Goal: Information Seeking & Learning: Learn about a topic

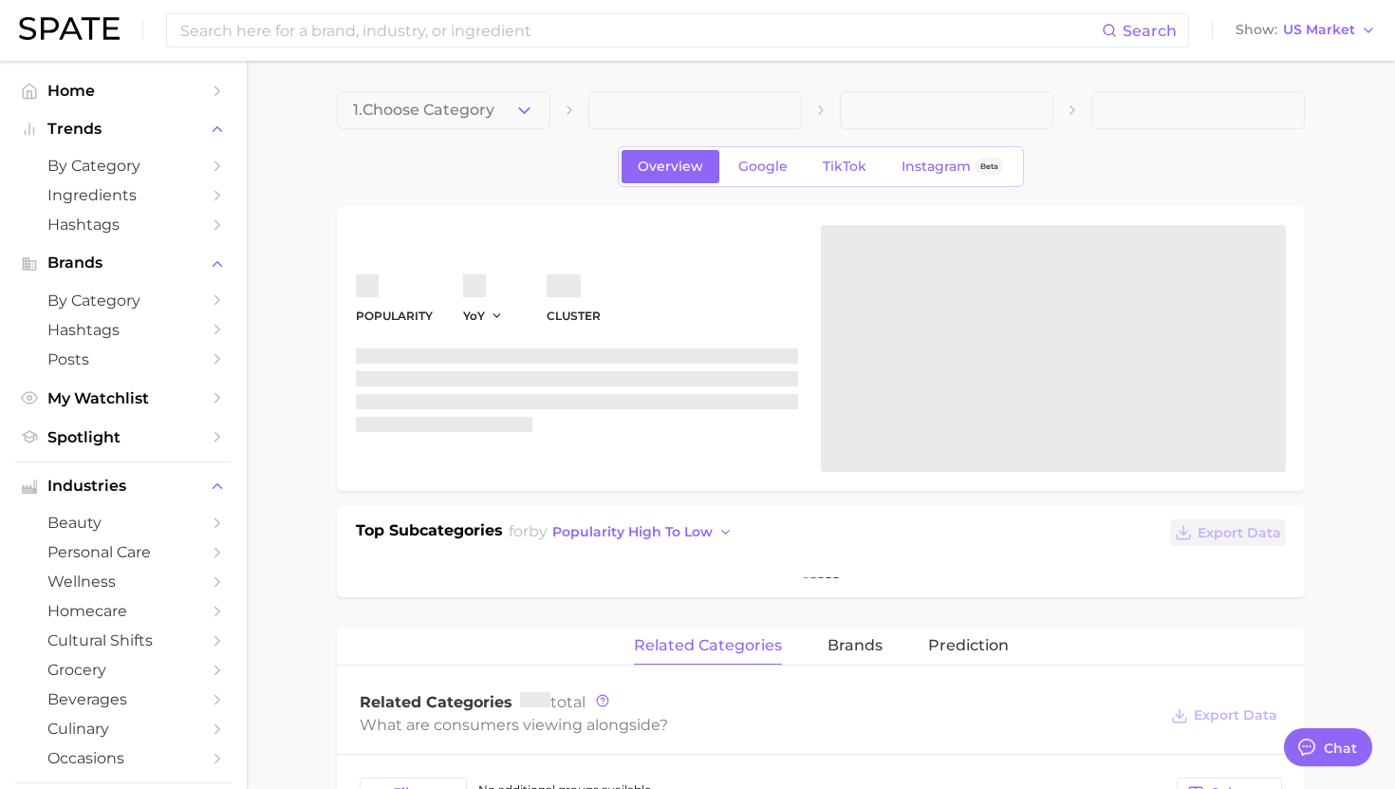
type textarea "x"
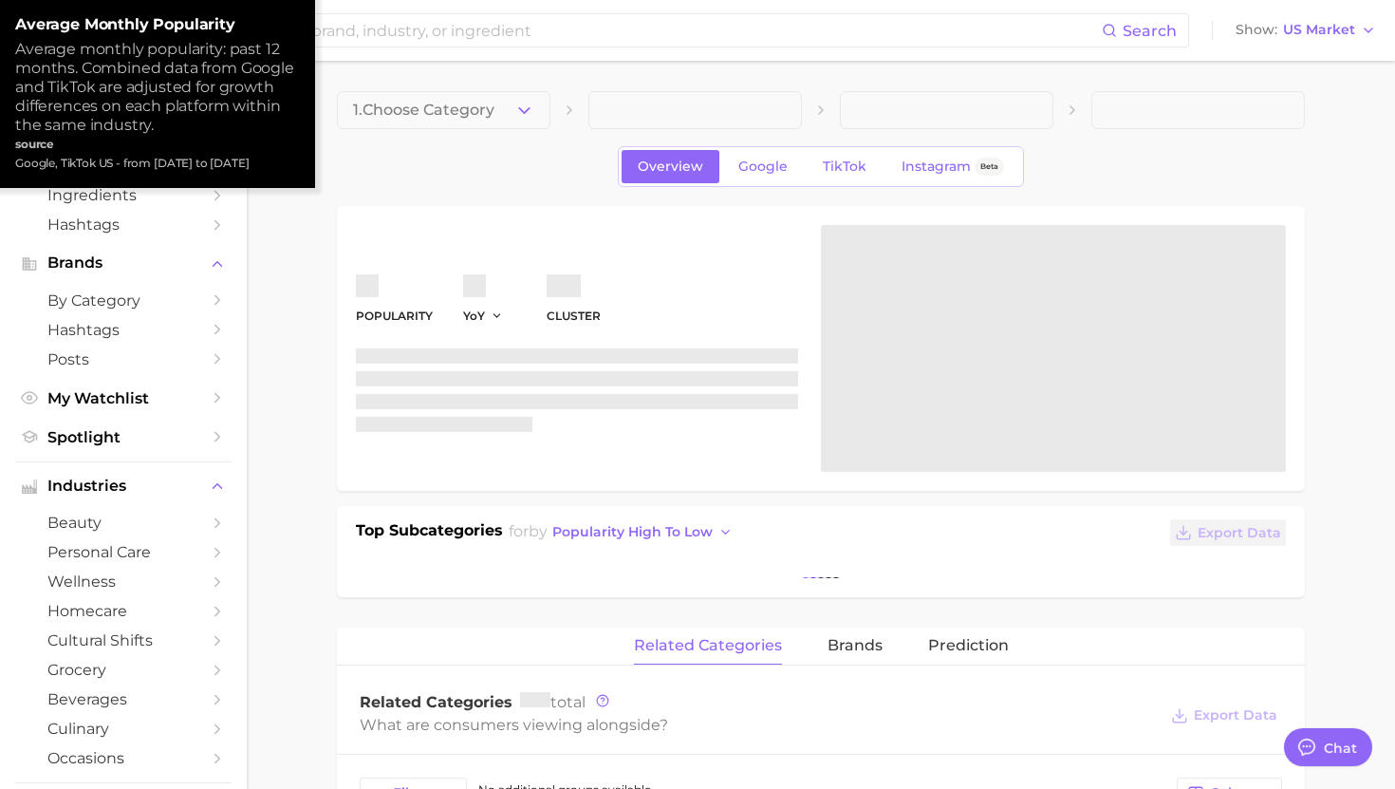
scroll to position [1906, 0]
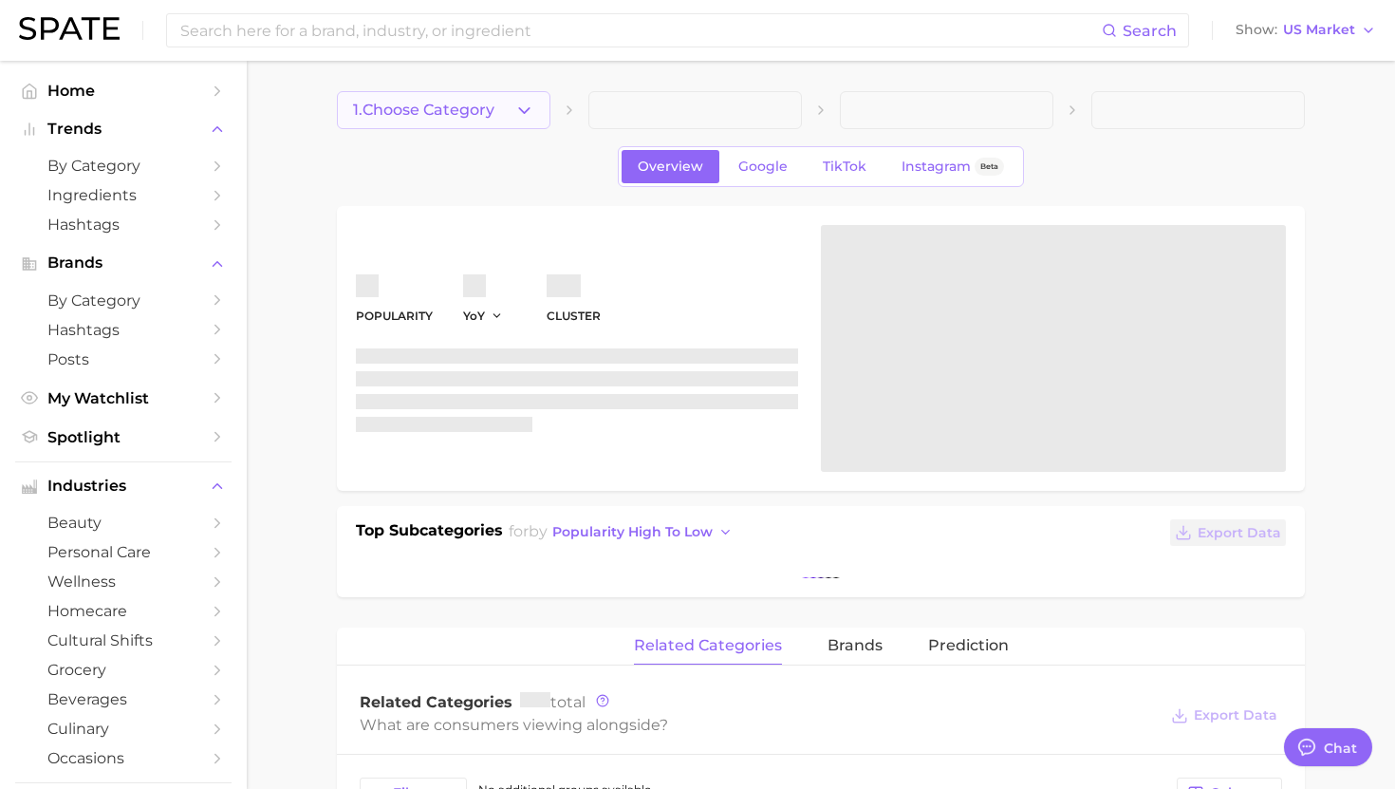
click at [414, 121] on button "1. Choose Category" at bounding box center [444, 110] width 214 height 38
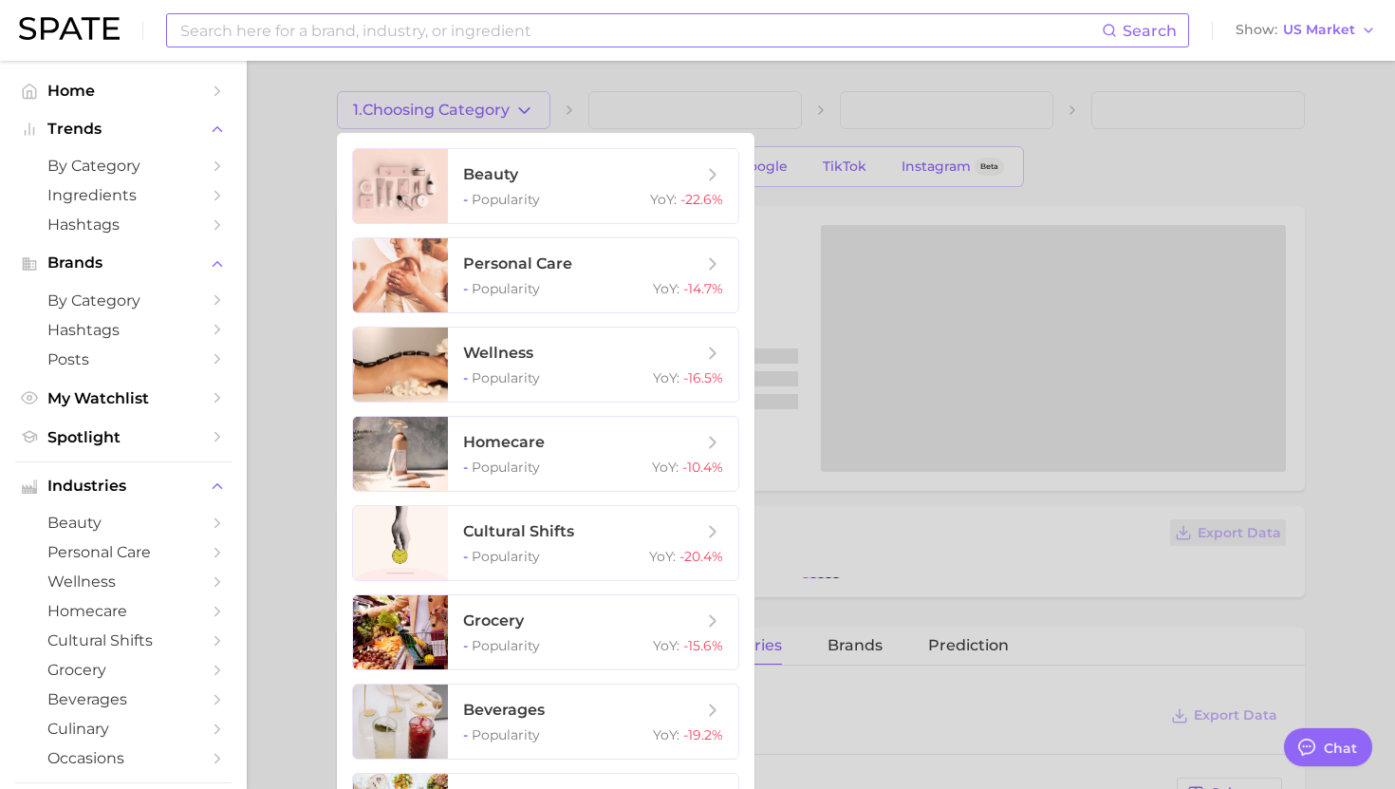
click at [417, 31] on input at bounding box center [639, 30] width 923 height 32
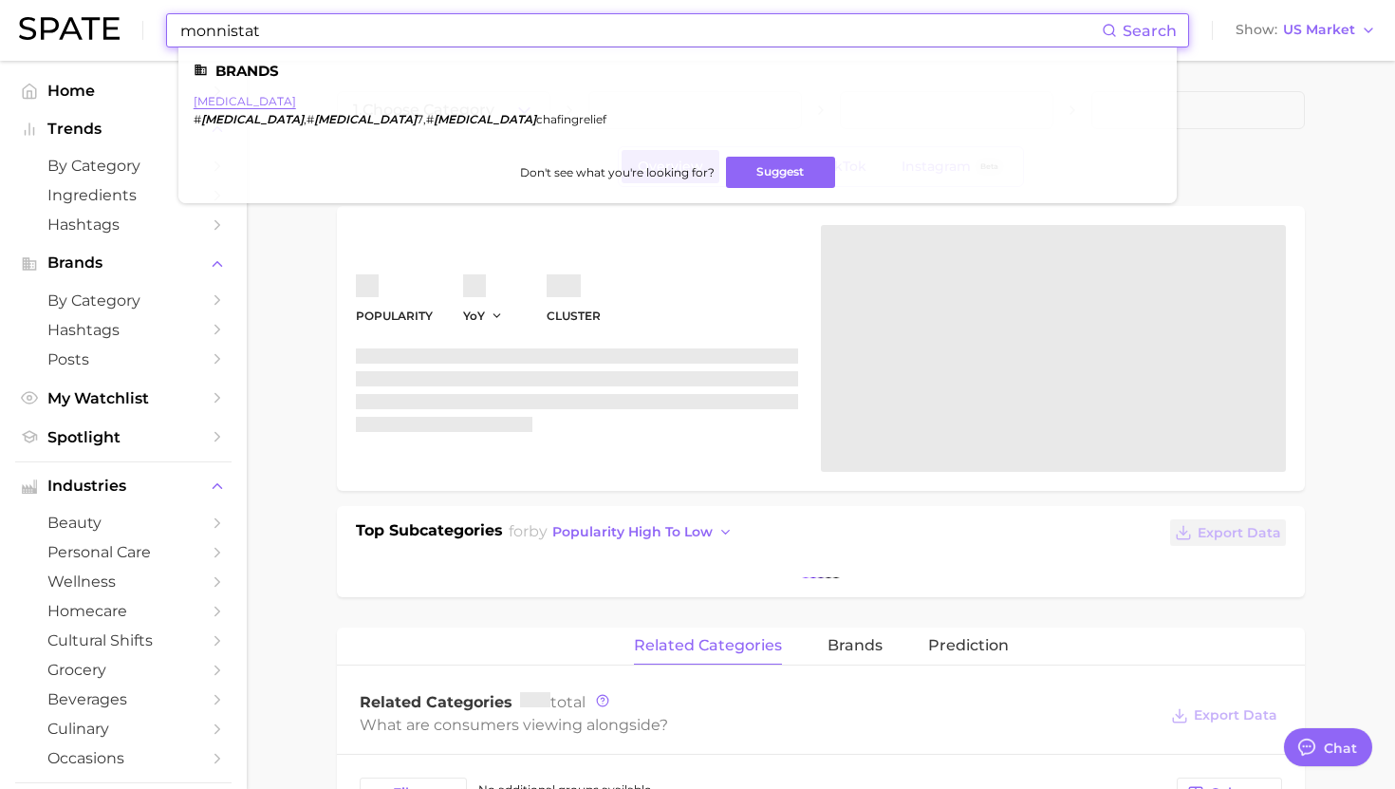
type input "monnistat"
click at [221, 97] on link "monistat" at bounding box center [245, 101] width 103 height 14
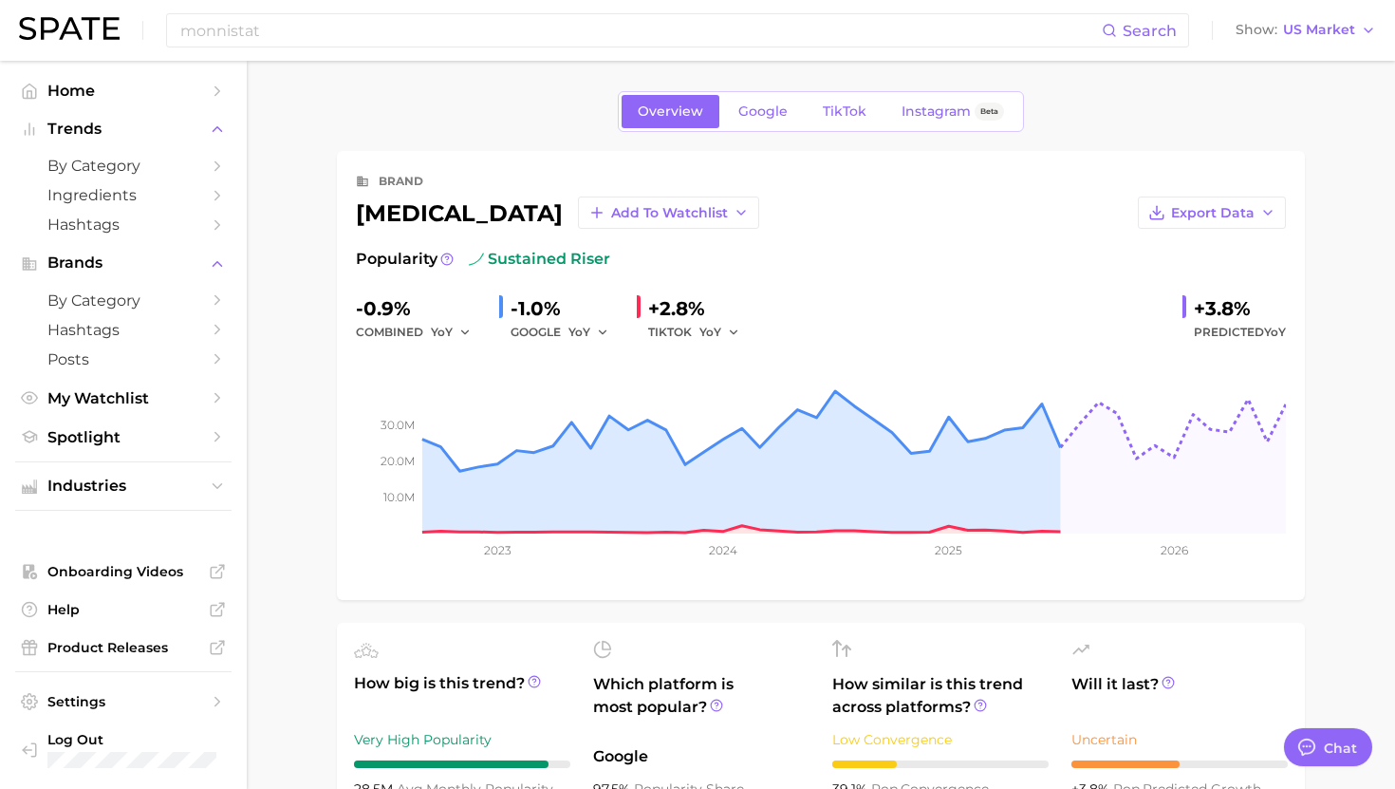
type textarea "x"
click at [754, 112] on span "Google" at bounding box center [762, 111] width 49 height 16
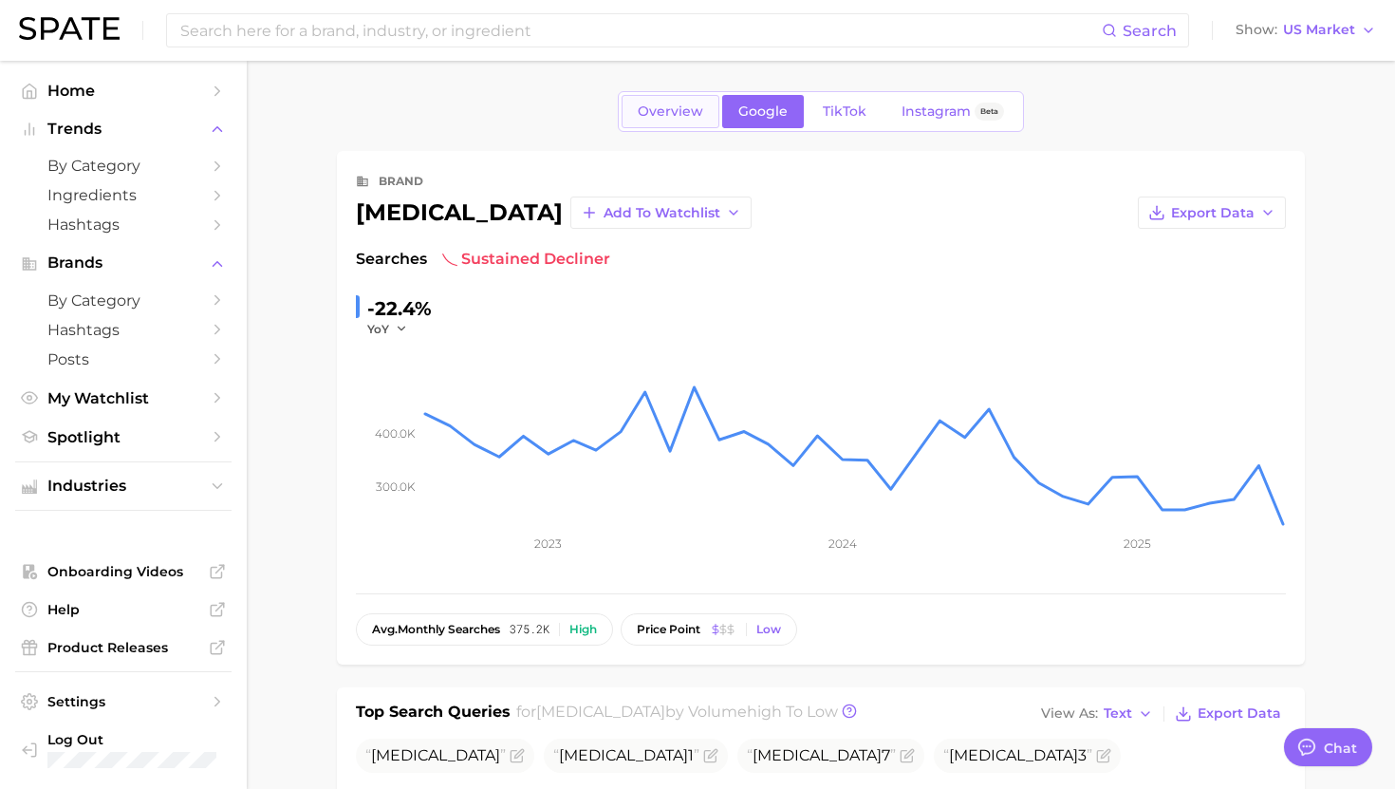
click at [672, 115] on span "Overview" at bounding box center [670, 111] width 65 height 16
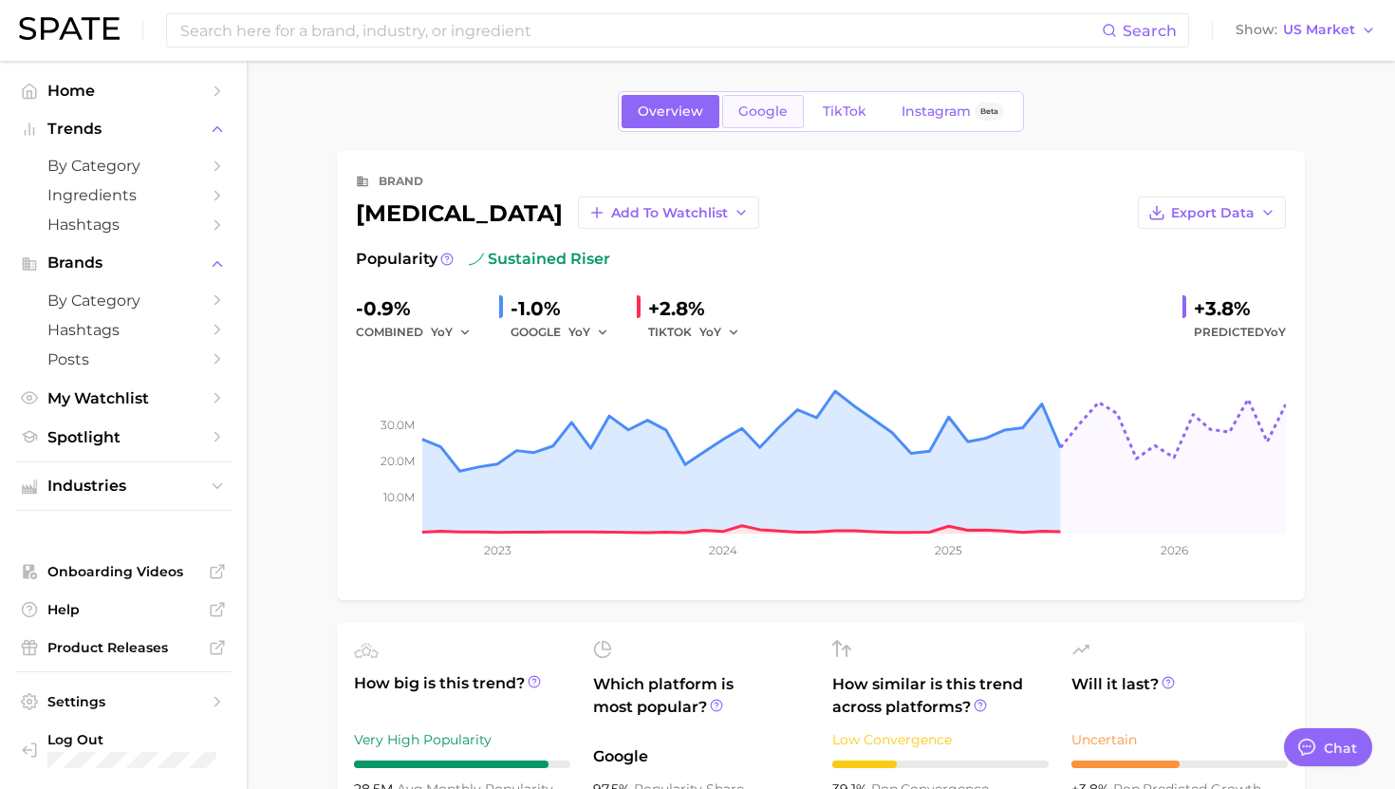
click at [774, 121] on link "Google" at bounding box center [763, 111] width 82 height 33
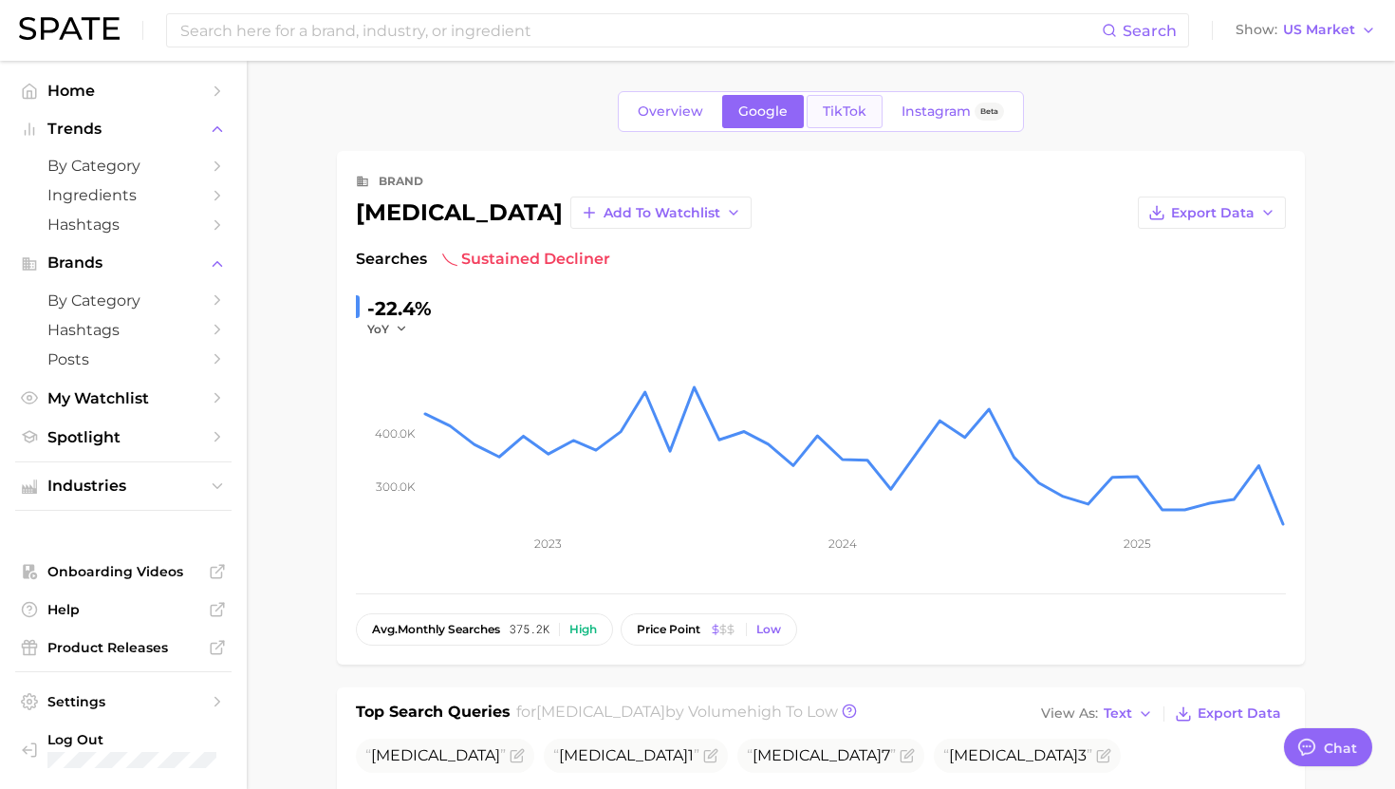
click at [835, 119] on span "TikTok" at bounding box center [845, 111] width 44 height 16
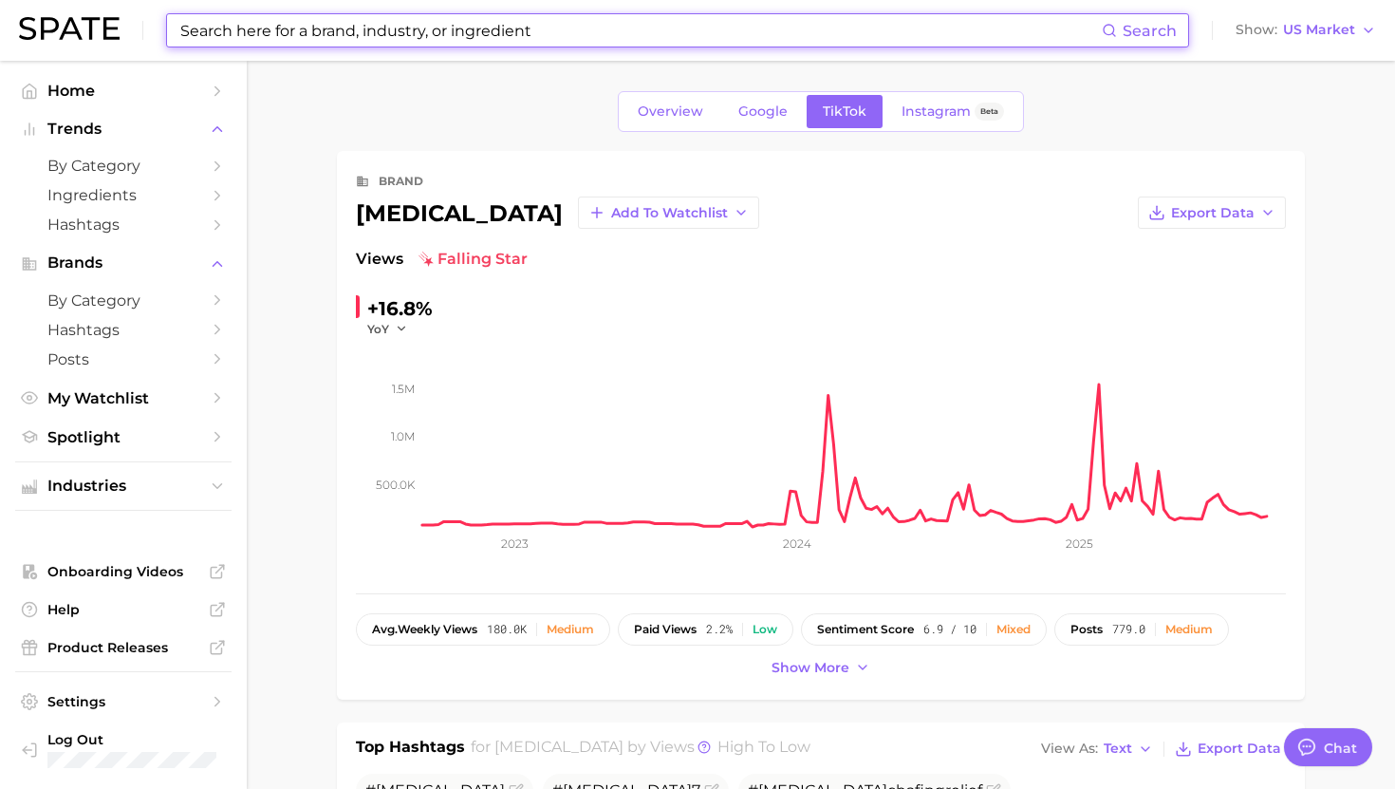
click at [360, 25] on input at bounding box center [639, 30] width 923 height 32
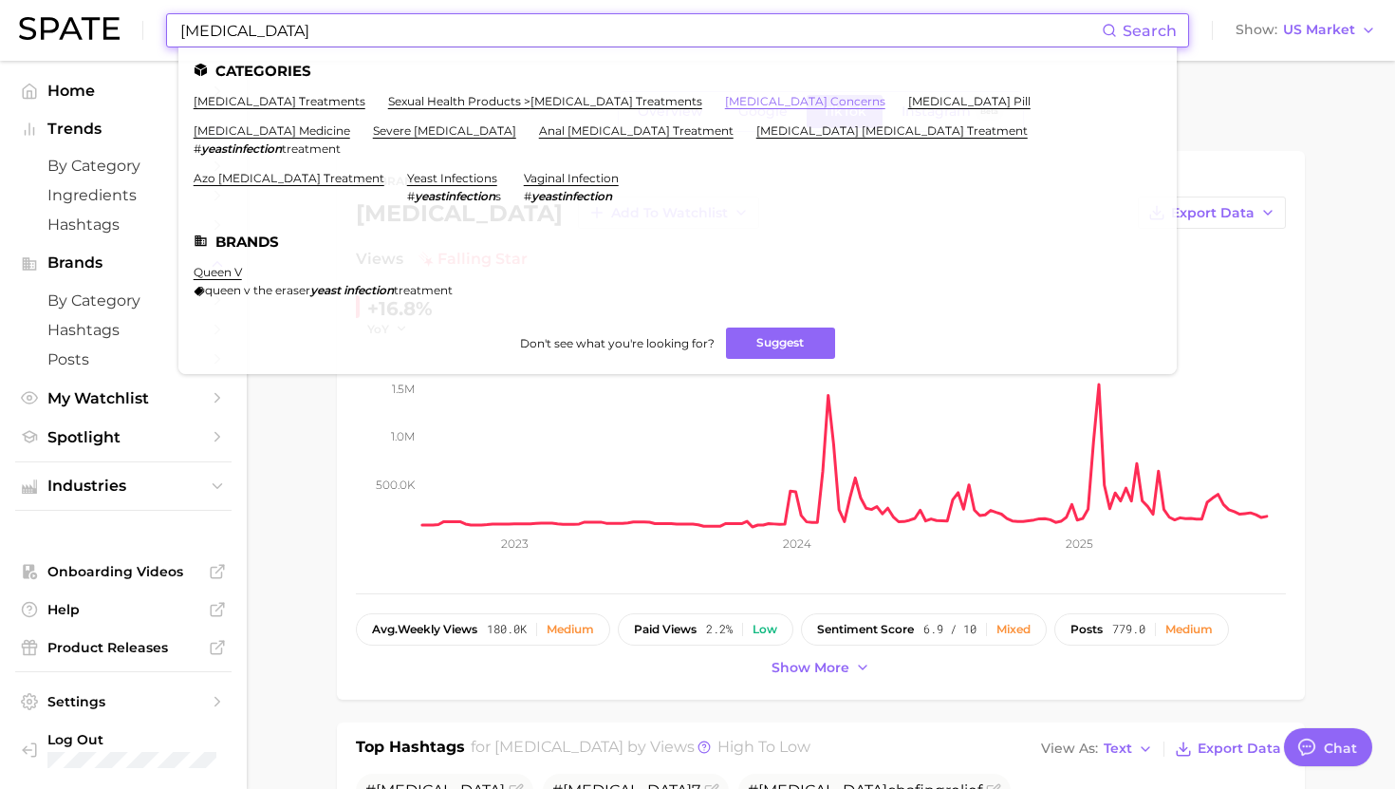
type input "yeast infection"
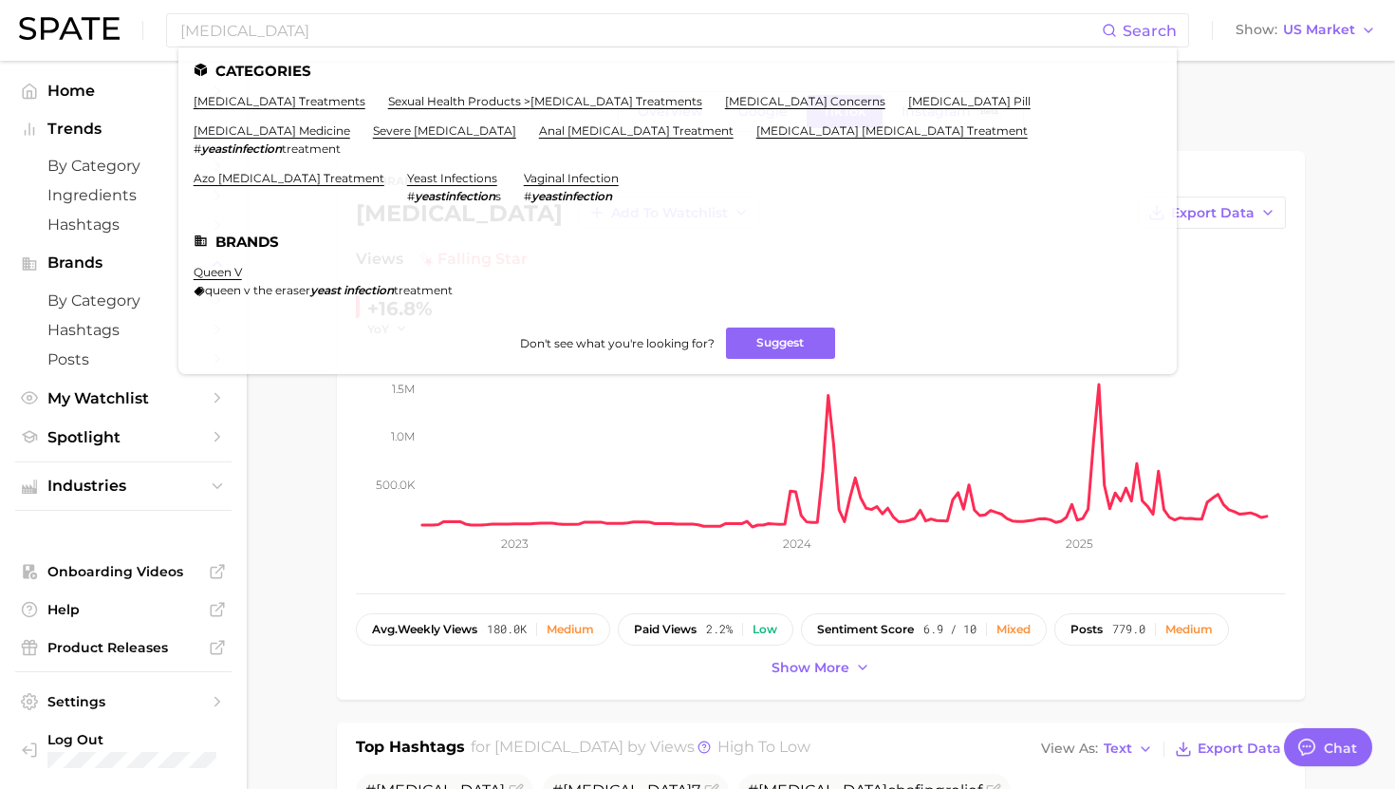
click at [221, 522] on ul "Home Trends by Category Ingredients Hashtags Brands by Category Hashtags Posts …" at bounding box center [123, 425] width 216 height 698
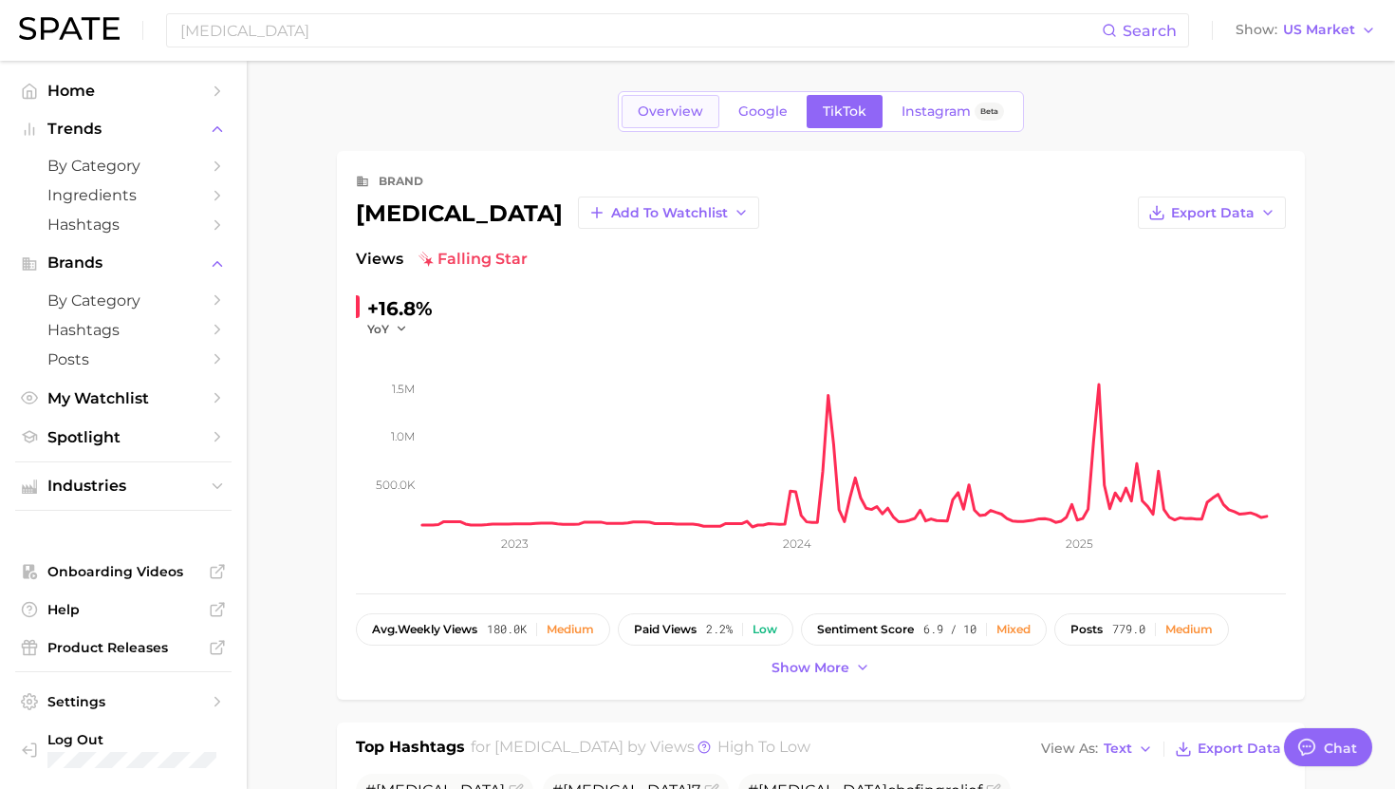
click at [686, 111] on span "Overview" at bounding box center [670, 111] width 65 height 16
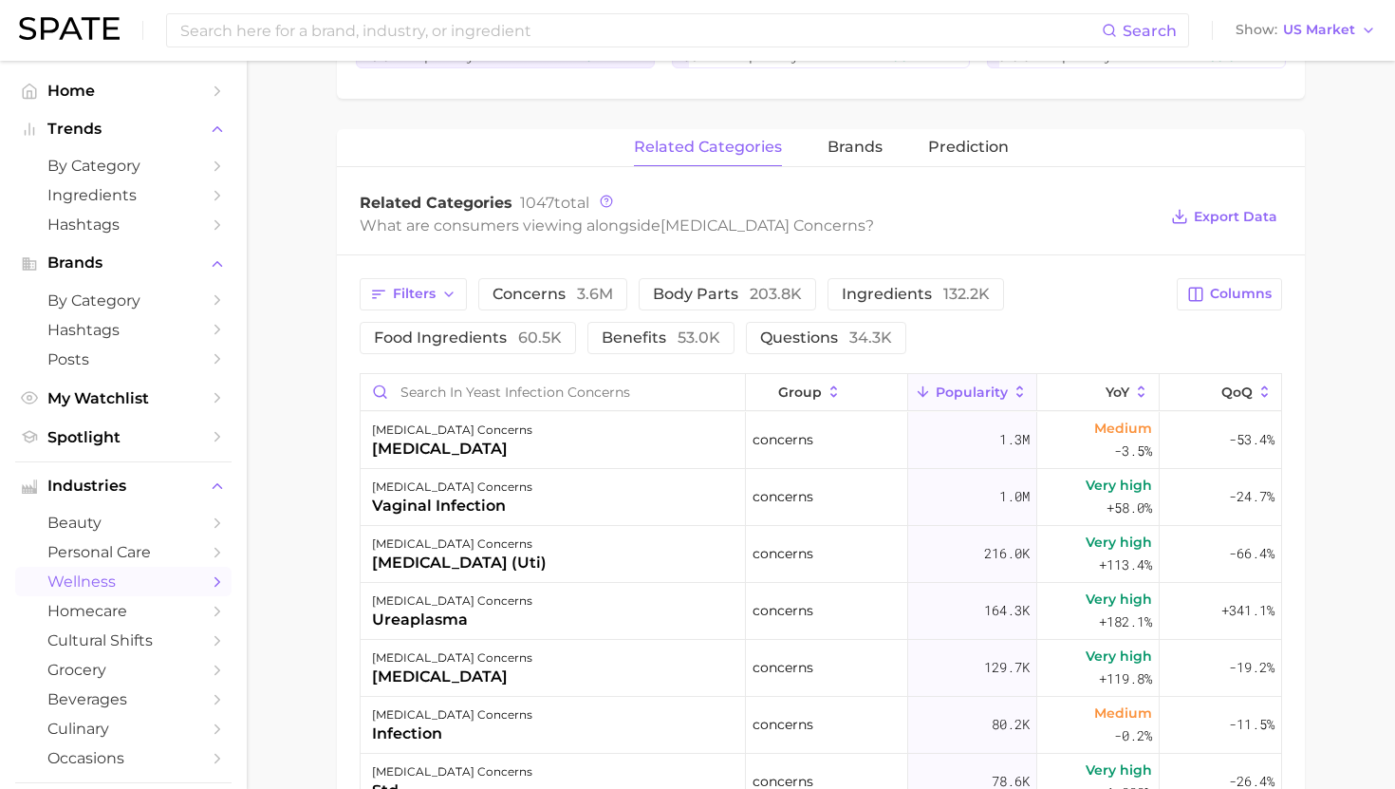
scroll to position [546, 0]
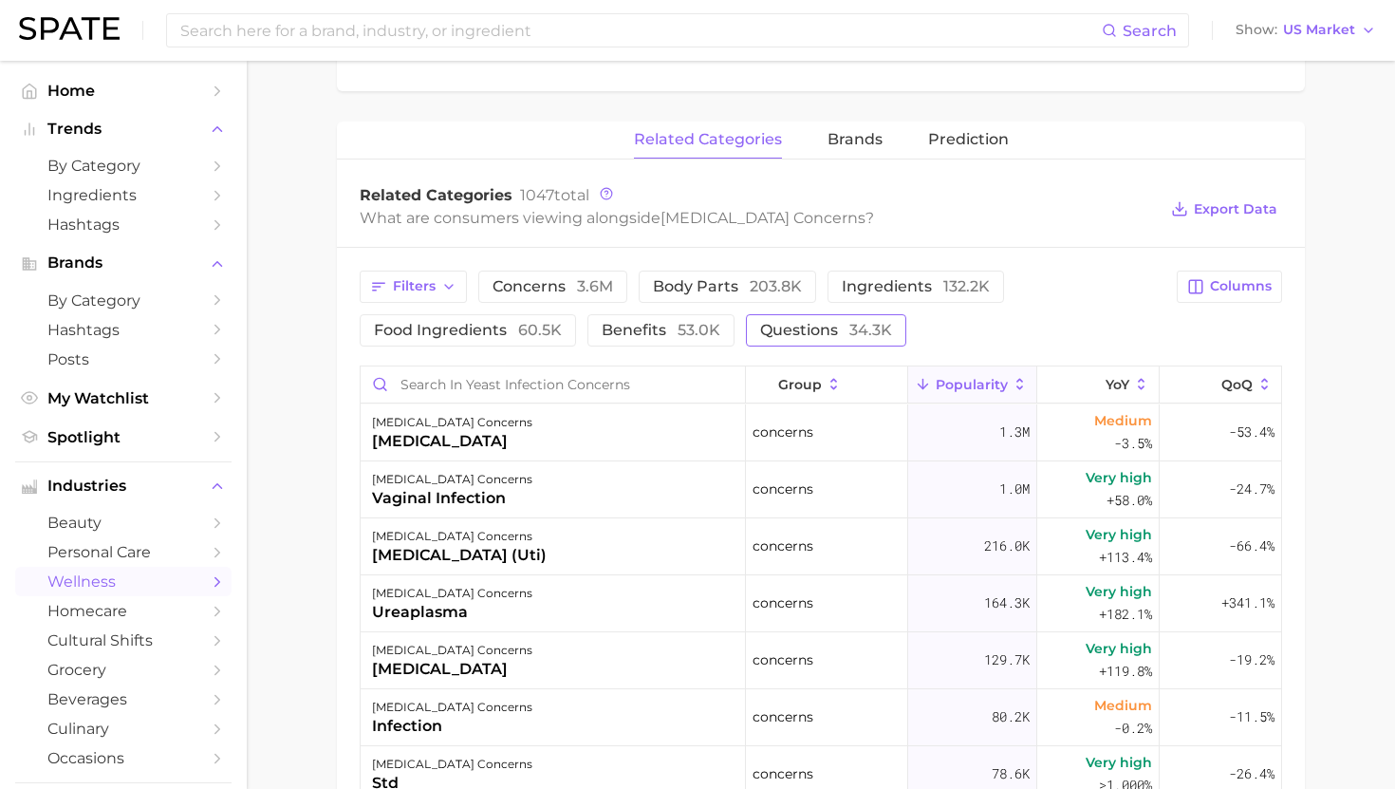
click at [773, 344] on button "questions 34.3k" at bounding box center [826, 330] width 160 height 32
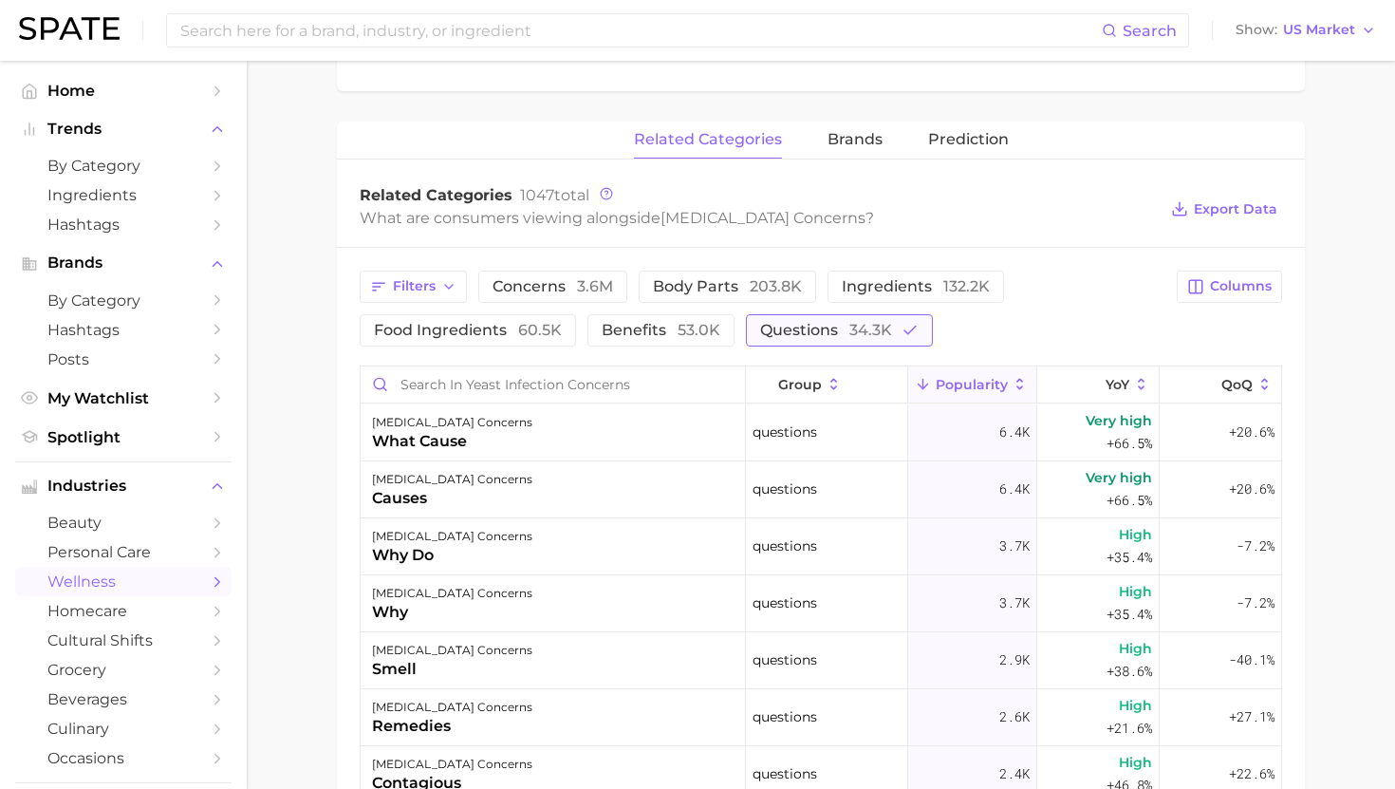
click at [801, 331] on span "questions 34.3k" at bounding box center [826, 330] width 132 height 15
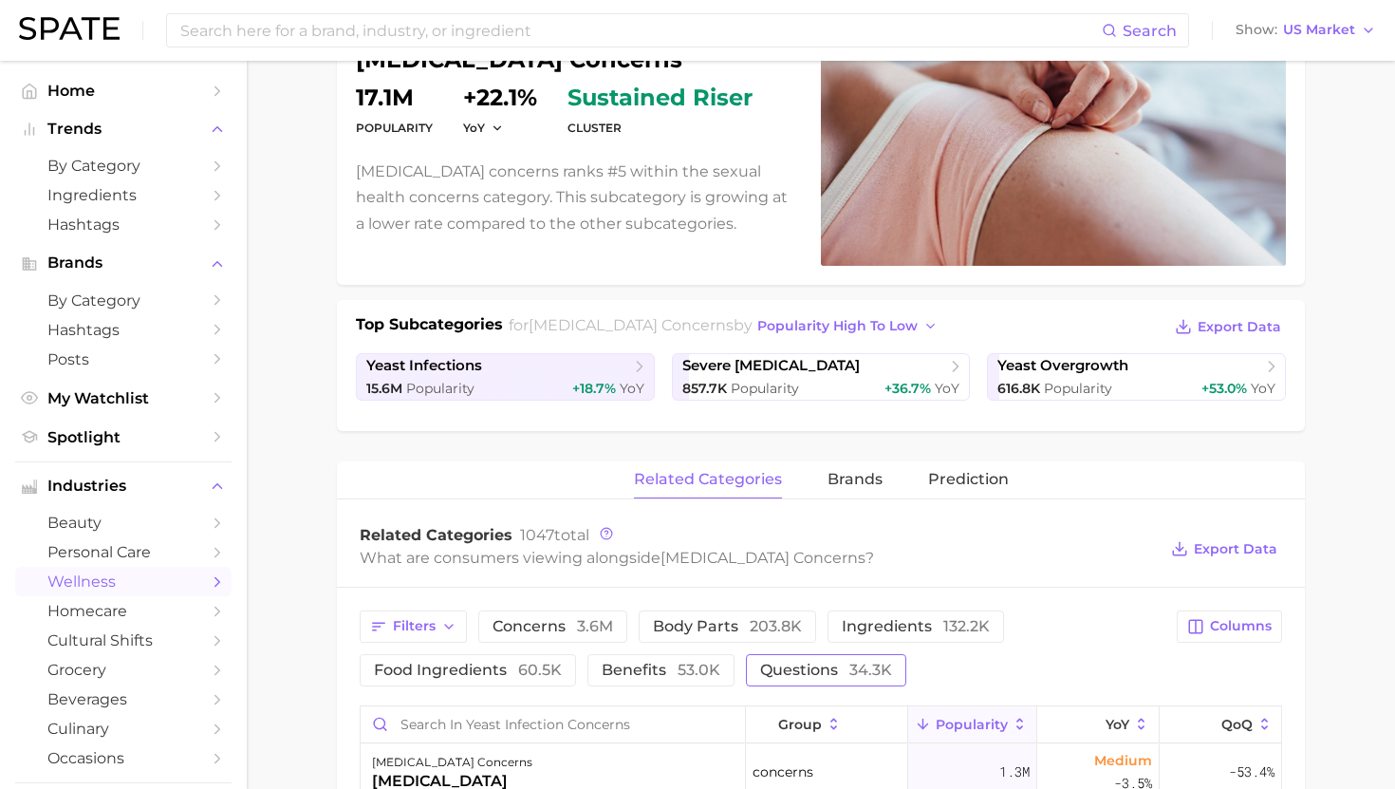
scroll to position [0, 0]
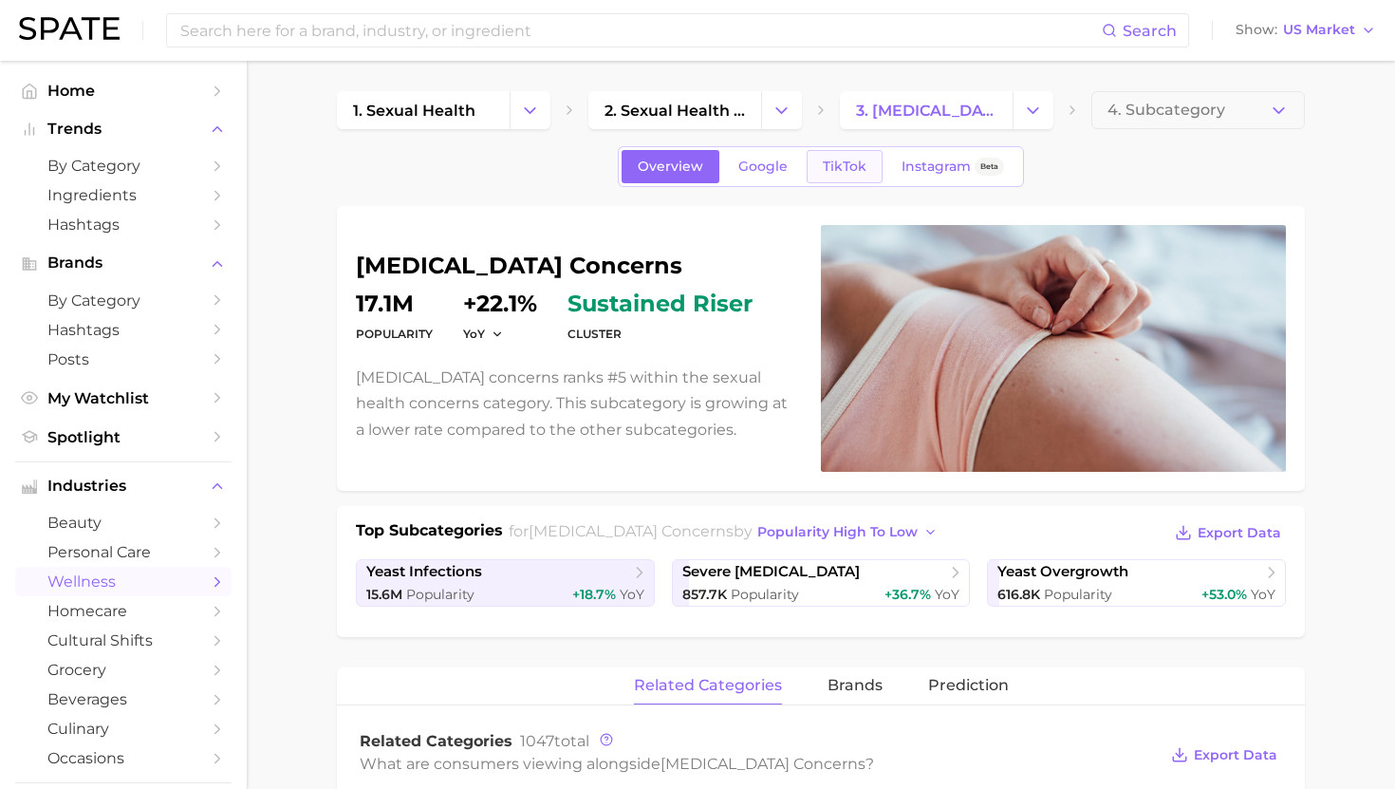
click at [867, 166] on link "TikTok" at bounding box center [845, 166] width 76 height 33
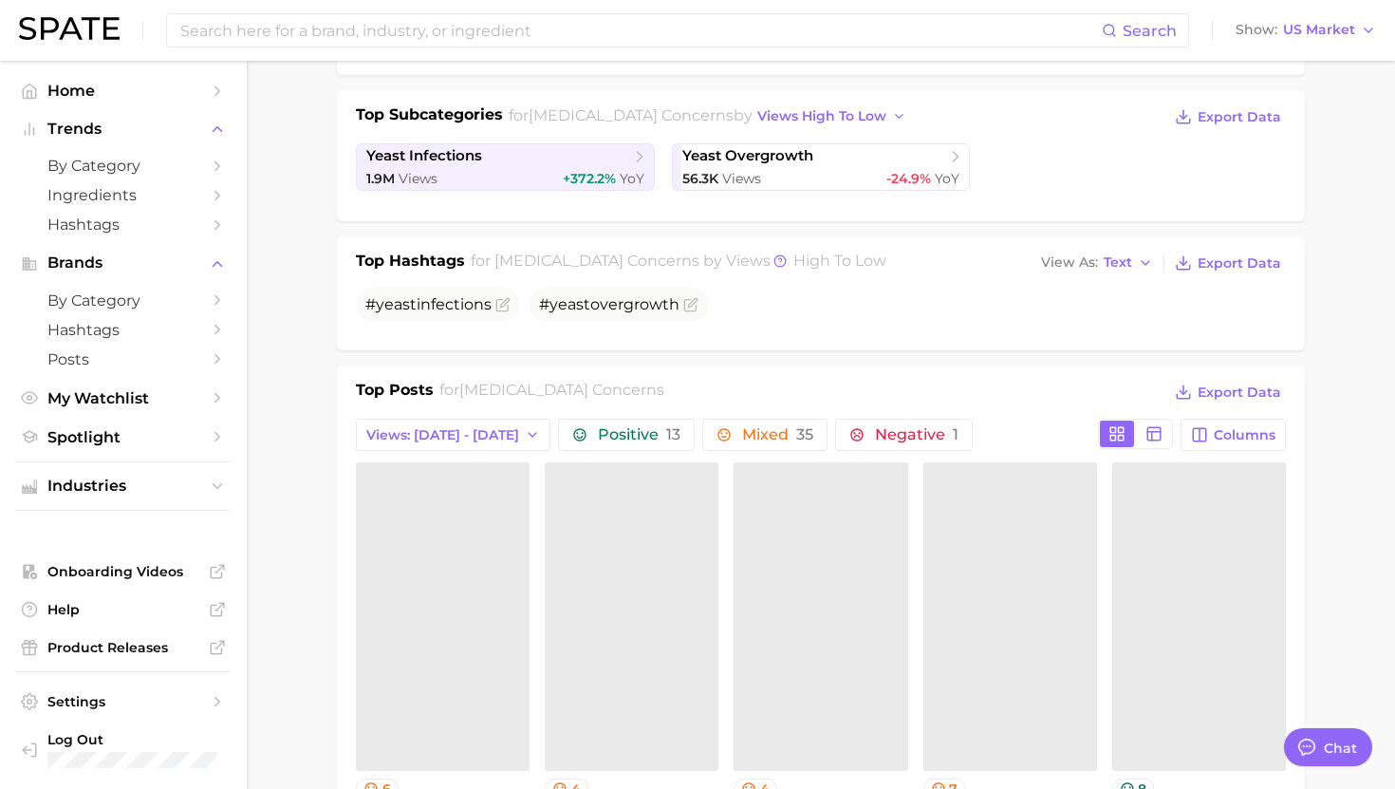
scroll to position [462, 0]
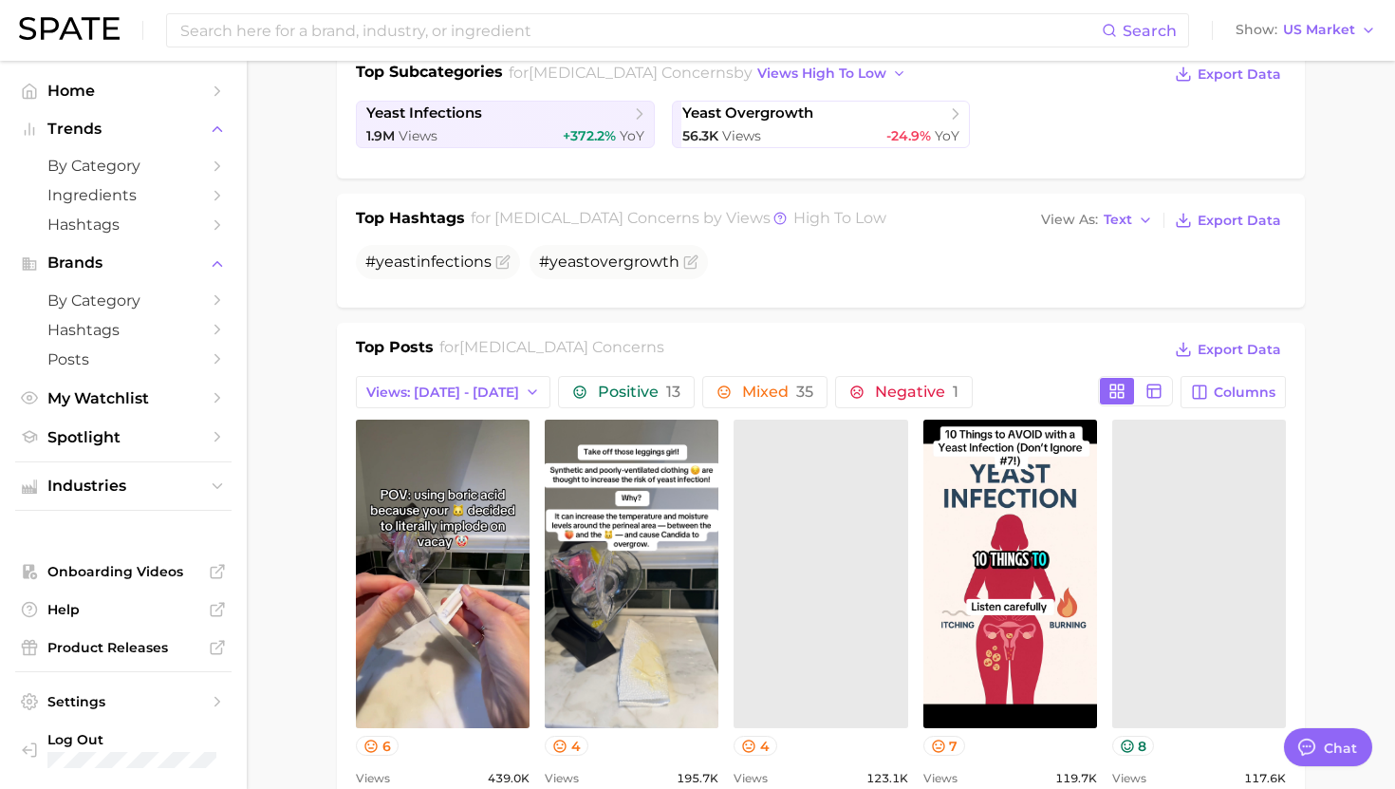
type textarea "x"
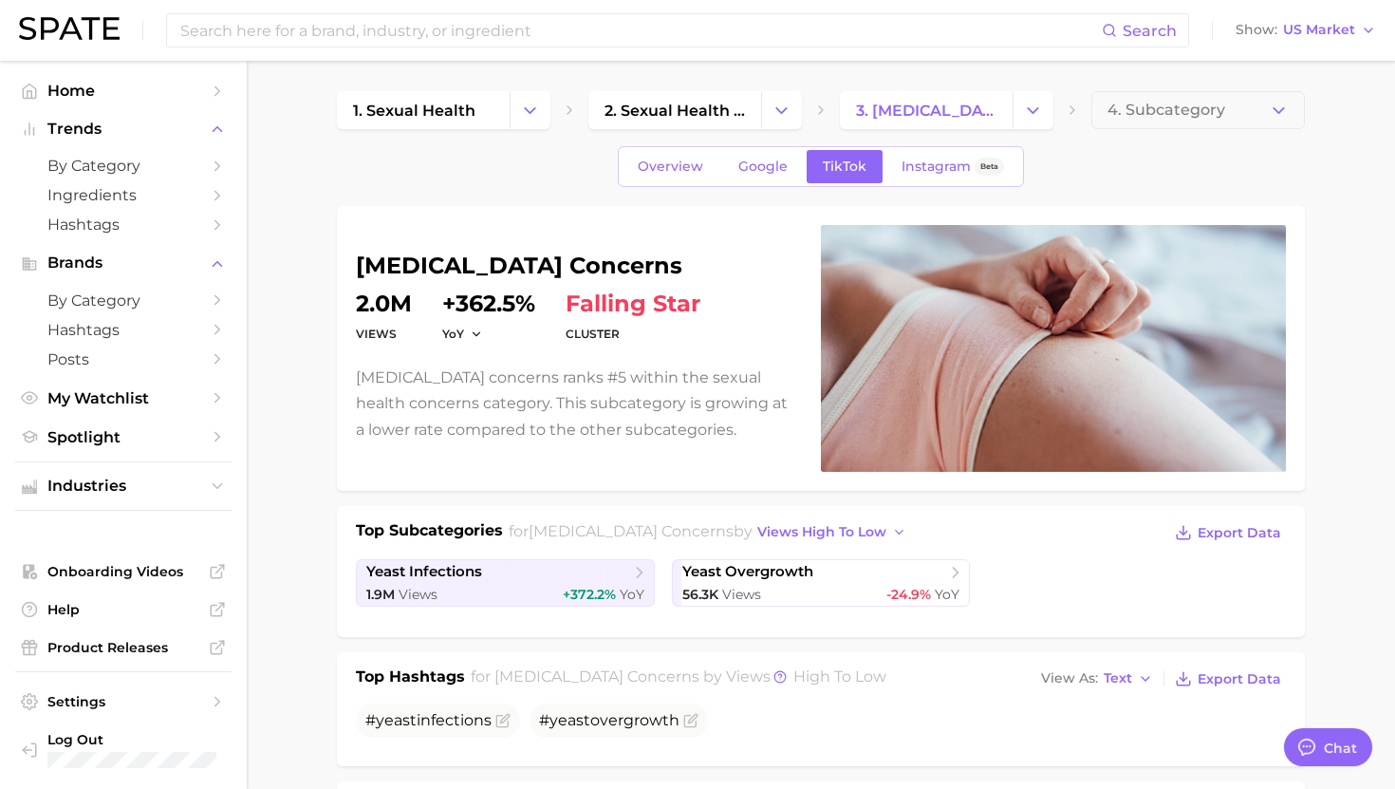
scroll to position [8, 0]
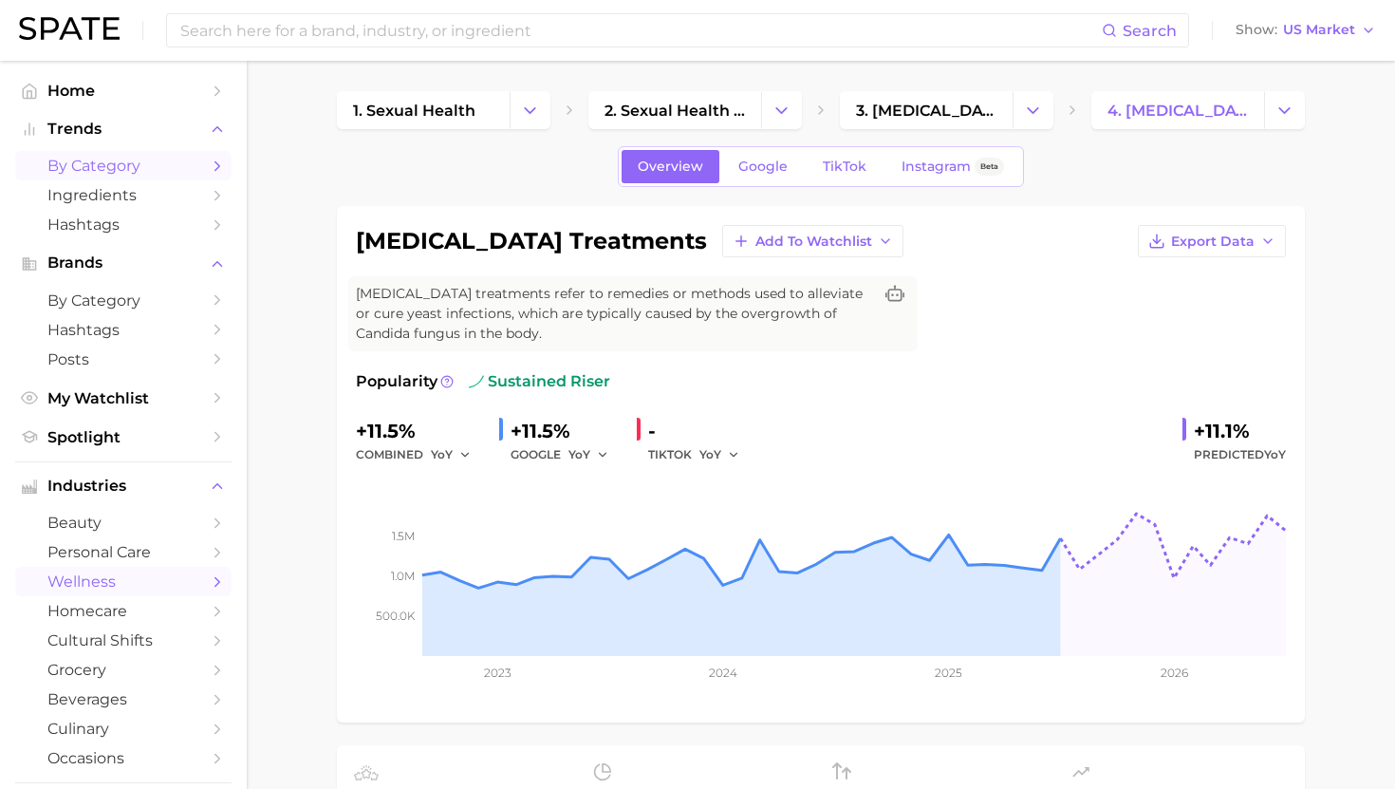
click at [122, 169] on span "by Category" at bounding box center [123, 166] width 152 height 18
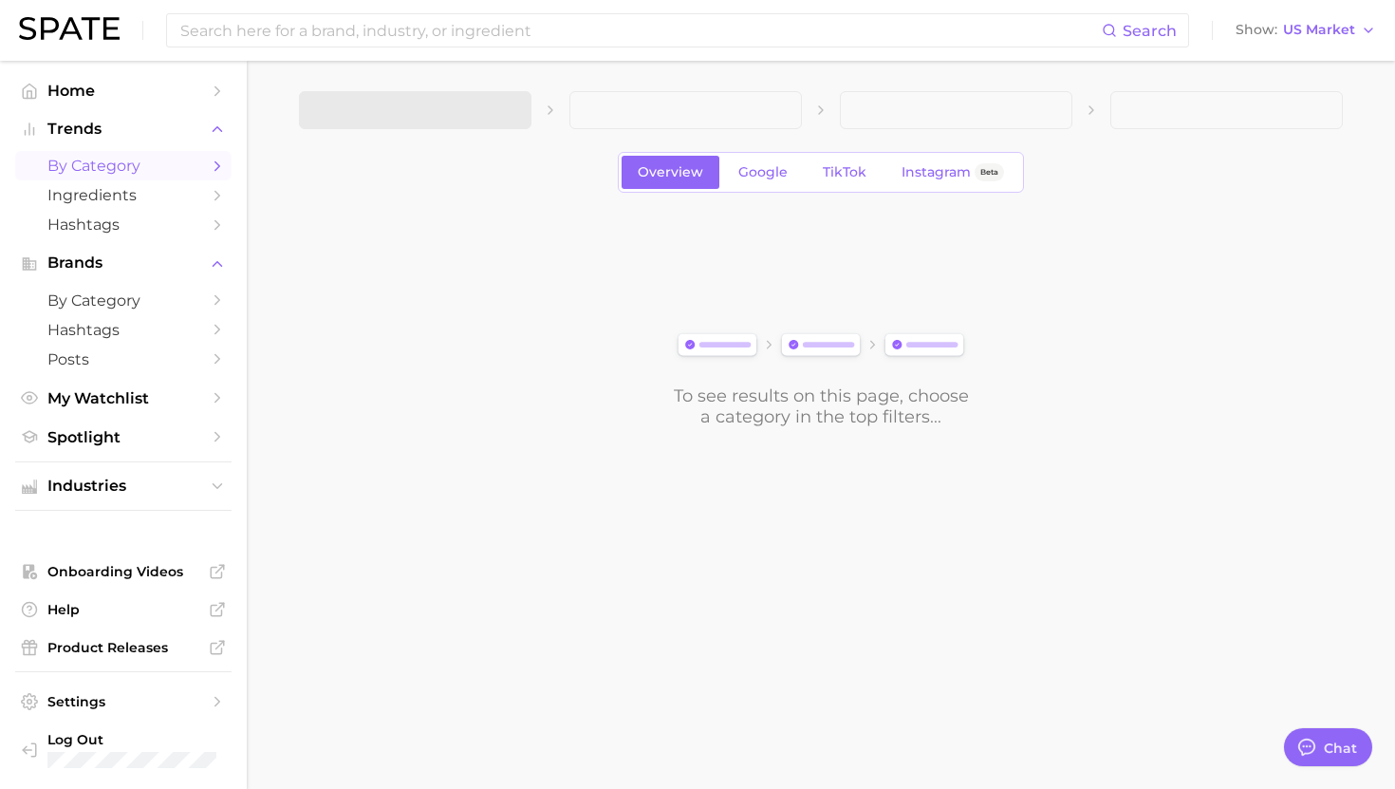
type textarea "x"
click at [419, 102] on span "1. Choose Category" at bounding box center [385, 110] width 141 height 17
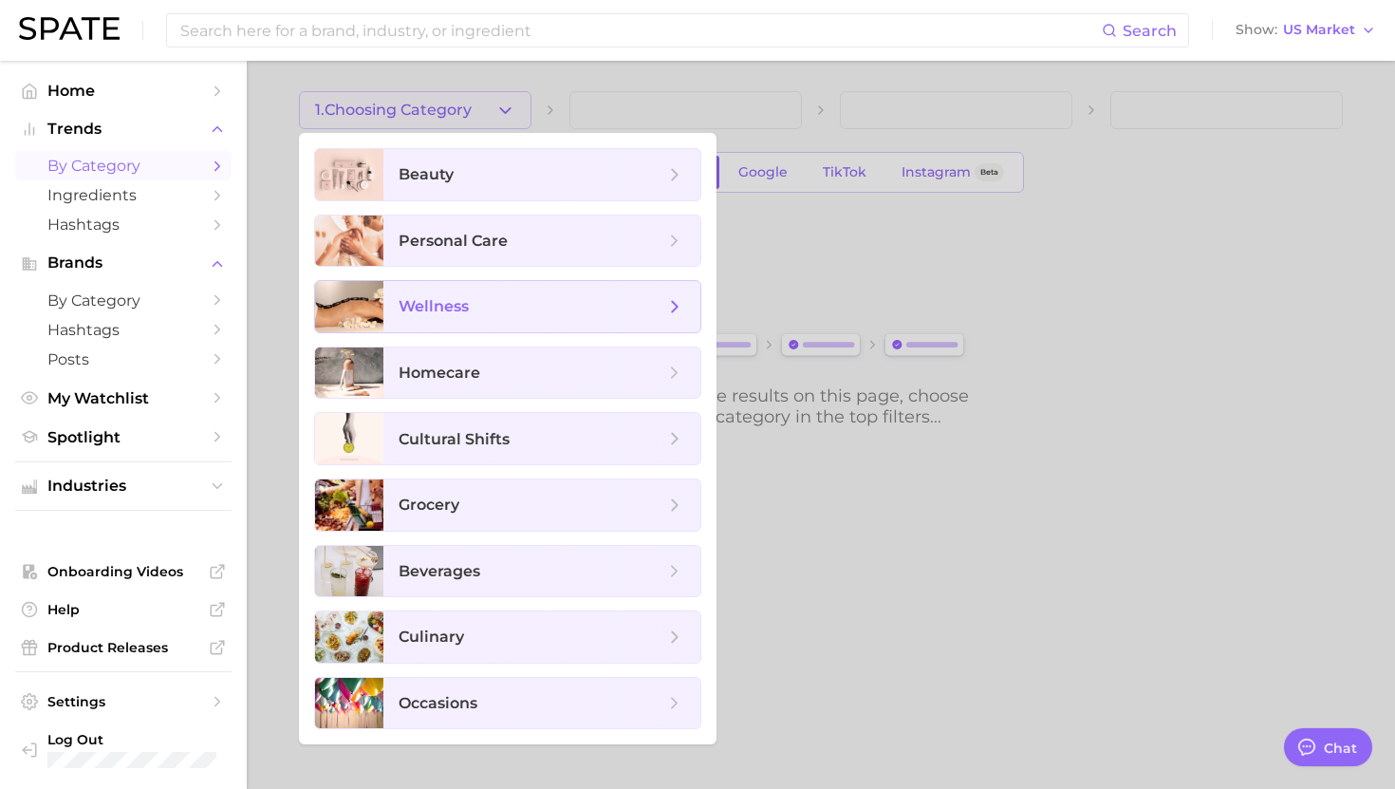
click at [475, 325] on span "wellness" at bounding box center [541, 306] width 317 height 51
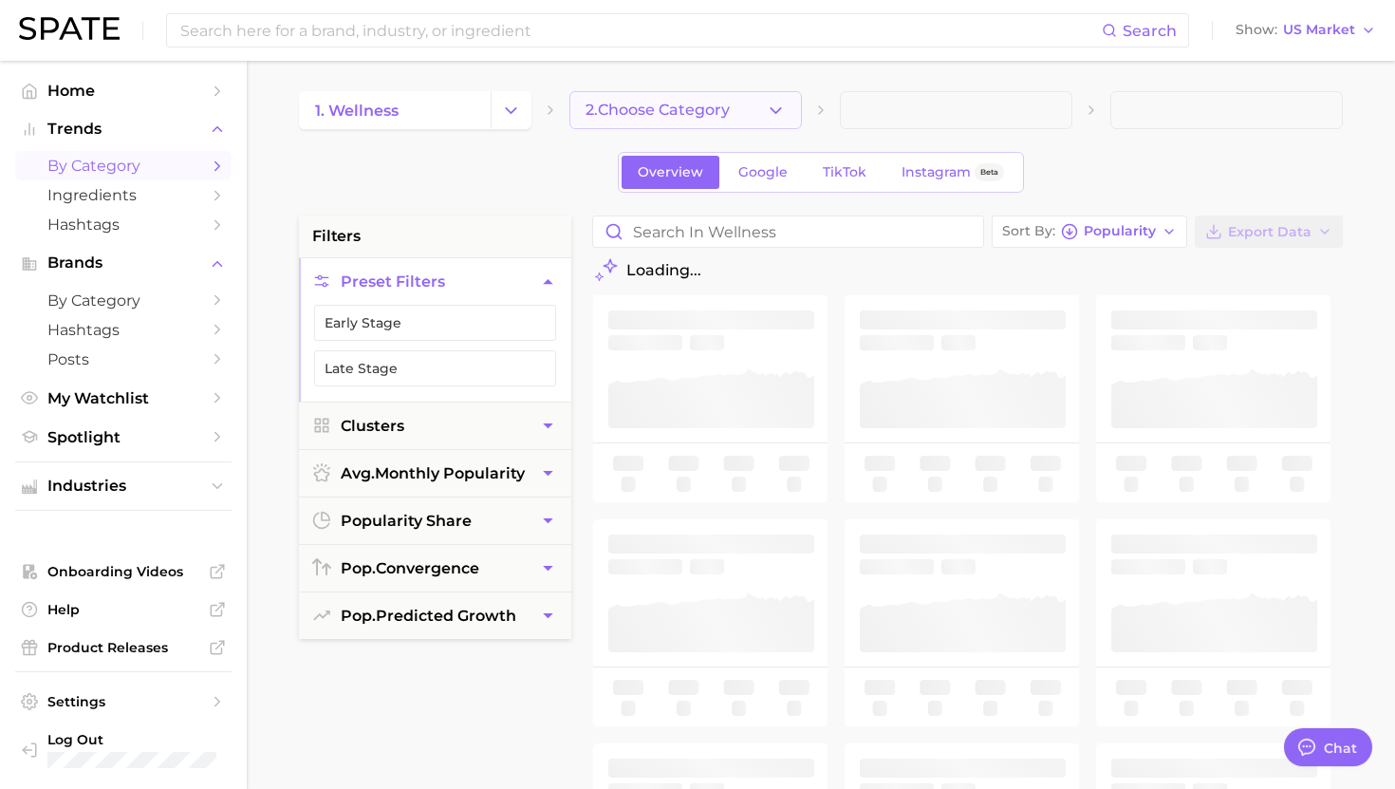
click at [621, 107] on span "2. Choose Category" at bounding box center [658, 110] width 144 height 17
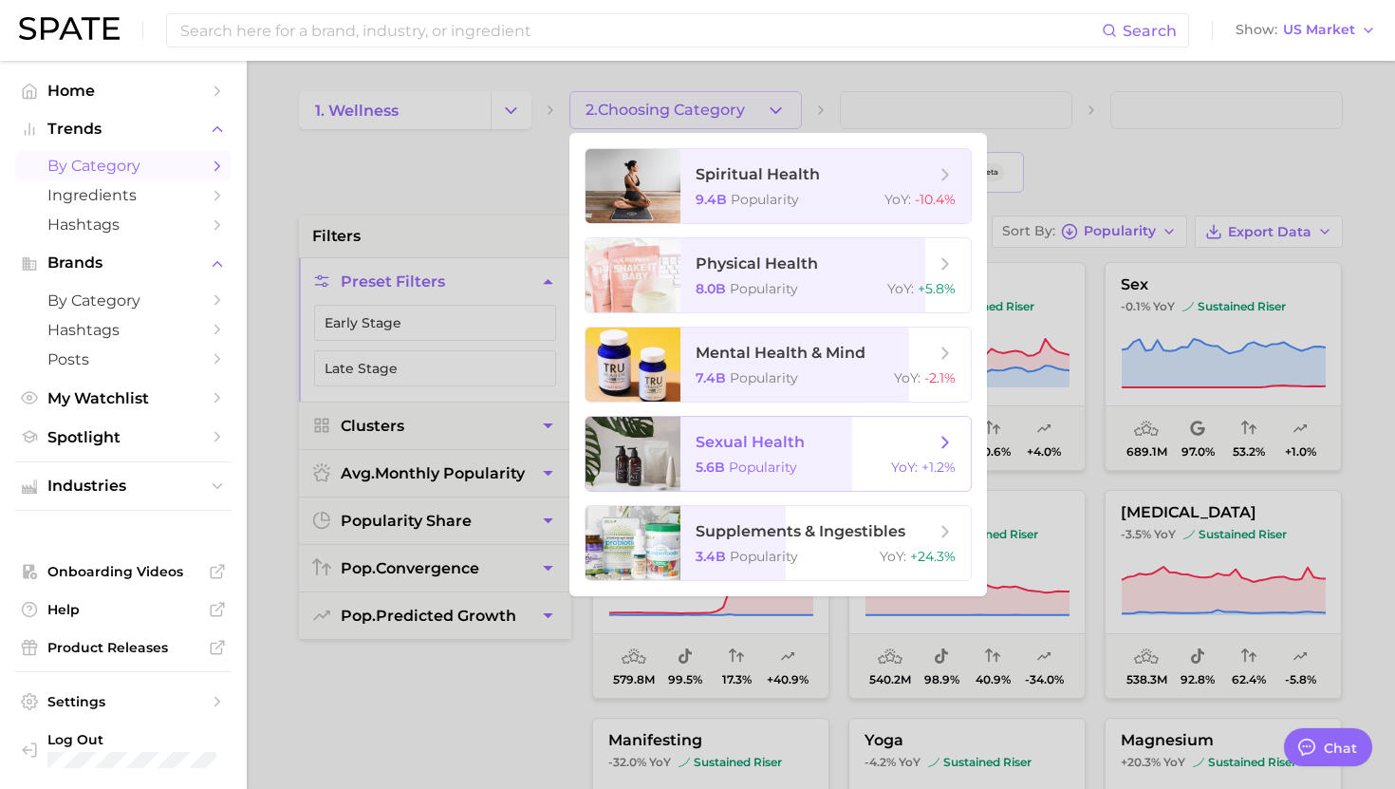
click at [794, 435] on span "sexual health" at bounding box center [750, 442] width 109 height 18
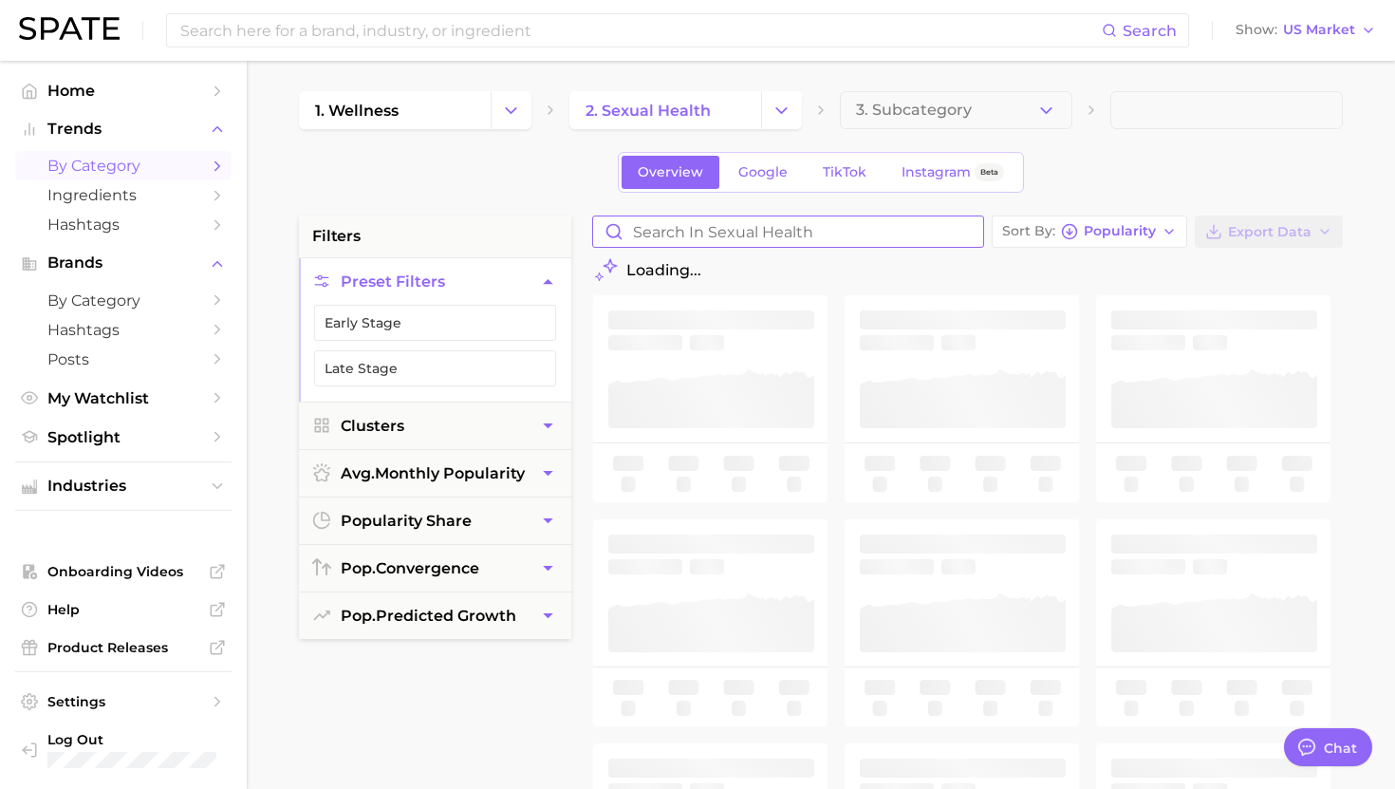
click at [778, 233] on input "Search in sexual health" at bounding box center [788, 231] width 390 height 30
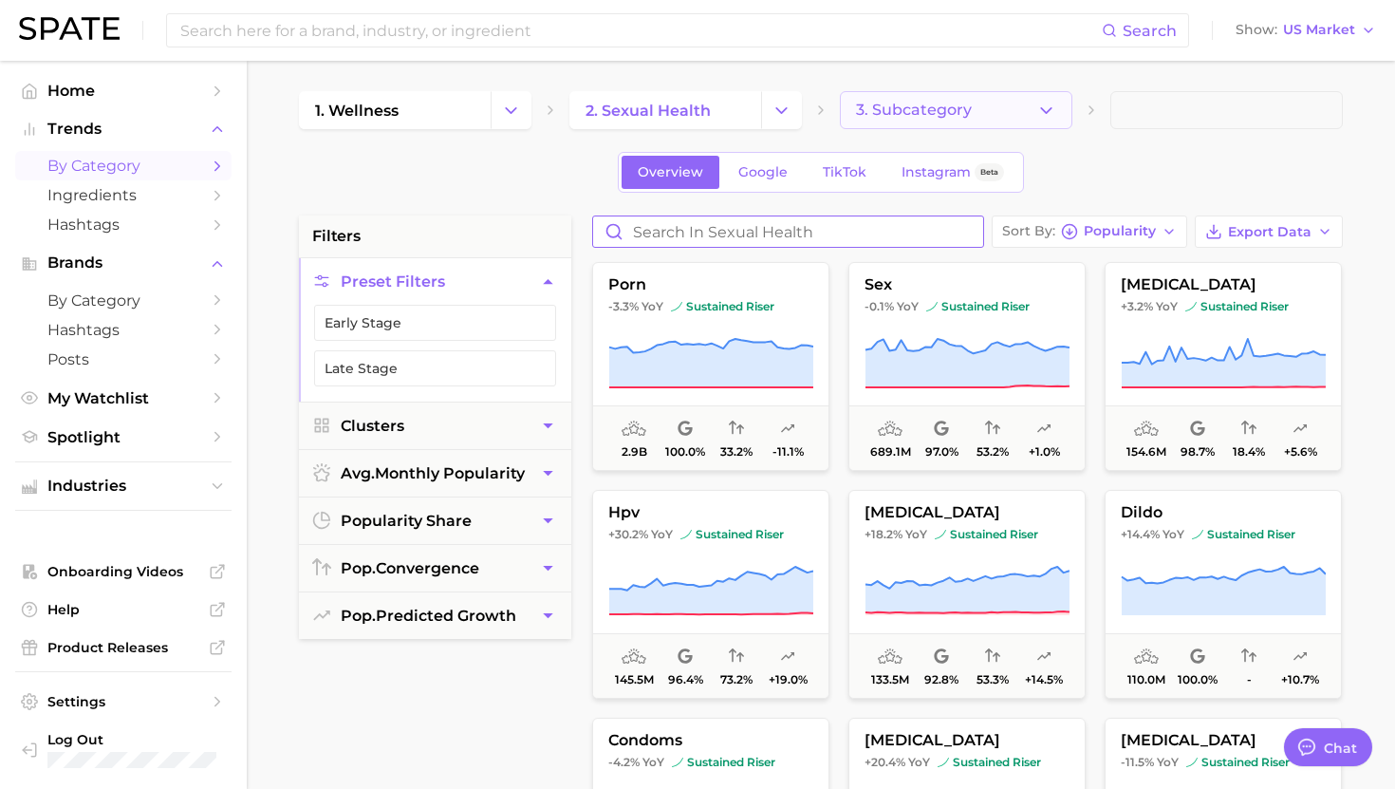
click at [951, 119] on button "3. Subcategory" at bounding box center [956, 110] width 233 height 38
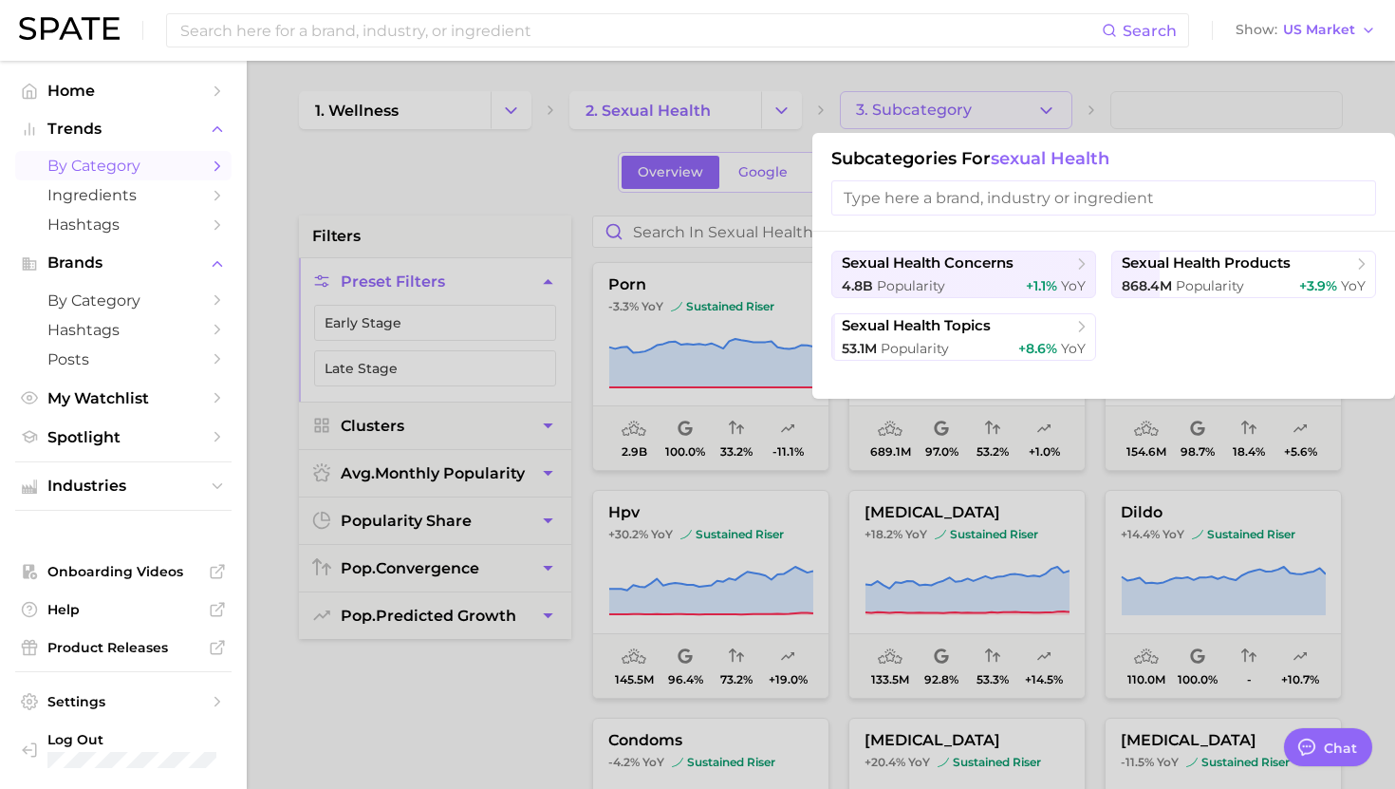
click at [667, 252] on div at bounding box center [697, 394] width 1395 height 789
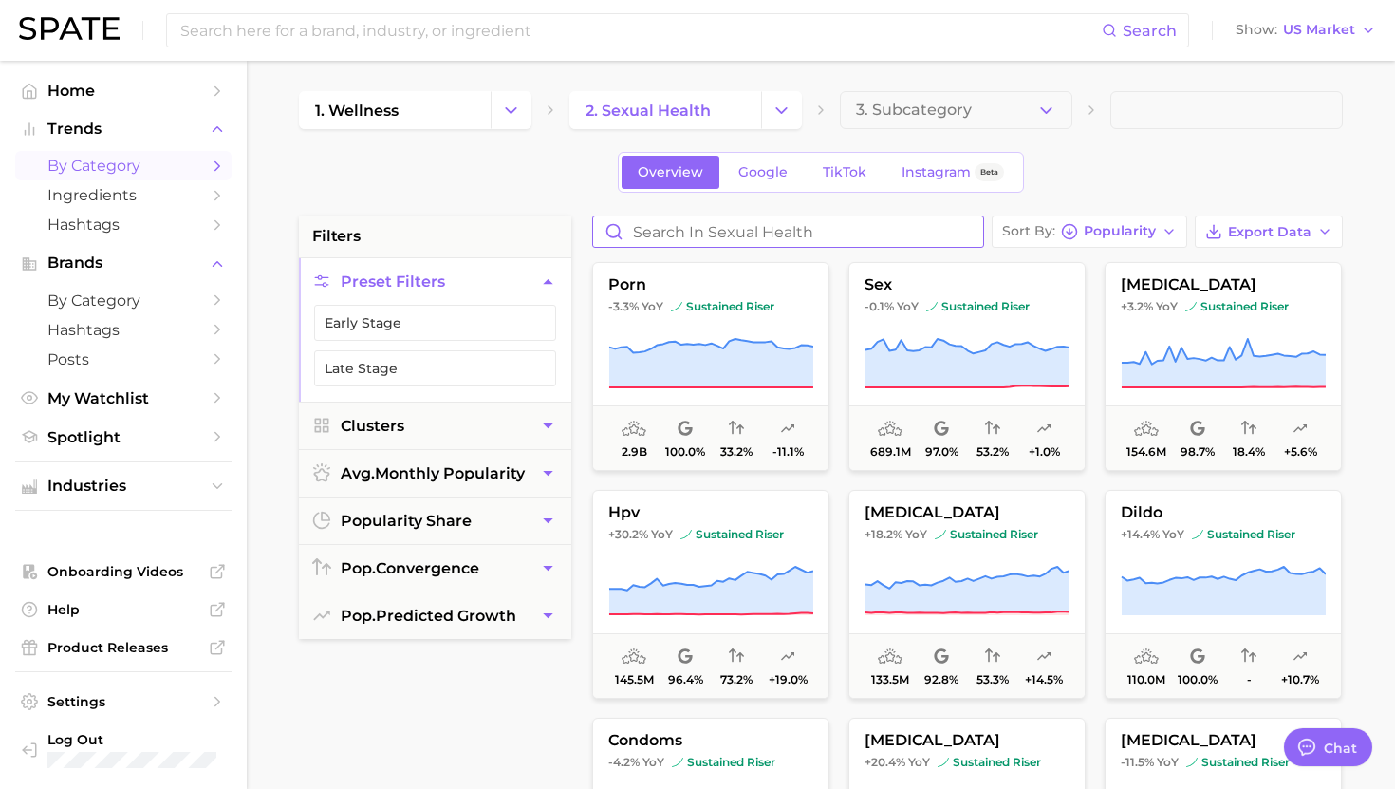
click at [669, 239] on input "Search in sexual health" at bounding box center [788, 231] width 390 height 30
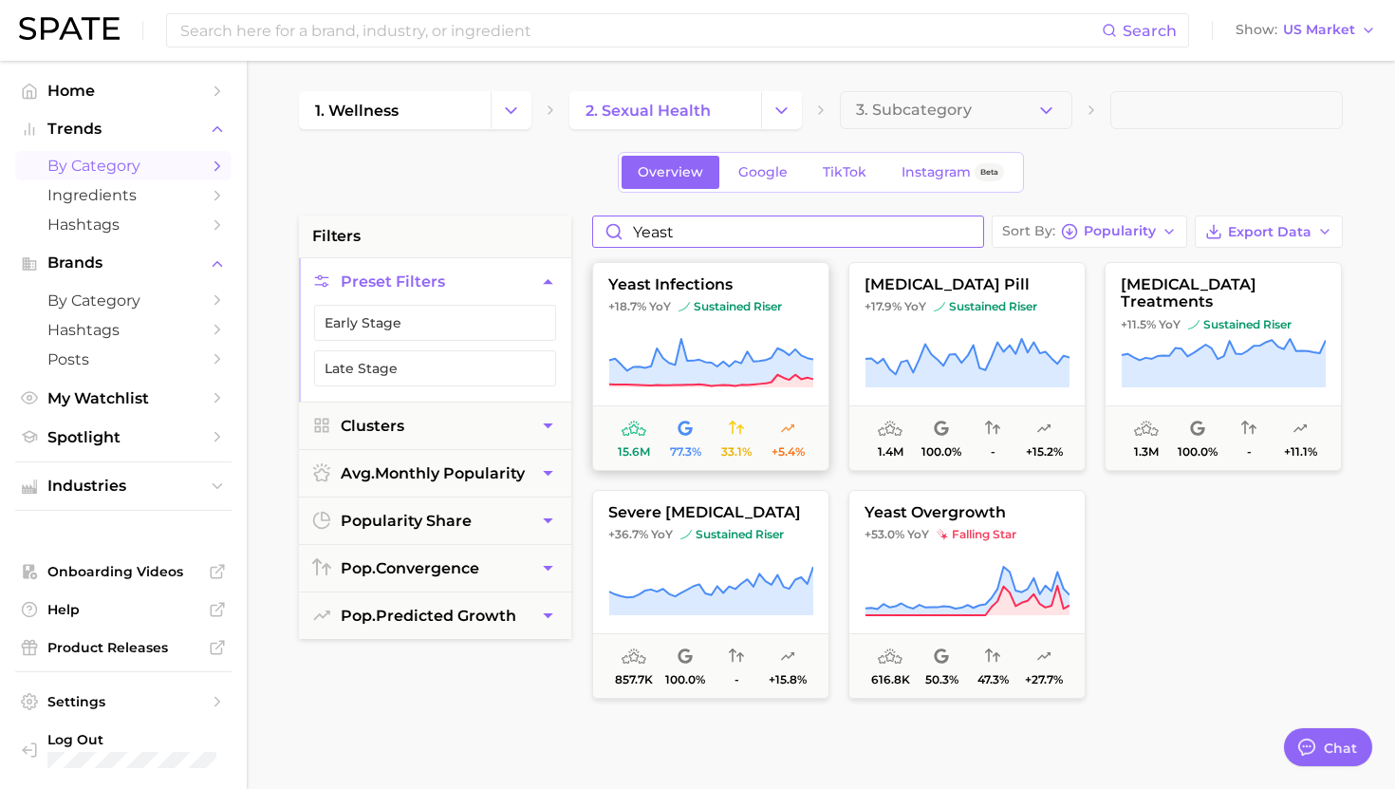
type input "yeast"
click at [726, 306] on span "sustained riser" at bounding box center [730, 306] width 103 height 15
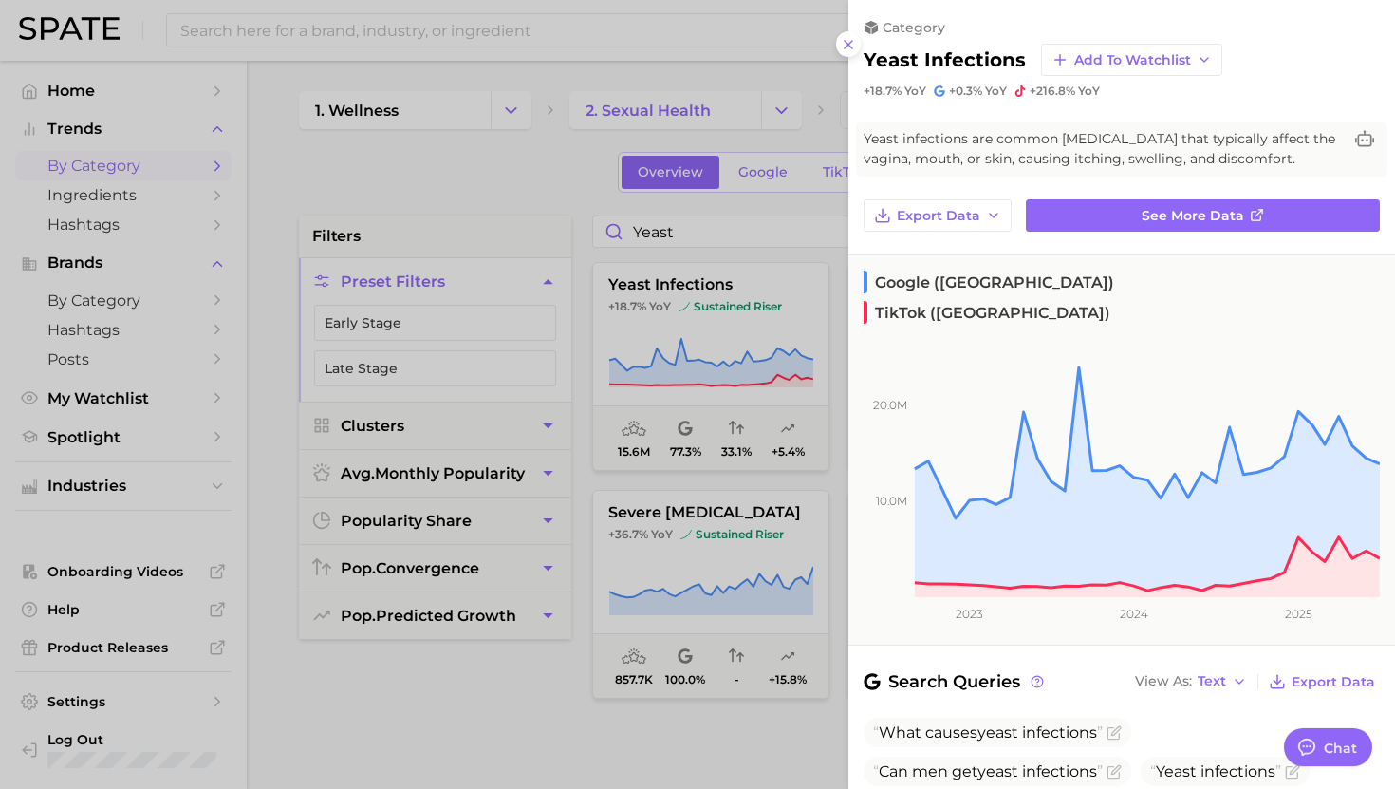
click at [729, 313] on div at bounding box center [697, 394] width 1395 height 789
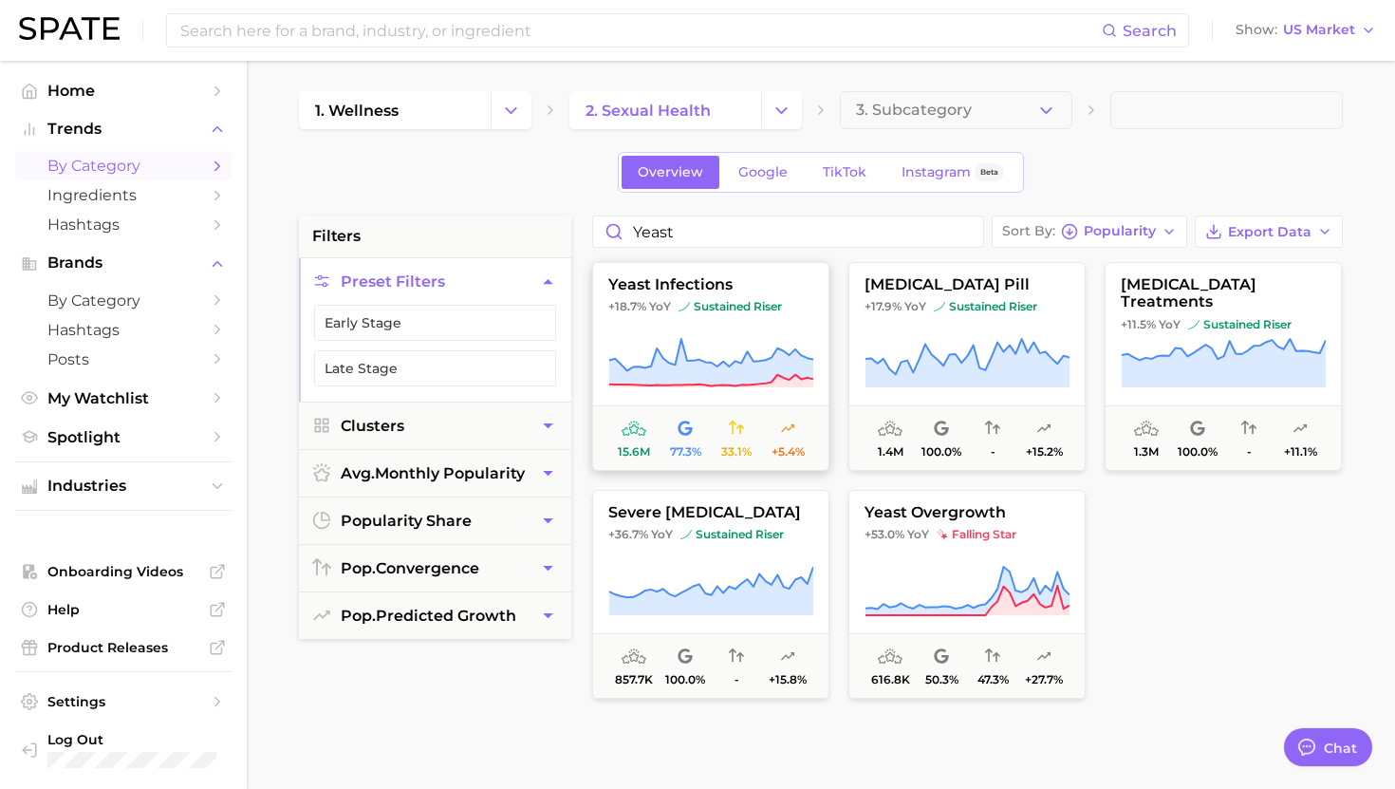
click at [728, 309] on span "sustained riser" at bounding box center [730, 306] width 103 height 15
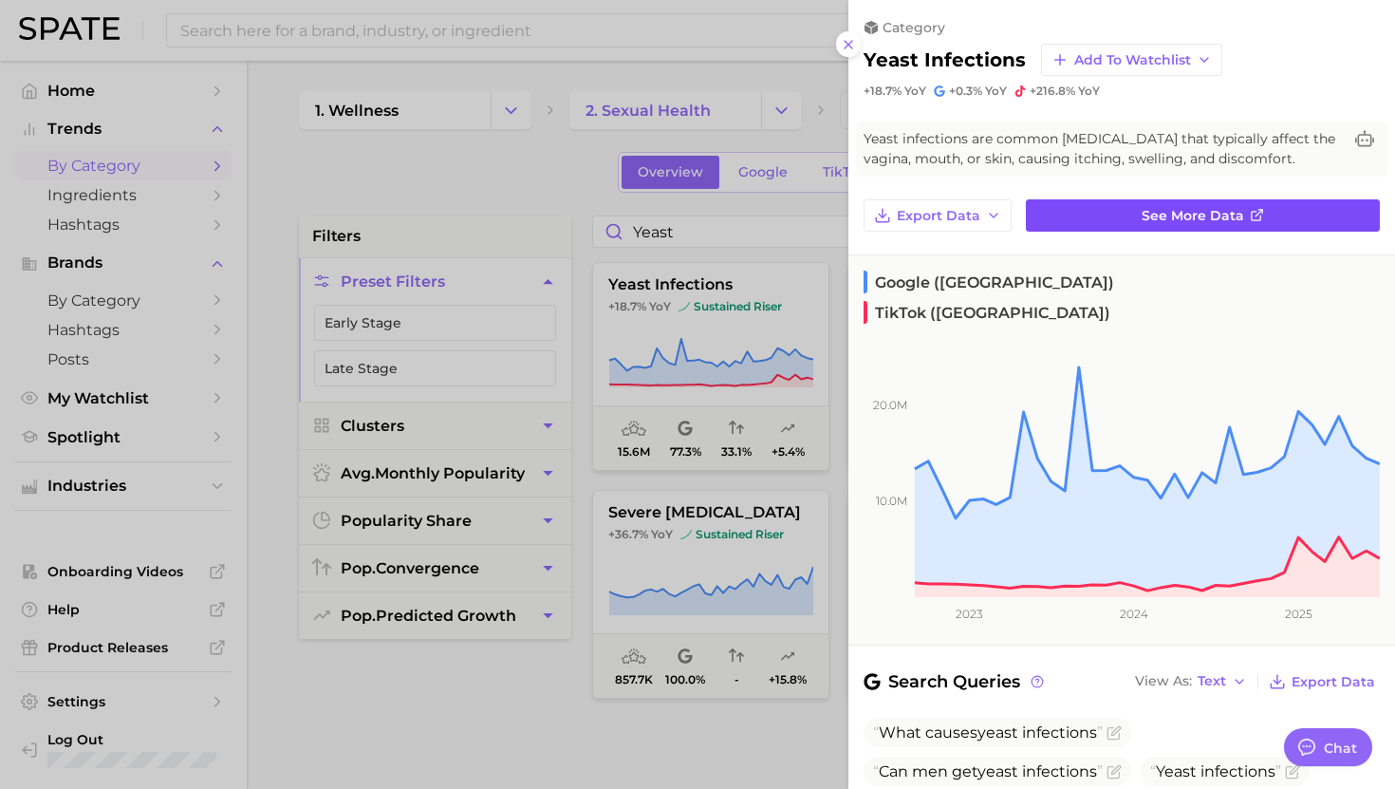
click at [1130, 212] on link "See more data" at bounding box center [1203, 215] width 354 height 32
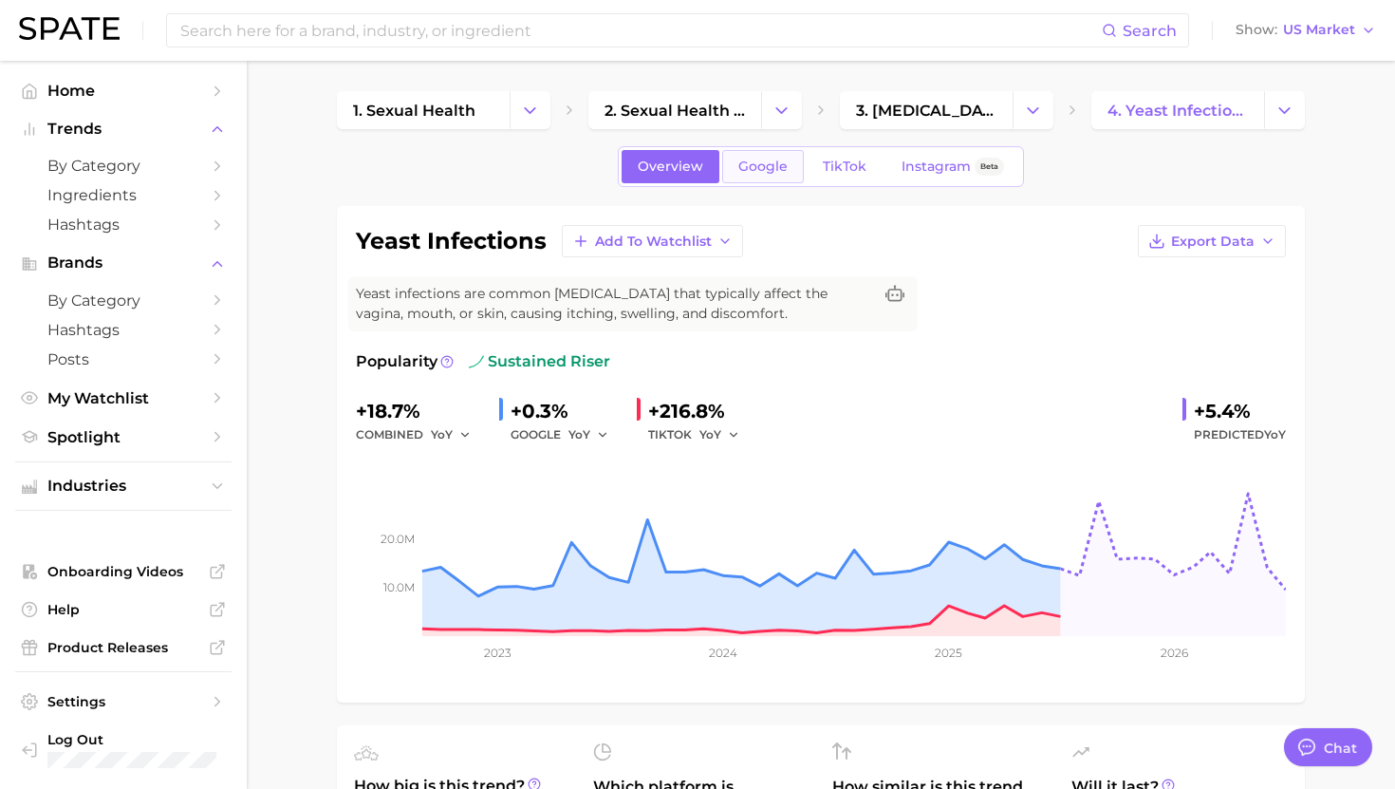
click at [779, 160] on span "Google" at bounding box center [762, 166] width 49 height 16
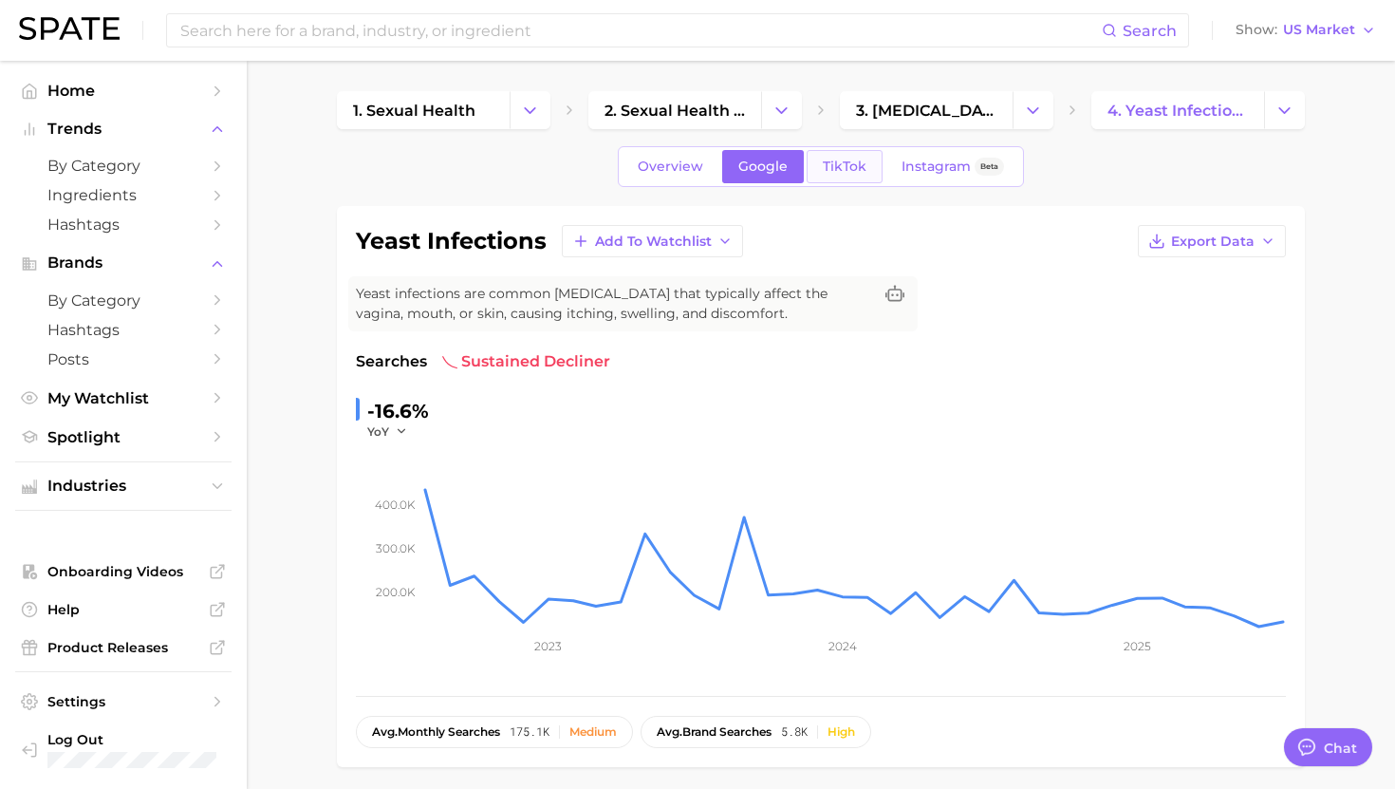
click at [854, 163] on span "TikTok" at bounding box center [845, 166] width 44 height 16
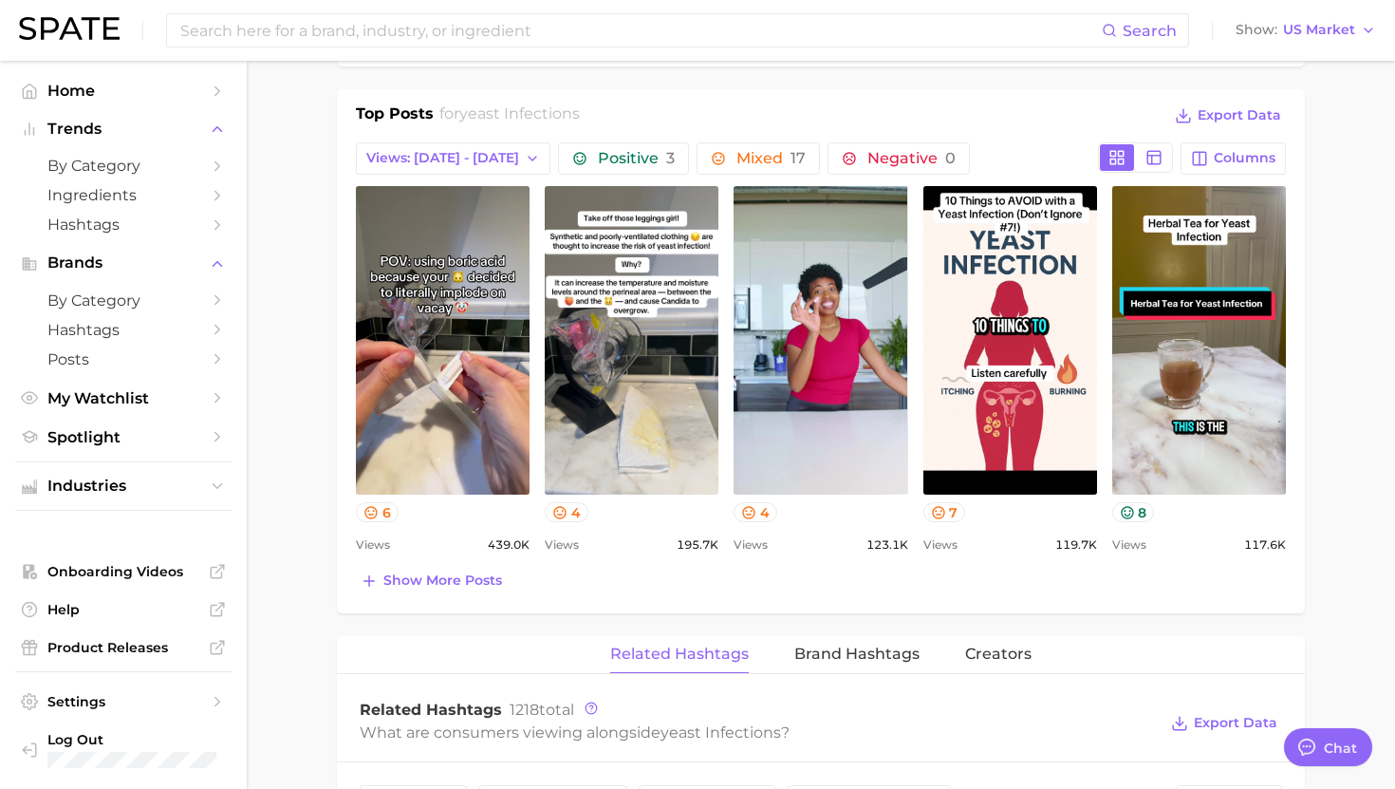
scroll to position [897, 0]
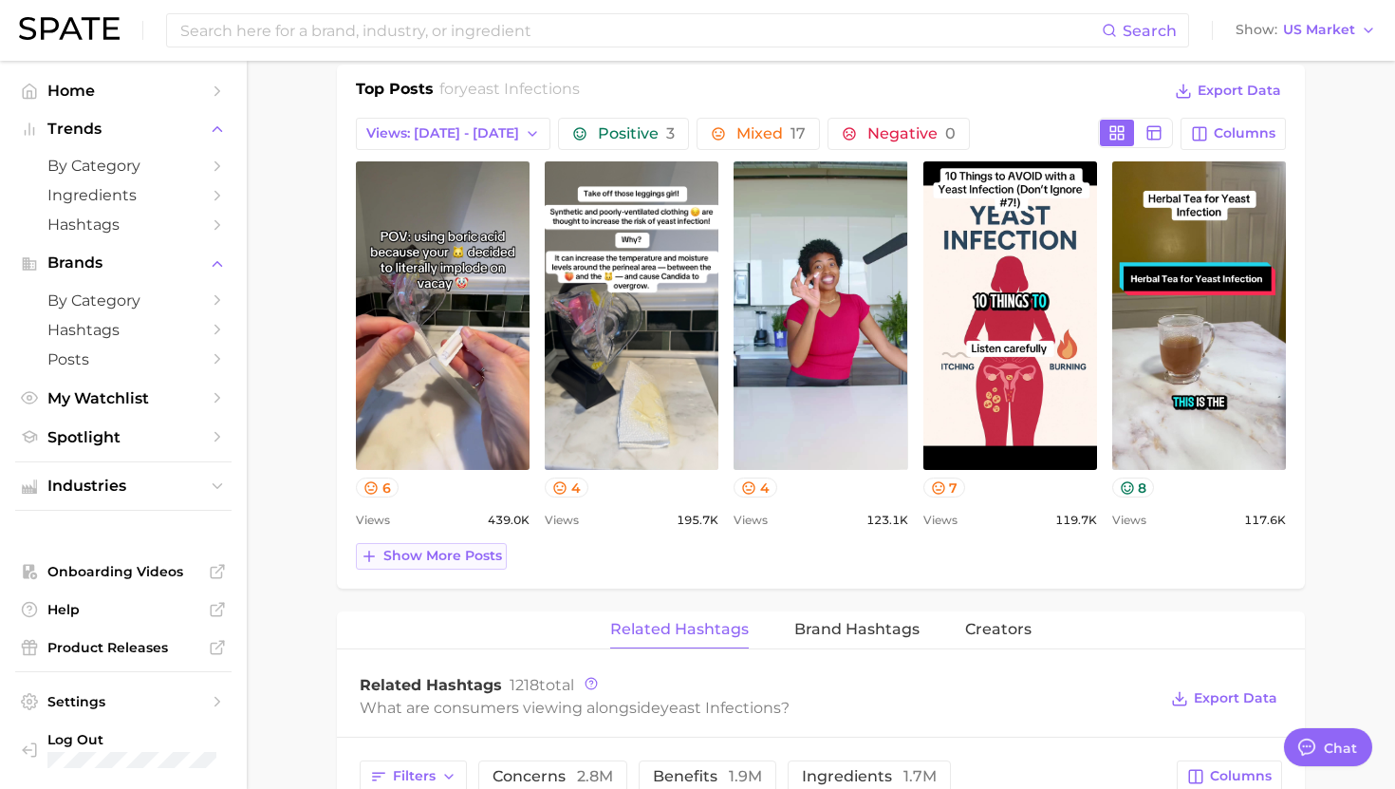
click at [436, 558] on span "Show more posts" at bounding box center [442, 556] width 119 height 16
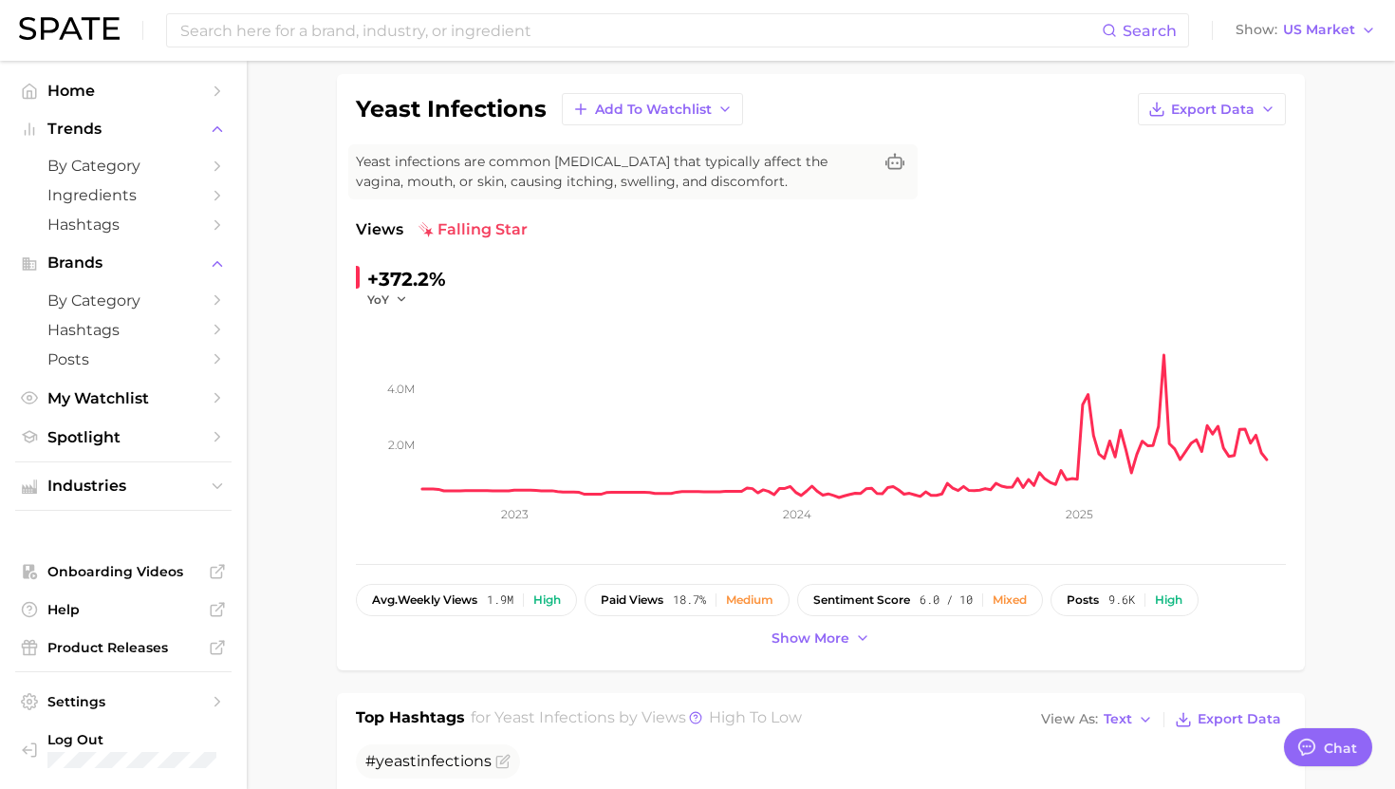
scroll to position [0, 0]
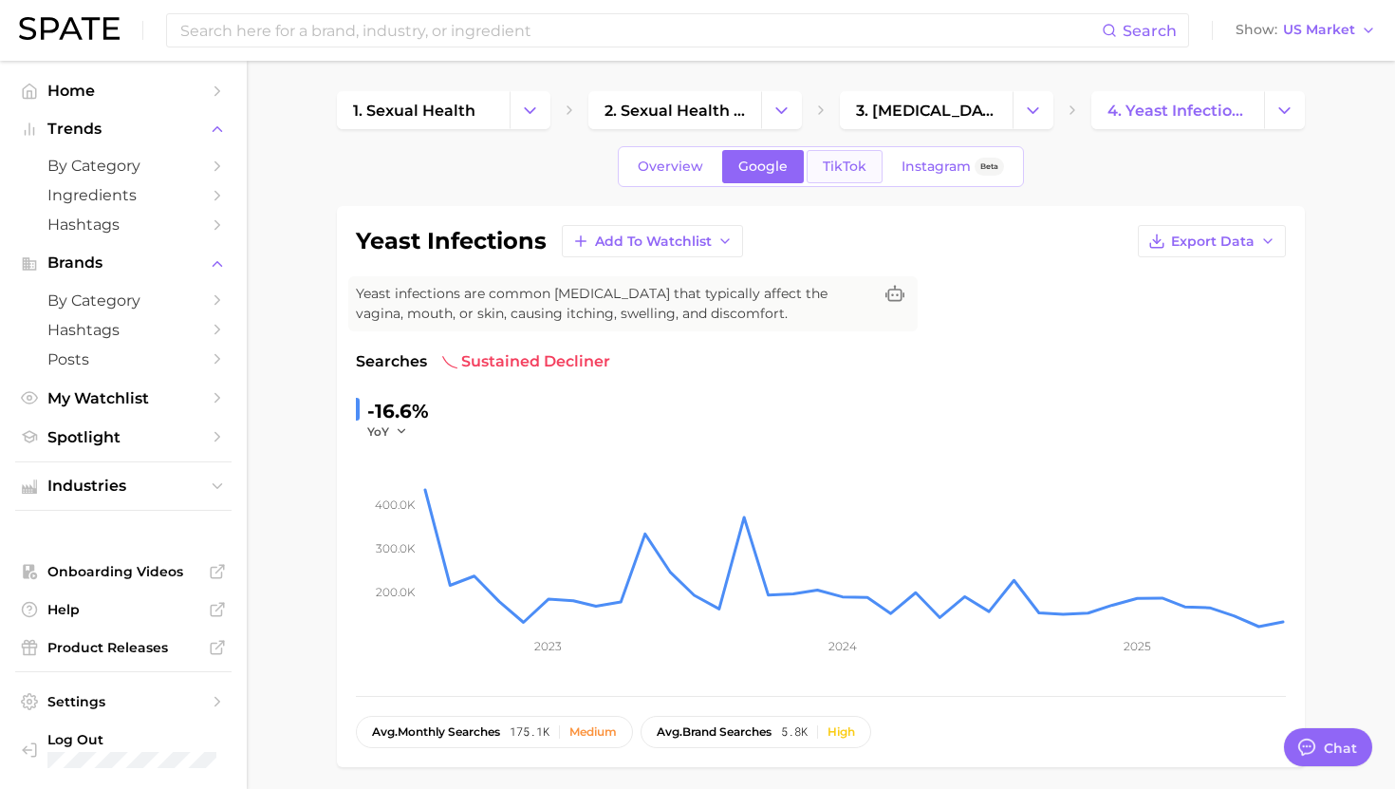
click at [833, 155] on link "TikTok" at bounding box center [845, 166] width 76 height 33
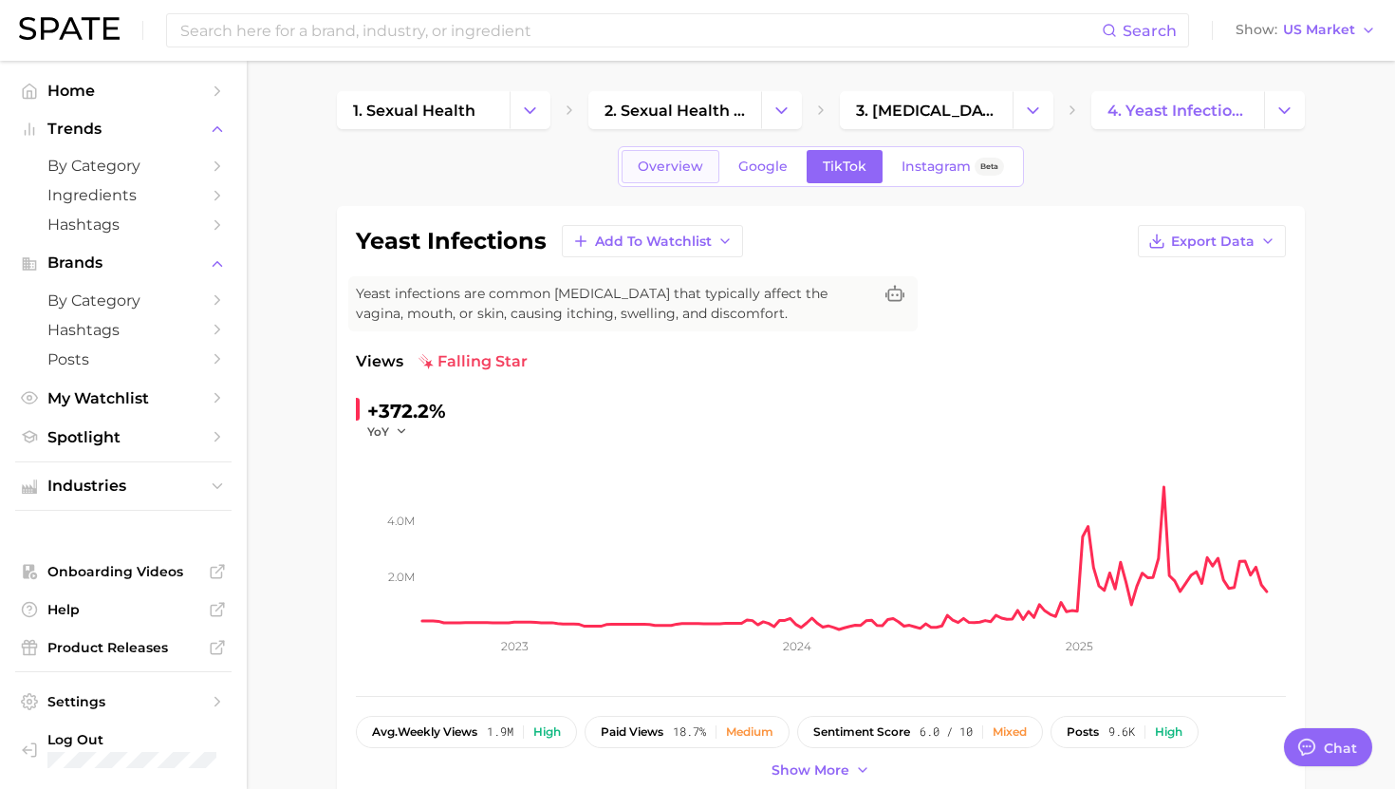
click at [639, 167] on link "Overview" at bounding box center [671, 166] width 98 height 33
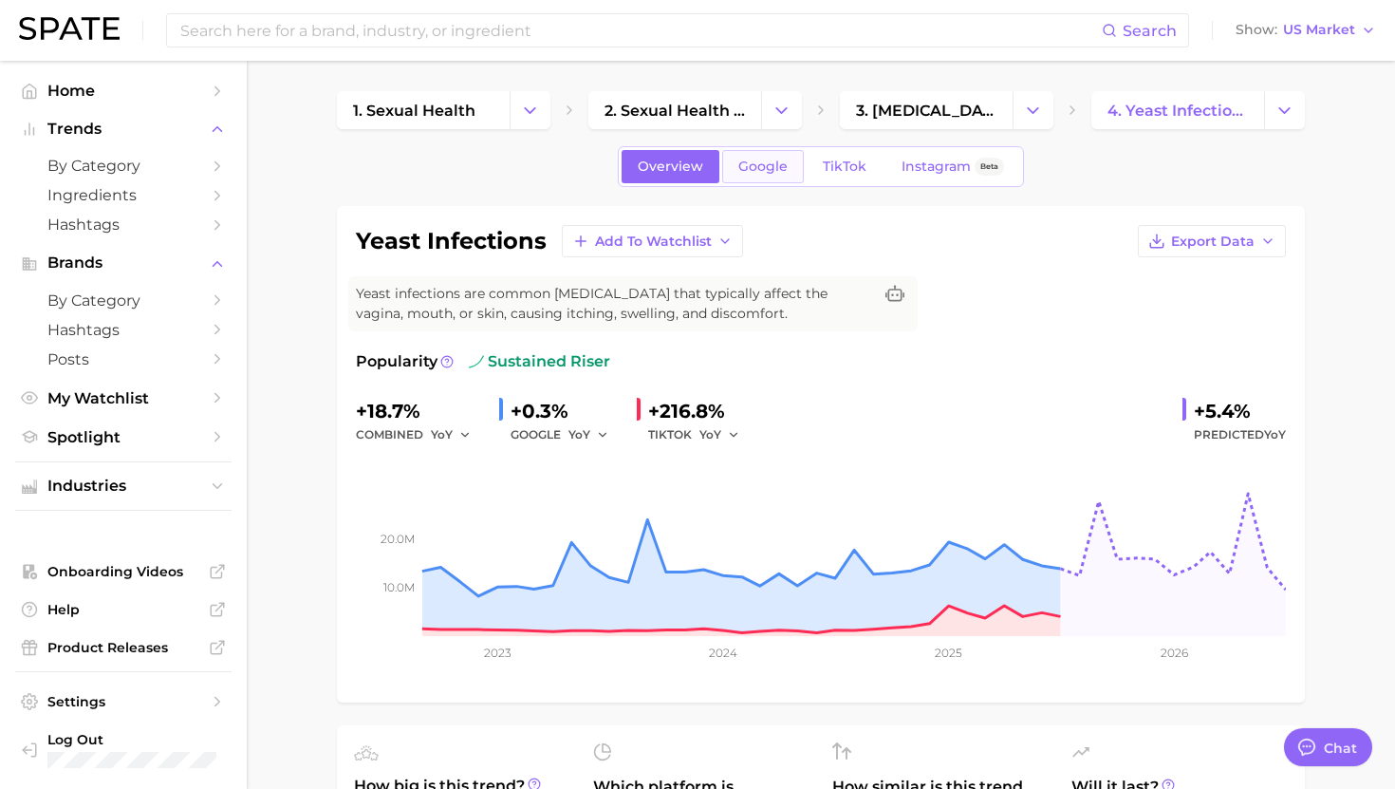
click at [766, 161] on span "Google" at bounding box center [762, 166] width 49 height 16
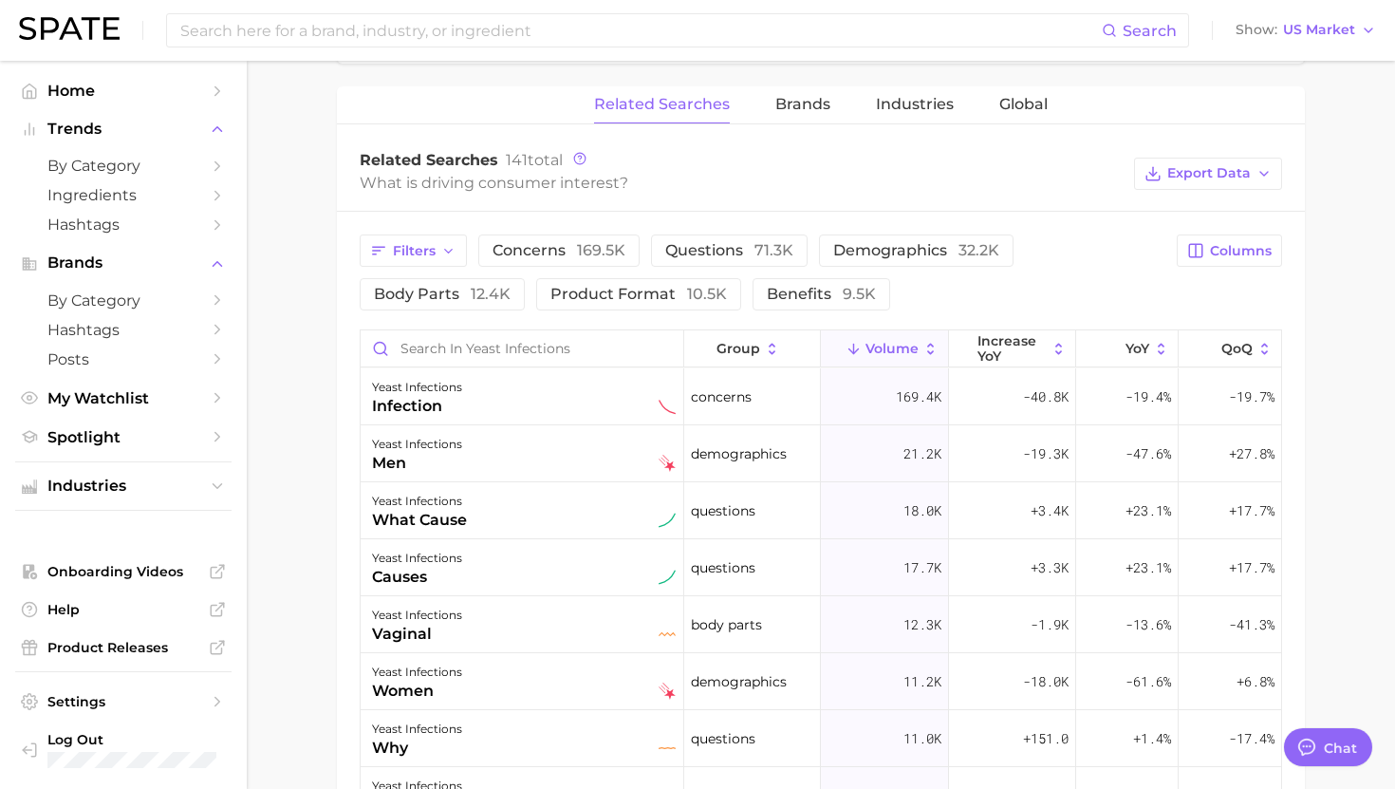
scroll to position [924, 0]
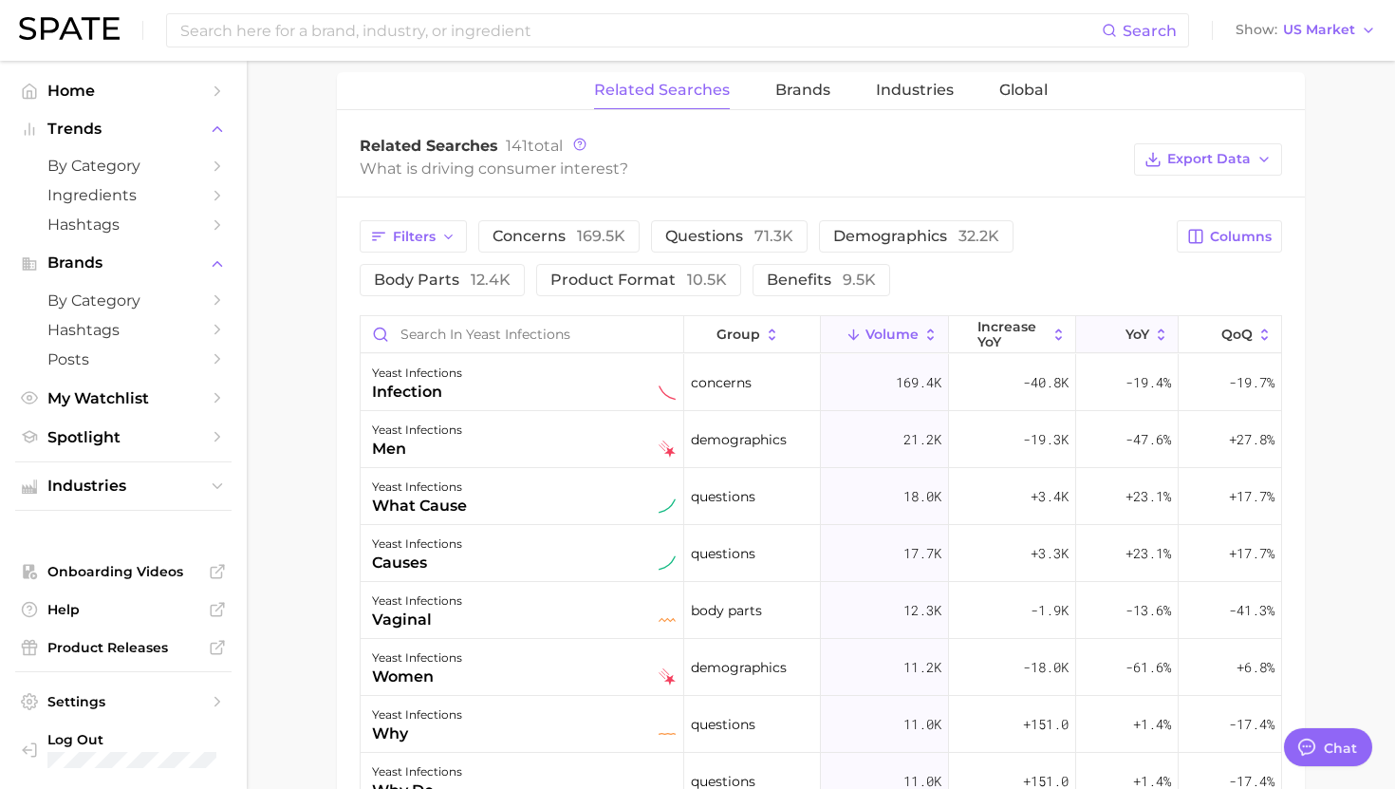
click at [1153, 335] on icon at bounding box center [1161, 334] width 17 height 17
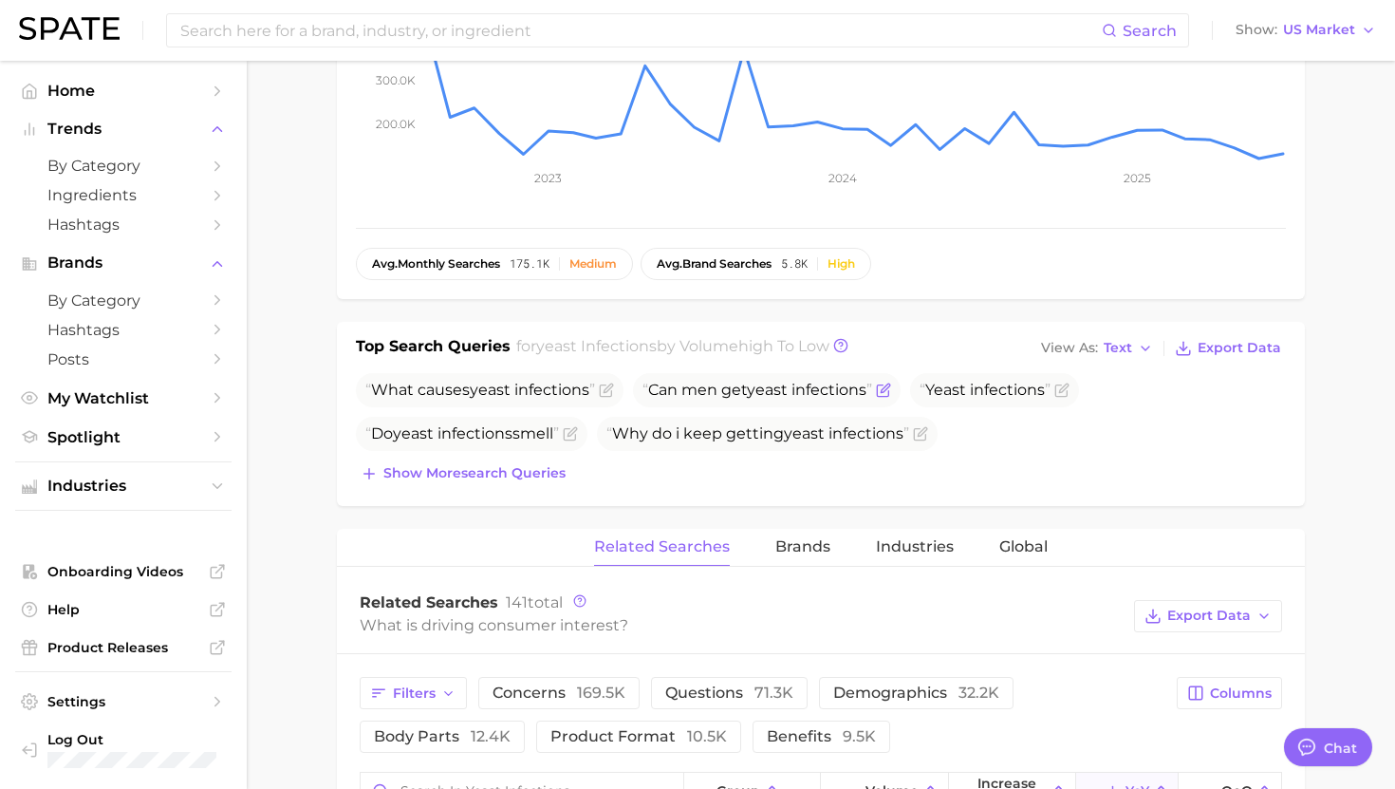
scroll to position [418, 0]
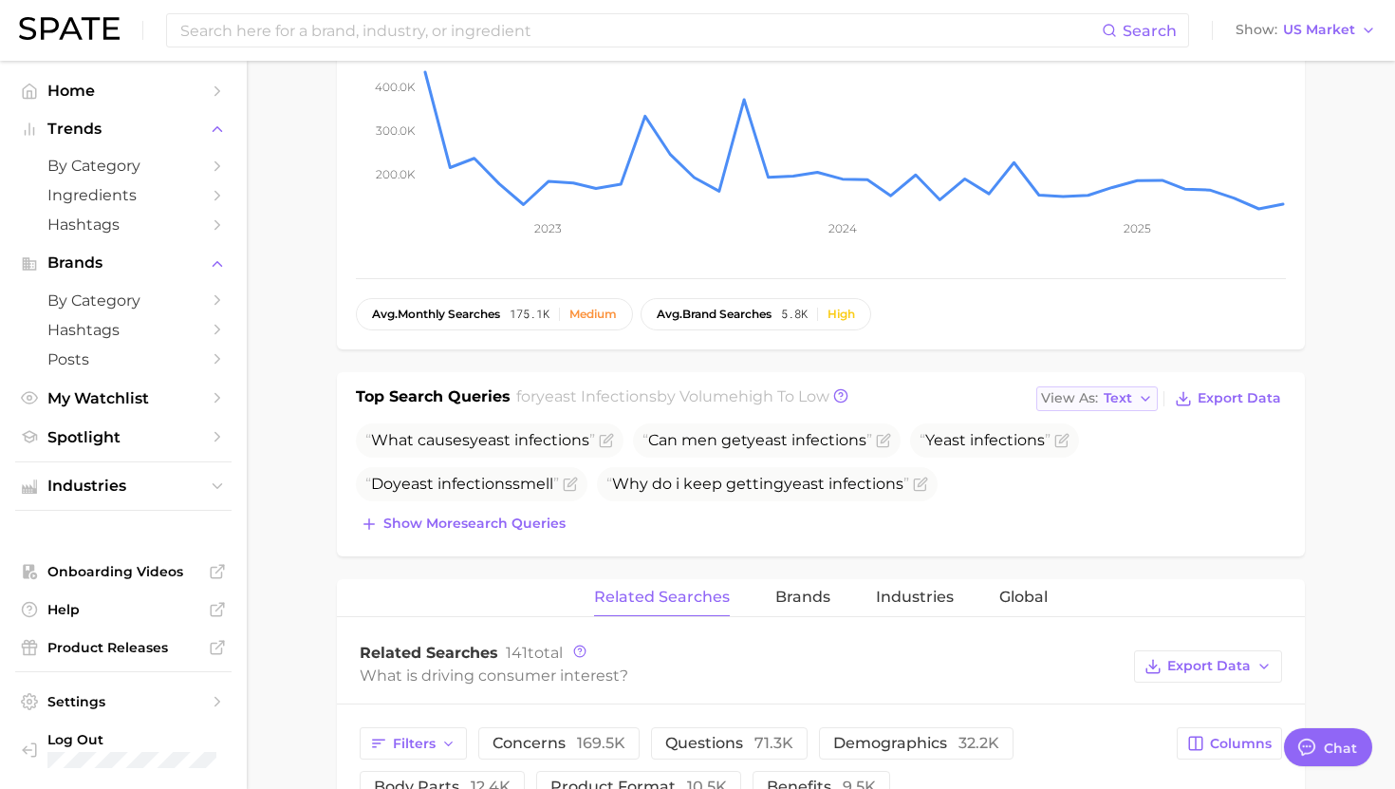
click at [1053, 403] on span "View As" at bounding box center [1069, 398] width 57 height 10
click at [1061, 452] on button "Table" at bounding box center [1140, 464] width 209 height 34
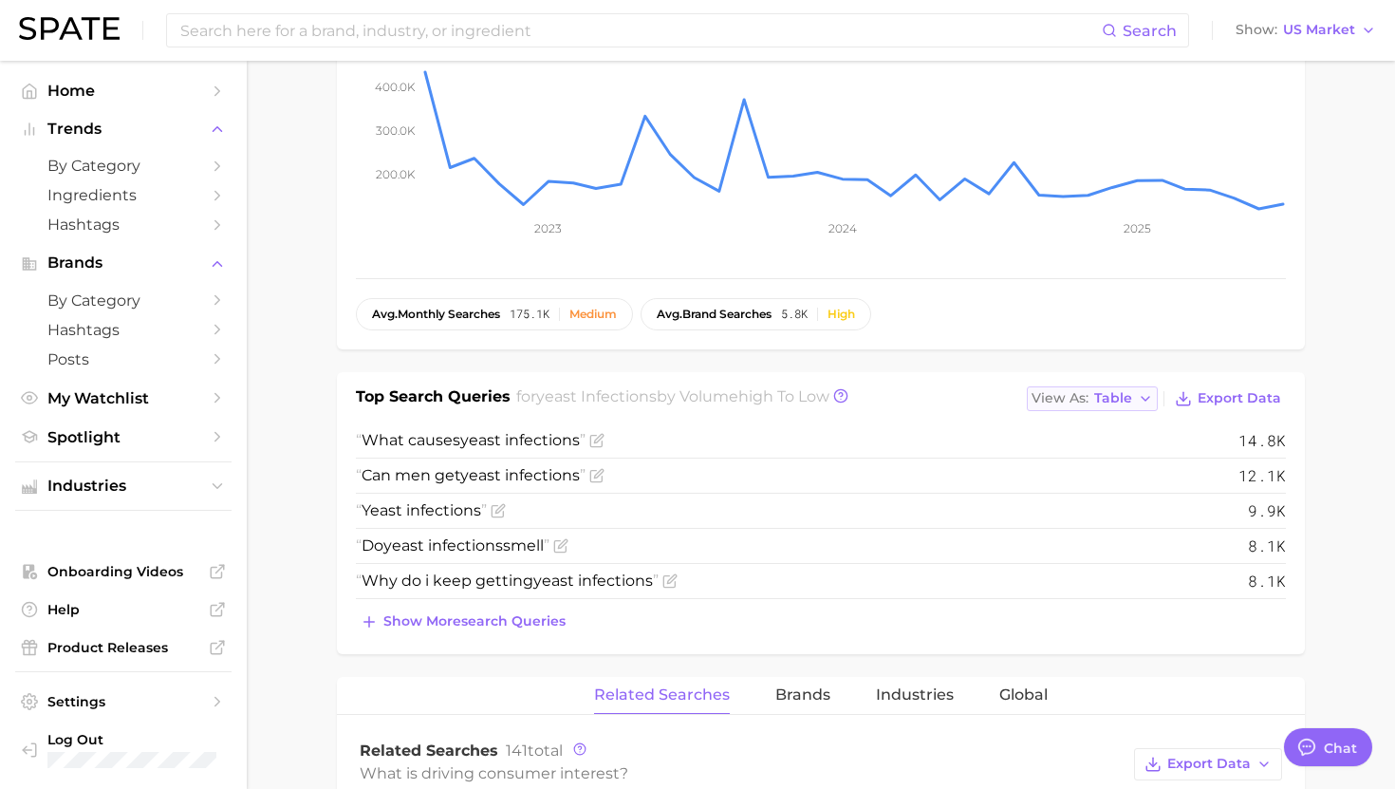
click at [1095, 399] on div "View As Table" at bounding box center [1082, 398] width 101 height 10
click at [1095, 424] on button "Text" at bounding box center [1131, 430] width 209 height 34
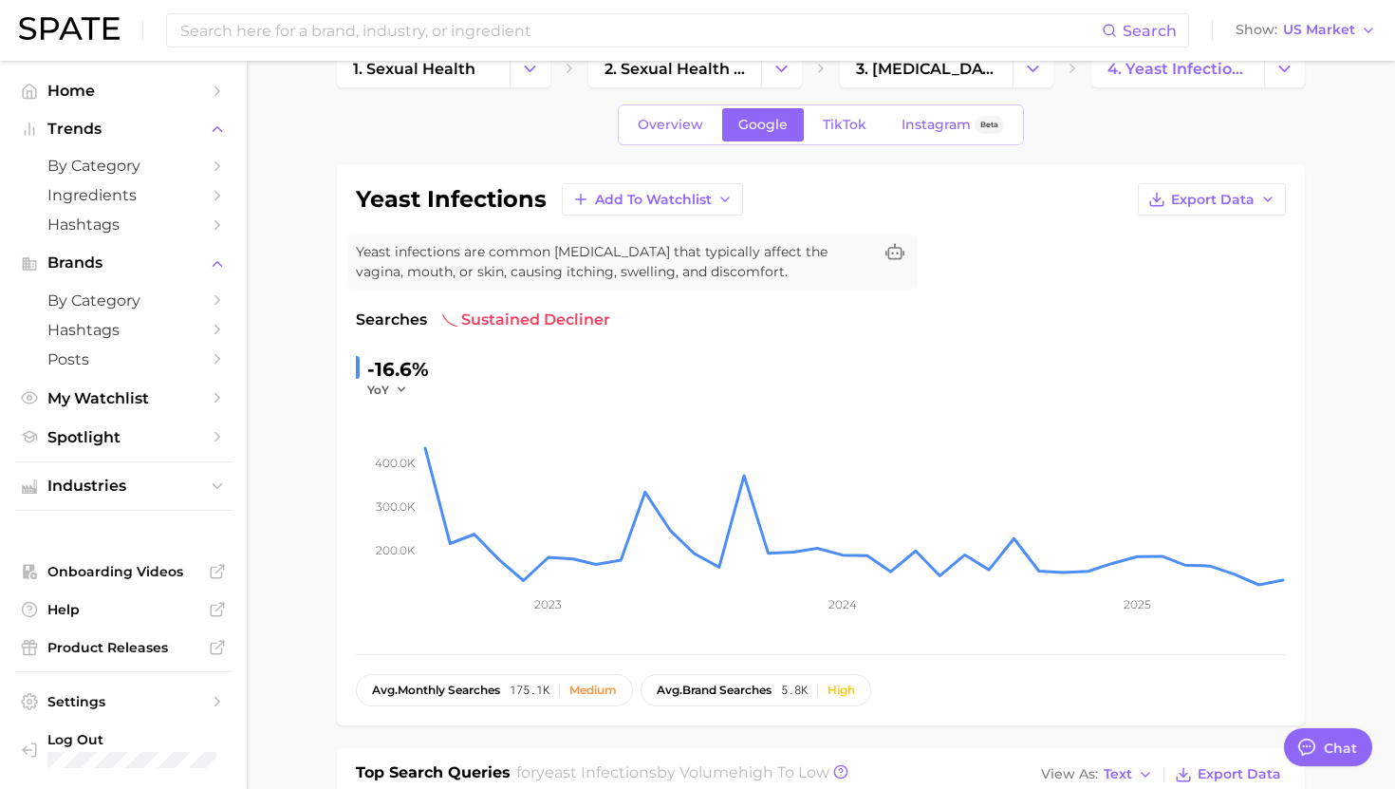
scroll to position [7, 0]
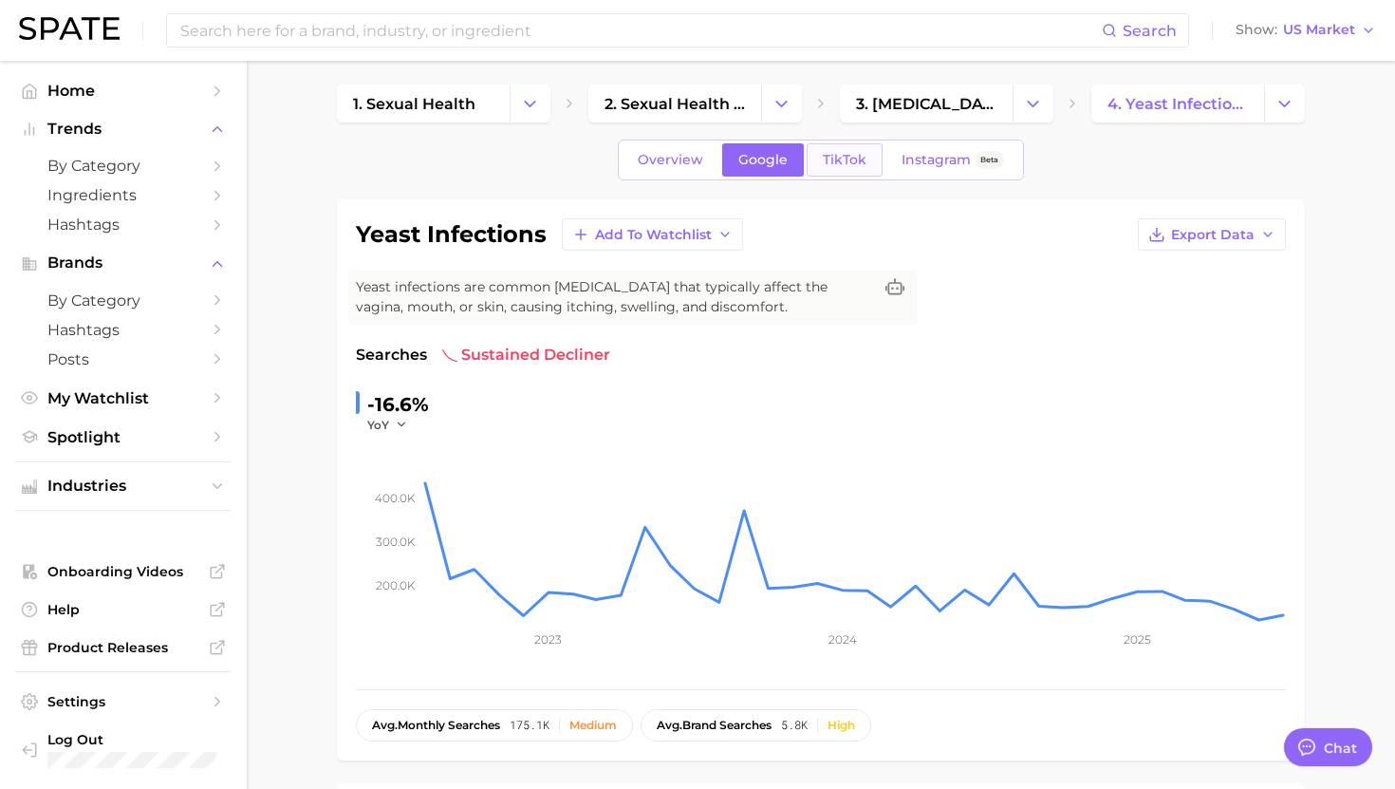
click at [828, 150] on link "TikTok" at bounding box center [845, 159] width 76 height 33
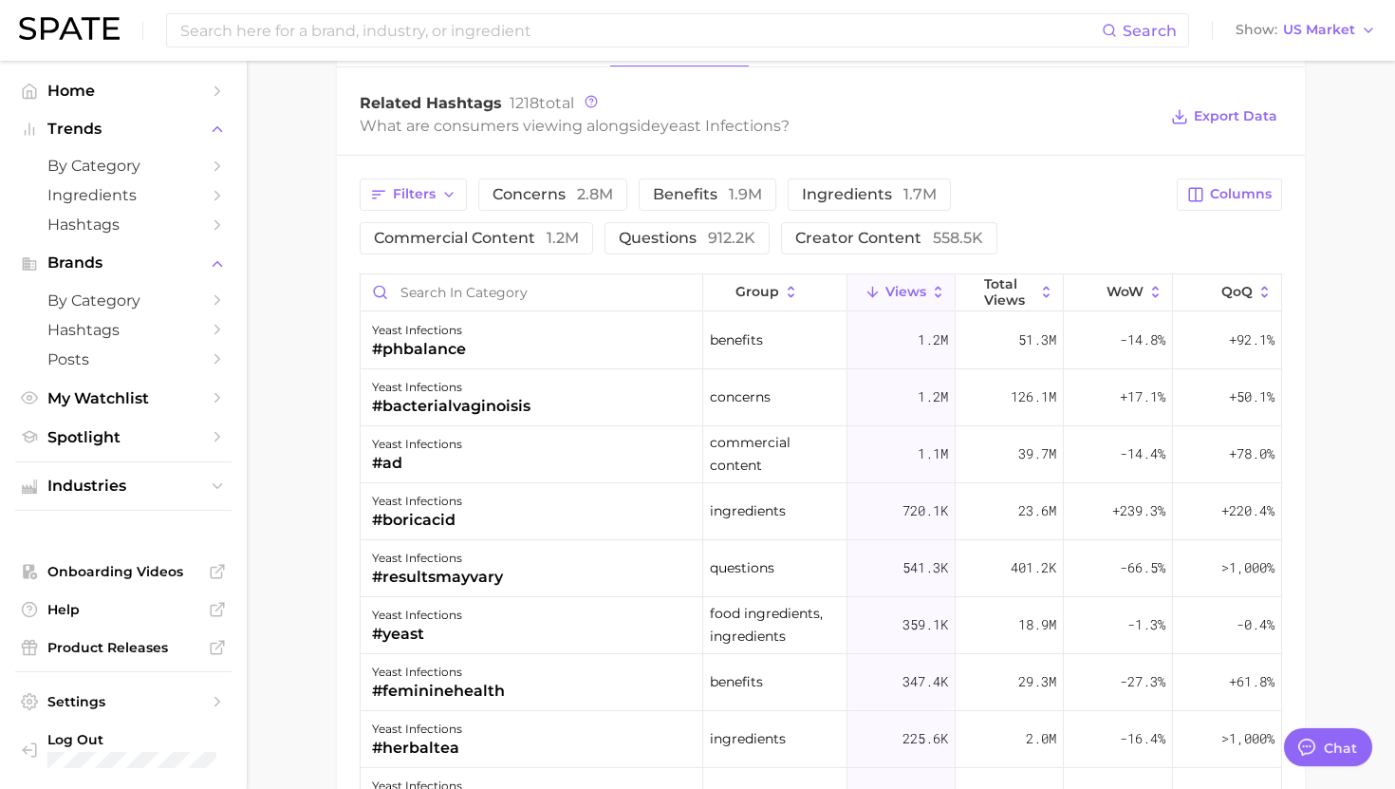
scroll to position [1494, 0]
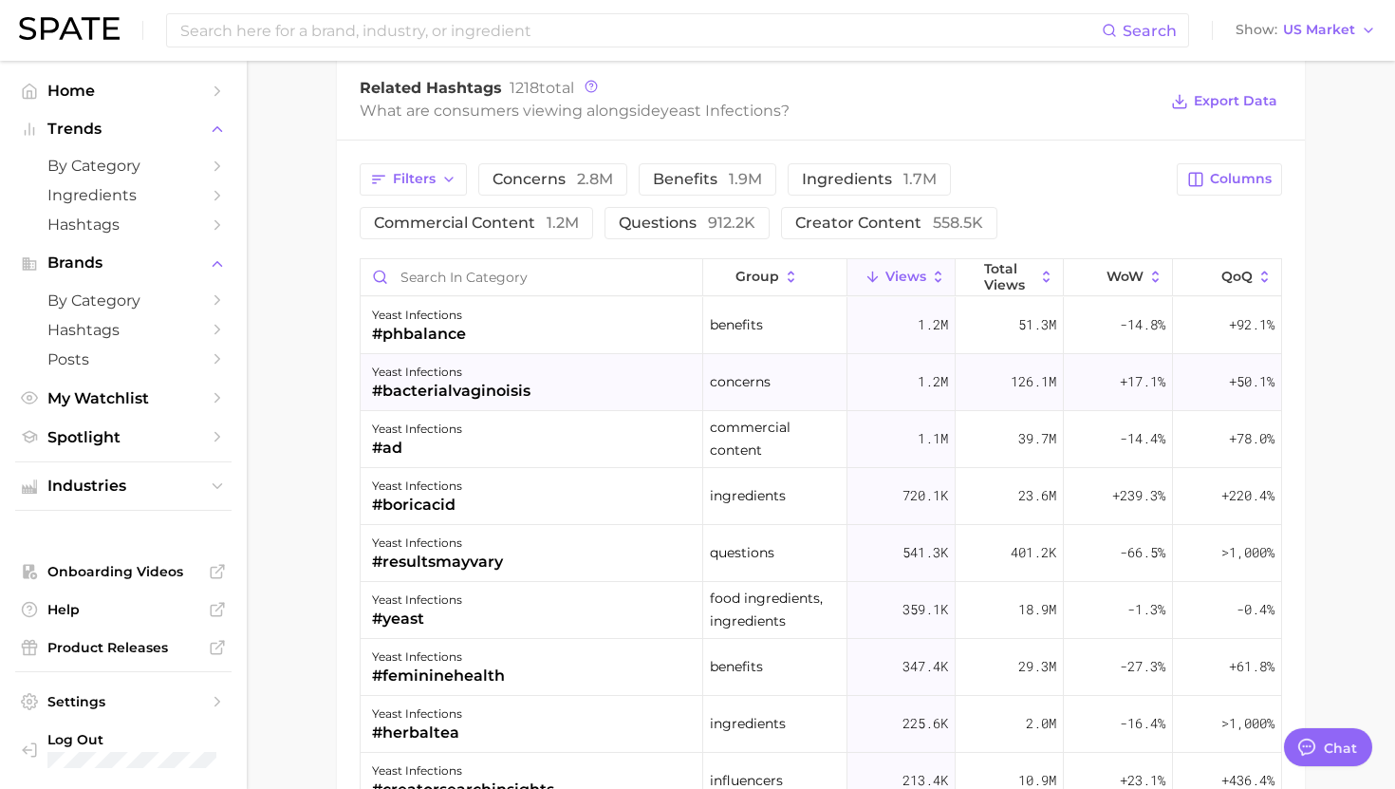
click at [539, 388] on div "yeast infections #bacterialvaginoisis" at bounding box center [532, 382] width 343 height 57
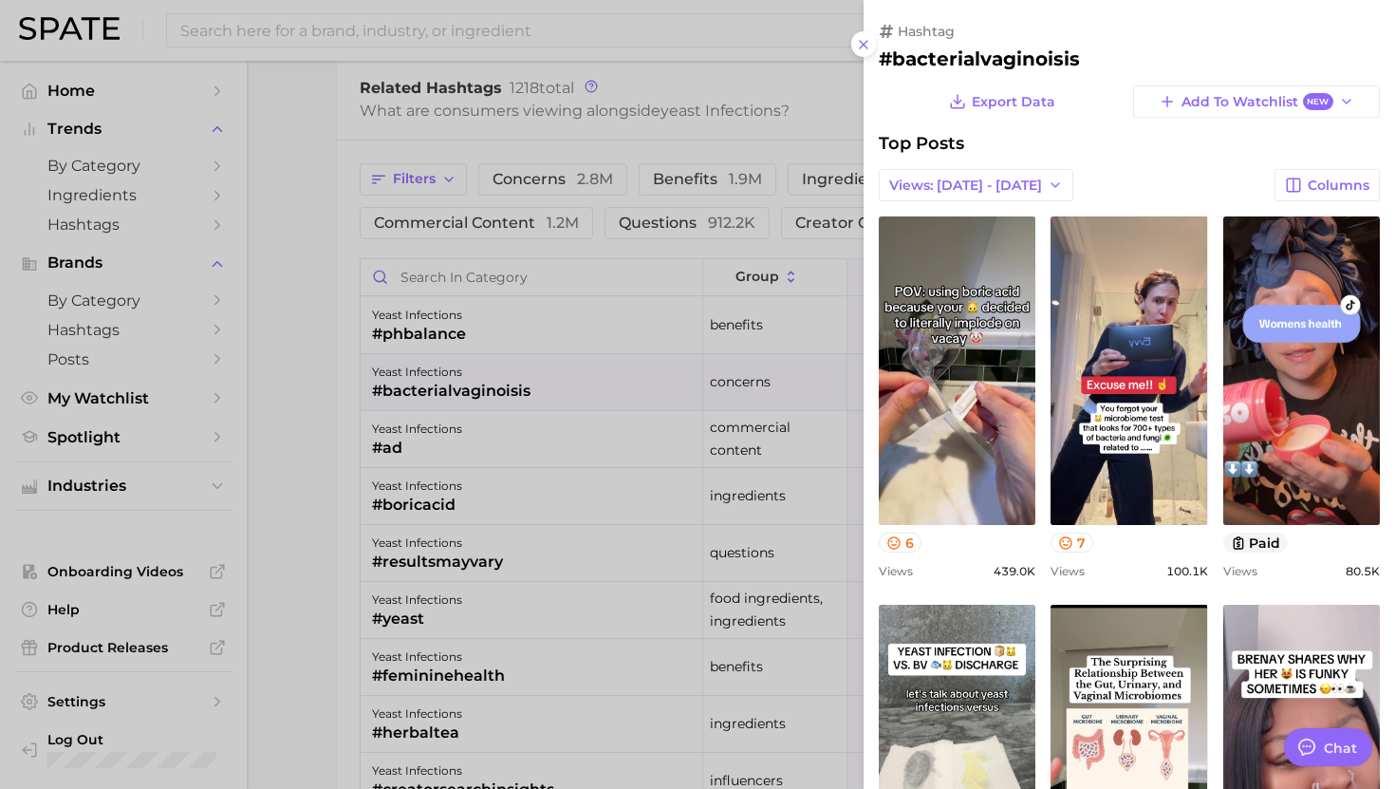
scroll to position [0, 0]
click at [539, 385] on div at bounding box center [697, 394] width 1395 height 789
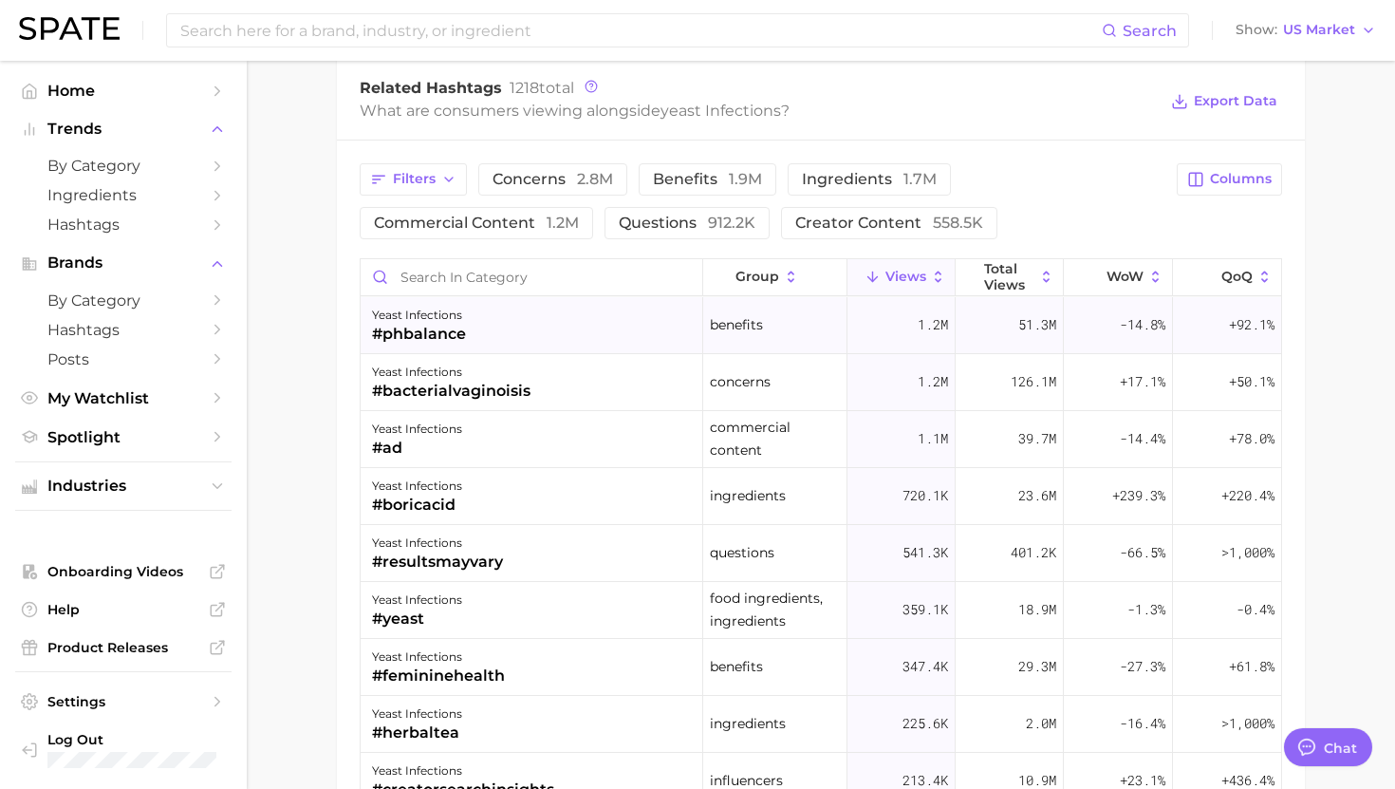
click at [531, 339] on div "yeast infections #phbalance" at bounding box center [532, 325] width 343 height 57
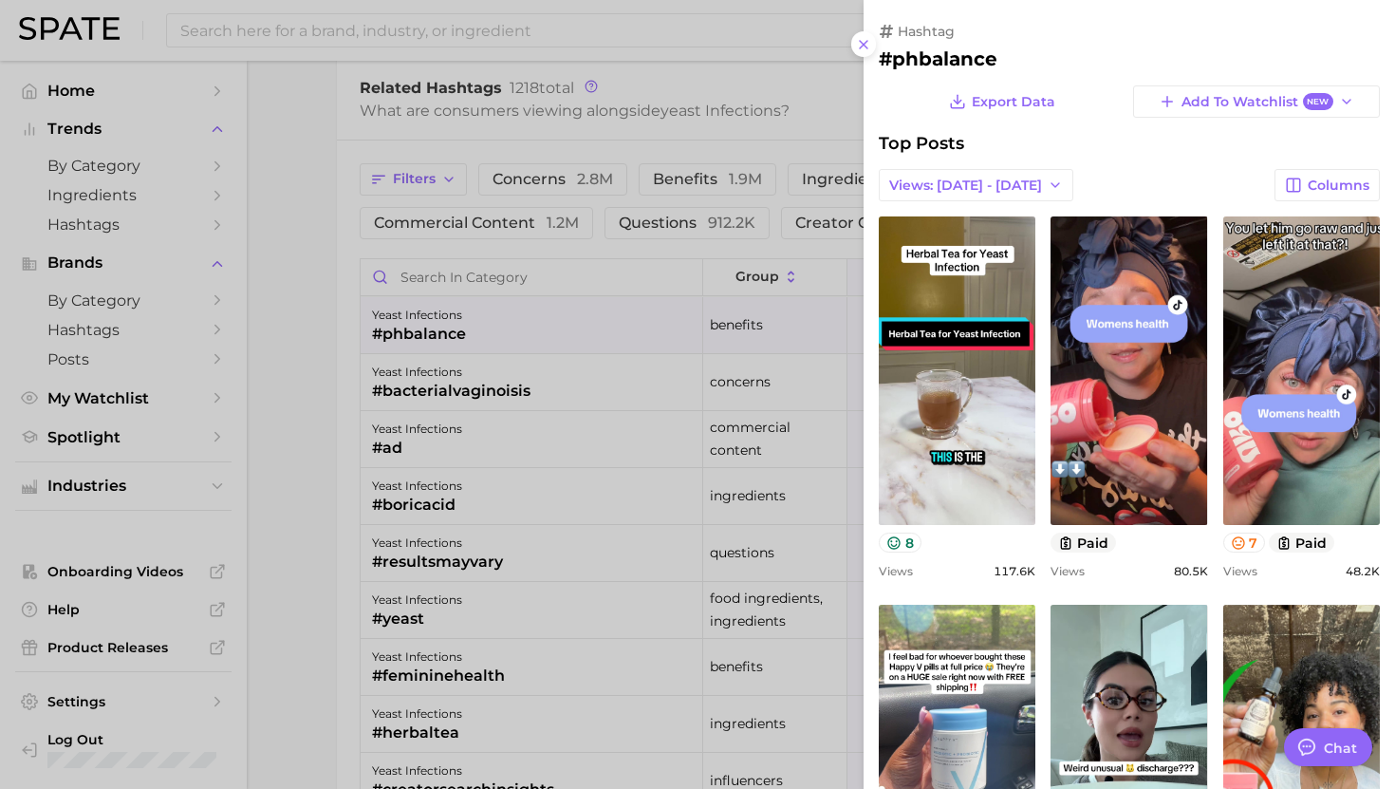
click at [528, 319] on div at bounding box center [697, 394] width 1395 height 789
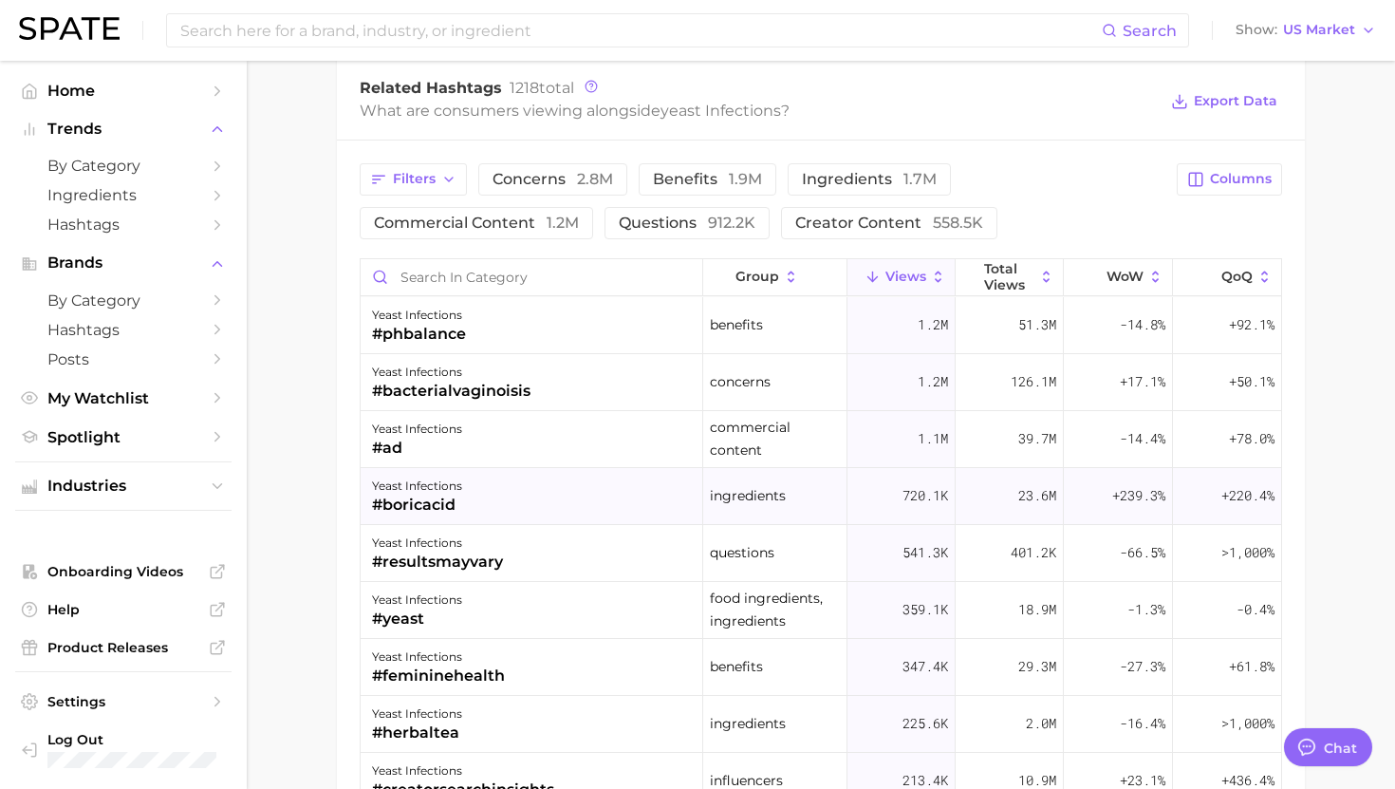
click at [533, 486] on div "yeast infections #boricacid" at bounding box center [532, 496] width 343 height 57
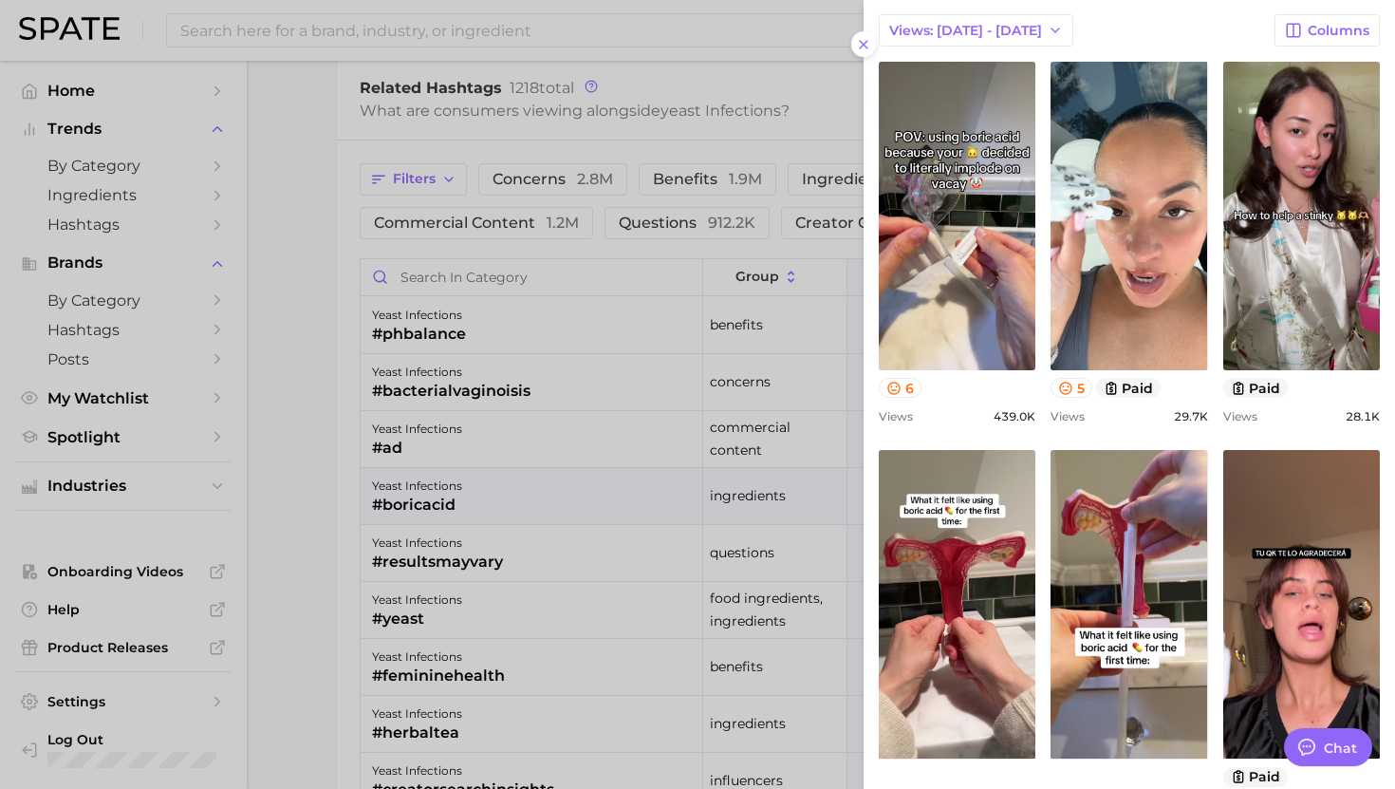
click at [499, 547] on div at bounding box center [697, 394] width 1395 height 789
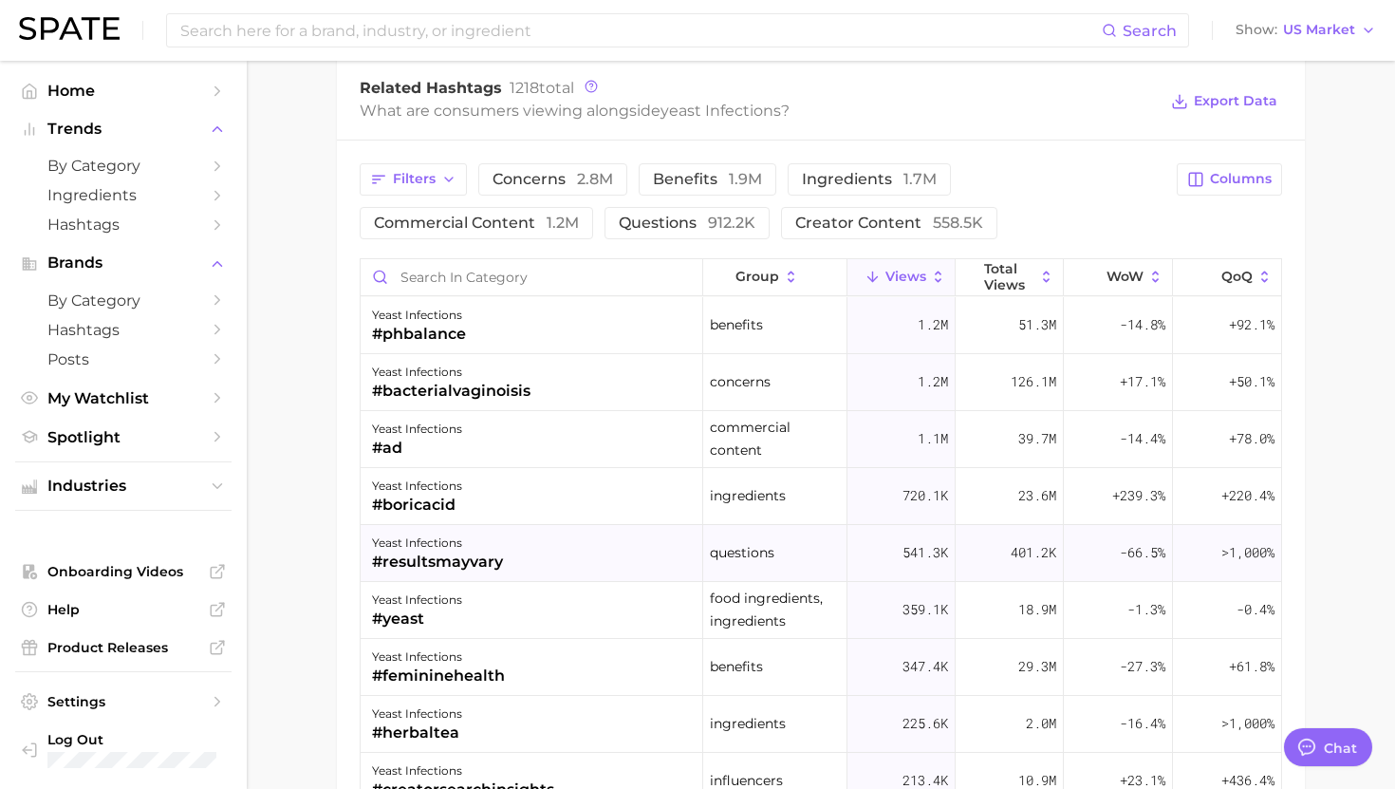
click at [516, 554] on div "yeast infections #resultsmayvary" at bounding box center [532, 553] width 343 height 57
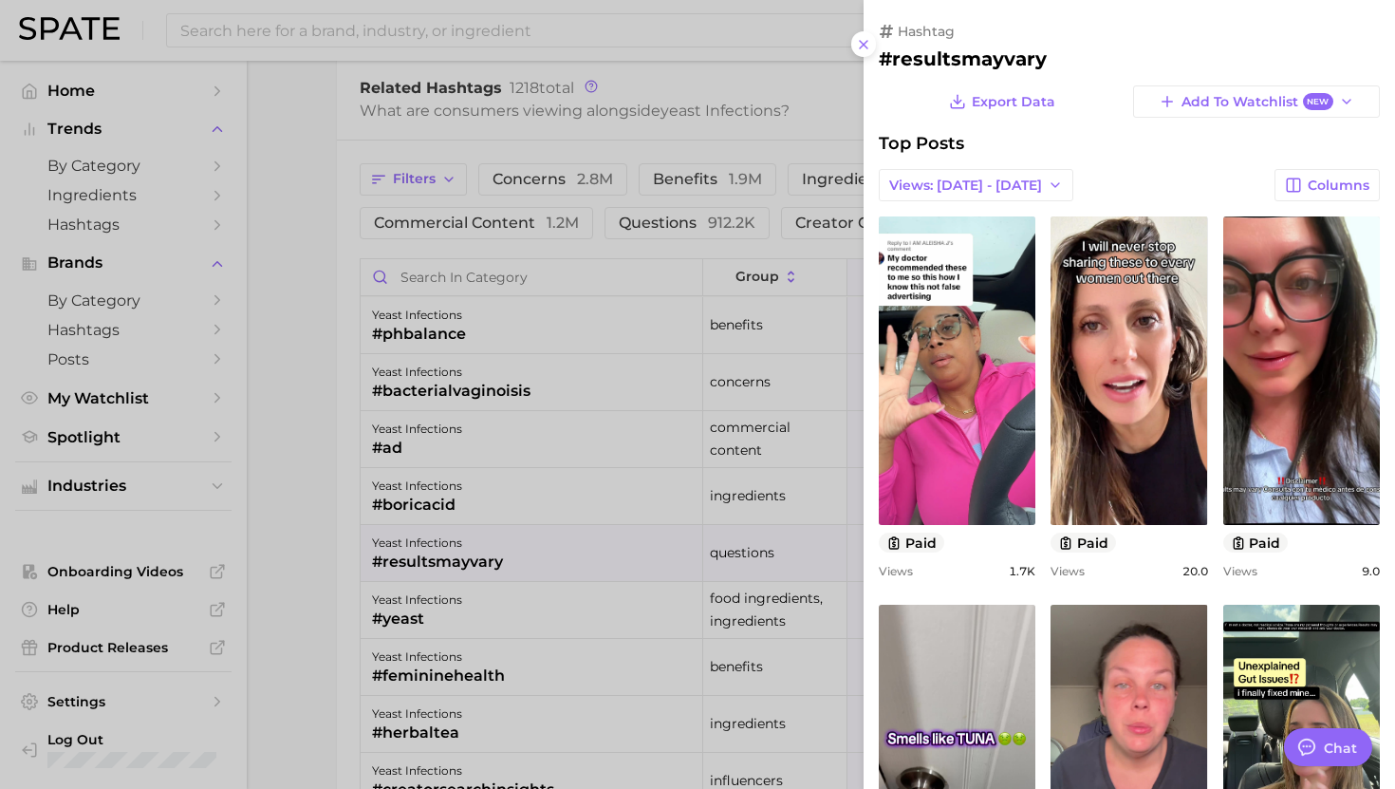
click at [516, 552] on div at bounding box center [697, 394] width 1395 height 789
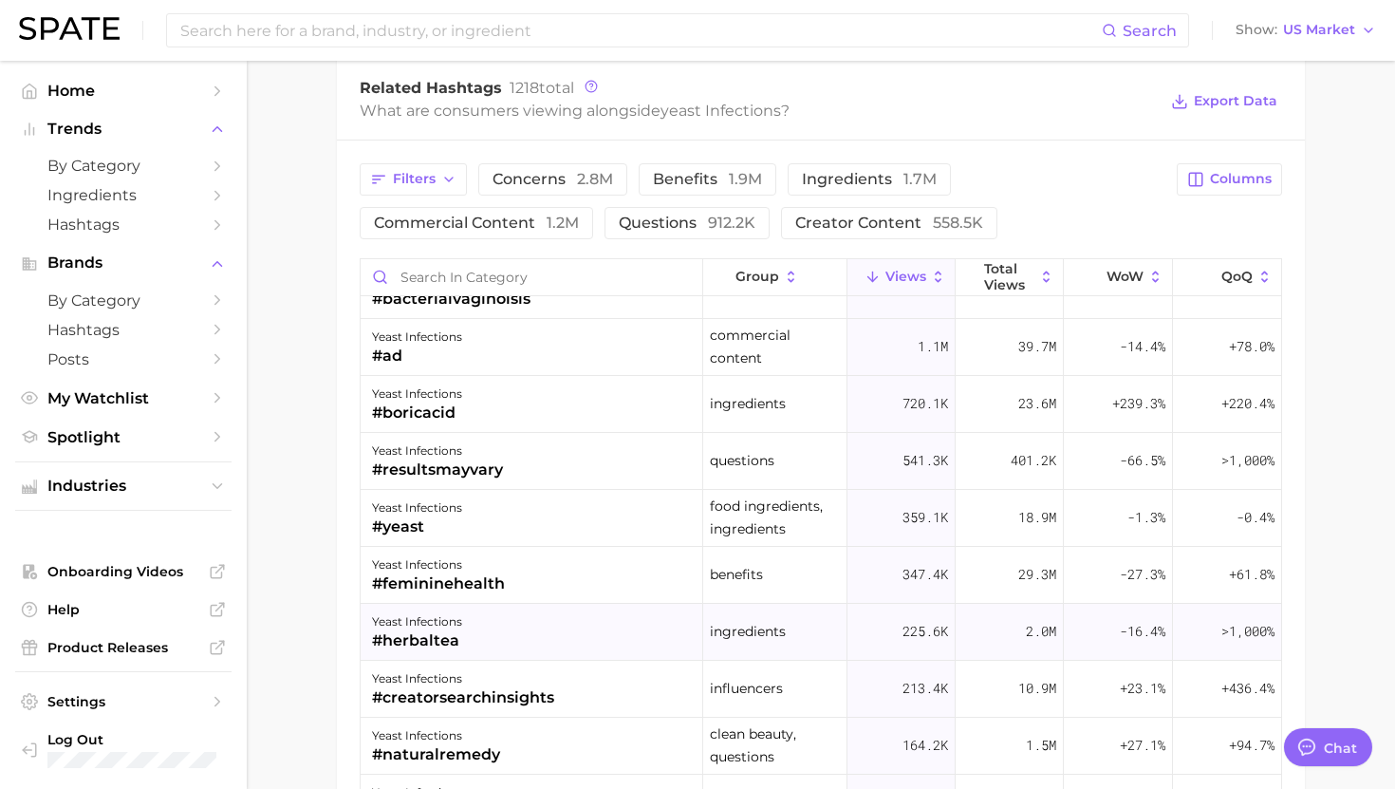
click at [514, 614] on div "yeast infections #herbaltea" at bounding box center [532, 632] width 343 height 57
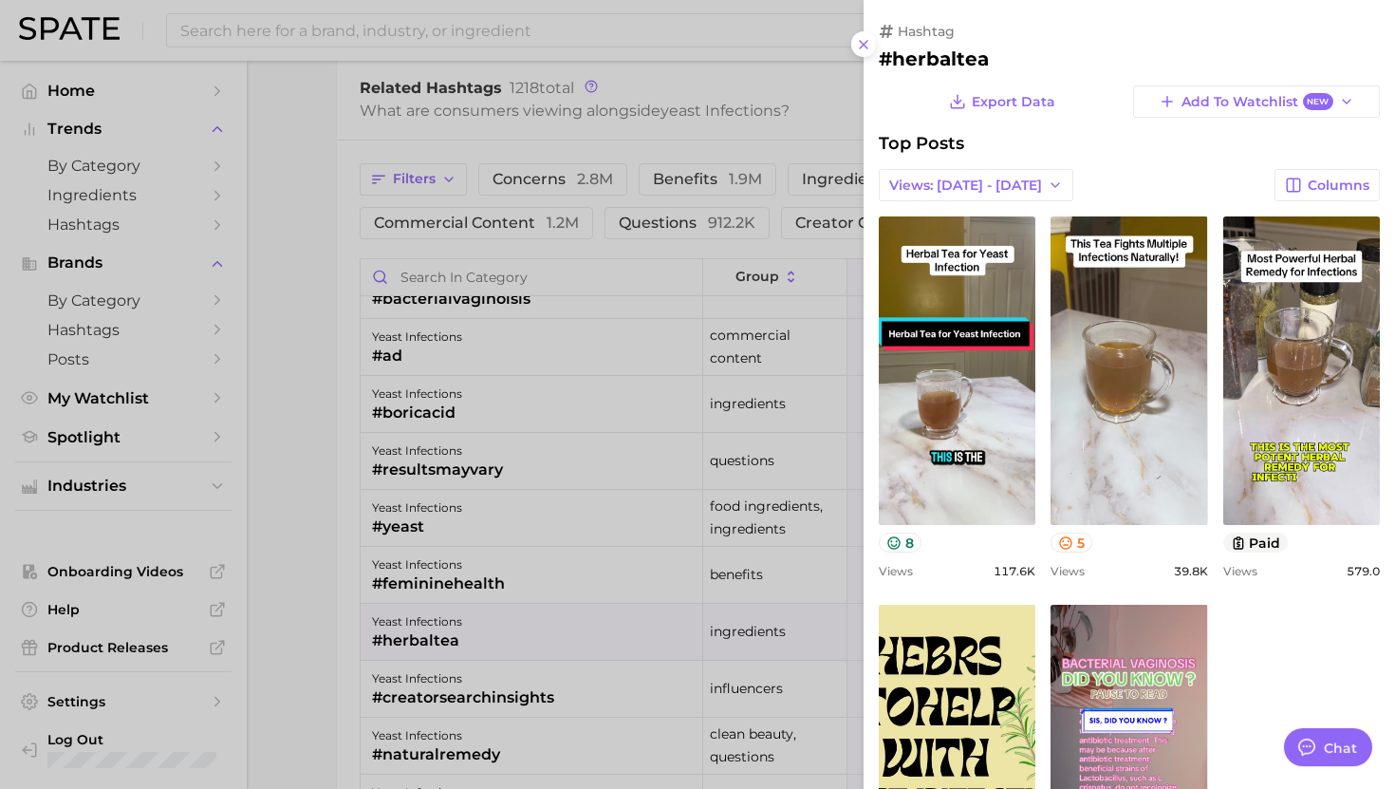
click at [520, 629] on div at bounding box center [697, 394] width 1395 height 789
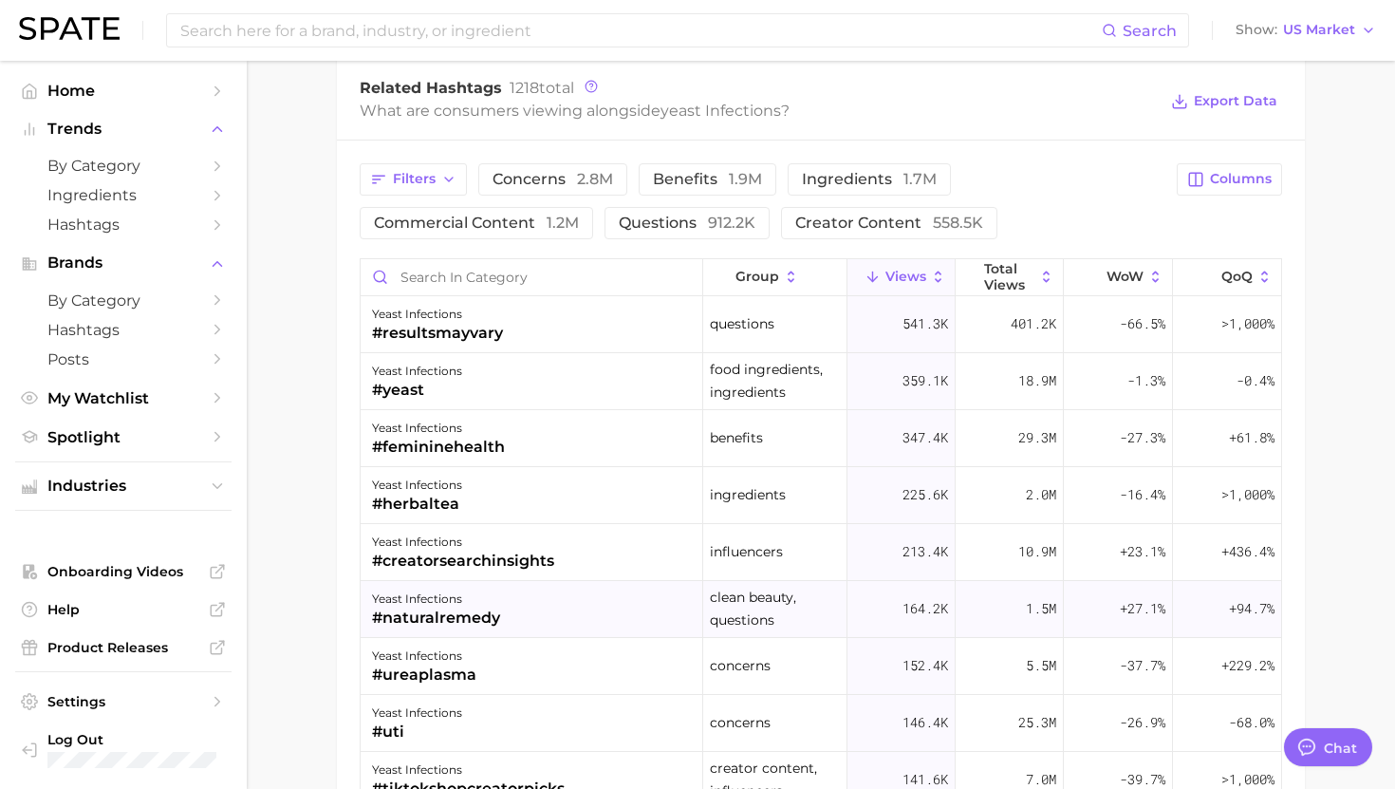
click at [526, 608] on div "yeast infections #naturalremedy" at bounding box center [532, 609] width 343 height 57
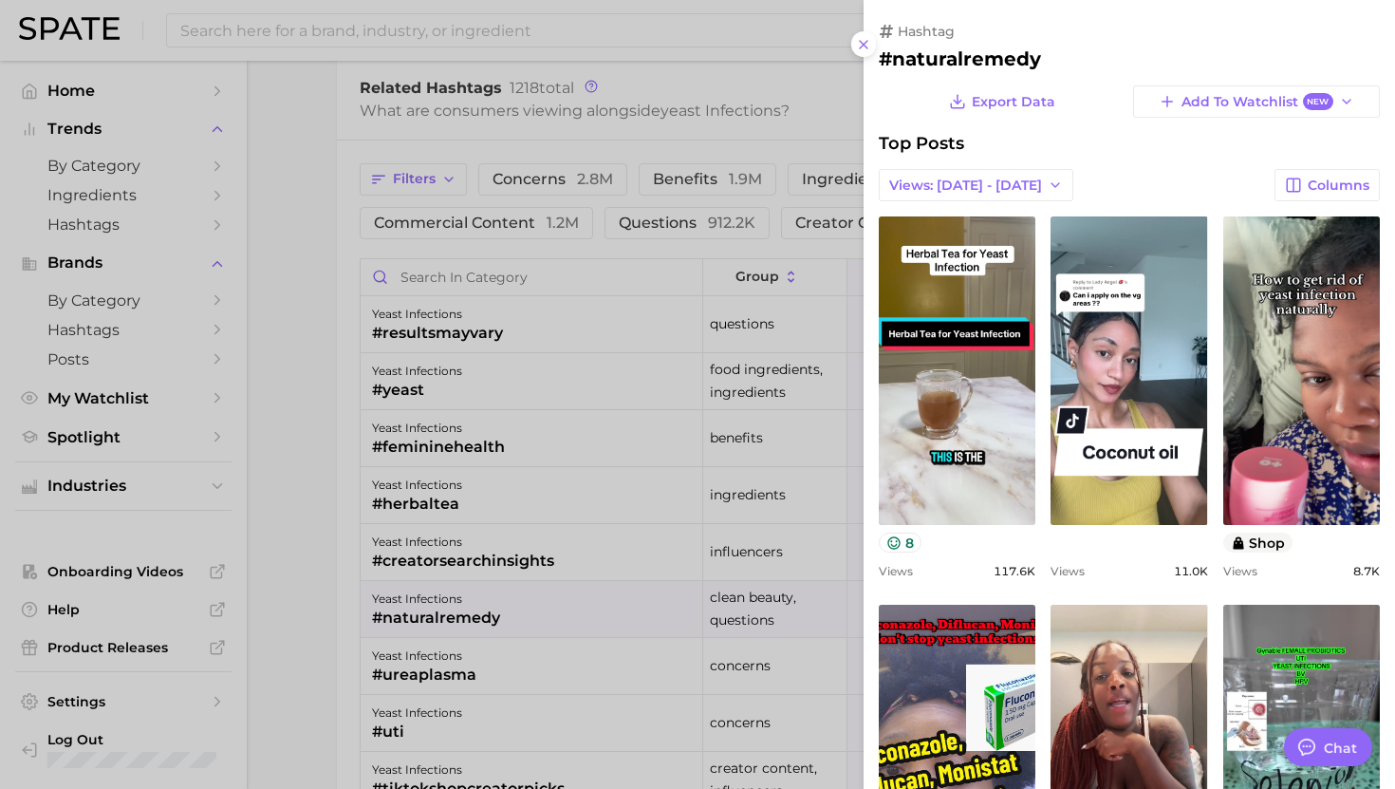
click at [525, 606] on div at bounding box center [697, 394] width 1395 height 789
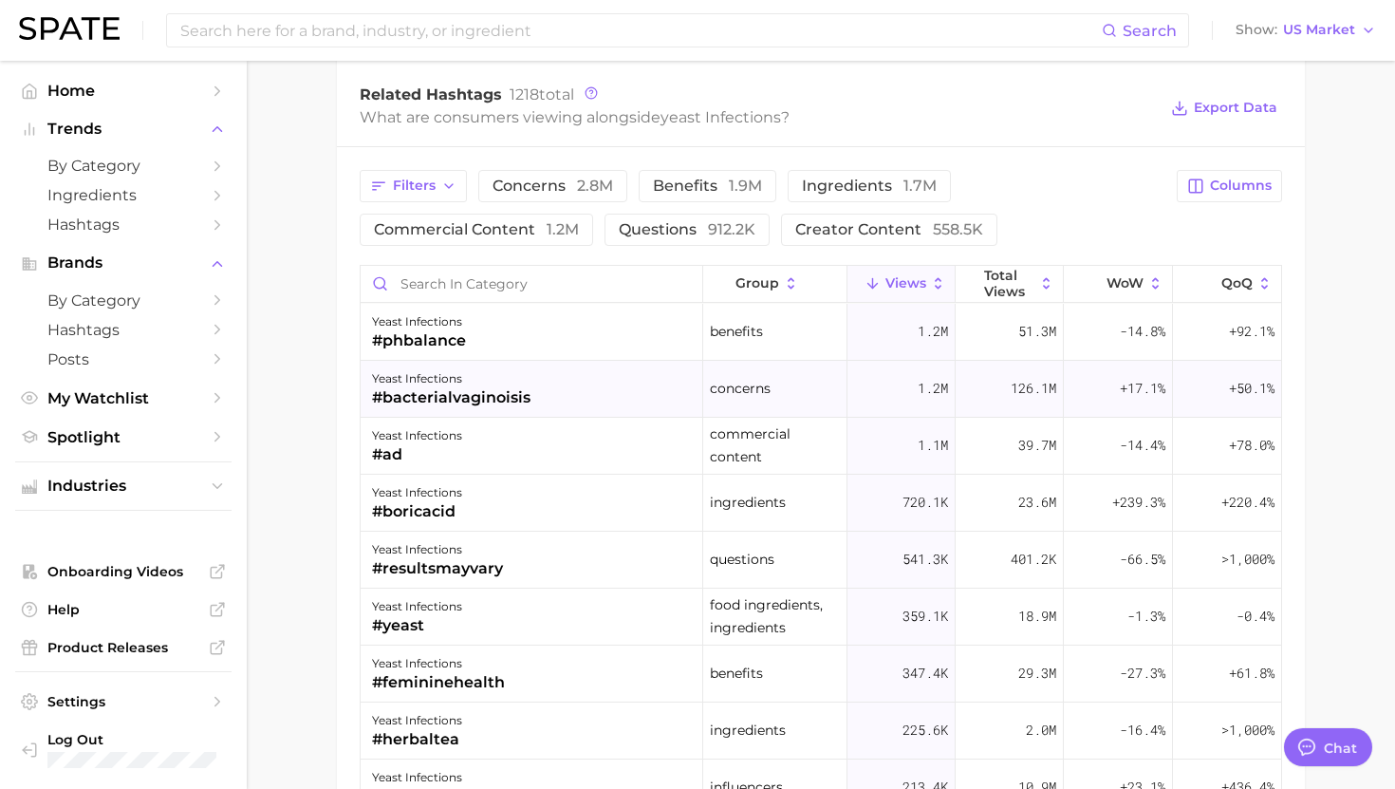
click at [611, 377] on div "yeast infections #bacterialvaginoisis" at bounding box center [532, 389] width 343 height 57
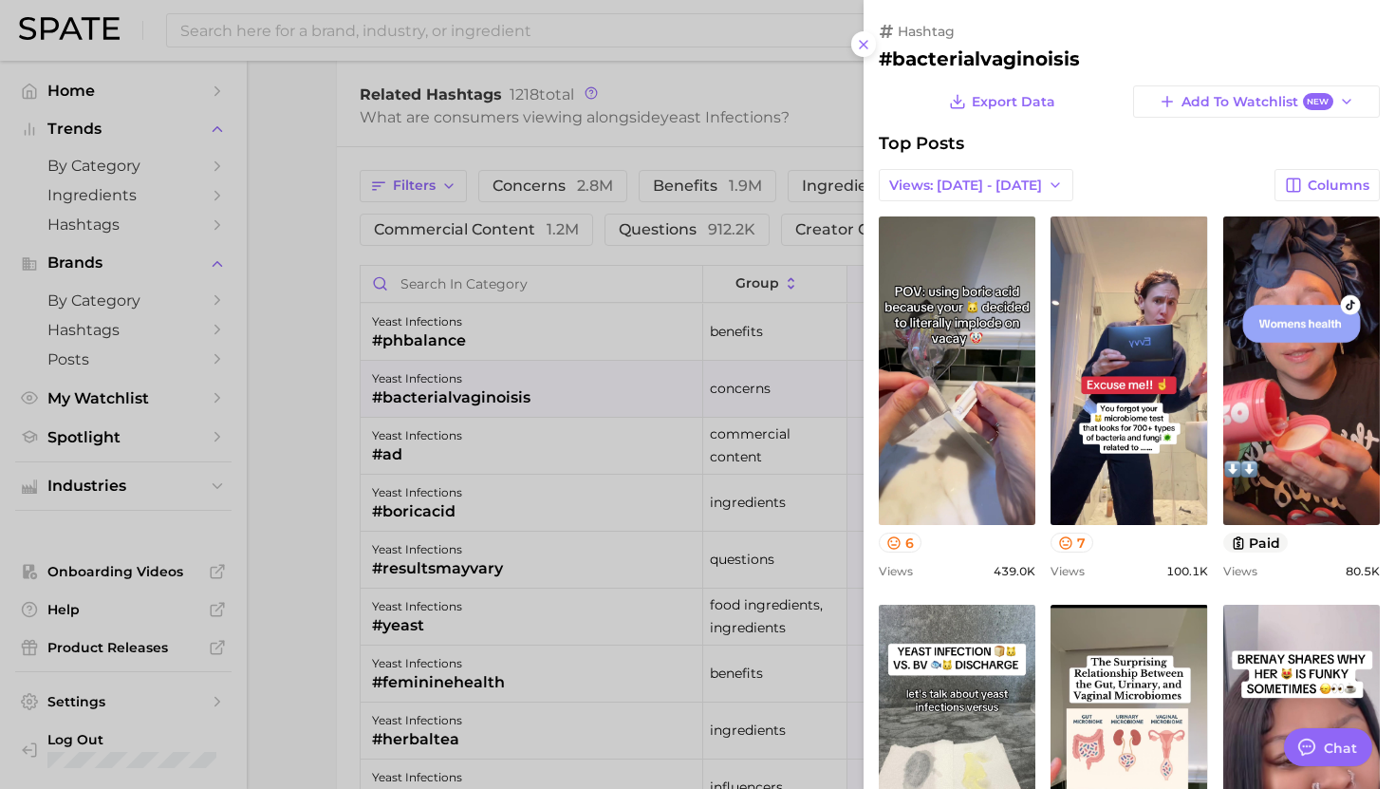
click at [982, 54] on h2 "#bacterialvaginoisis" at bounding box center [1129, 58] width 501 height 23
copy div "#bacterialvaginoisis Export Data Add to Watchlist New"
click at [421, 659] on div at bounding box center [697, 394] width 1395 height 789
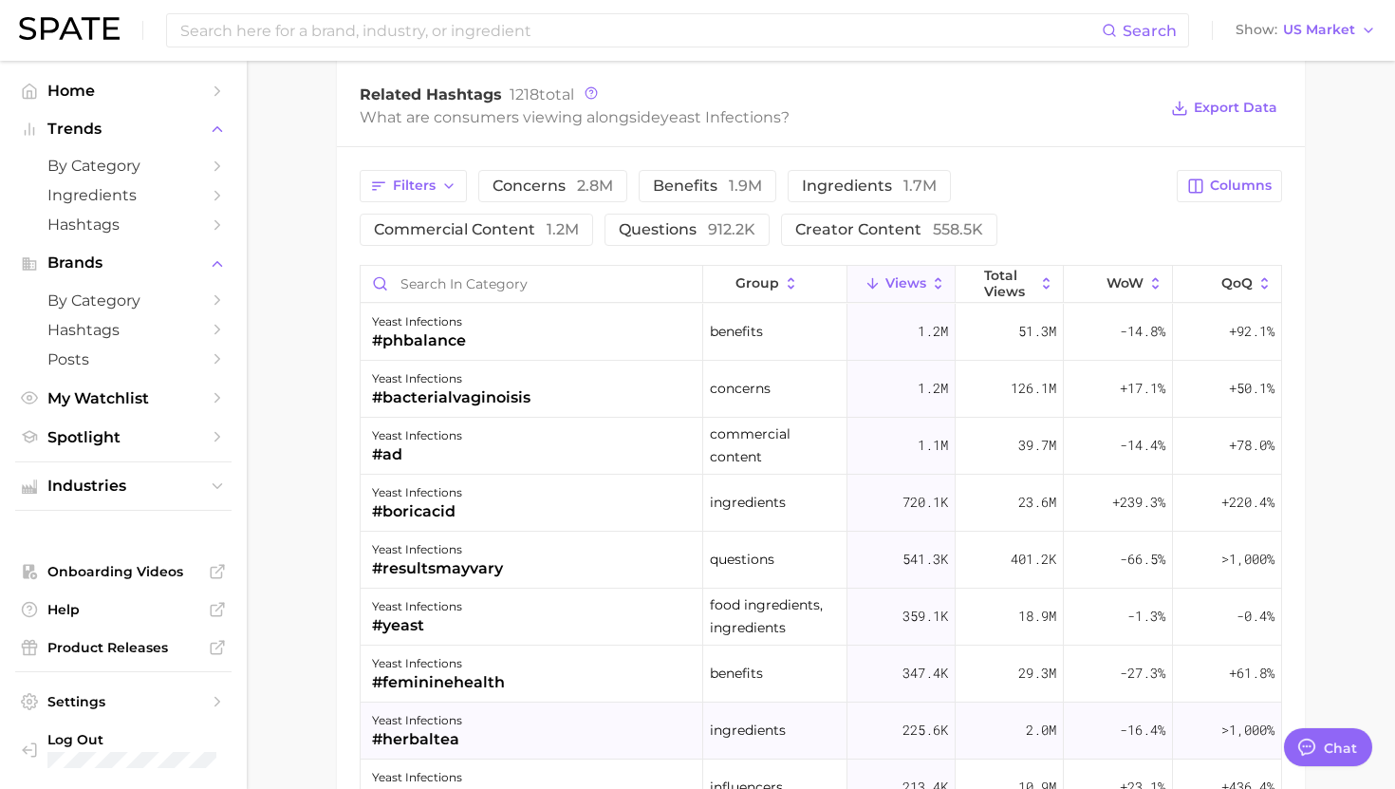
click at [449, 714] on div "yeast infections" at bounding box center [417, 720] width 90 height 23
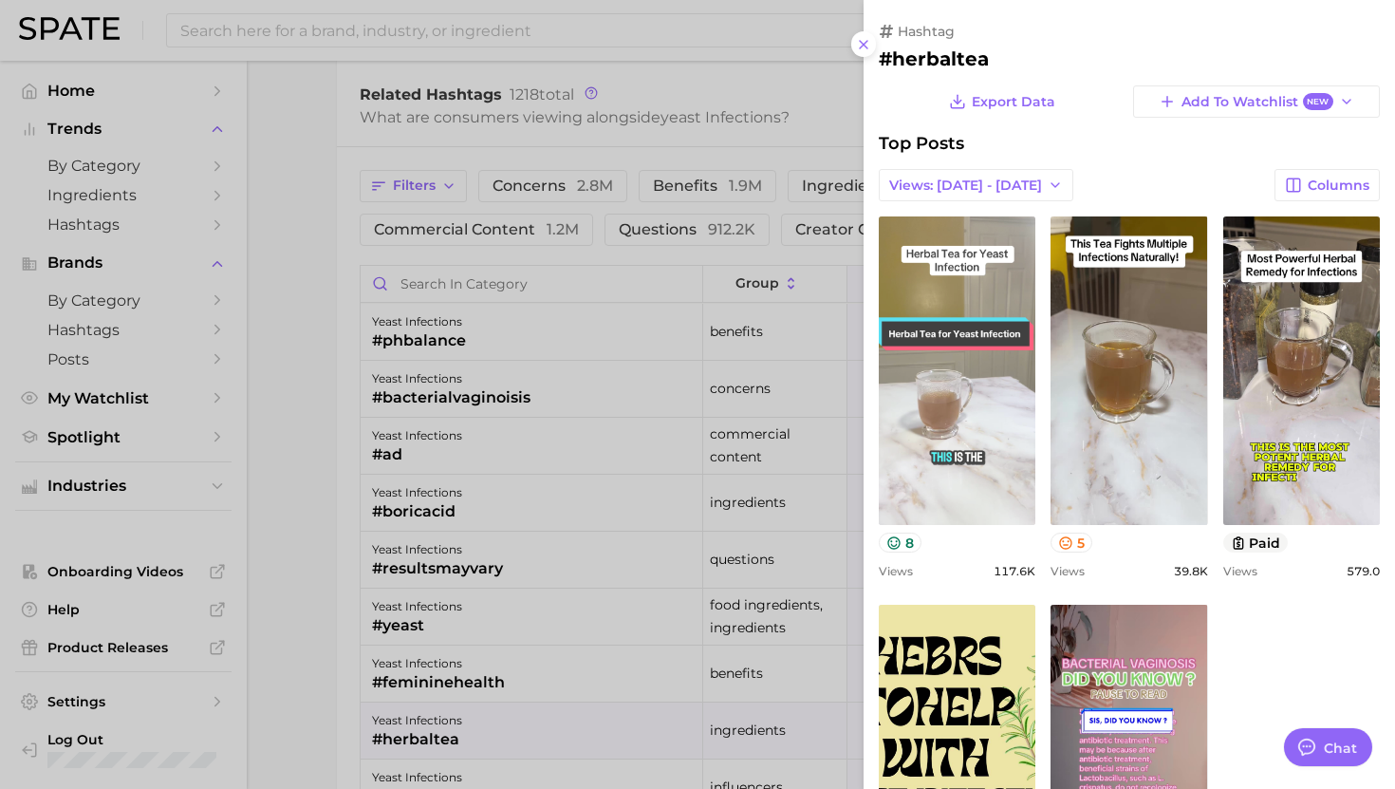
scroll to position [1, 0]
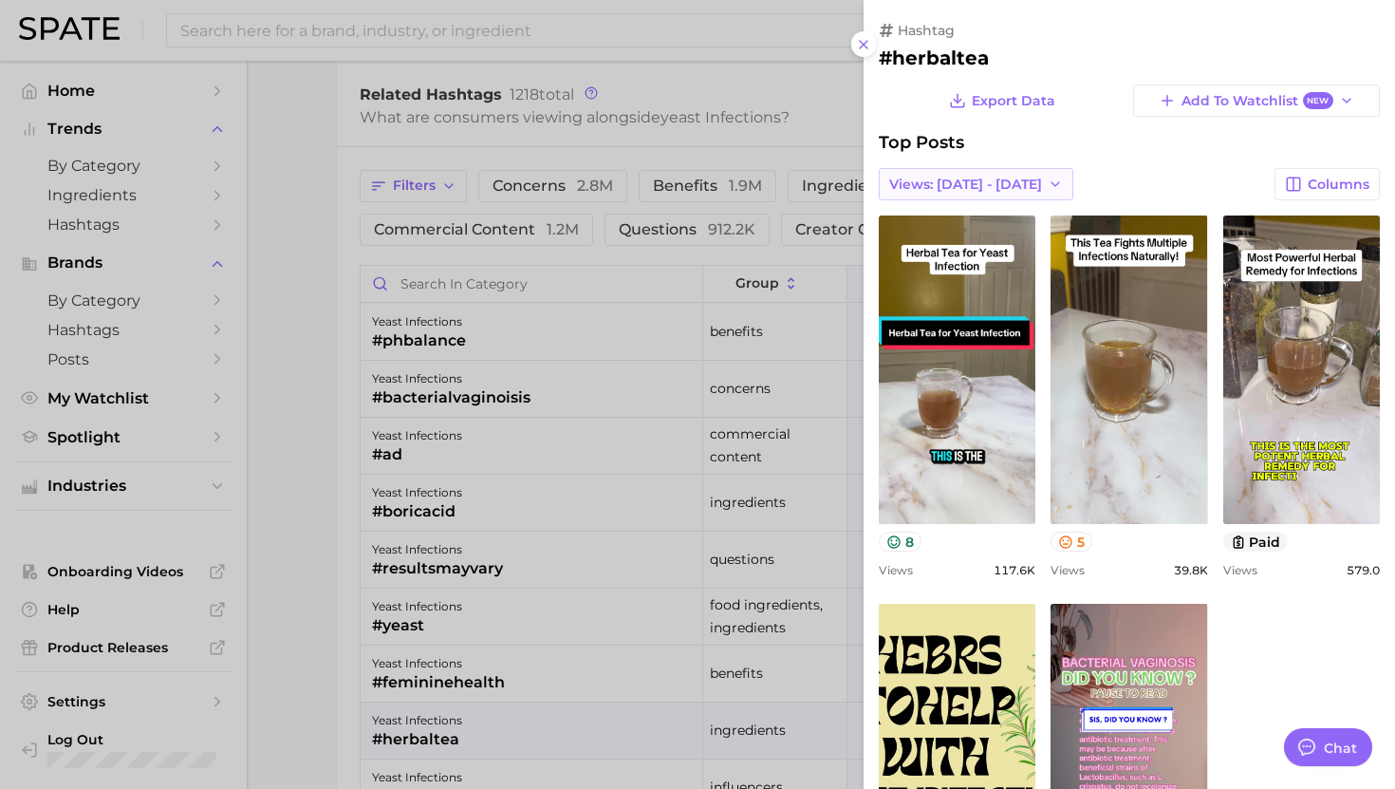
click at [970, 187] on span "Views: [DATE] - [DATE]" at bounding box center [965, 185] width 153 height 16
click at [956, 247] on span "Total Views" at bounding box center [927, 254] width 78 height 16
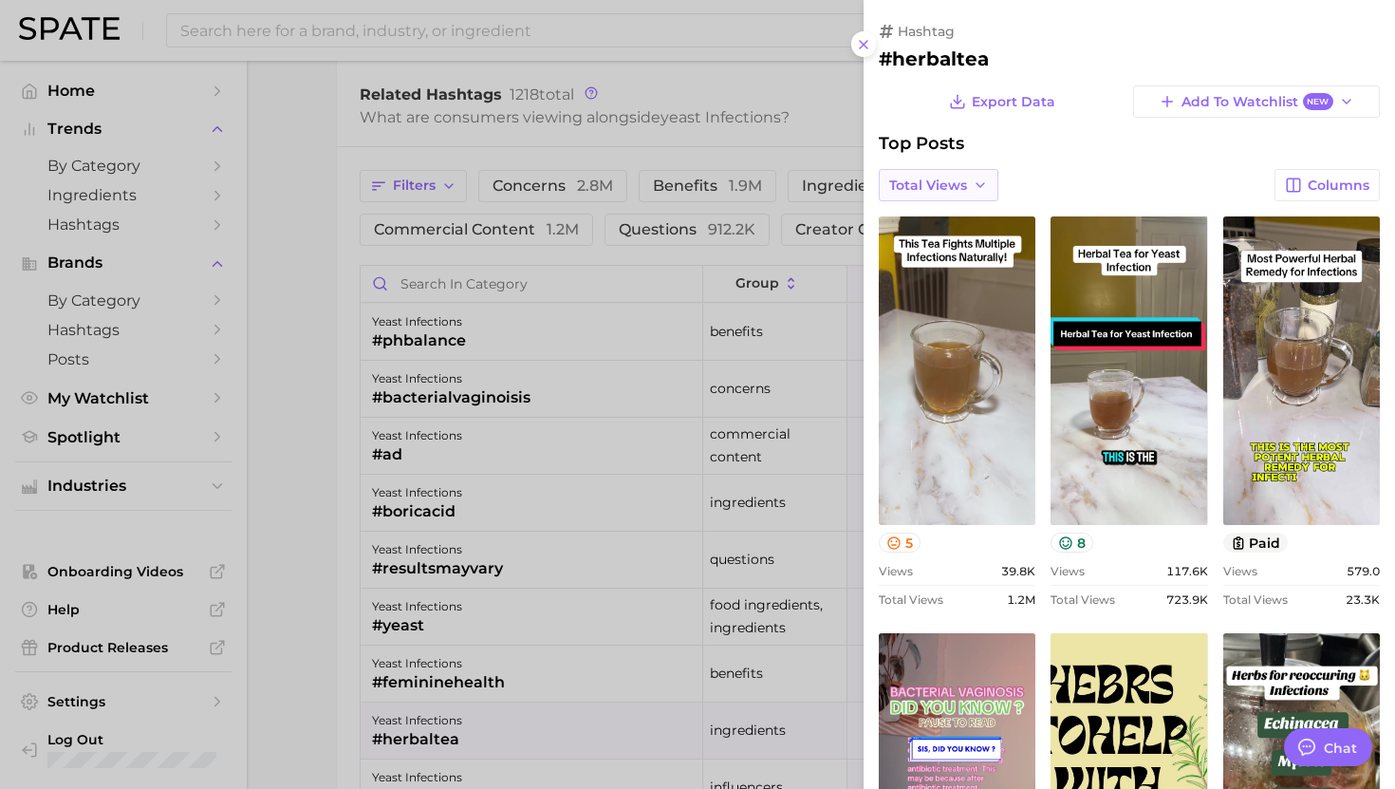
scroll to position [0, 0]
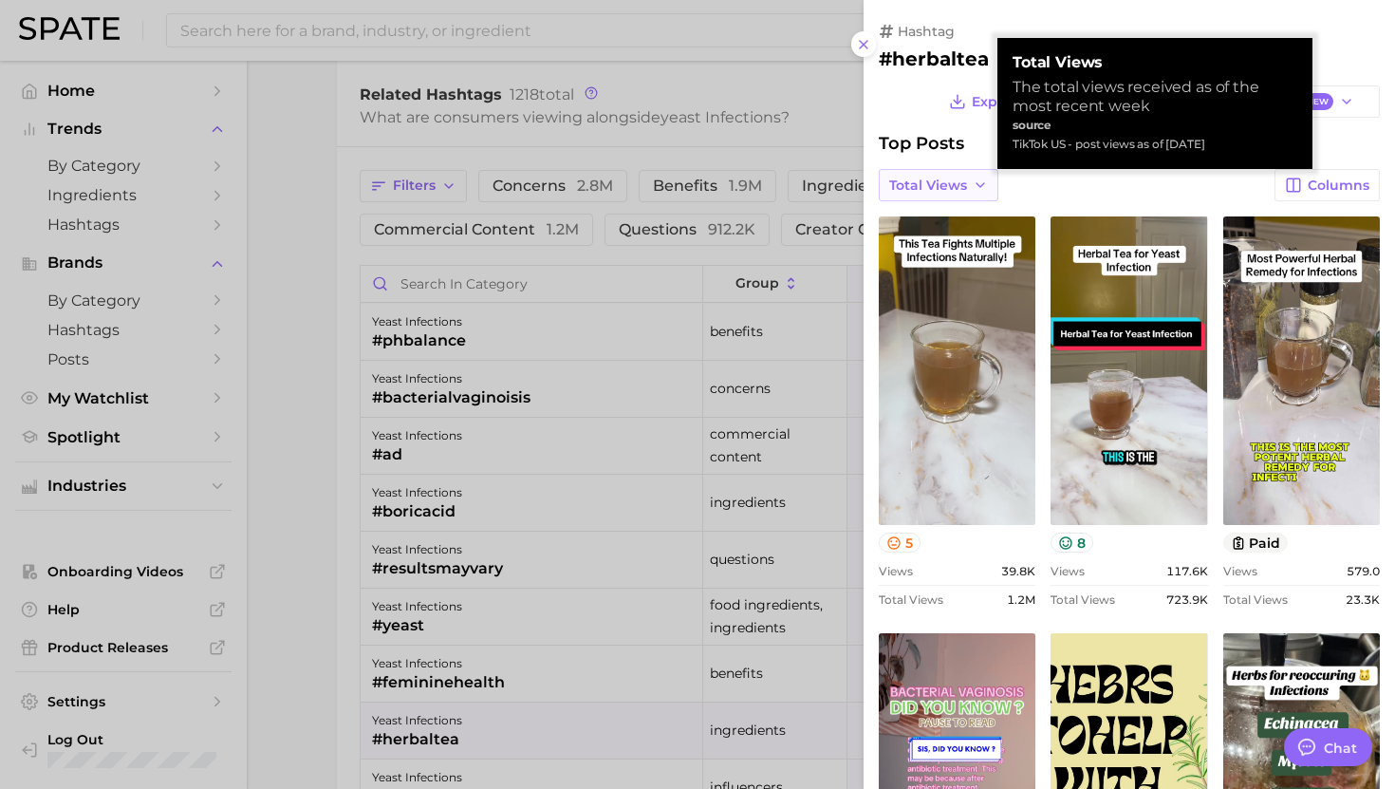
click at [958, 185] on span "Total Views" at bounding box center [928, 185] width 78 height 16
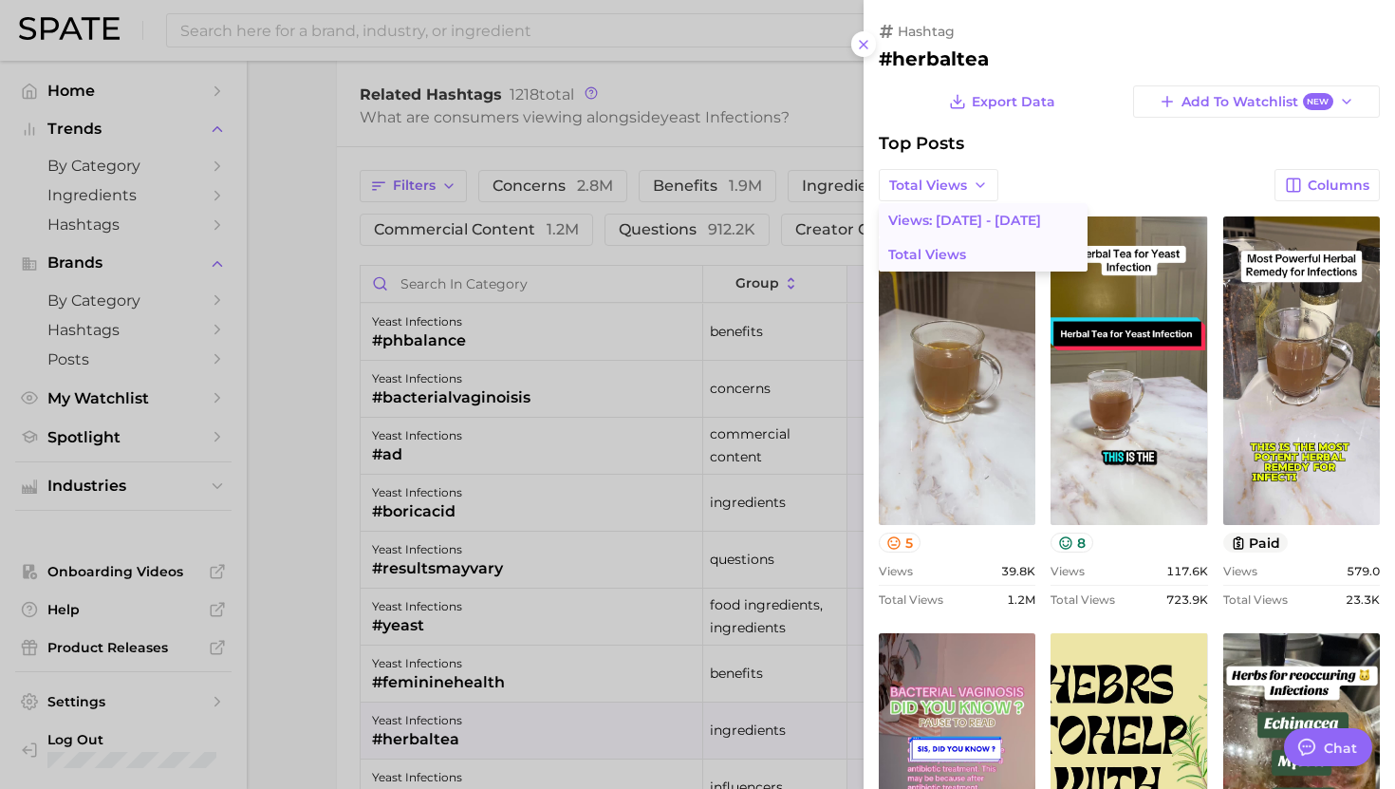
click at [949, 215] on span "Views: [DATE] - [DATE]" at bounding box center [964, 221] width 153 height 16
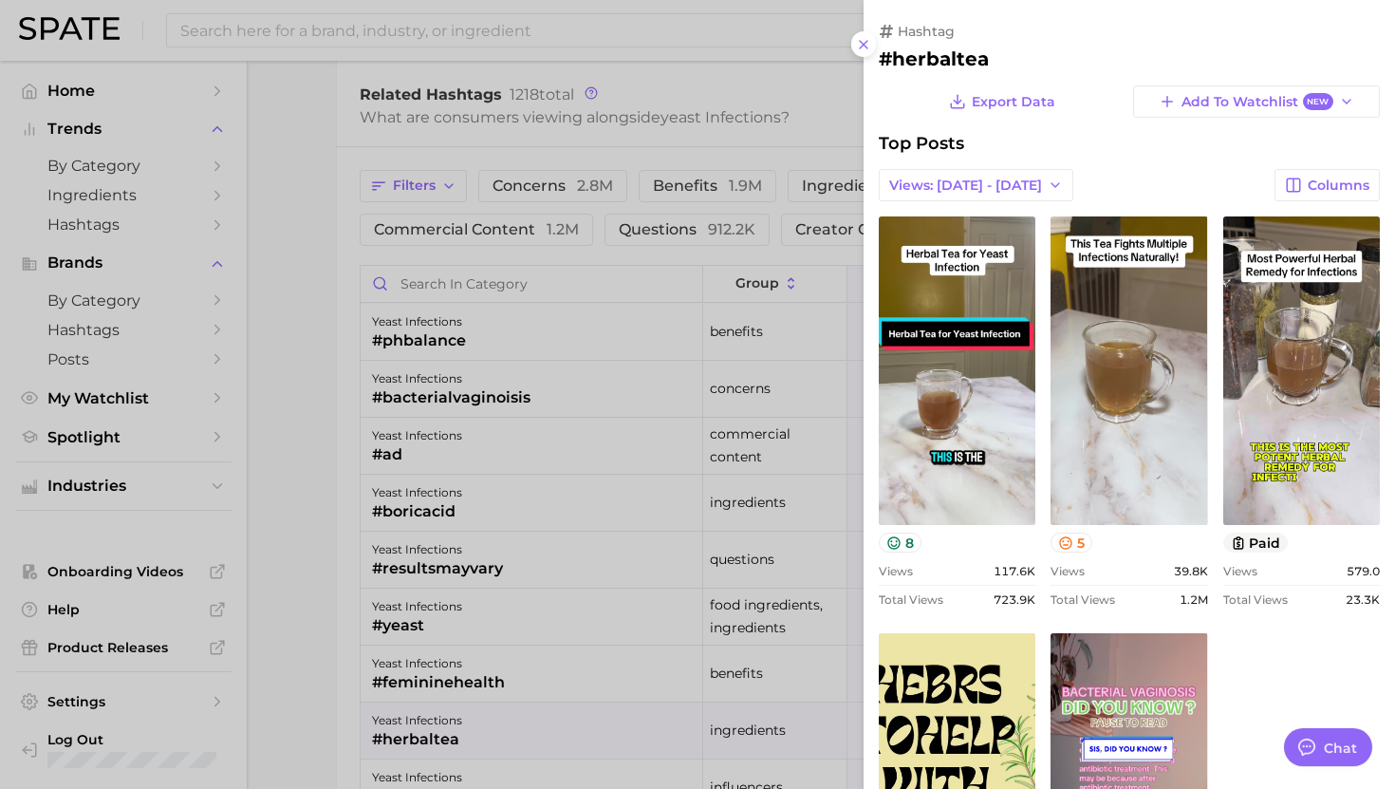
click at [595, 550] on div at bounding box center [697, 394] width 1395 height 789
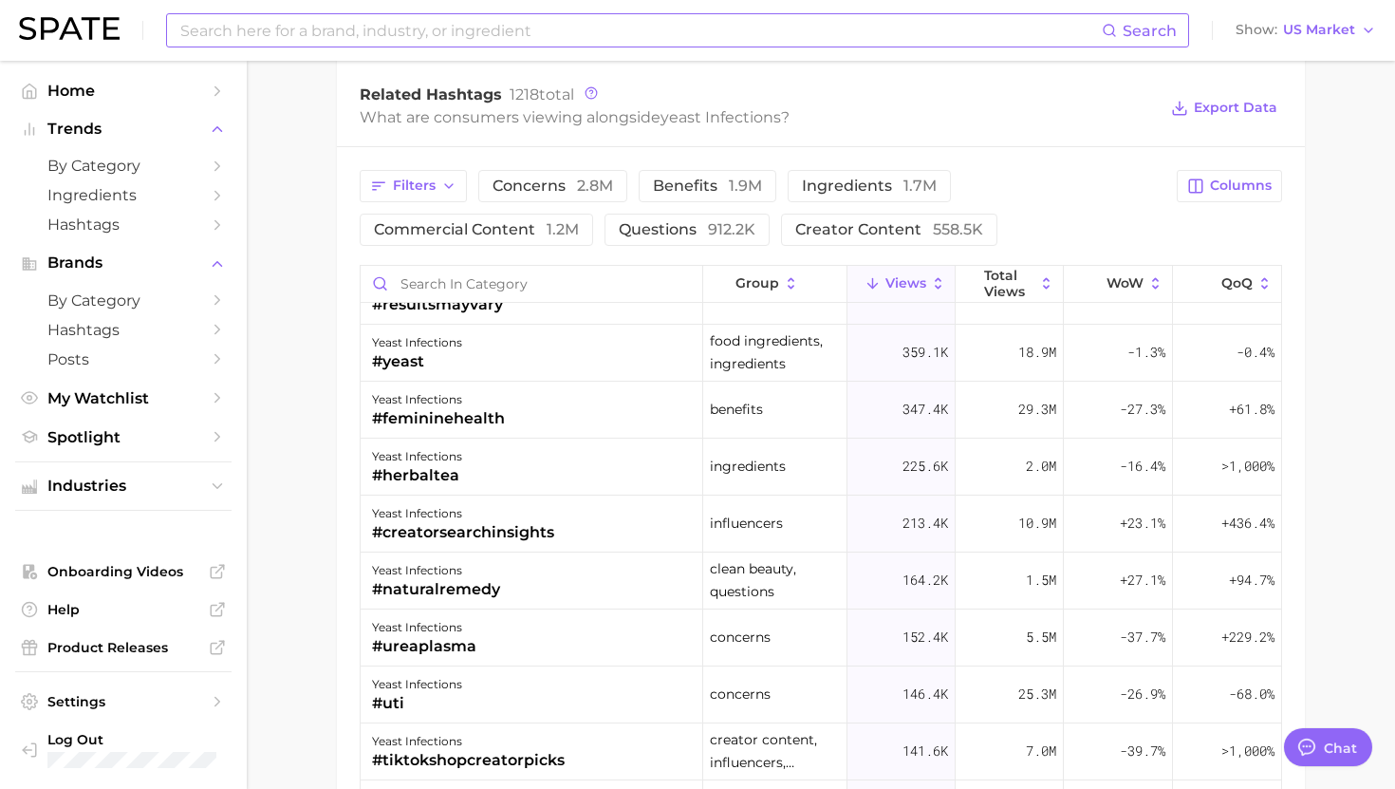
scroll to position [275, 0]
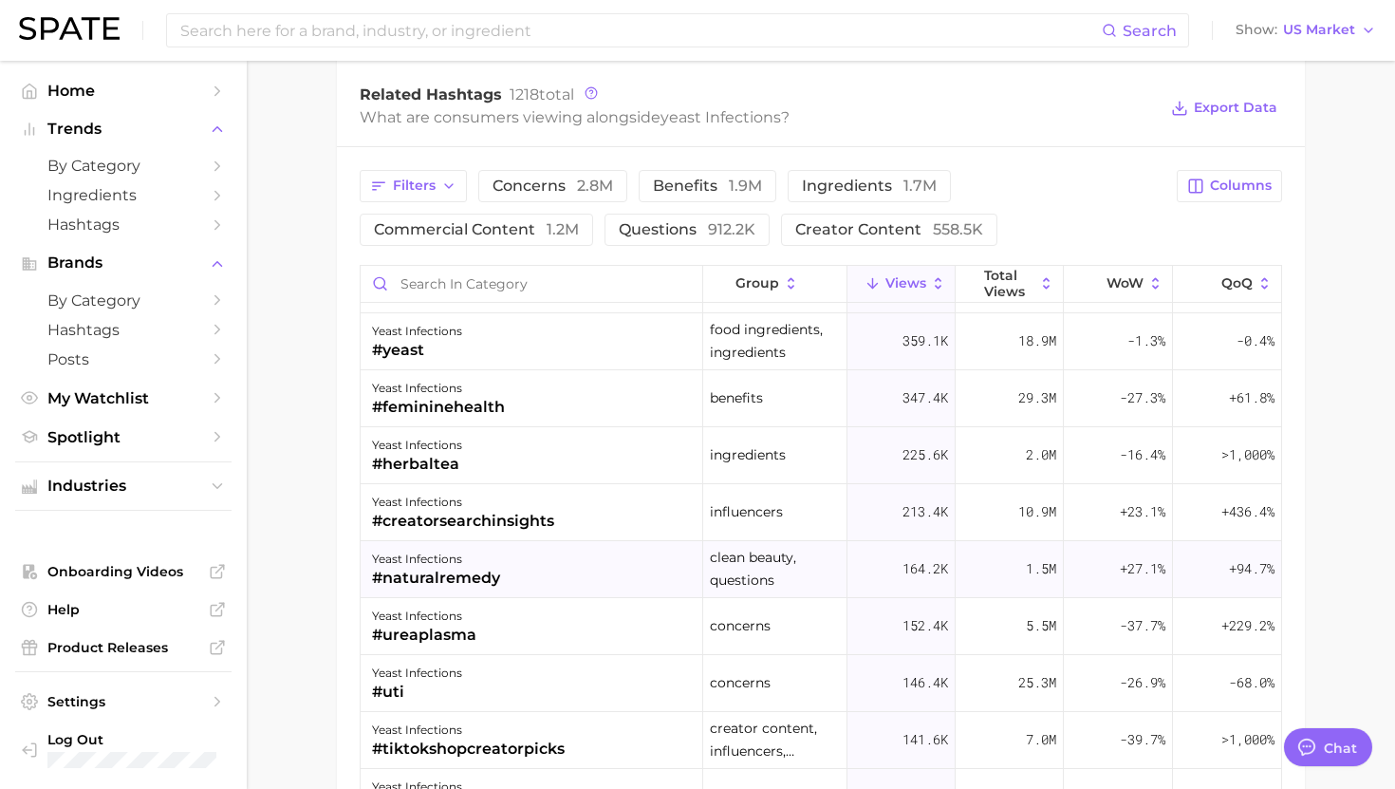
click at [548, 565] on div "yeast infections #naturalremedy" at bounding box center [532, 569] width 343 height 57
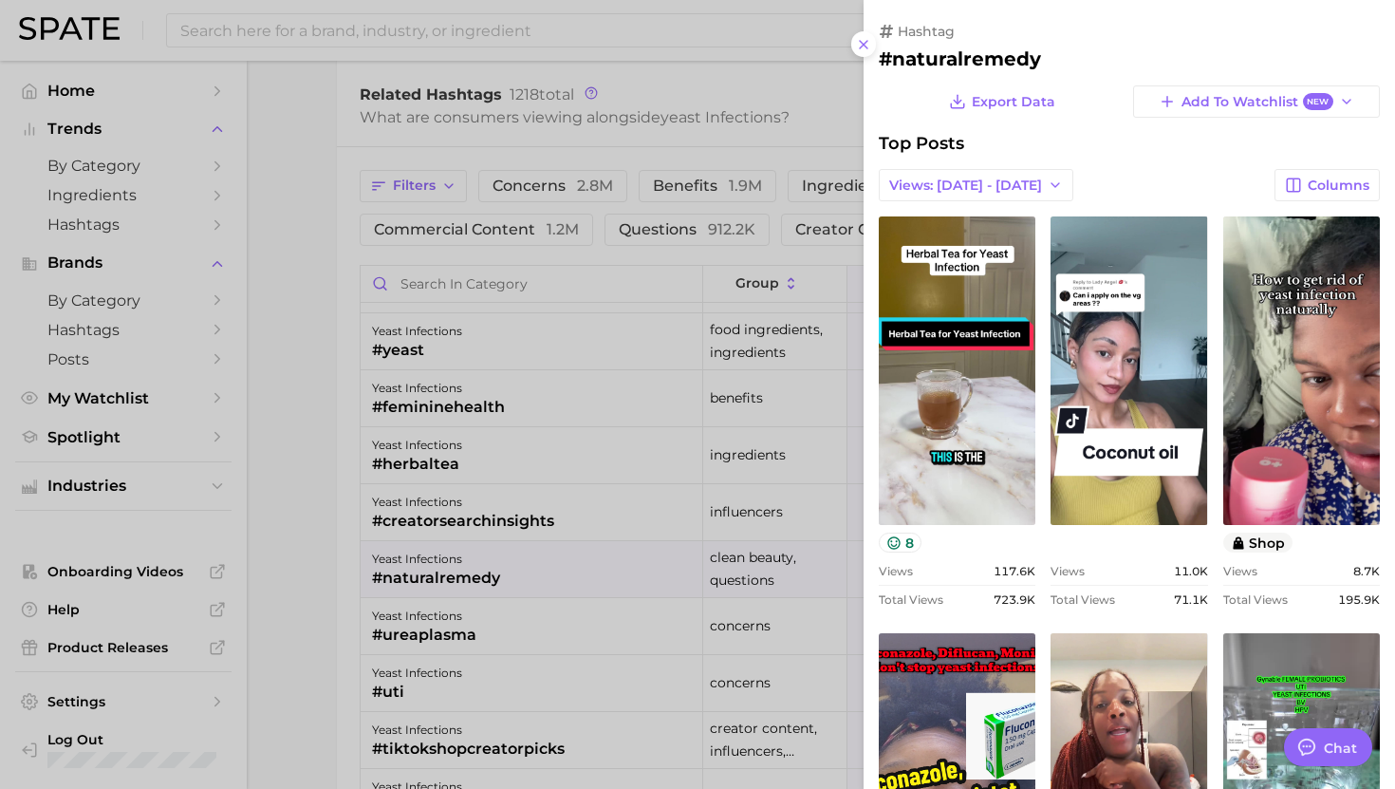
scroll to position [0, 0]
click at [548, 565] on div at bounding box center [697, 394] width 1395 height 789
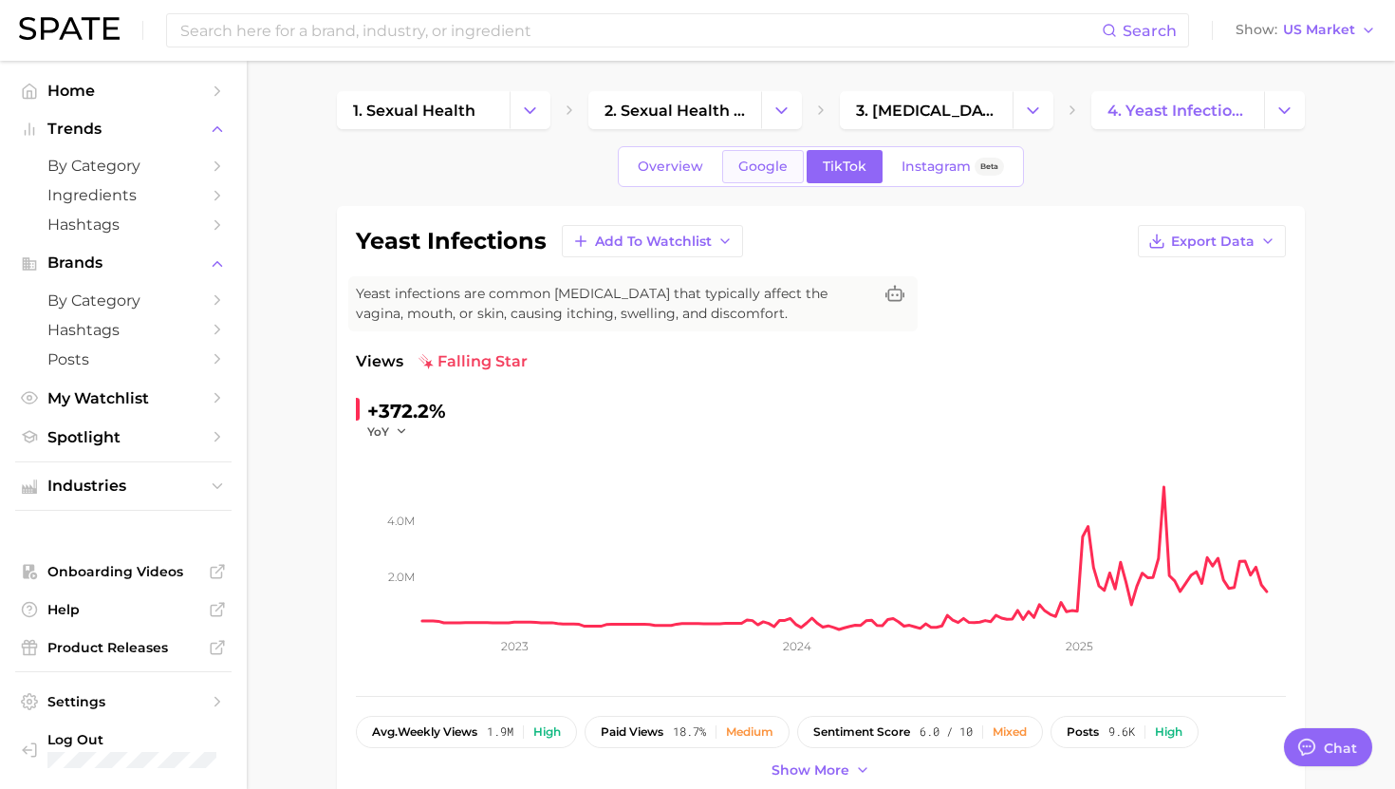
click at [761, 170] on span "Google" at bounding box center [762, 166] width 49 height 16
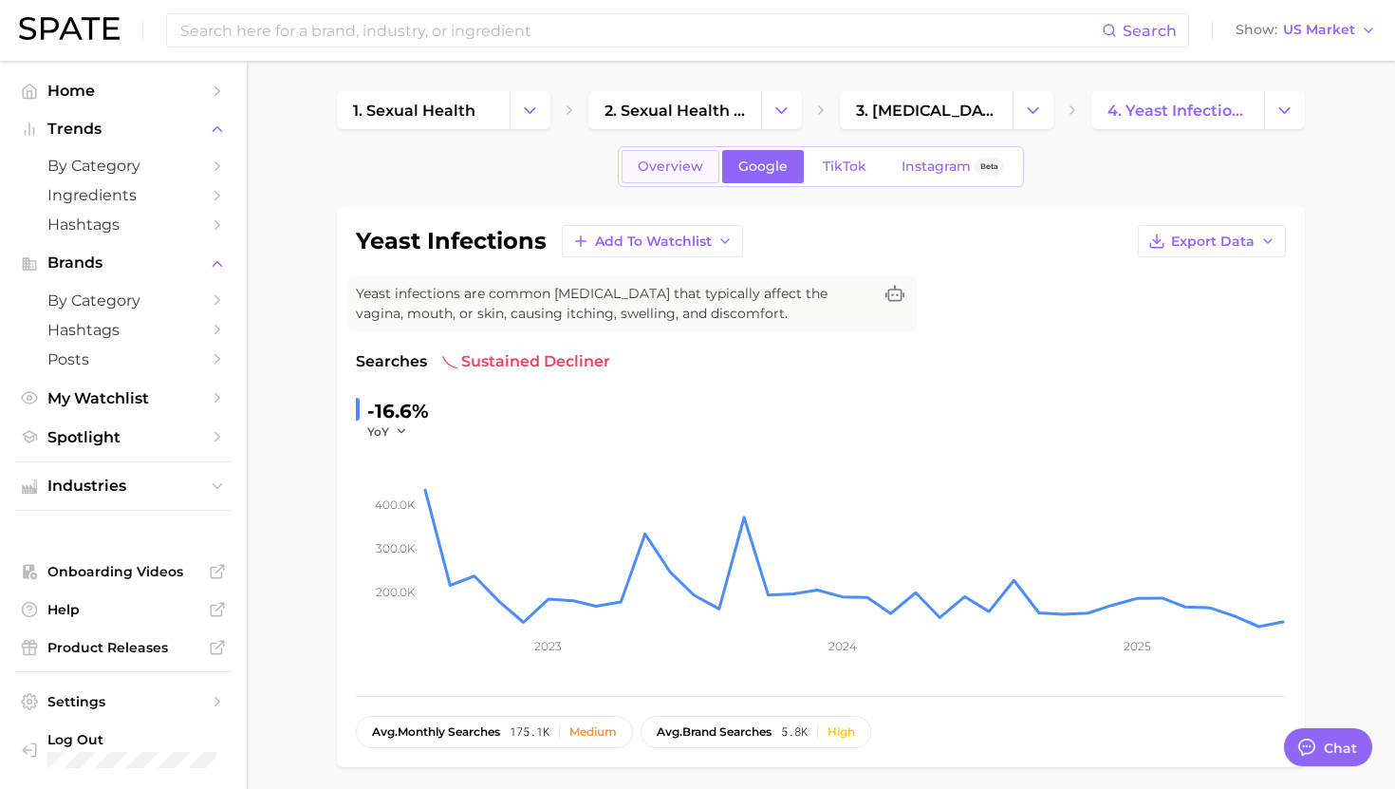
click at [665, 171] on span "Overview" at bounding box center [670, 166] width 65 height 16
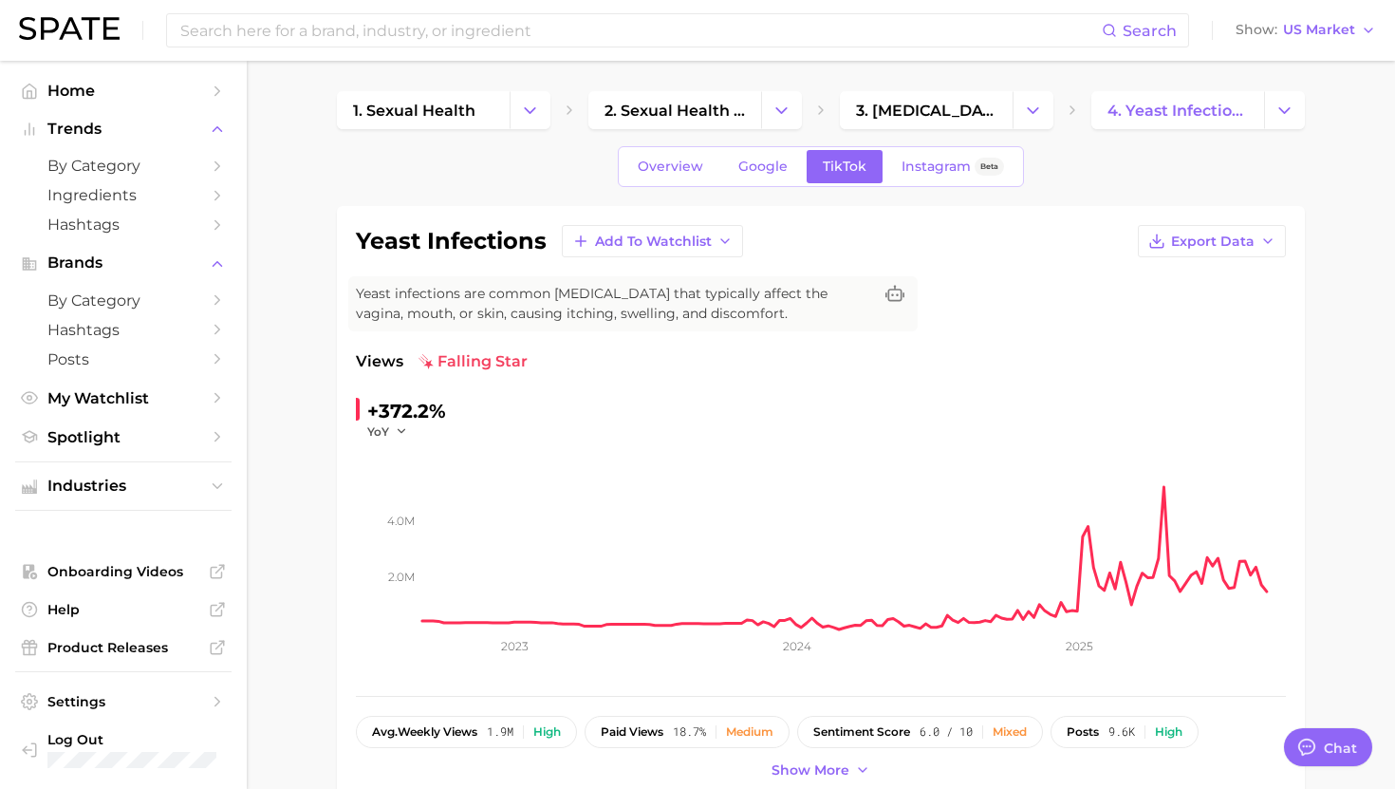
scroll to position [7, 0]
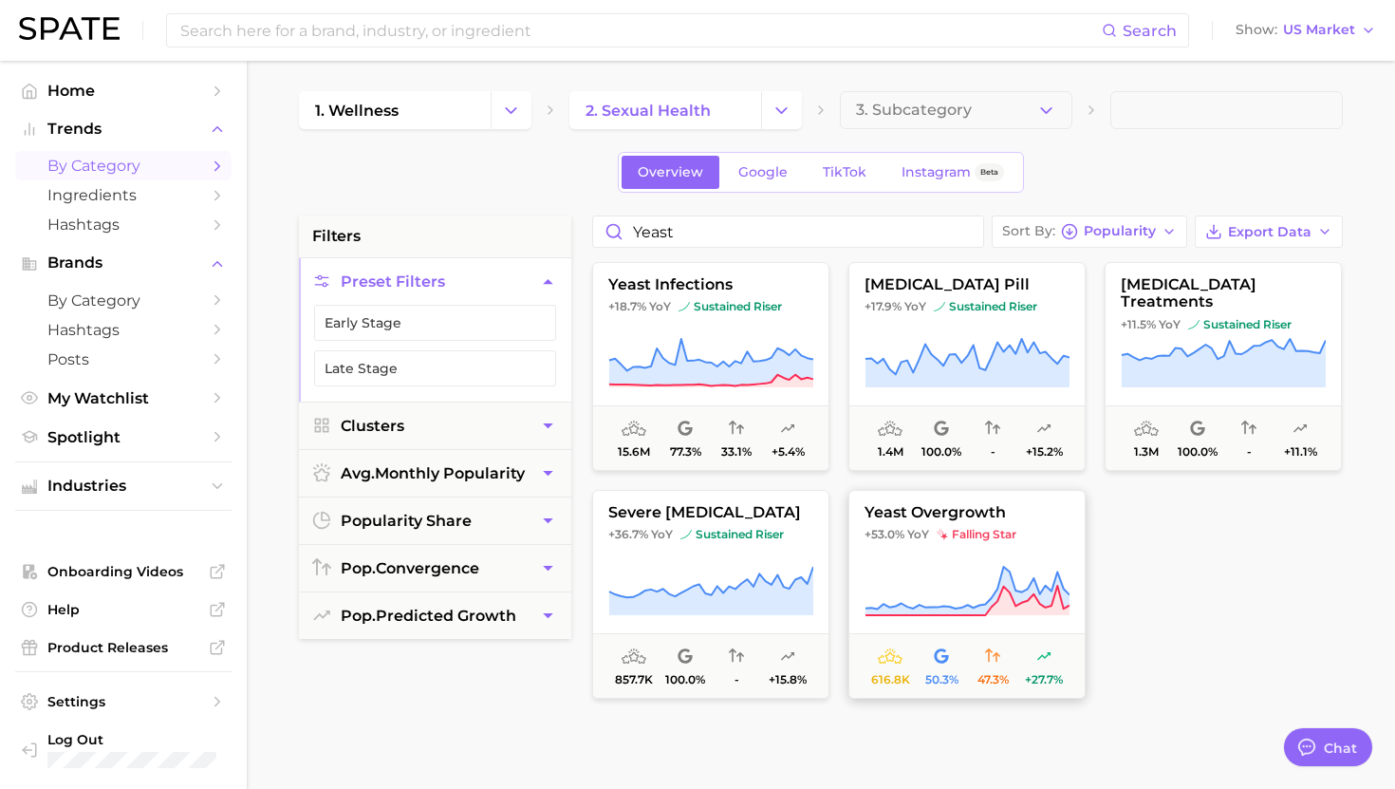
click at [961, 572] on icon at bounding box center [967, 591] width 205 height 53
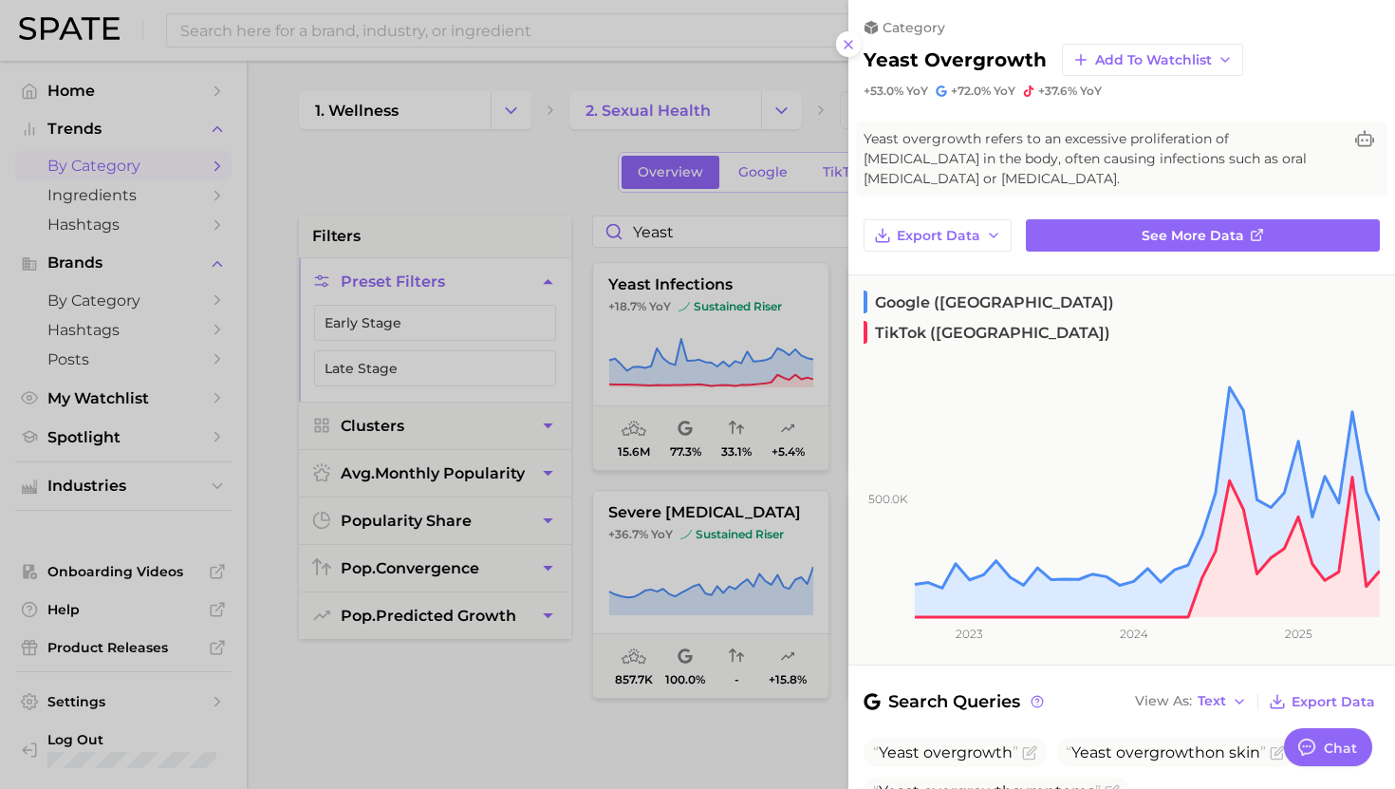
click at [713, 494] on div at bounding box center [697, 394] width 1395 height 789
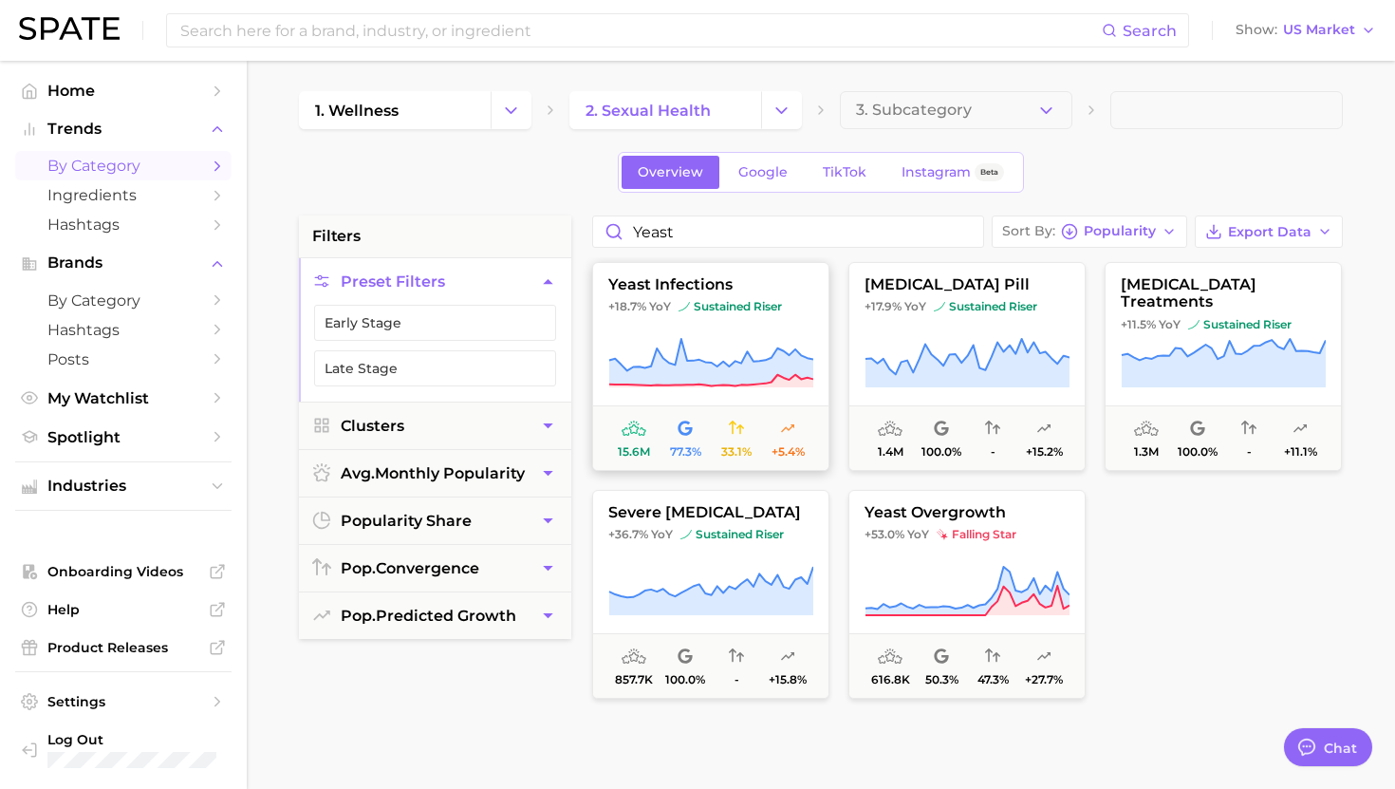
click at [713, 289] on span "yeast infections" at bounding box center [710, 284] width 235 height 17
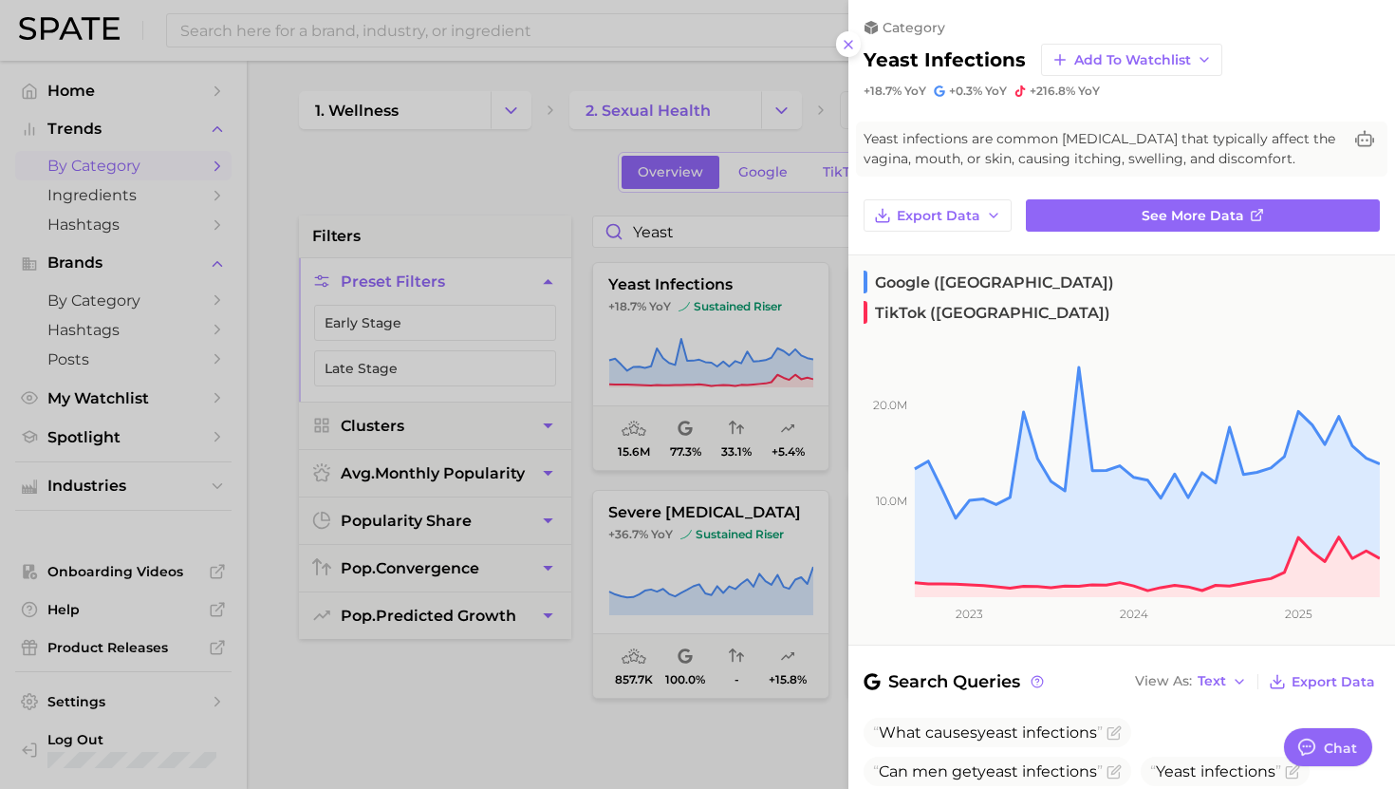
click at [1169, 196] on div "category yeast infections Add to Watchlist +18.7% YoY +0.3% YoY +216.8% YoY Yea…" at bounding box center [1121, 641] width 547 height 1283
drag, startPoint x: 1115, startPoint y: 181, endPoint x: 1115, endPoint y: 192, distance: 10.4
click at [1115, 181] on div "category yeast infections Add to Watchlist +18.7% YoY +0.3% YoY +216.8% YoY Yea…" at bounding box center [1121, 641] width 547 height 1283
click at [1115, 199] on link "See more data" at bounding box center [1203, 215] width 354 height 32
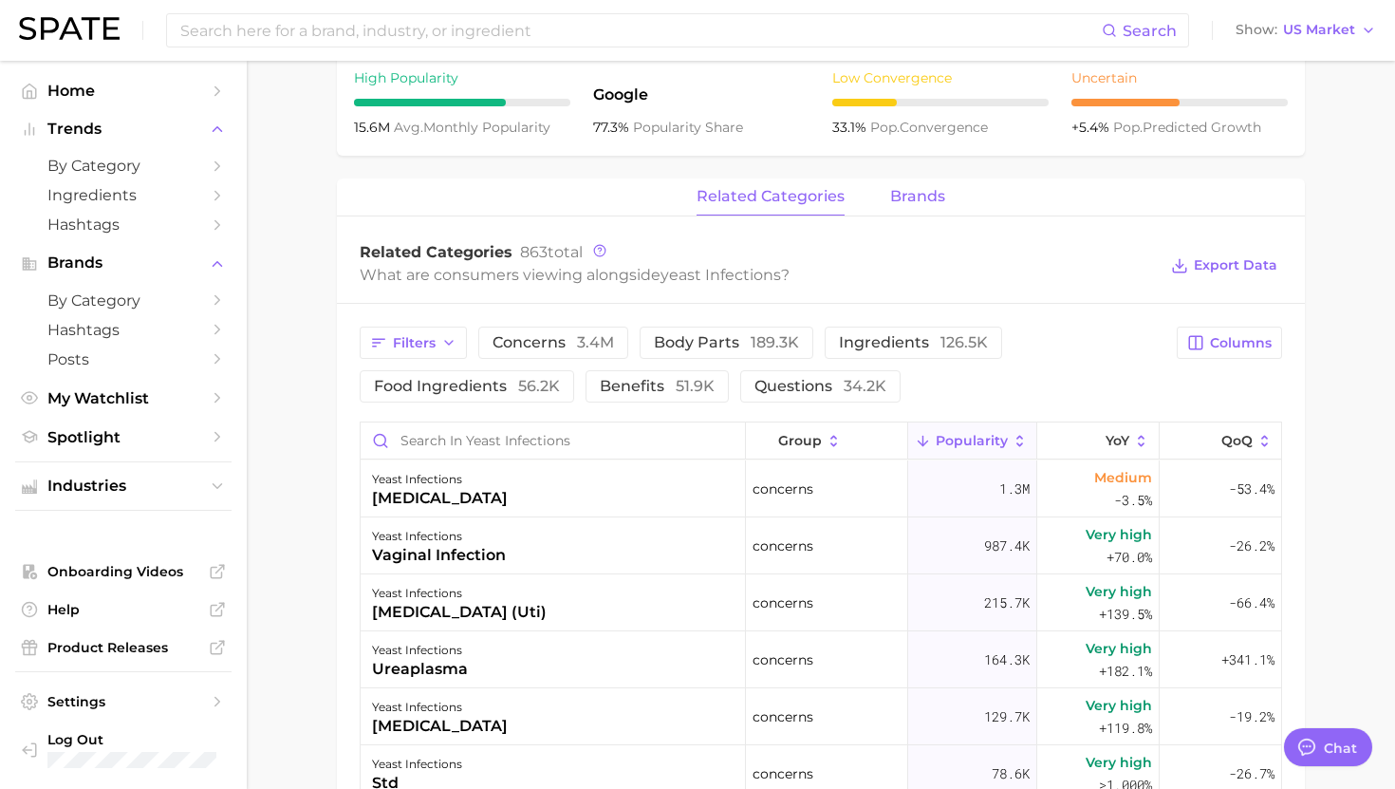
click at [903, 204] on span "brands" at bounding box center [917, 196] width 55 height 17
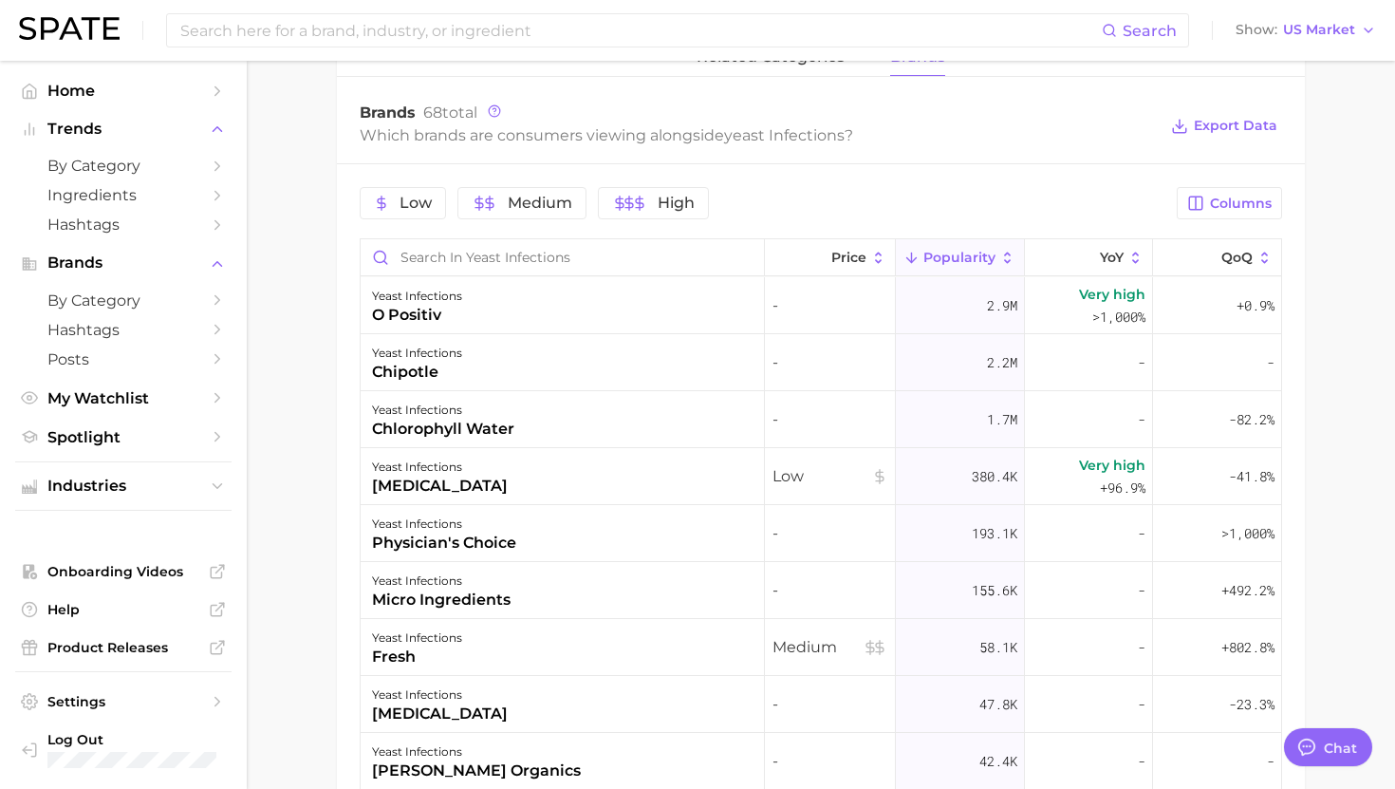
scroll to position [923, 0]
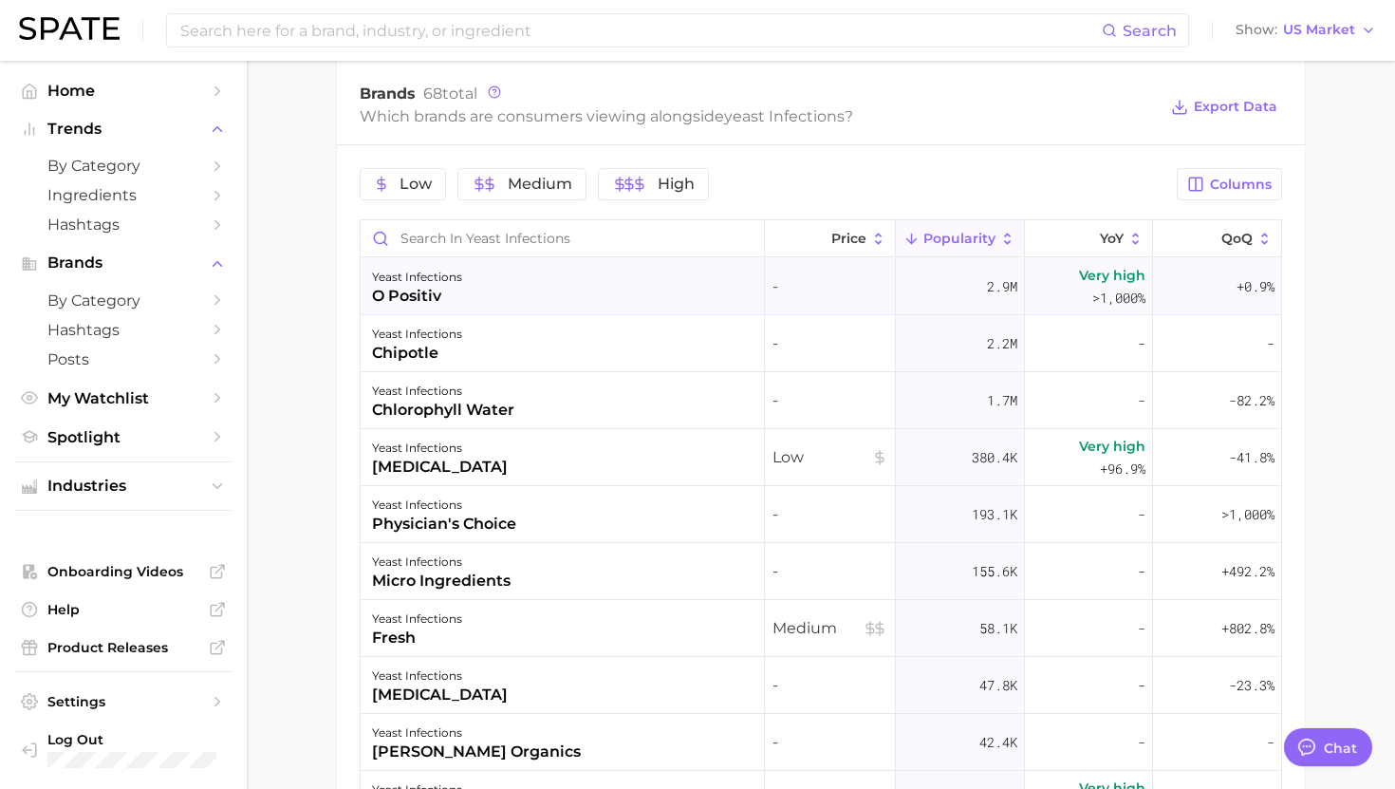
click at [479, 293] on div "yeast infections o positiv" at bounding box center [563, 286] width 404 height 57
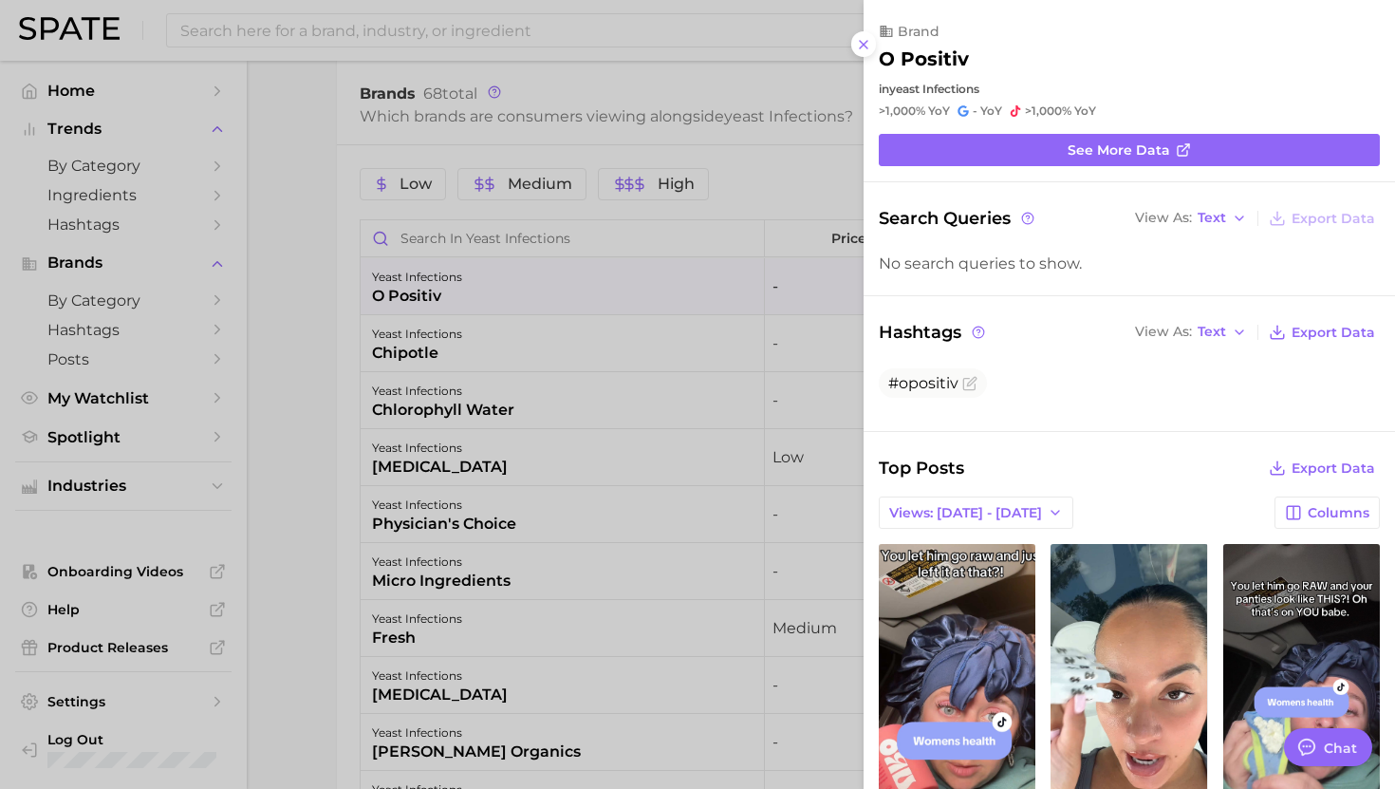
scroll to position [0, 0]
click at [478, 287] on div at bounding box center [697, 394] width 1395 height 789
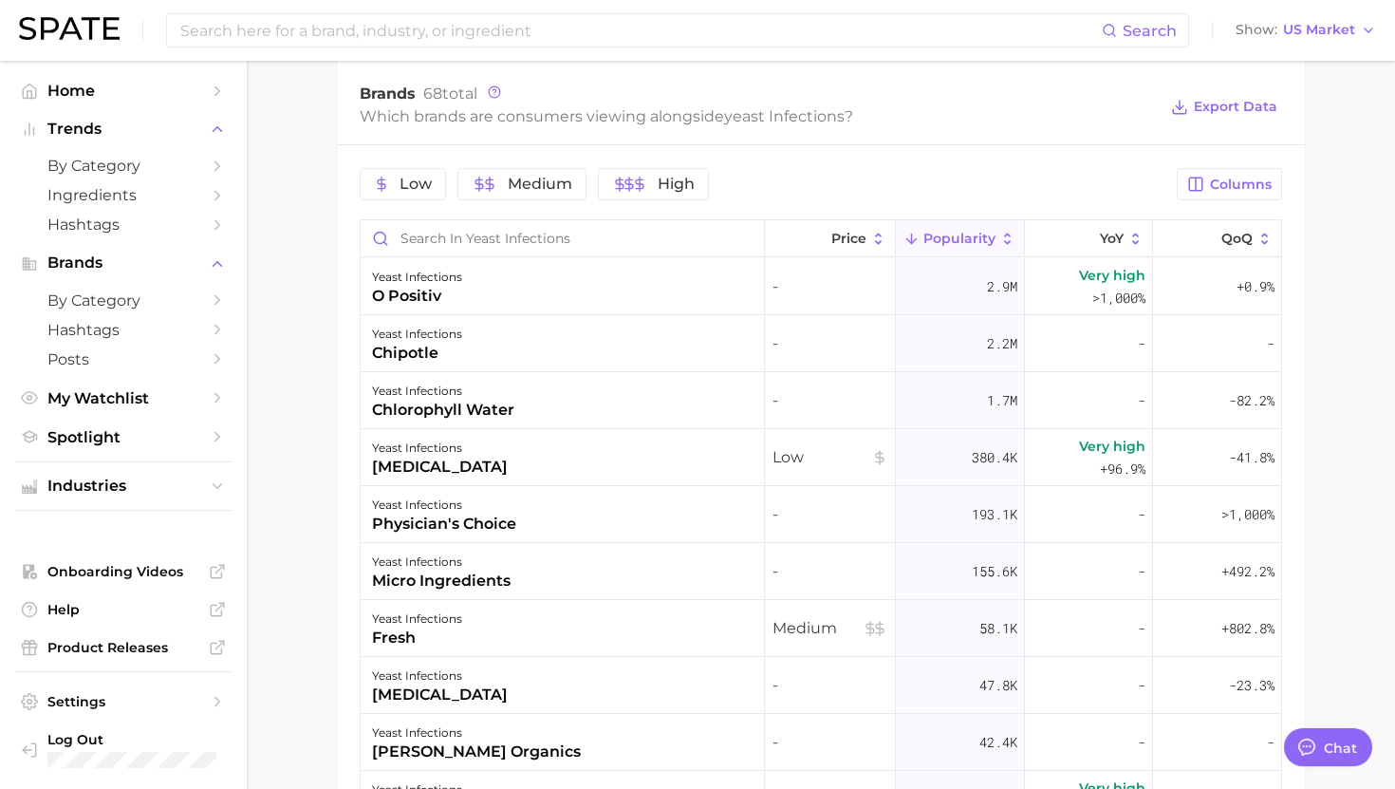
click at [478, 287] on div "yeast infections o positiv" at bounding box center [563, 286] width 404 height 57
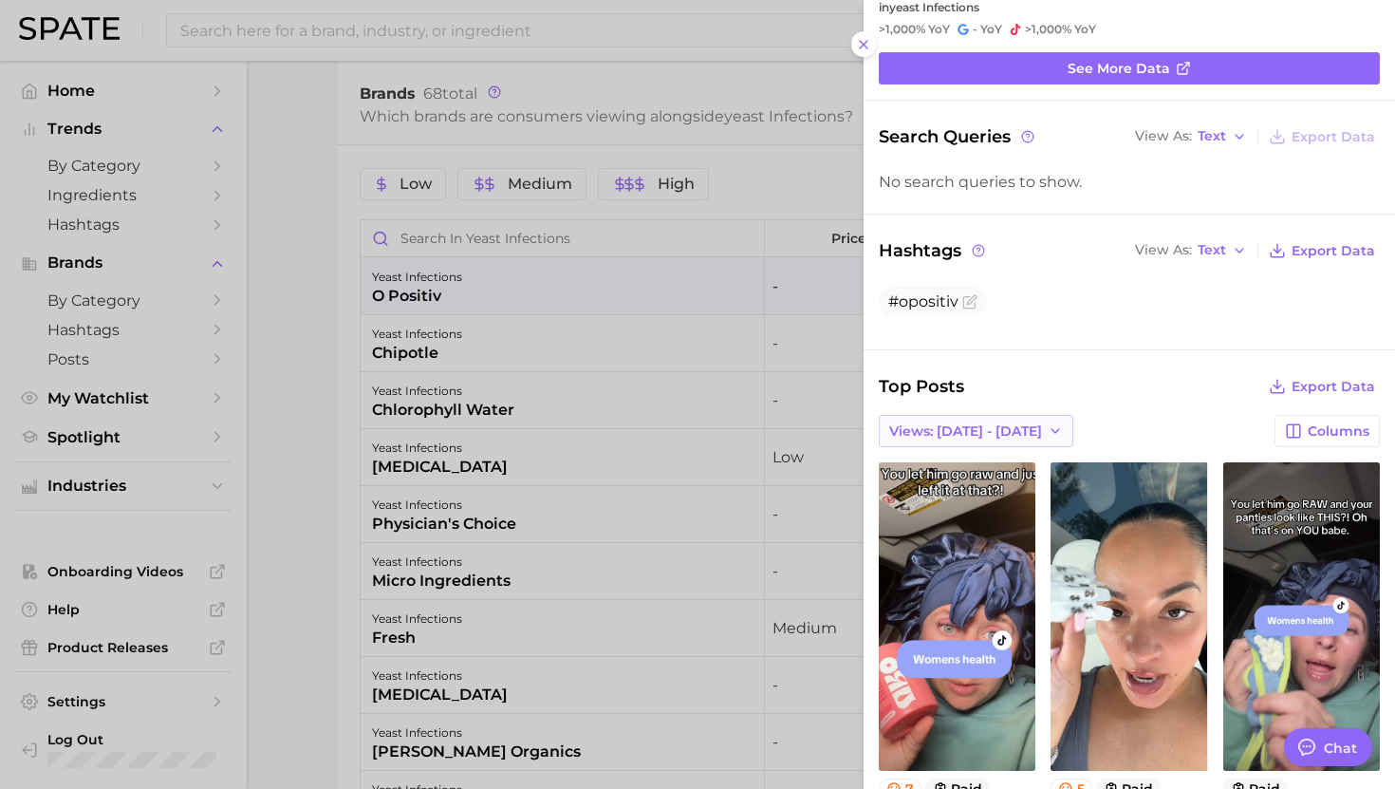
scroll to position [86, 0]
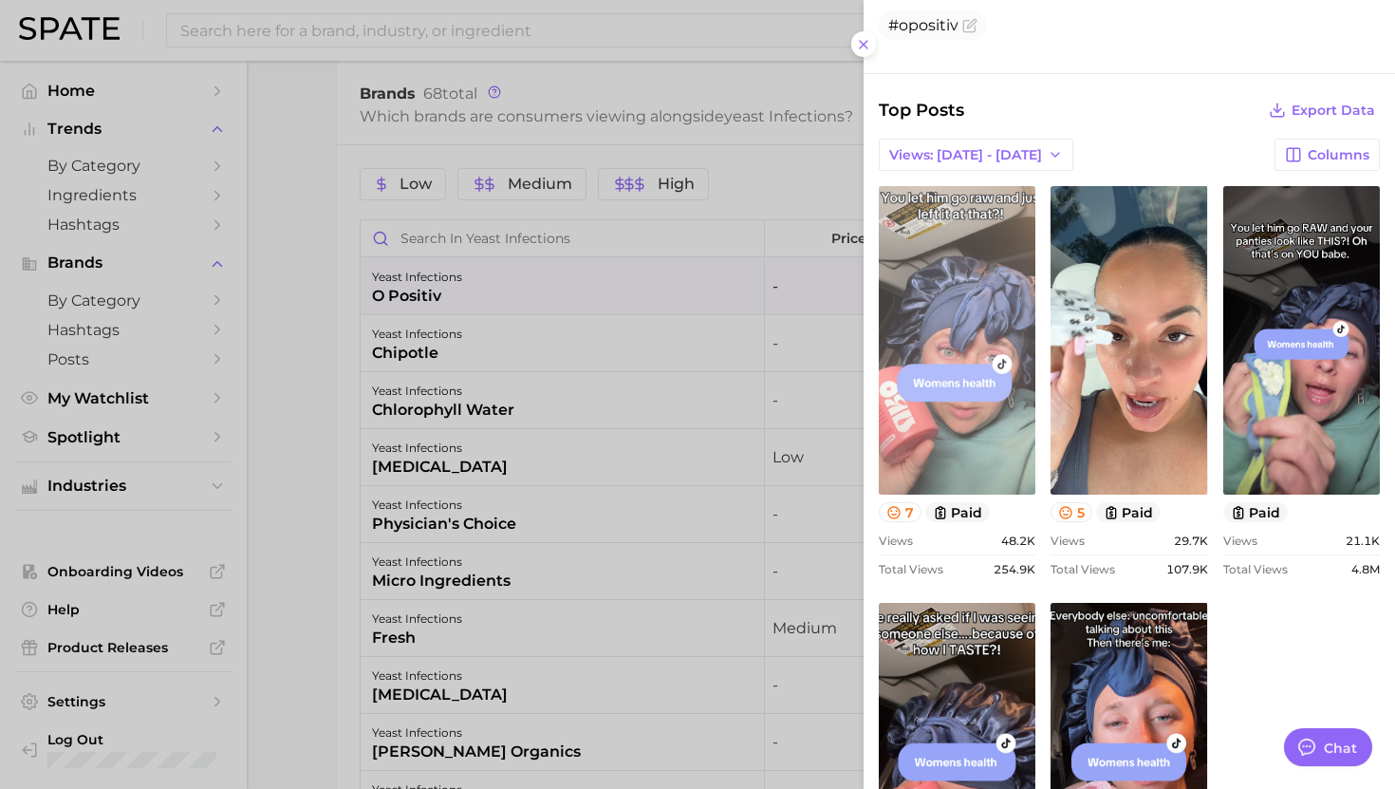
click at [986, 378] on link "view post on TikTok" at bounding box center [957, 340] width 157 height 308
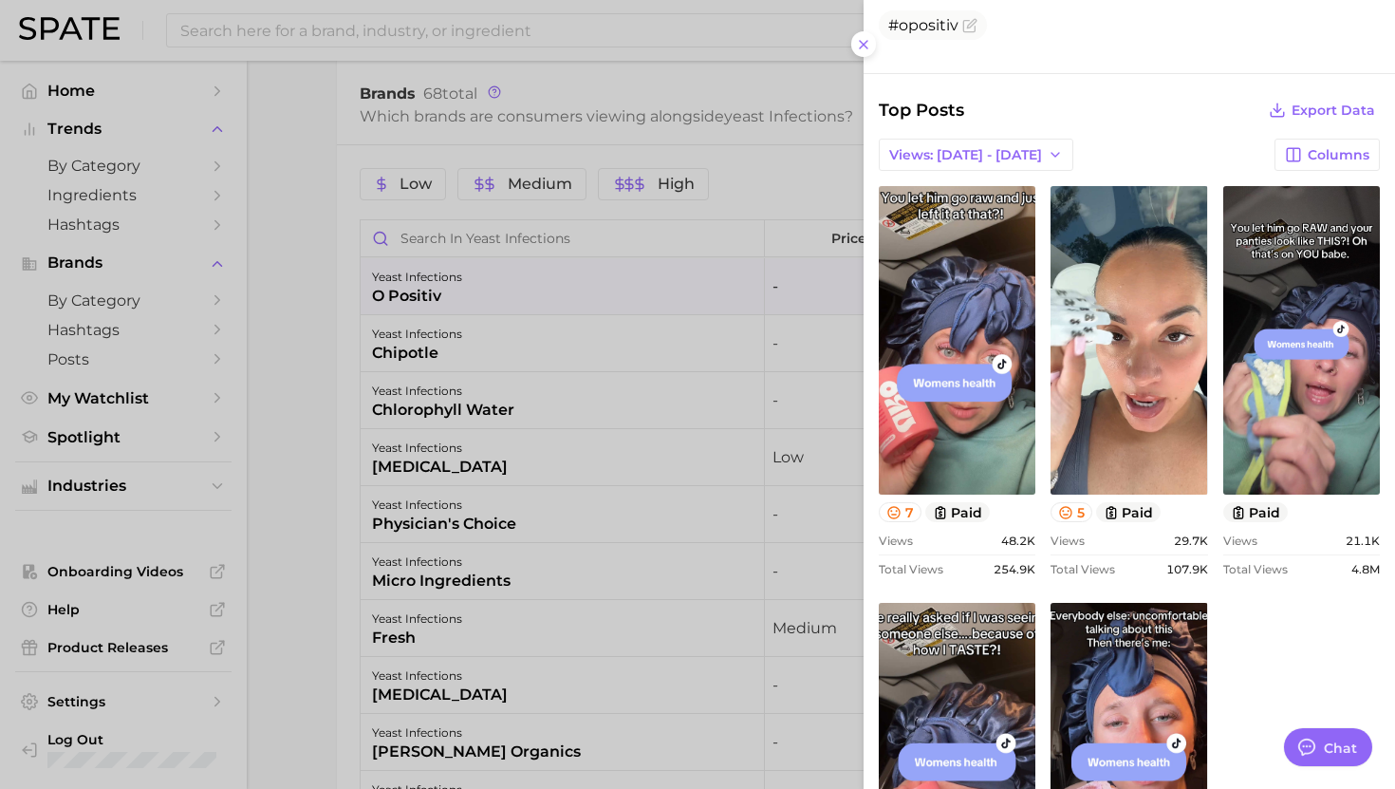
click at [736, 412] on div at bounding box center [697, 394] width 1395 height 789
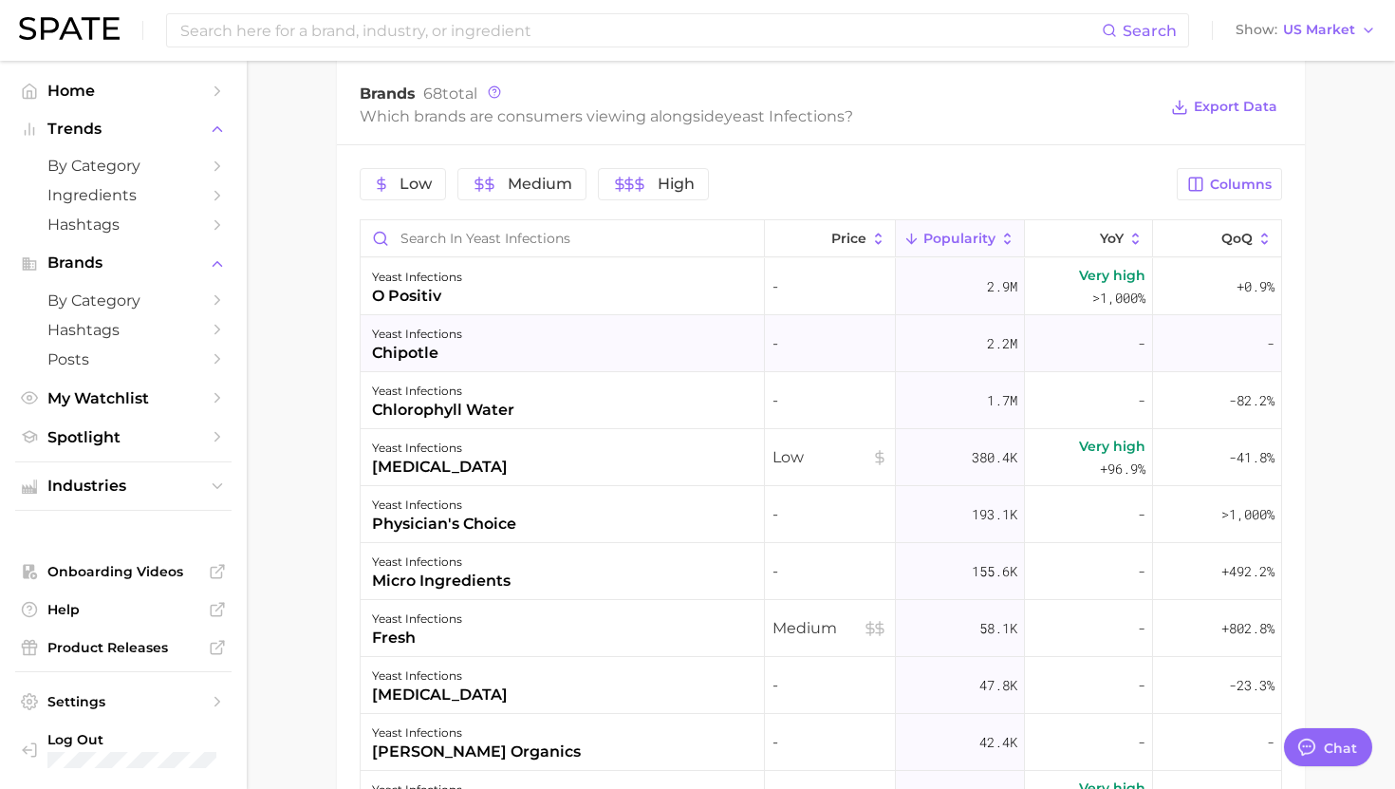
click at [641, 333] on div "yeast infections chipotle" at bounding box center [563, 343] width 404 height 57
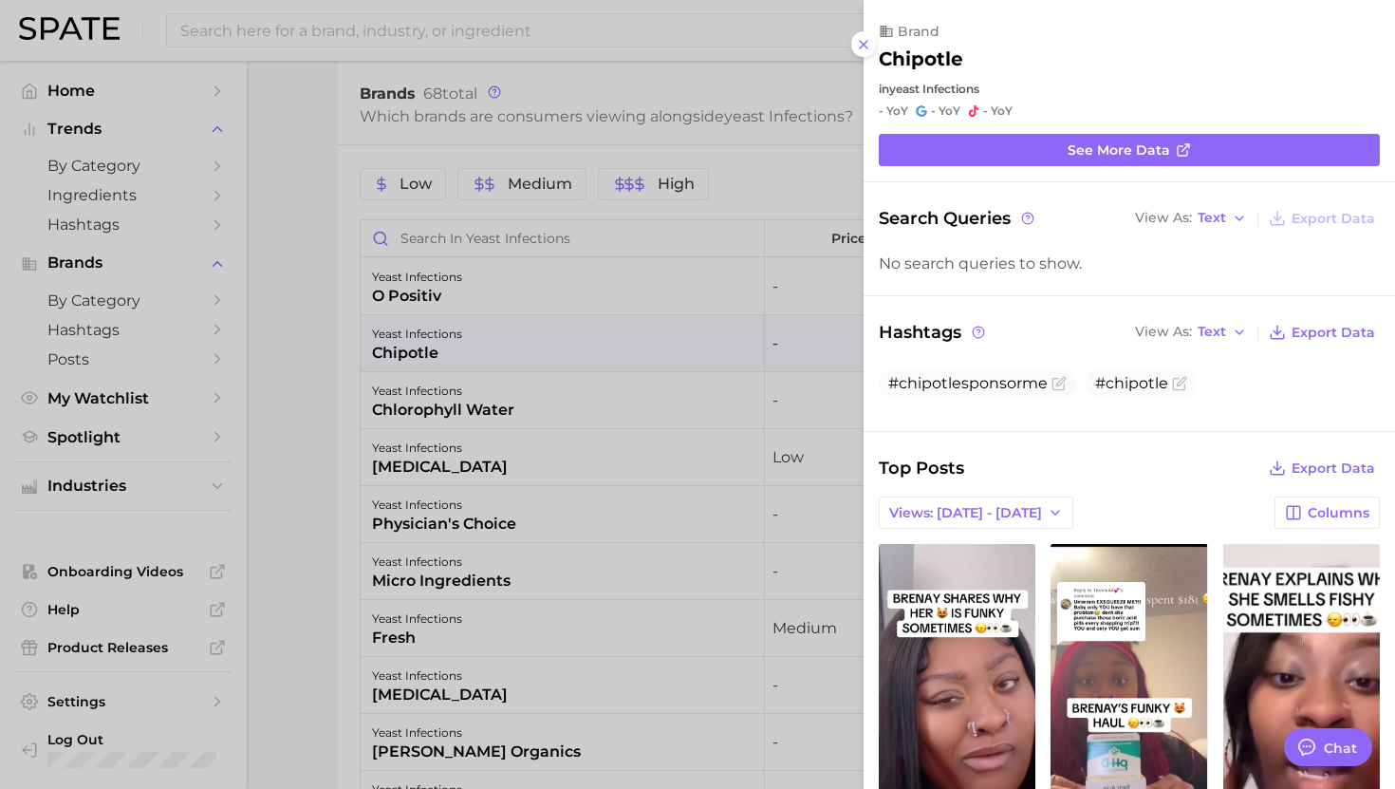
scroll to position [0, 0]
click at [641, 333] on div at bounding box center [697, 394] width 1395 height 789
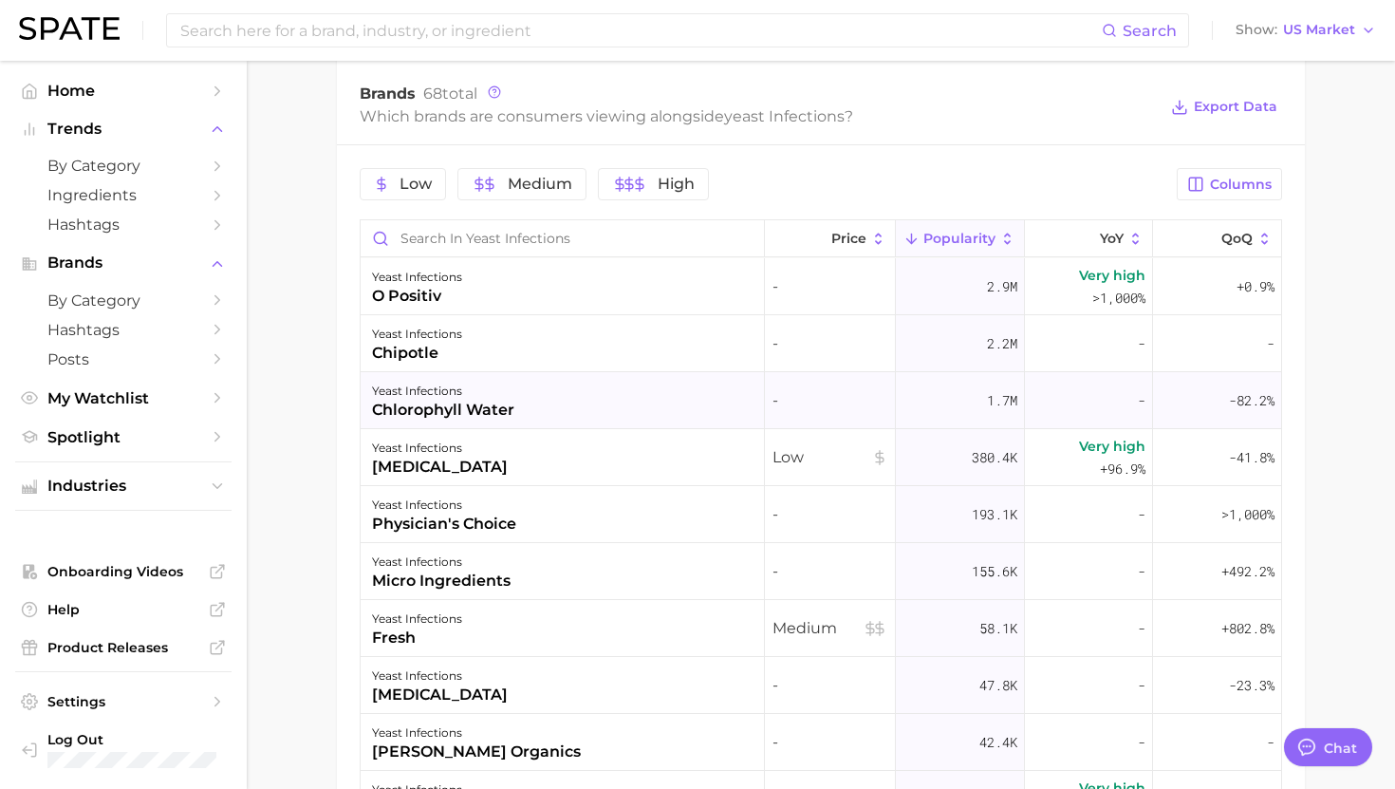
click at [633, 376] on div "yeast infections chlorophyll water" at bounding box center [563, 400] width 404 height 57
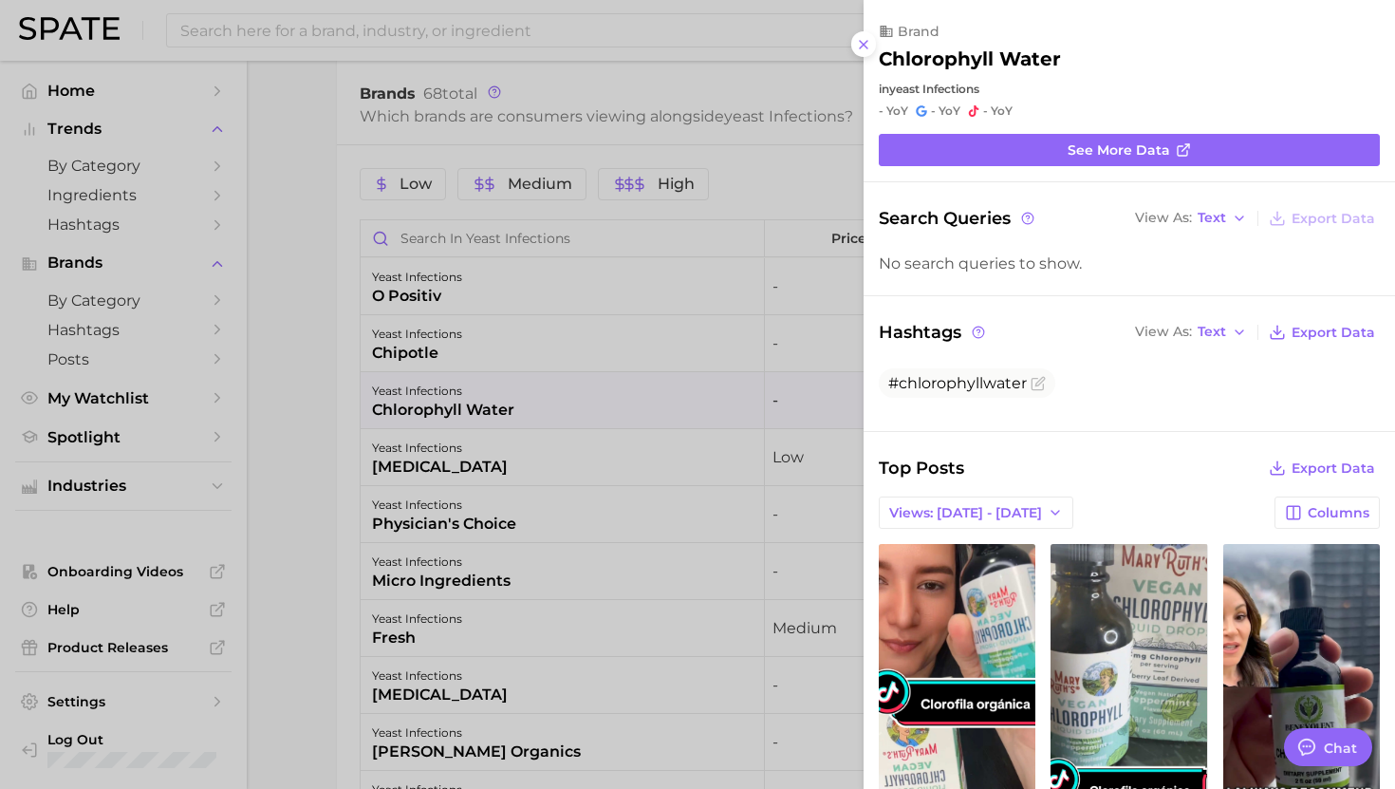
click at [630, 397] on div at bounding box center [697, 394] width 1395 height 789
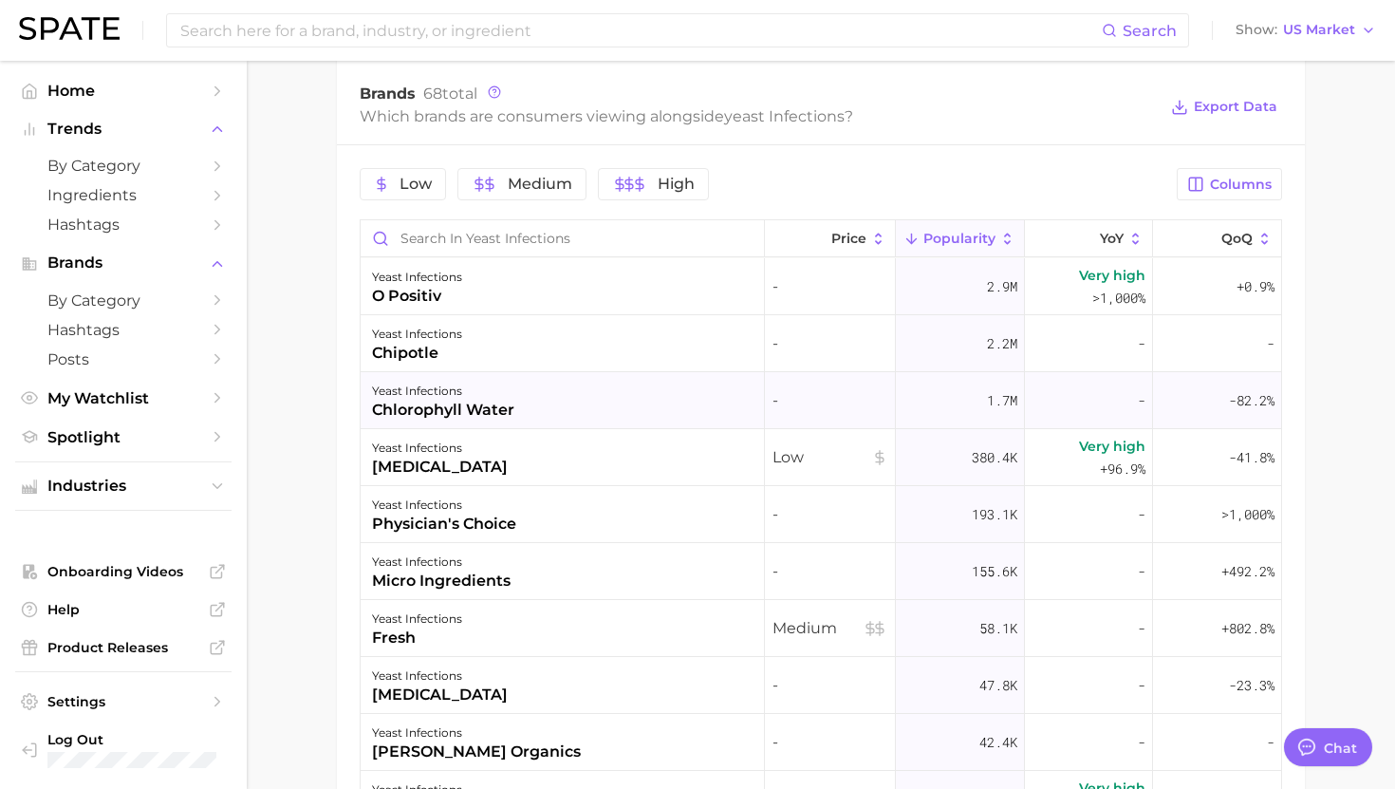
click at [612, 400] on div "yeast infections chlorophyll water" at bounding box center [563, 400] width 404 height 57
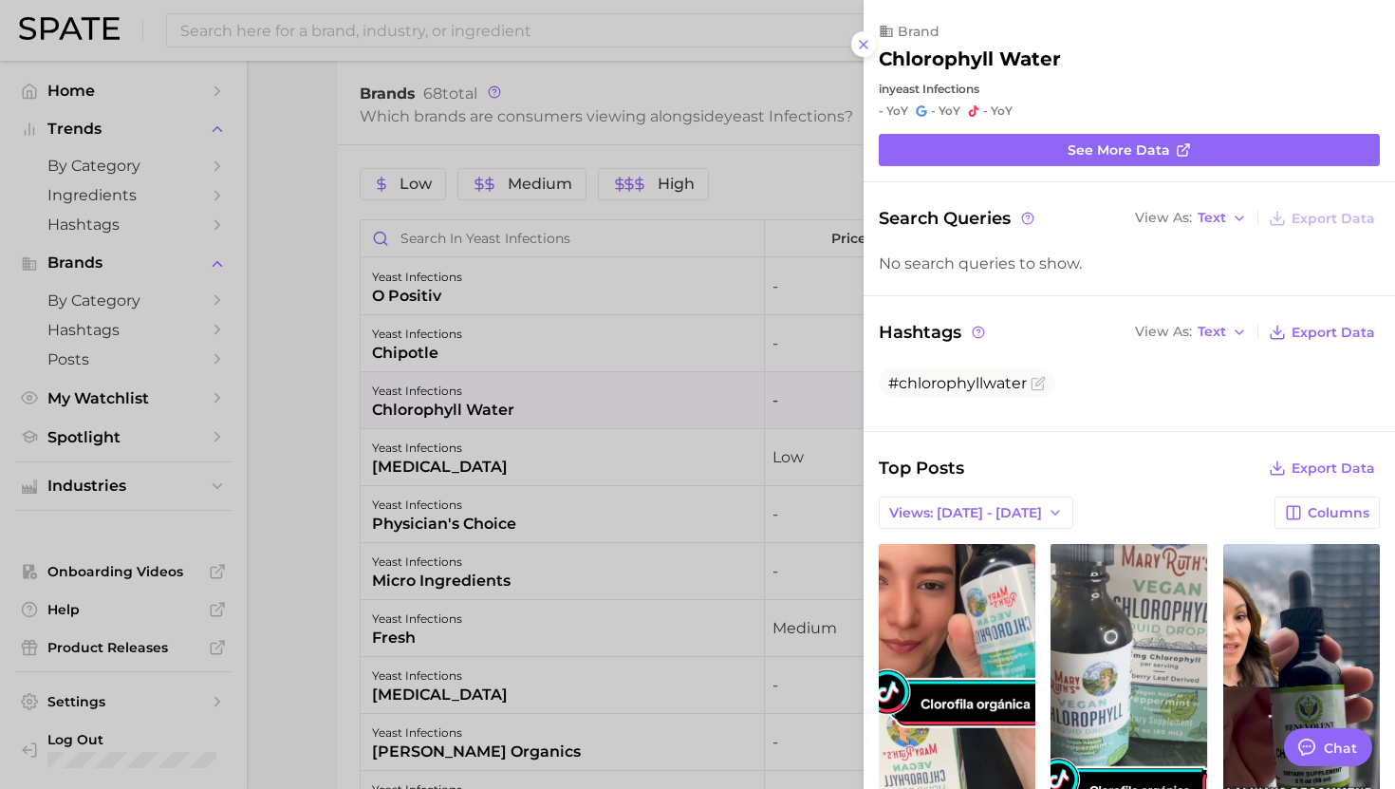
click at [641, 379] on div at bounding box center [697, 394] width 1395 height 789
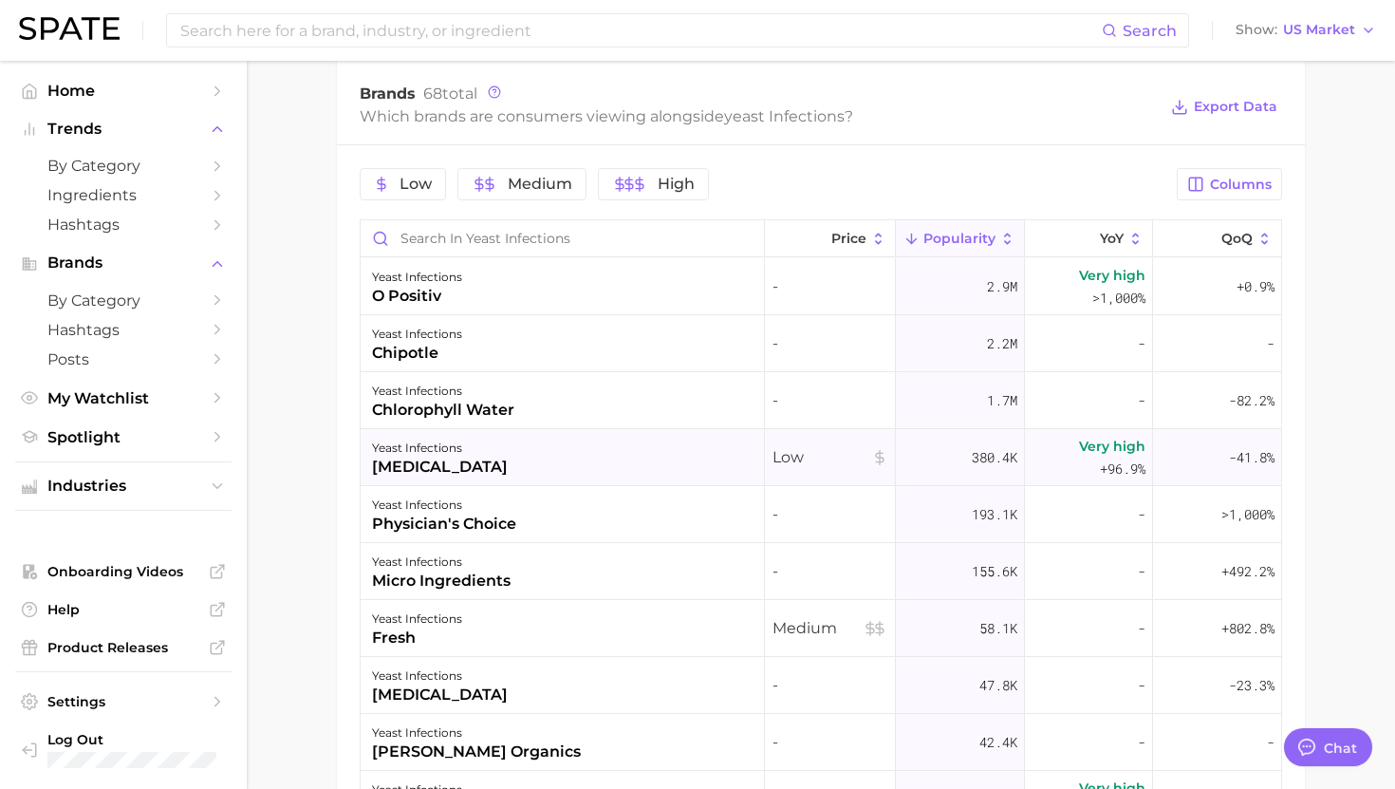
click at [647, 475] on div "yeast infections monistat" at bounding box center [563, 457] width 404 height 57
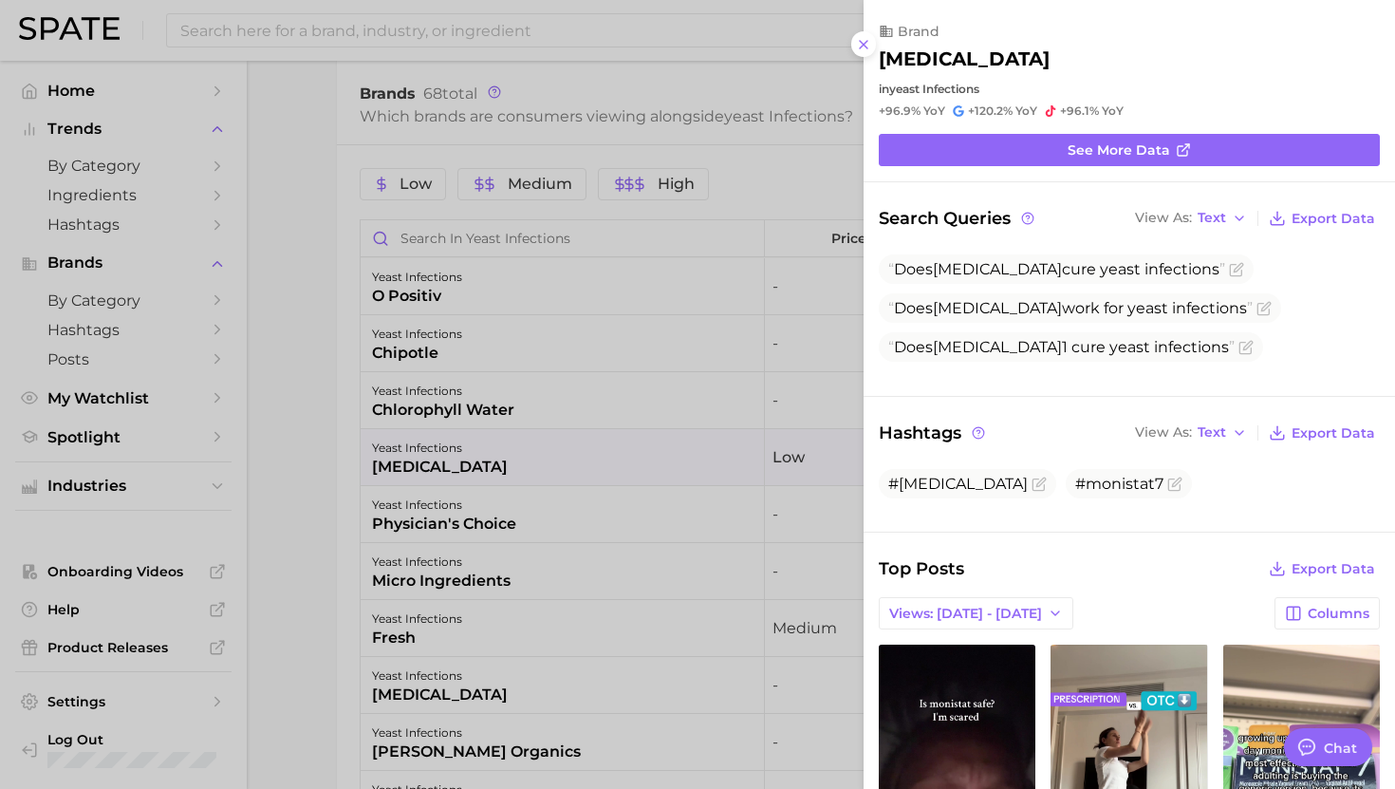
click at [617, 478] on div at bounding box center [697, 394] width 1395 height 789
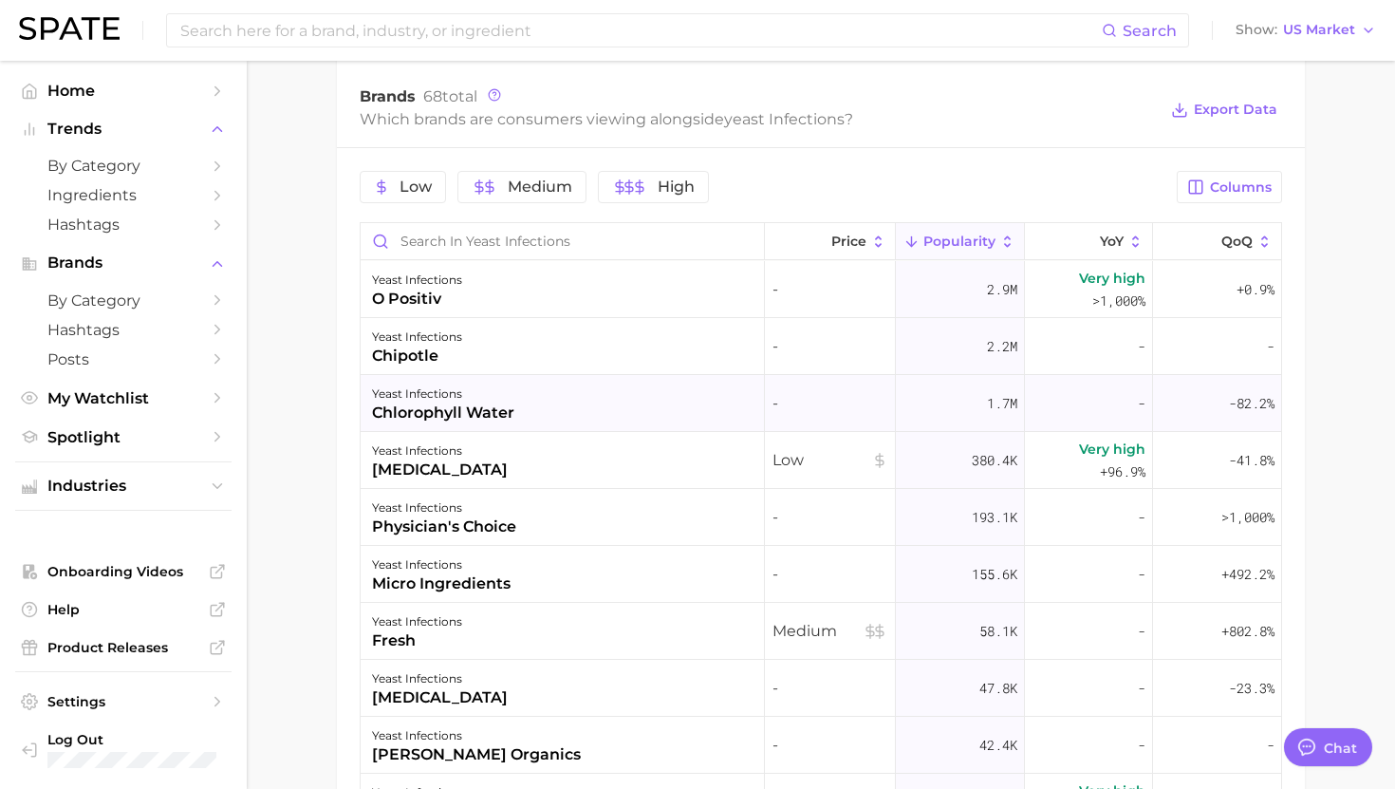
click at [556, 401] on div "yeast infections chlorophyll water" at bounding box center [563, 403] width 404 height 57
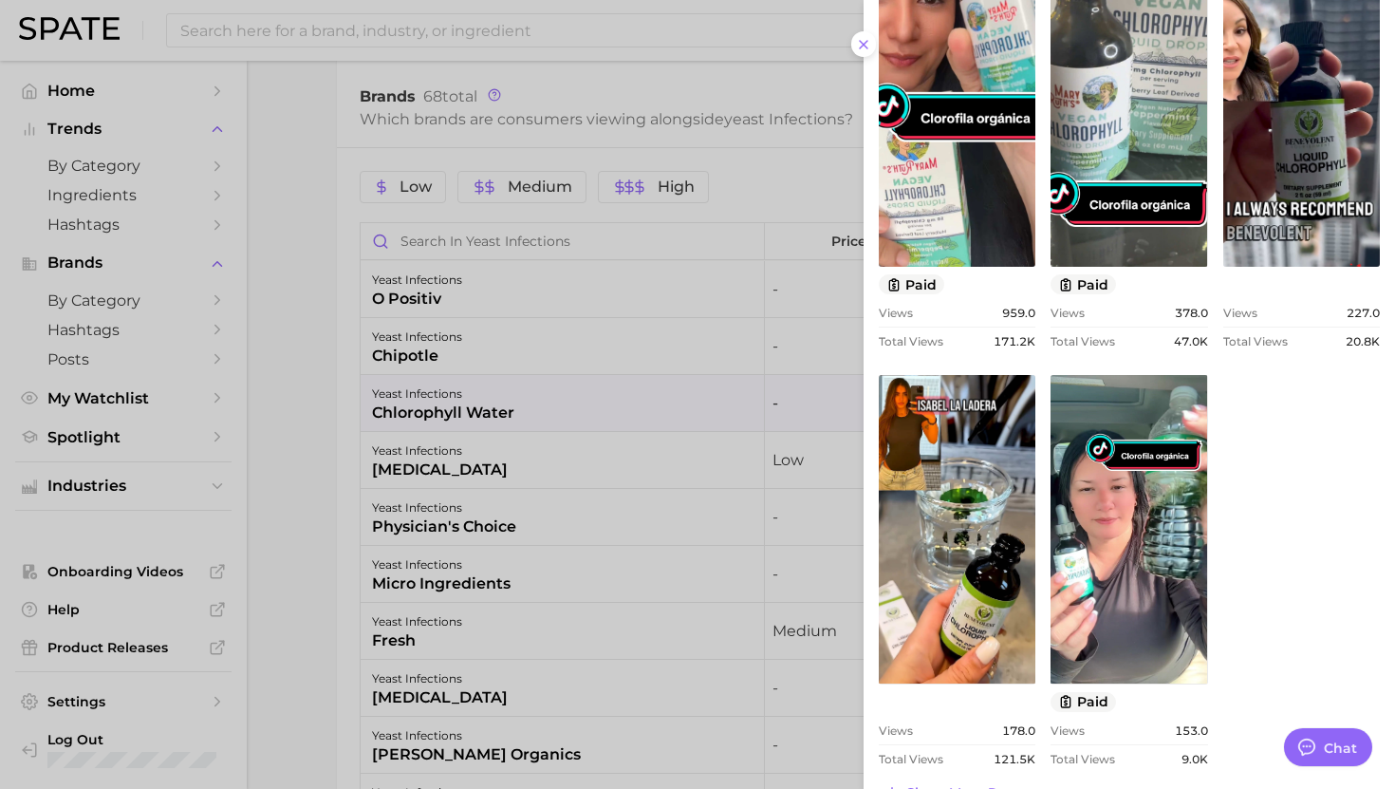
scroll to position [624, 0]
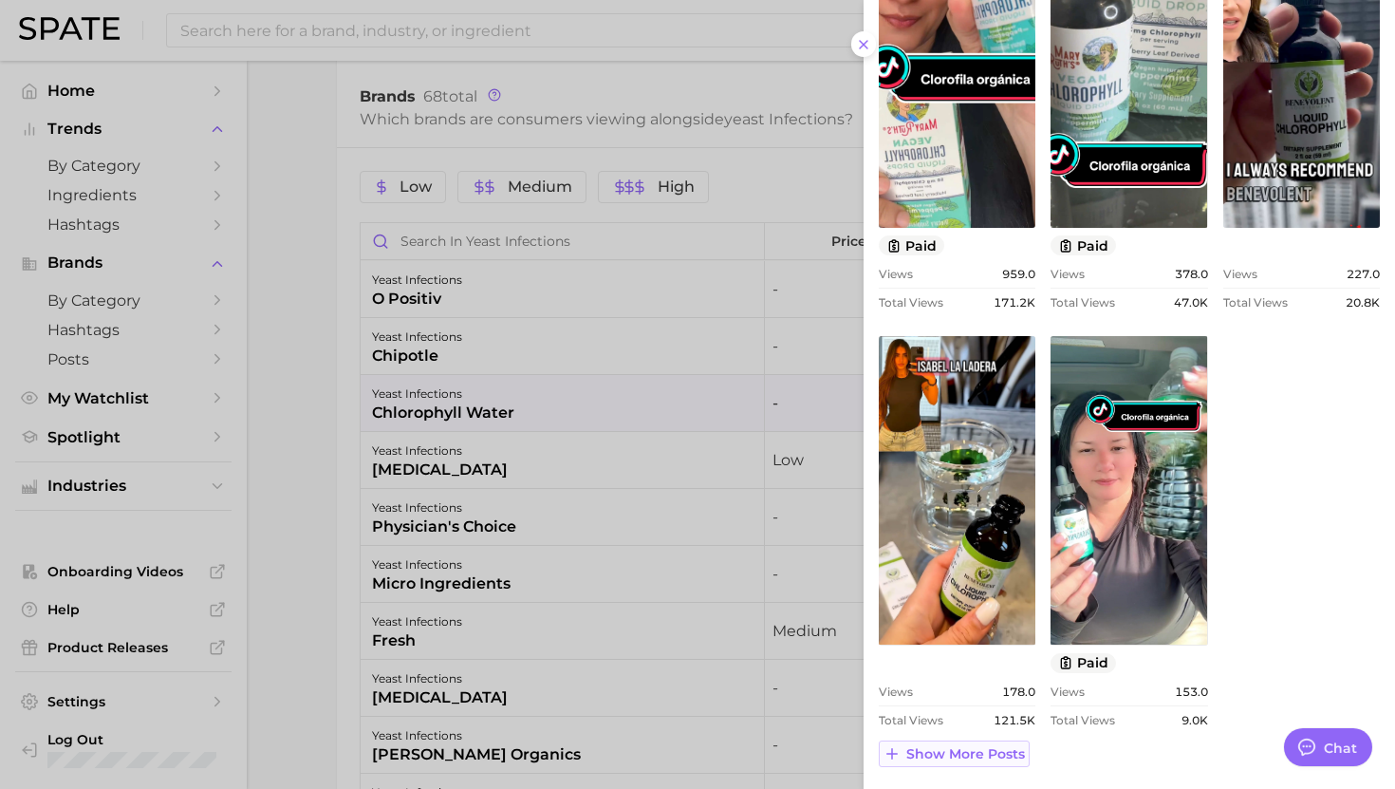
click at [969, 740] on button "Show more posts" at bounding box center [954, 753] width 151 height 27
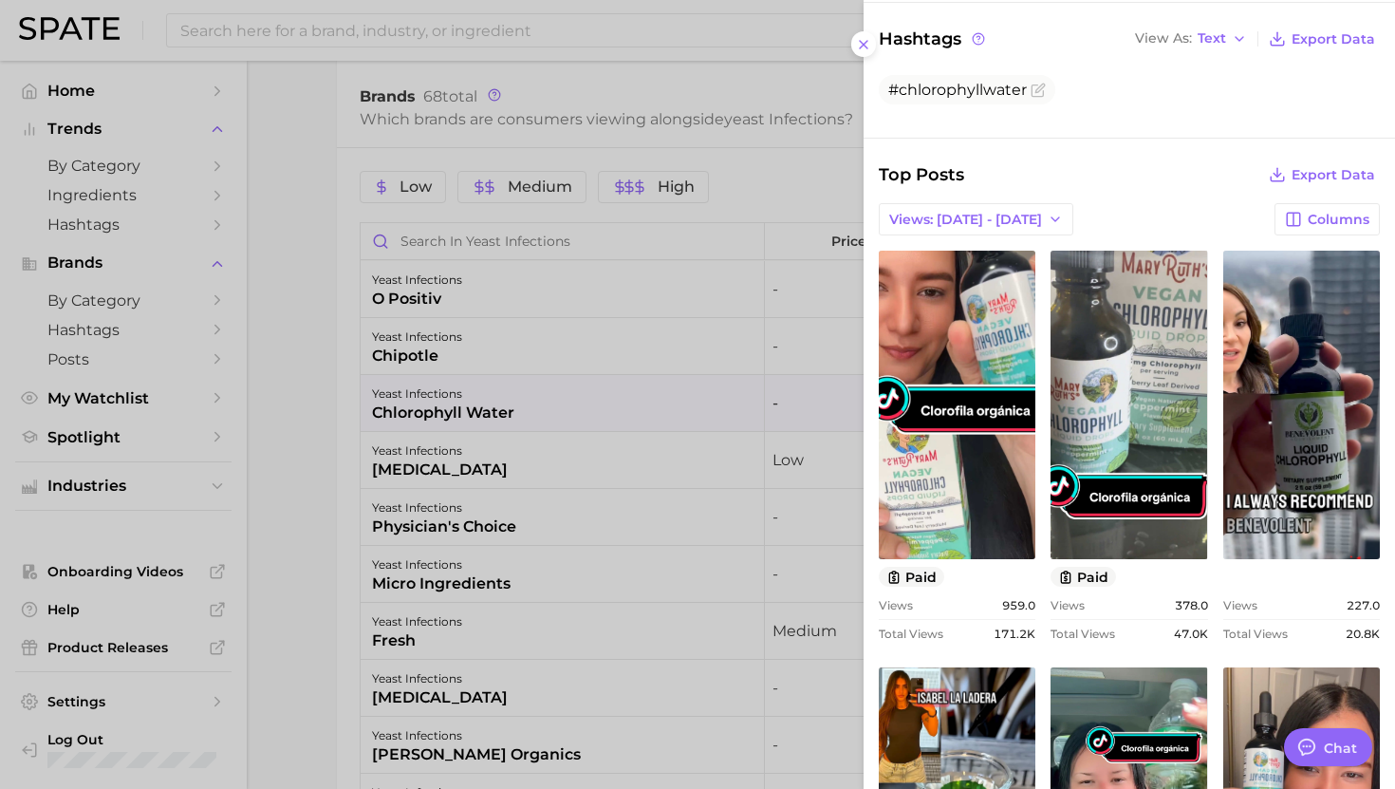
scroll to position [292, 0]
click at [523, 472] on div at bounding box center [697, 394] width 1395 height 789
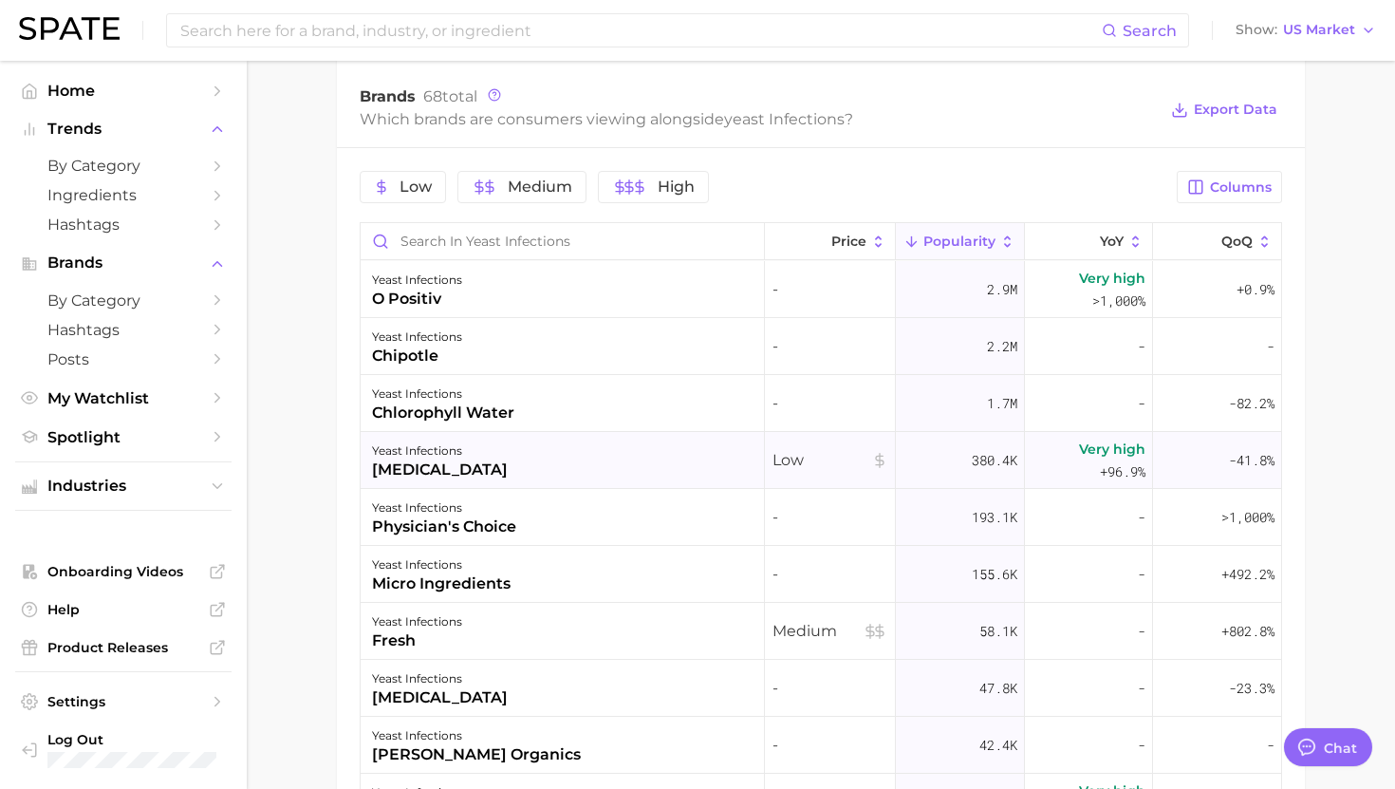
click at [540, 463] on div "yeast infections monistat" at bounding box center [563, 460] width 404 height 57
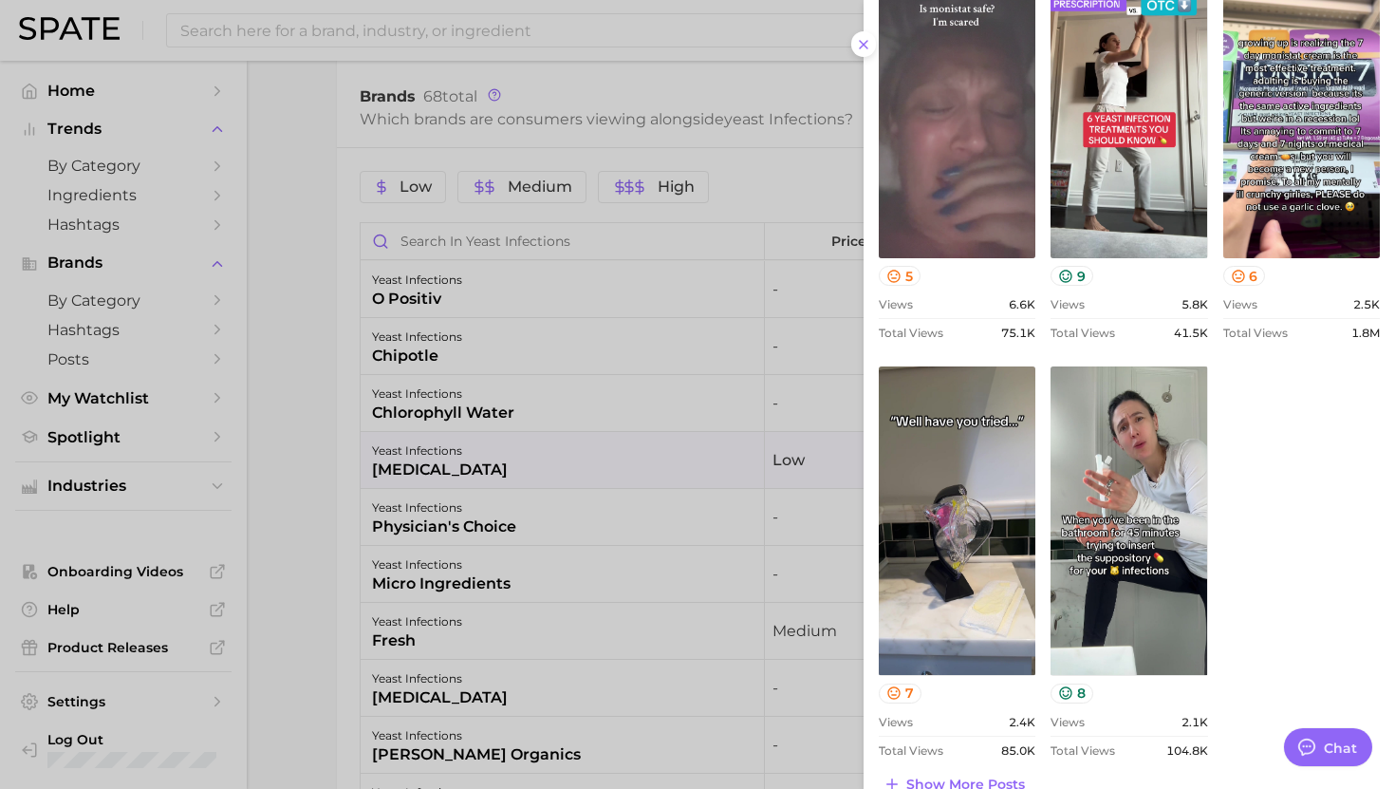
scroll to position [725, 0]
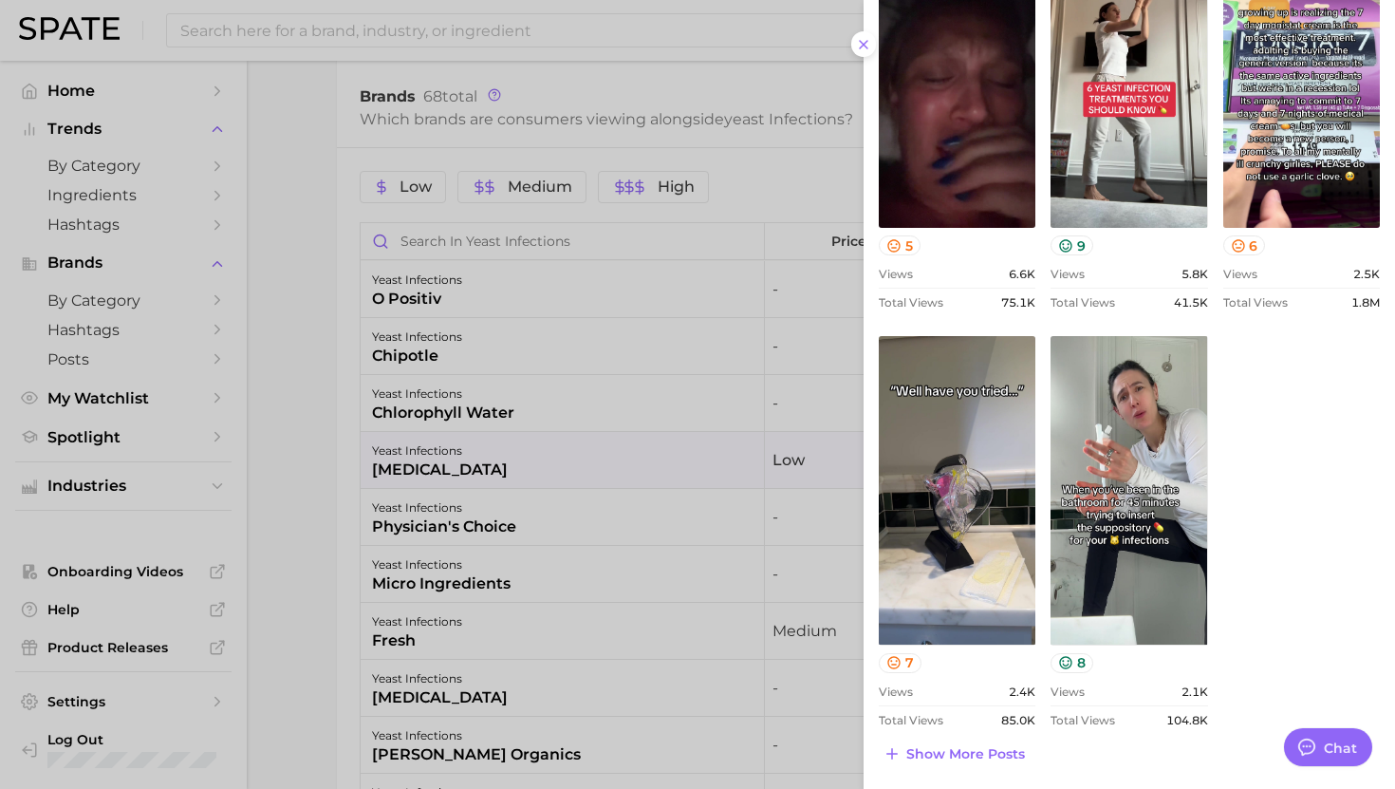
click at [653, 503] on div at bounding box center [697, 394] width 1395 height 789
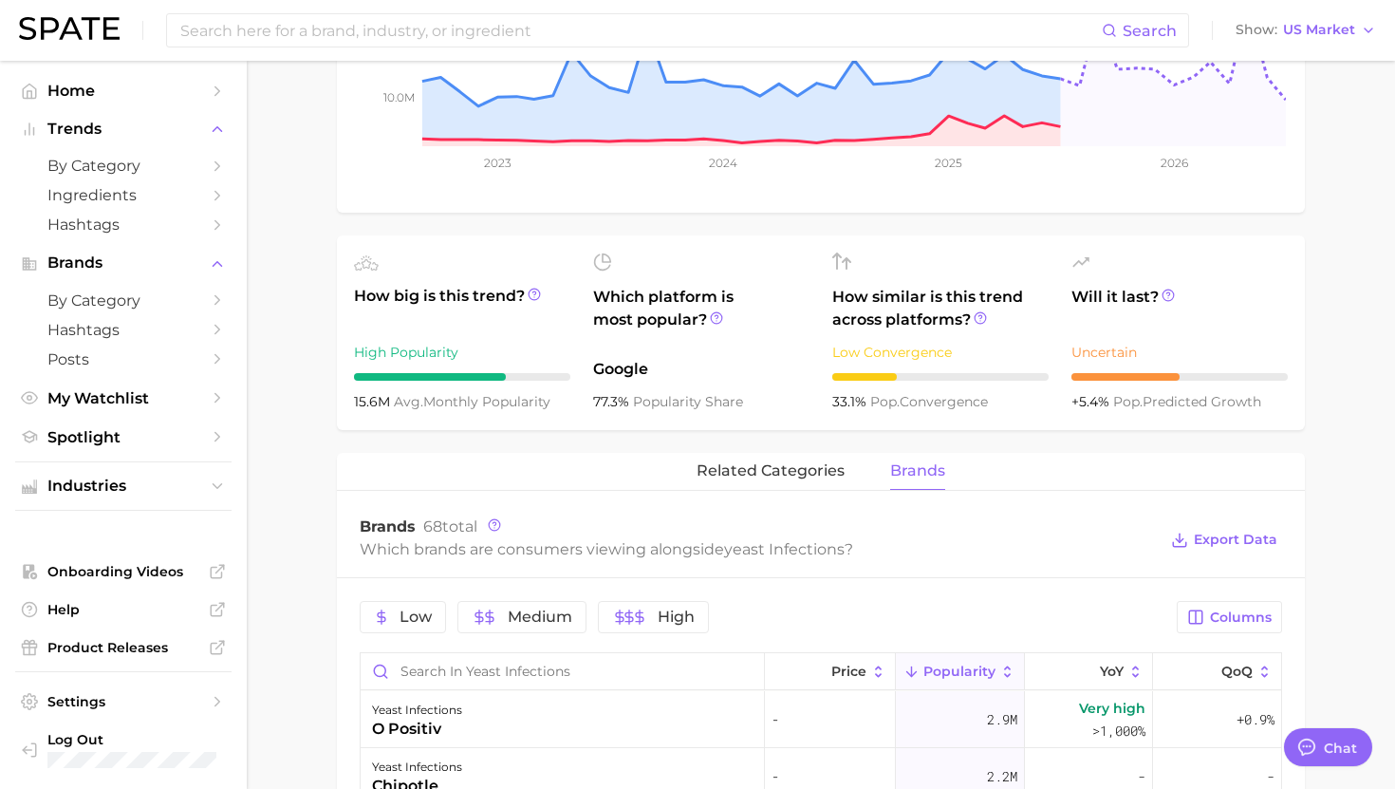
scroll to position [283, 0]
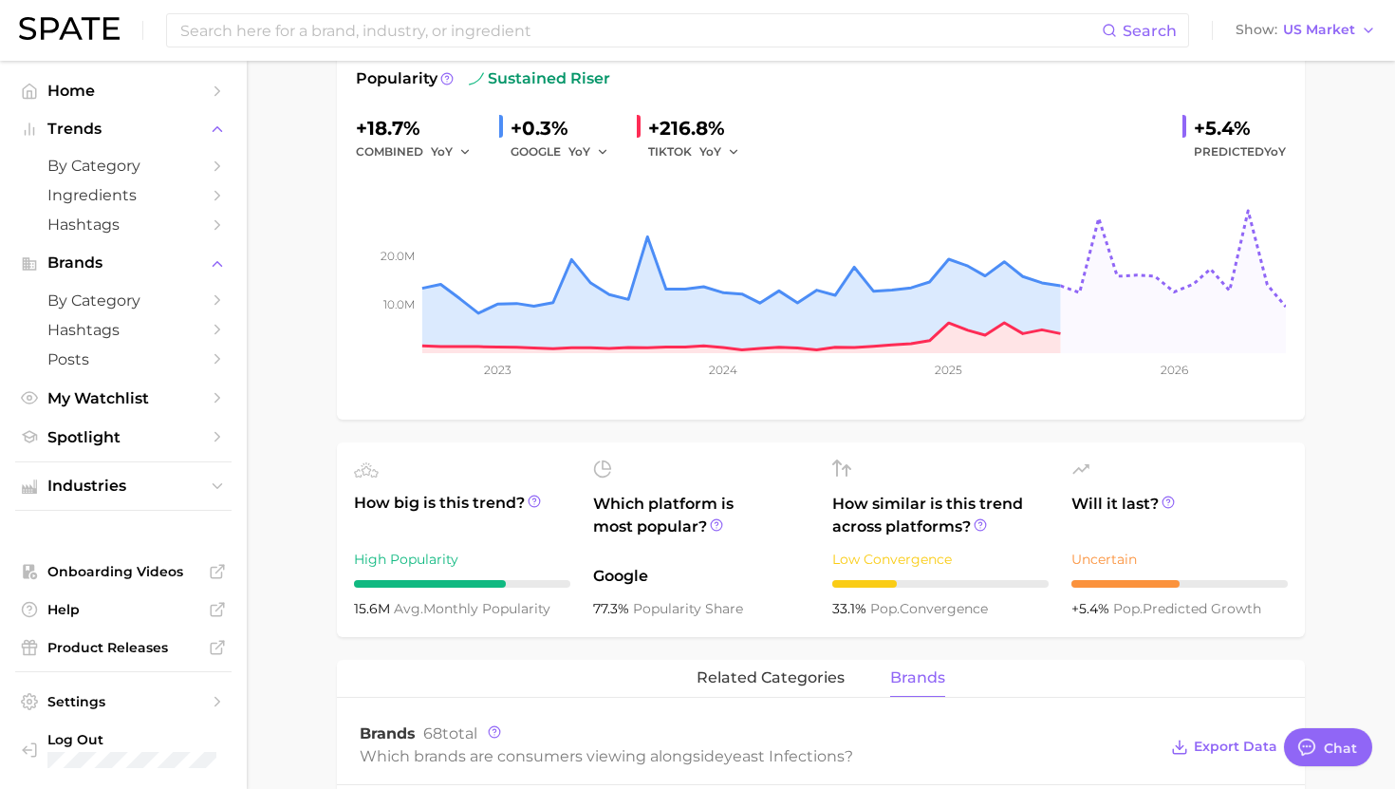
type textarea "x"
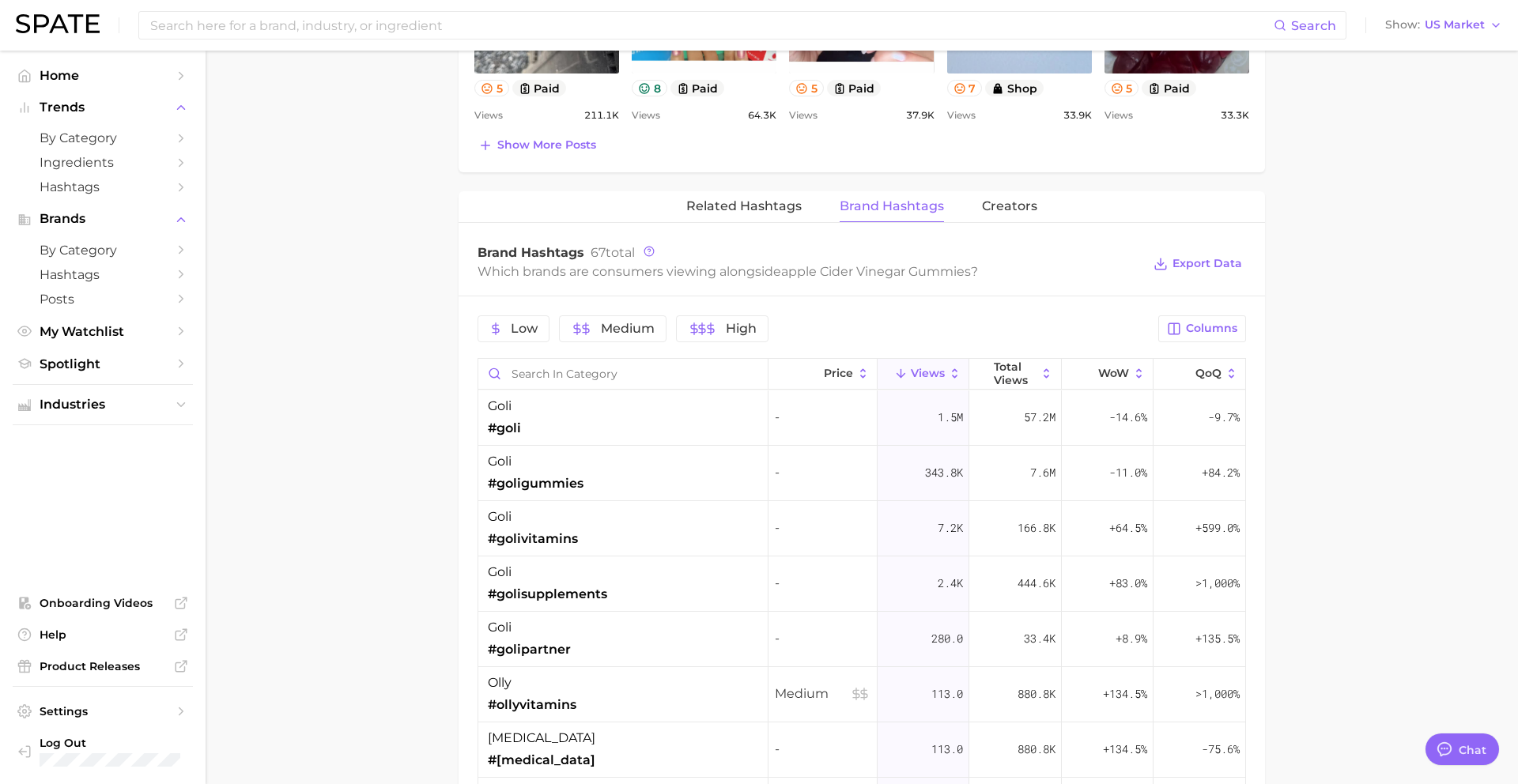
scroll to position [1533, 0]
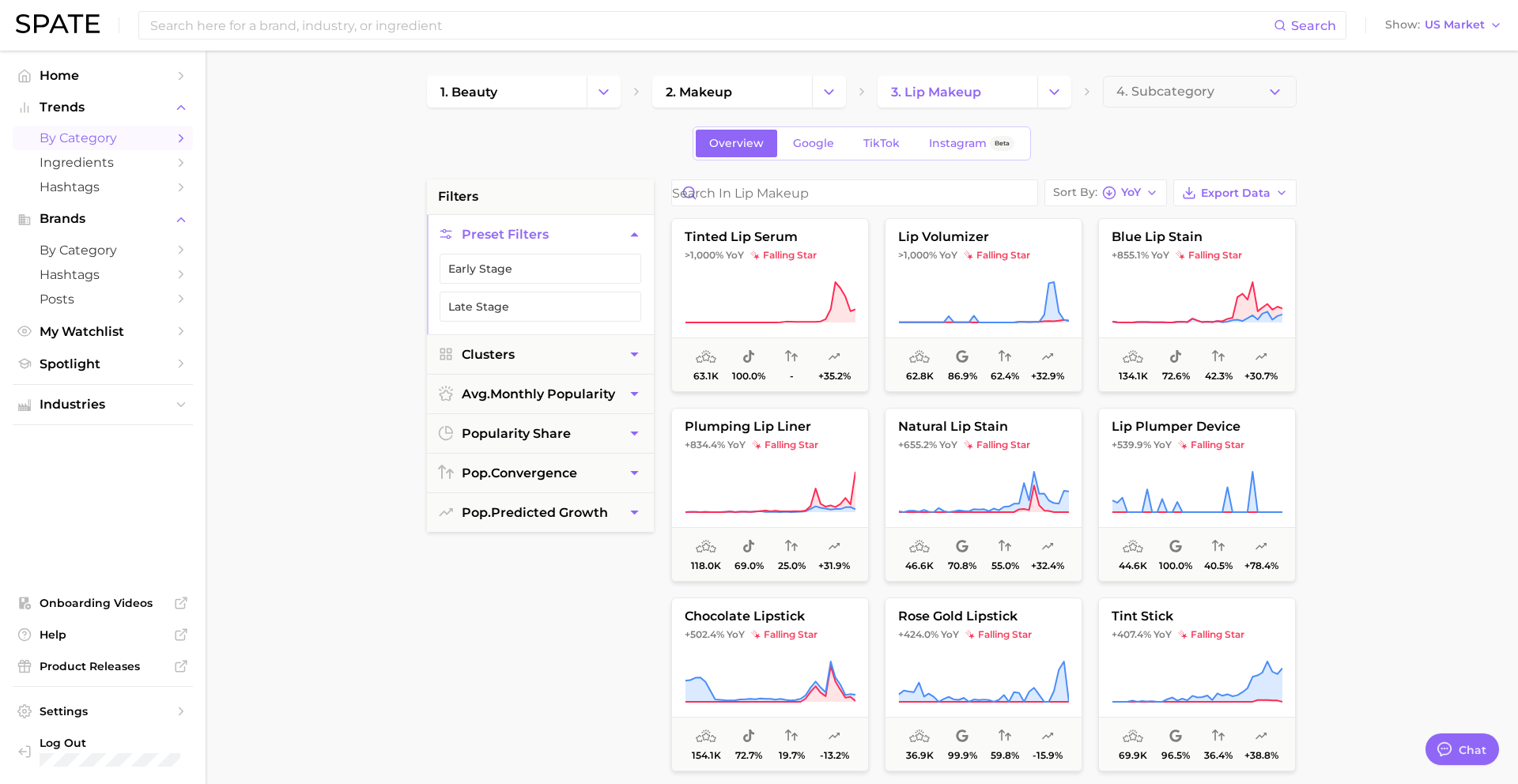
scroll to position [1533, 0]
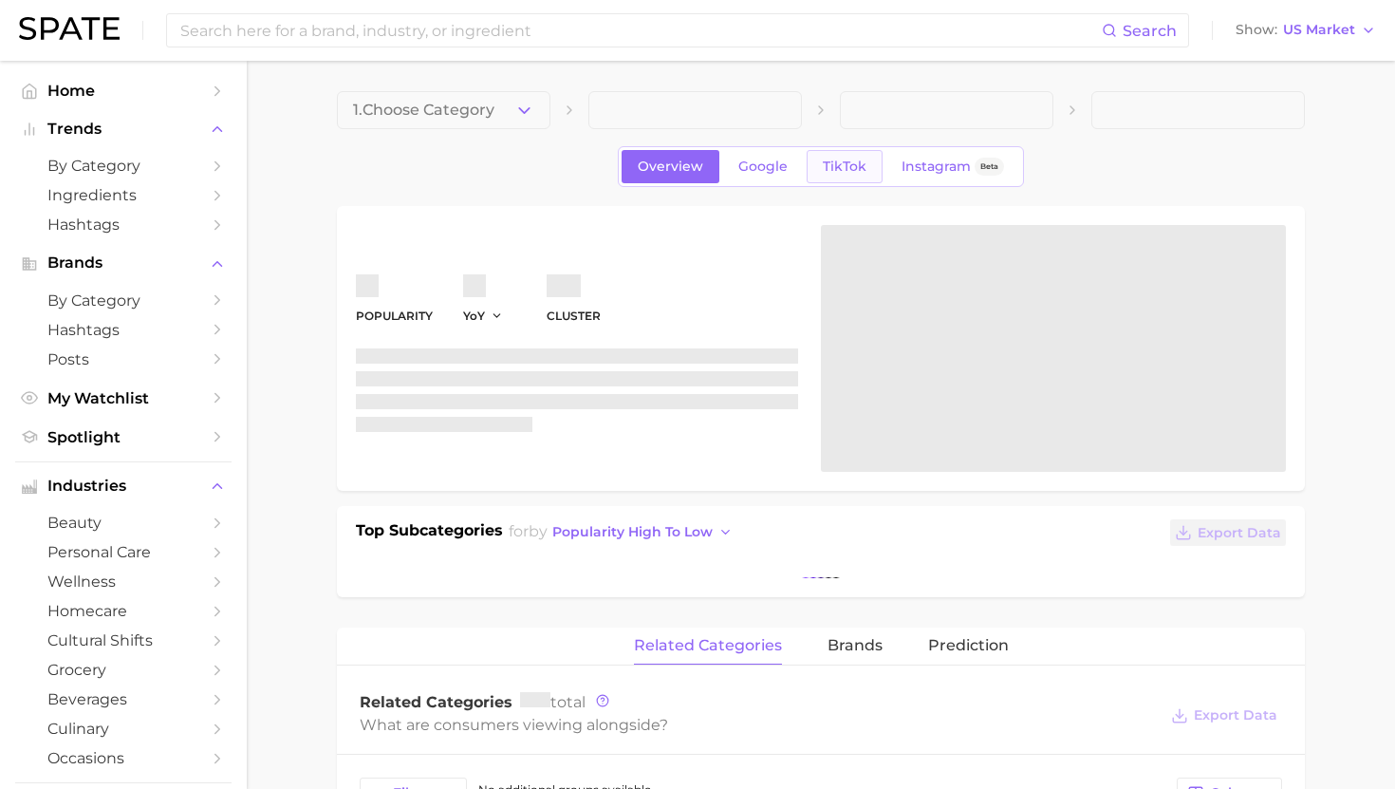
click at [846, 162] on span "TikTok" at bounding box center [845, 166] width 44 height 16
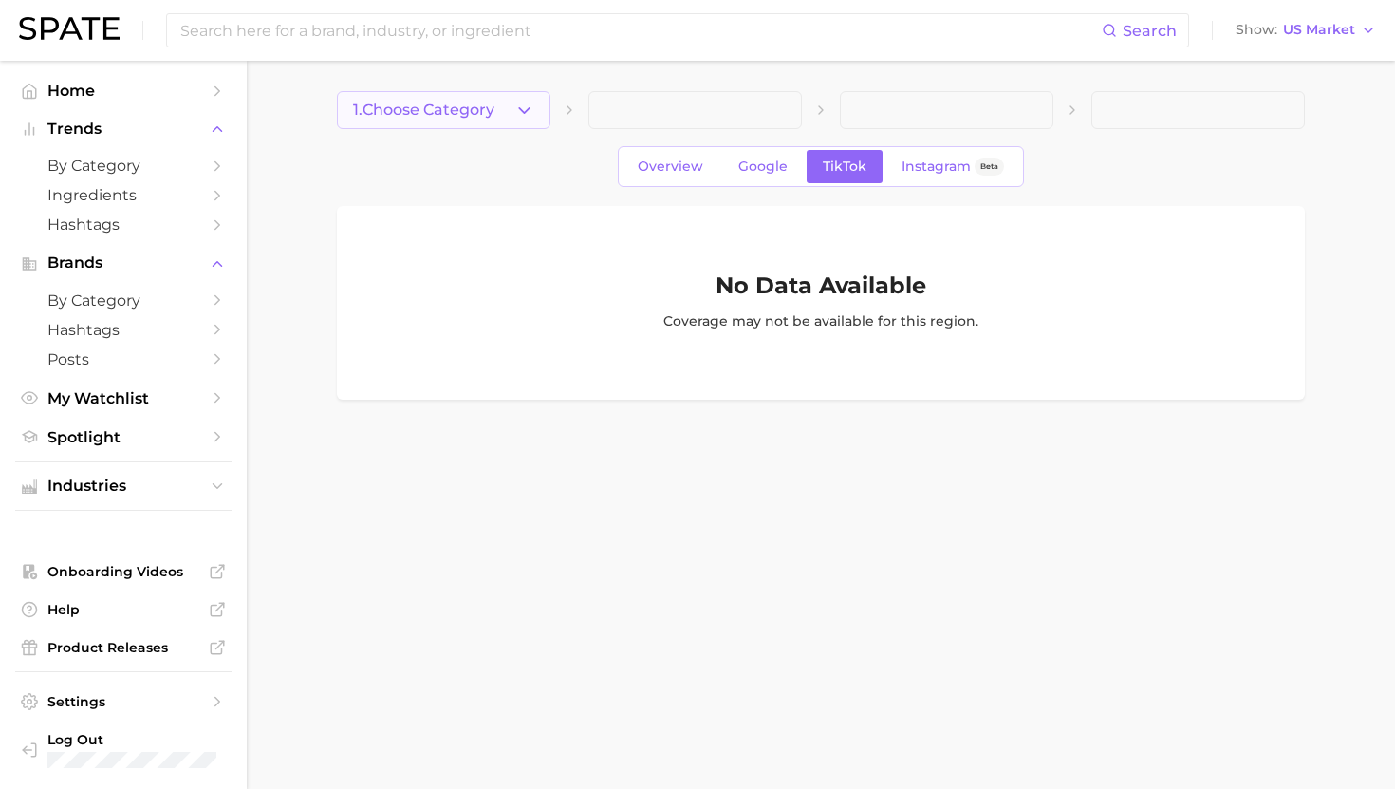
click at [445, 98] on button "1. Choose Category" at bounding box center [444, 110] width 214 height 38
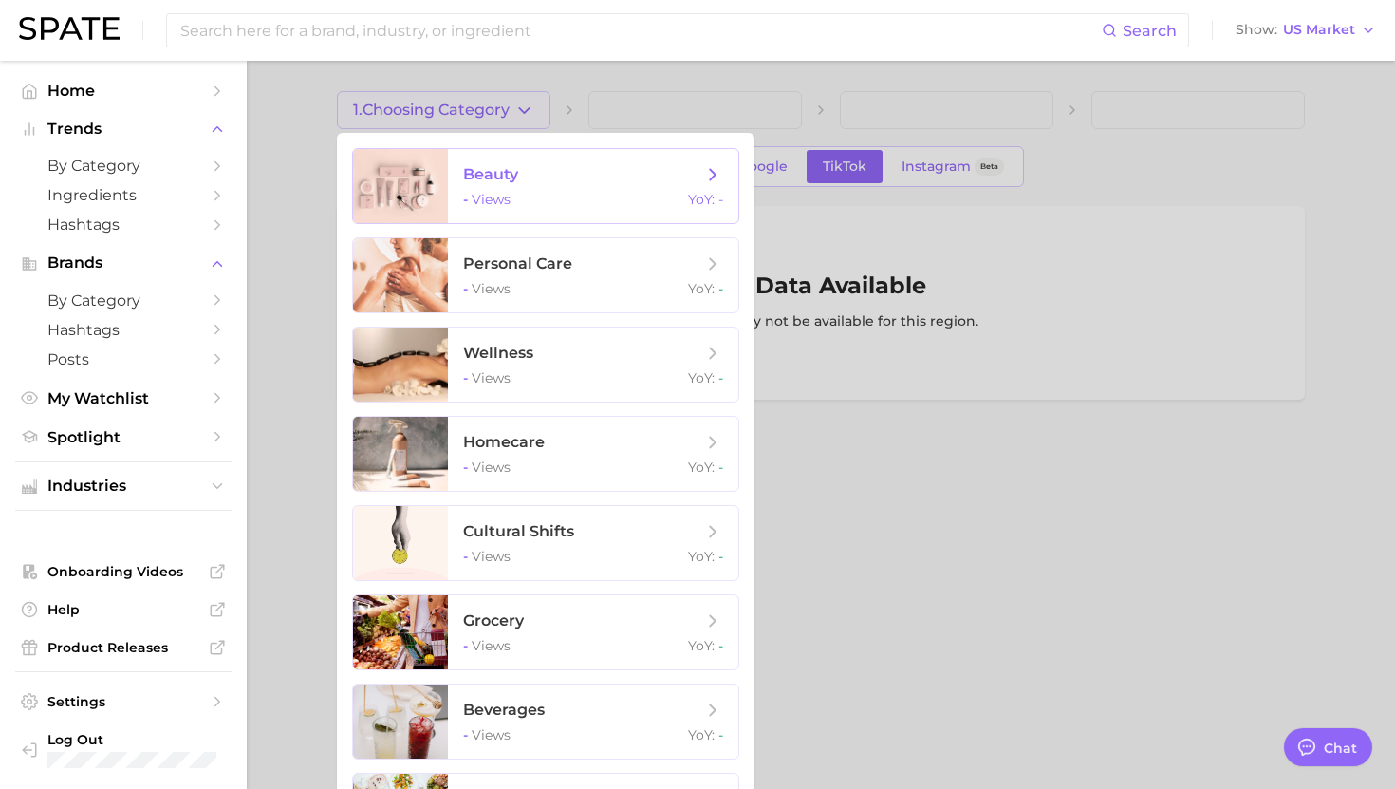
click at [474, 206] on span "views" at bounding box center [491, 199] width 39 height 17
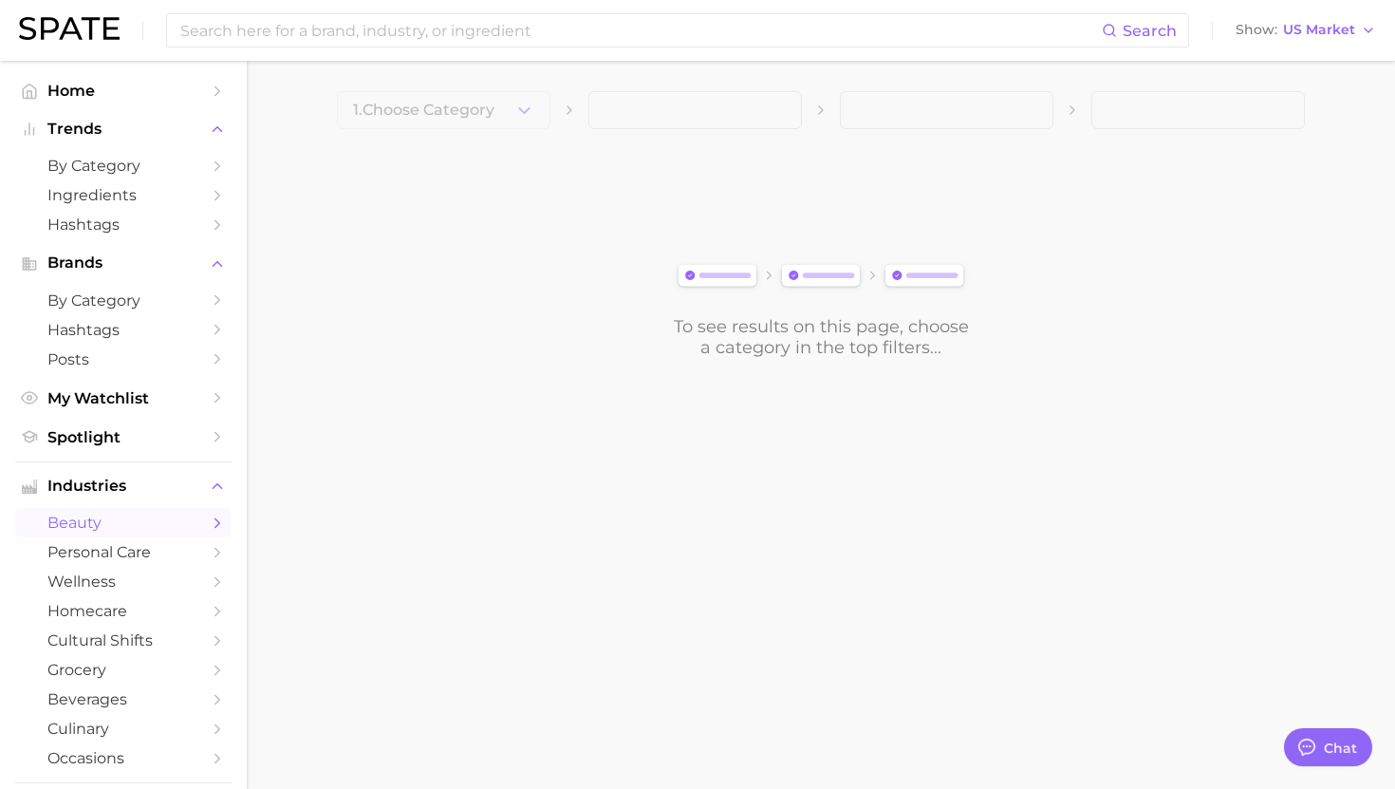
scroll to position [1906, 0]
click at [489, 105] on span "1. Choose Category" at bounding box center [423, 110] width 141 height 17
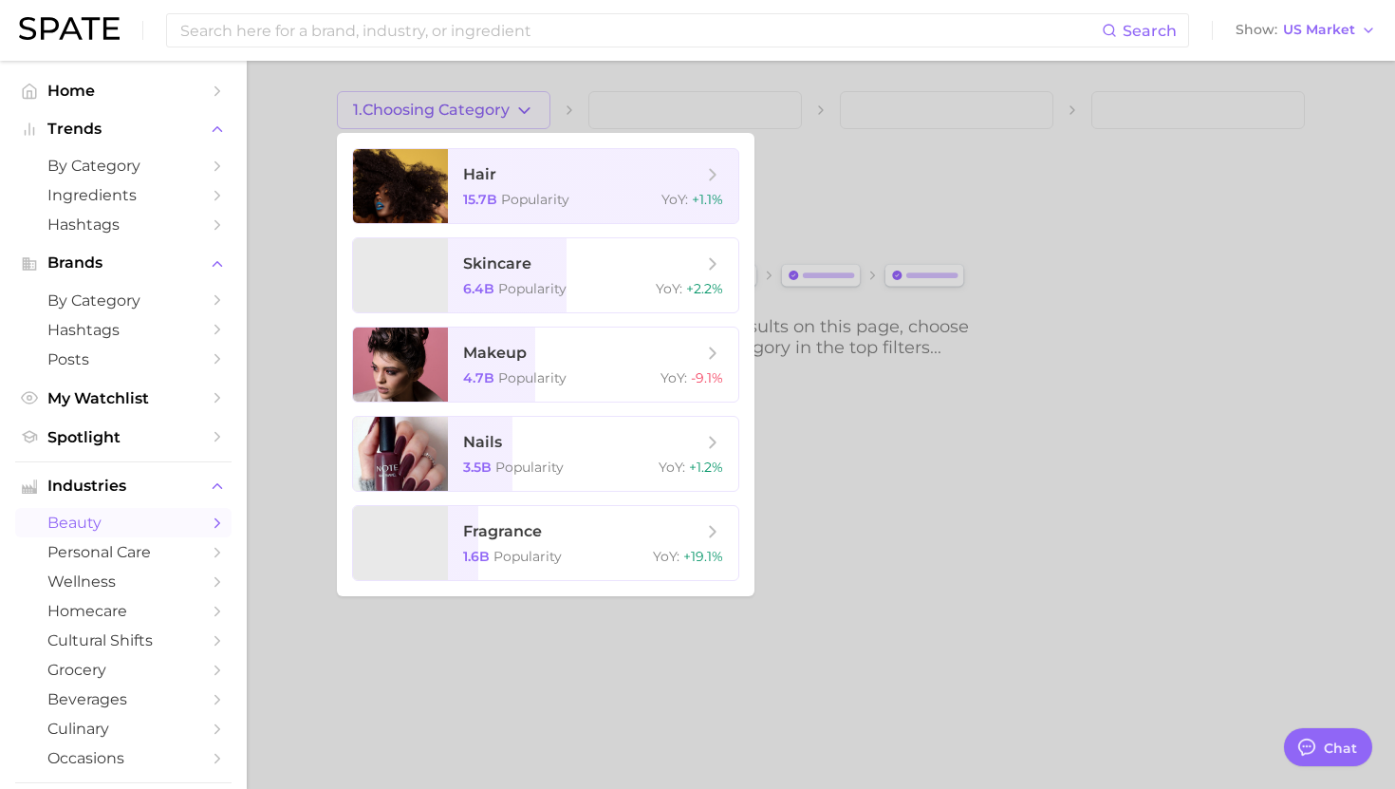
click at [493, 230] on ul "hair 15.7b Popularity YoY : +1.1% skincare 6.4b Popularity YoY : +2.2% makeup 4…" at bounding box center [546, 364] width 418 height 463
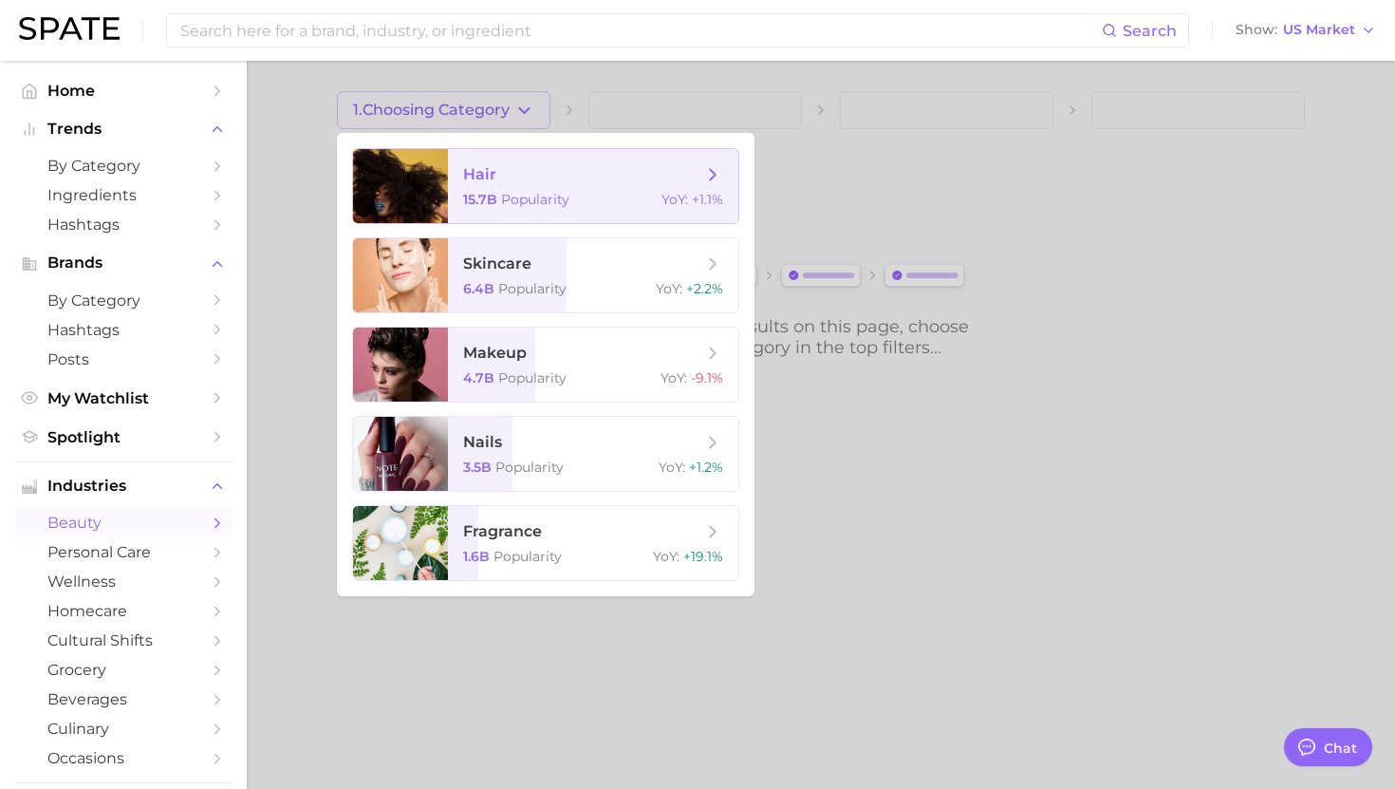
click at [503, 176] on span "hair" at bounding box center [582, 174] width 239 height 21
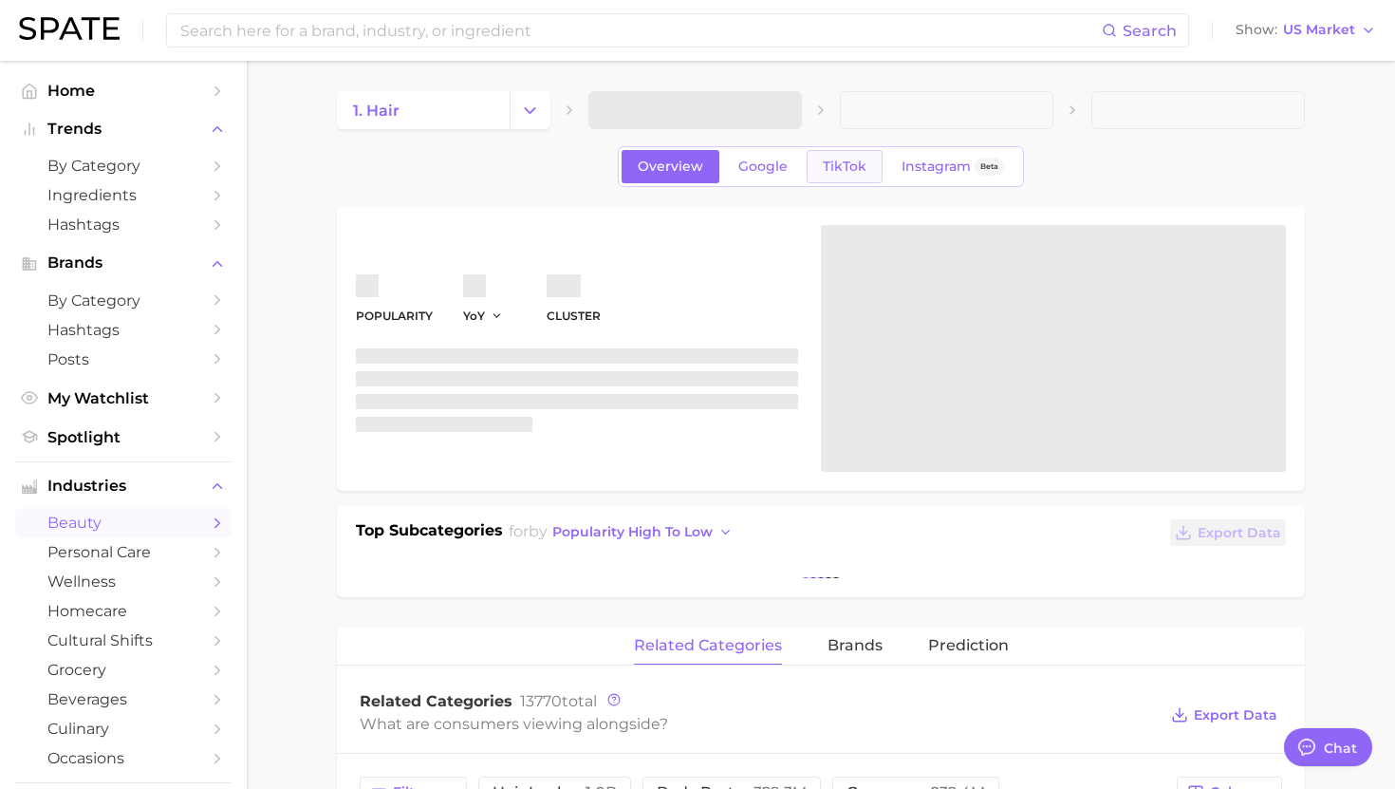
click at [837, 169] on span "TikTok" at bounding box center [845, 166] width 44 height 16
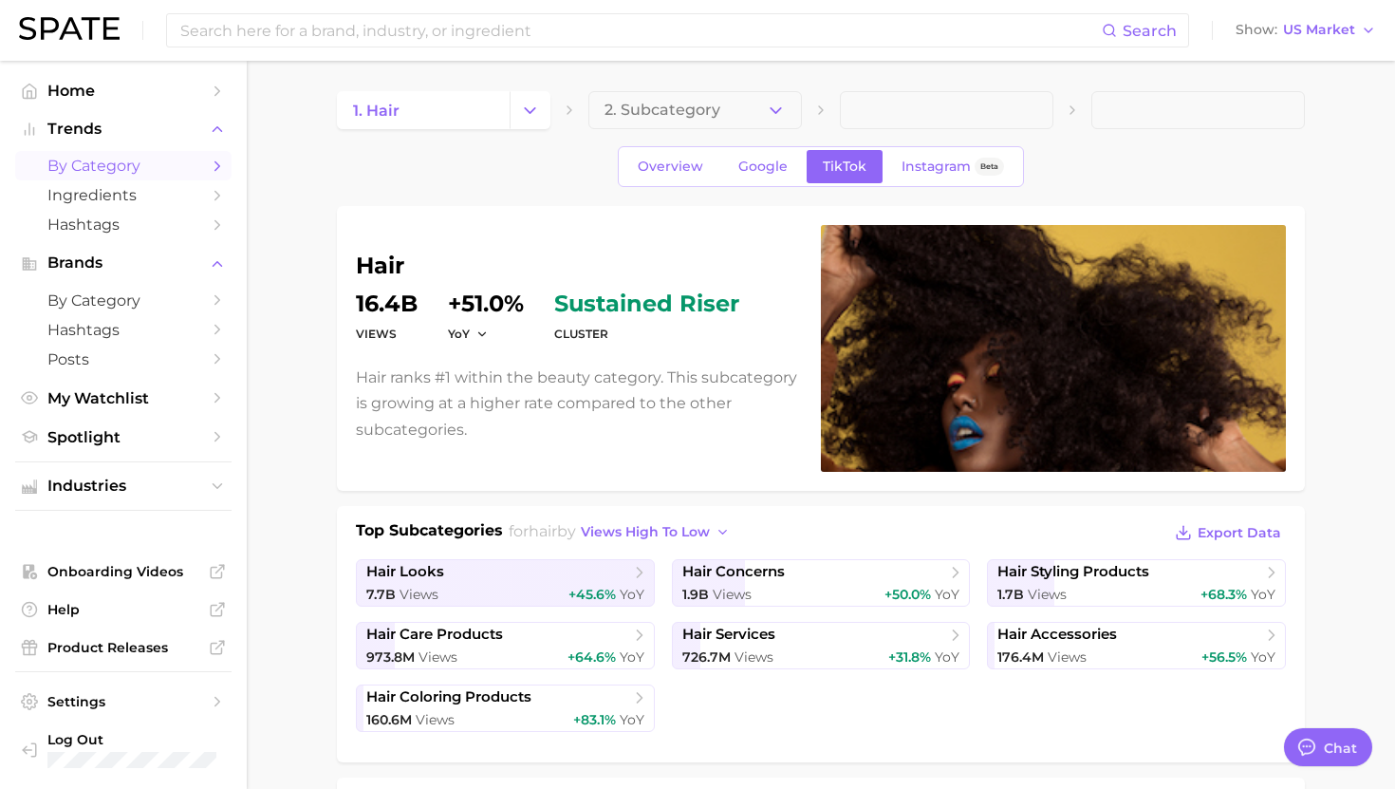
click at [112, 159] on span "by Category" at bounding box center [123, 166] width 152 height 18
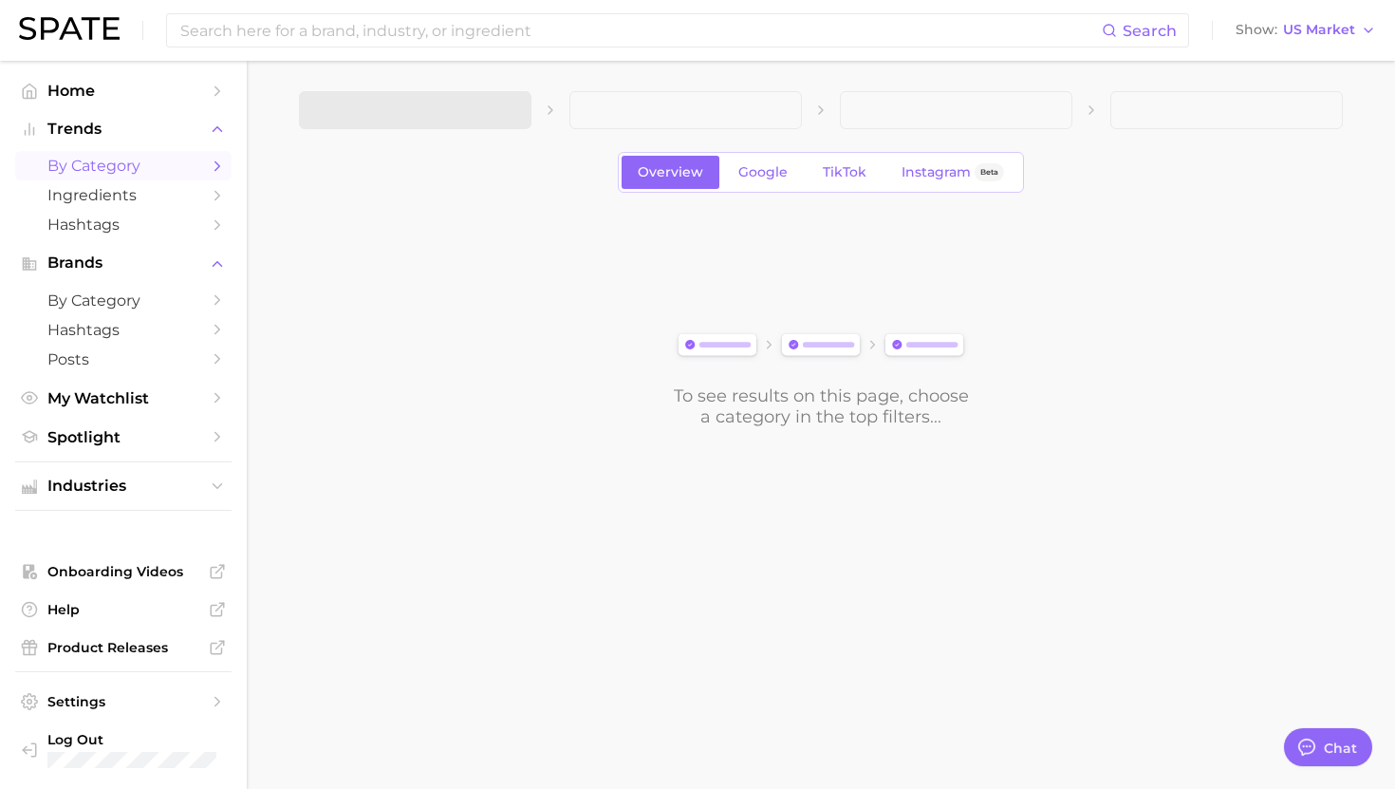
click at [429, 103] on span at bounding box center [415, 110] width 233 height 38
click at [420, 104] on span "1. Choose Category" at bounding box center [385, 110] width 141 height 17
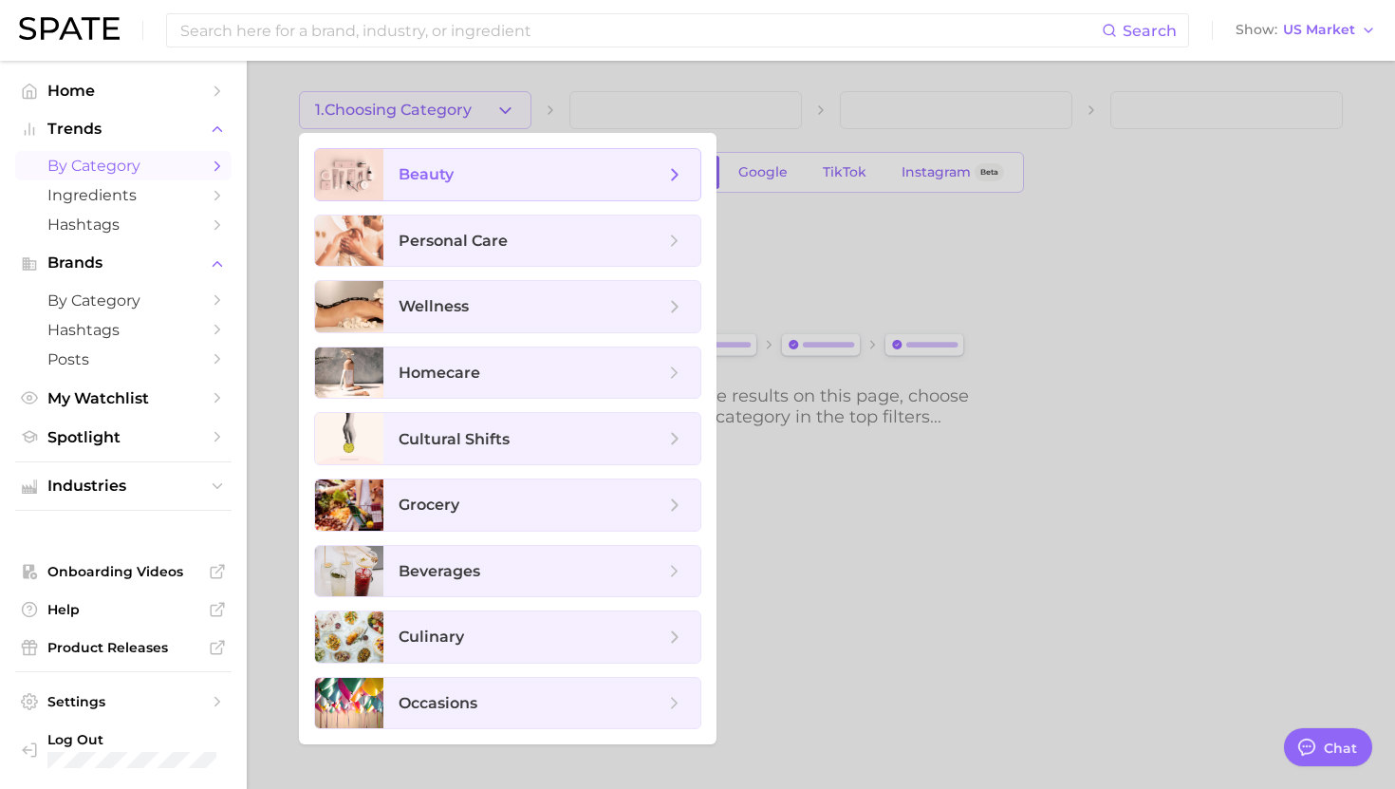
click at [463, 168] on span "beauty" at bounding box center [532, 174] width 266 height 21
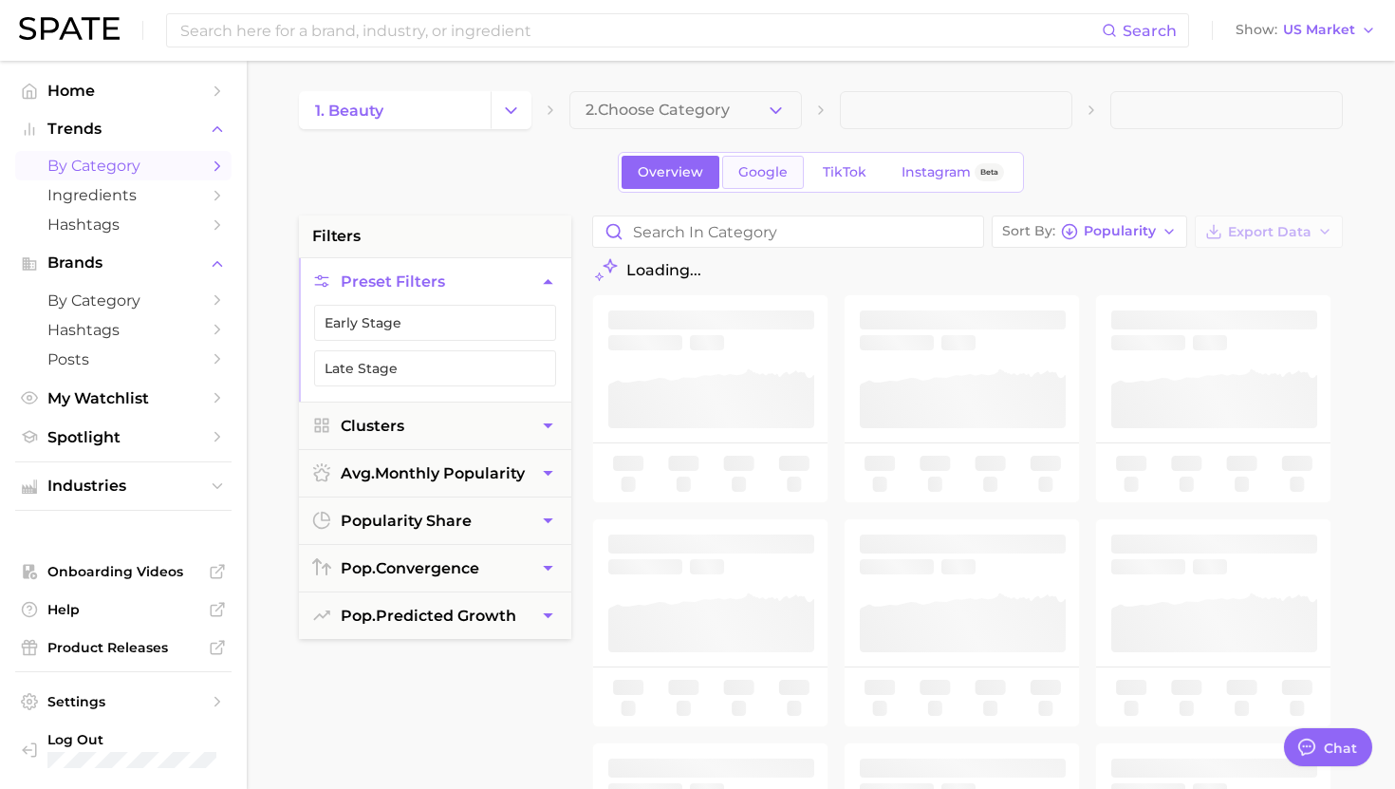
click at [736, 168] on link "Google" at bounding box center [763, 172] width 82 height 33
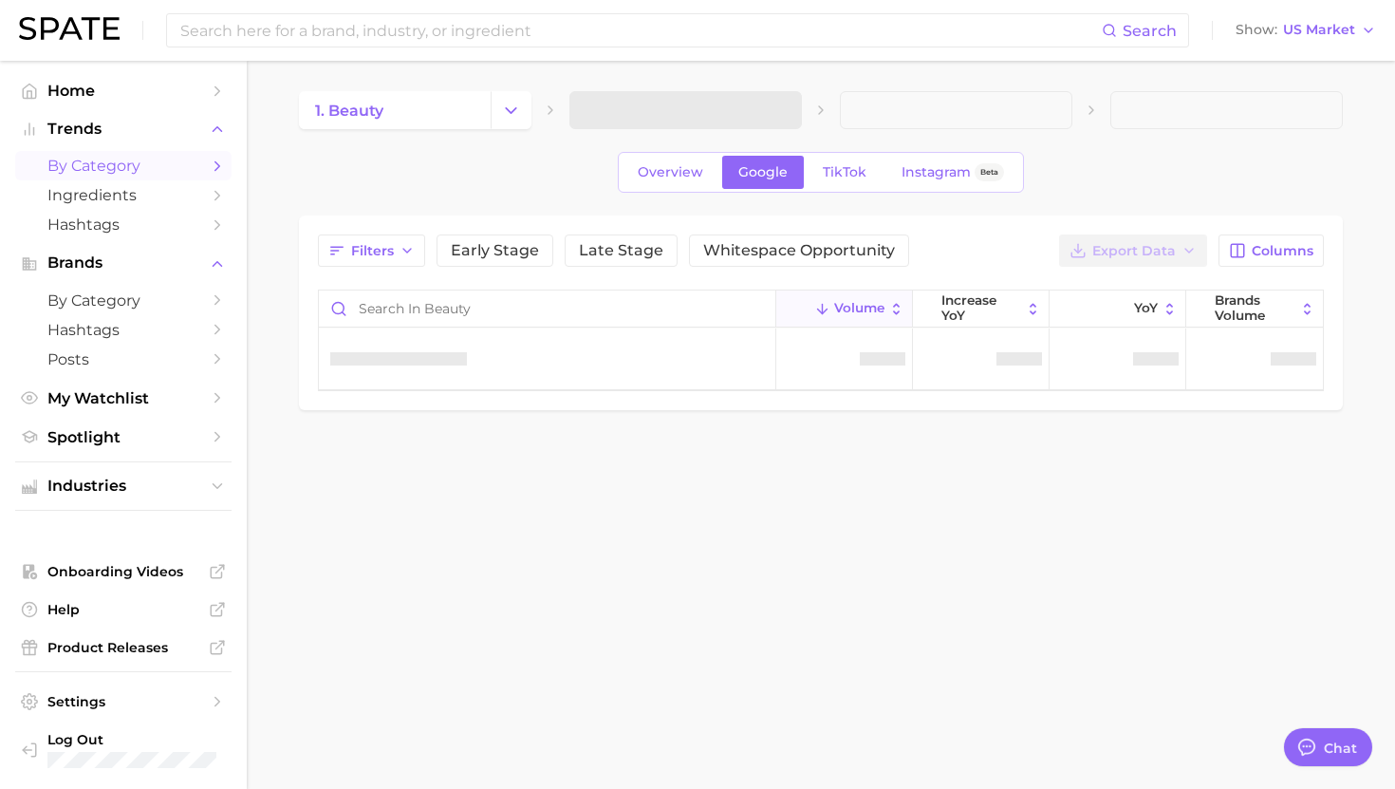
click at [680, 120] on span at bounding box center [685, 110] width 233 height 38
click at [531, 102] on button "Change Category" at bounding box center [511, 110] width 41 height 38
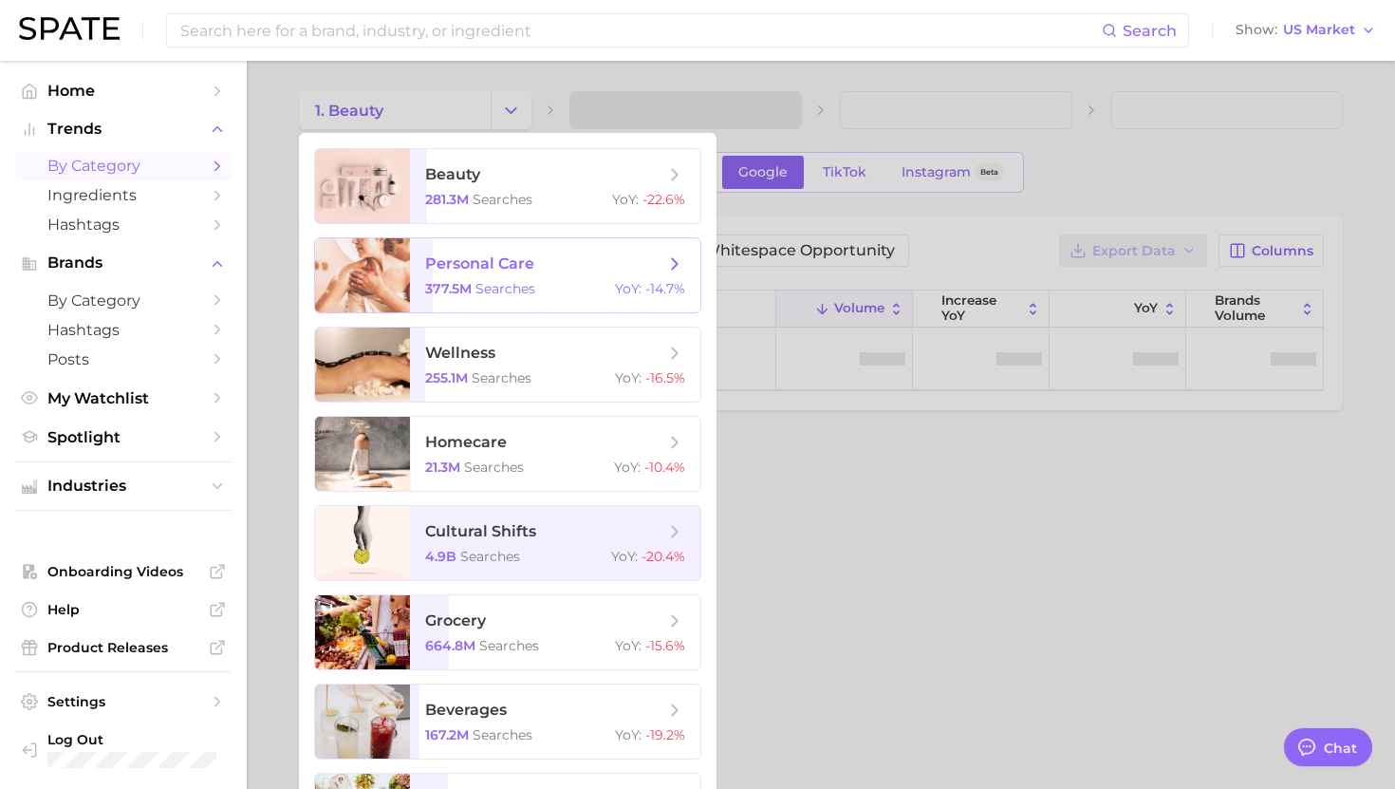
click at [504, 257] on span "personal care" at bounding box center [479, 263] width 109 height 18
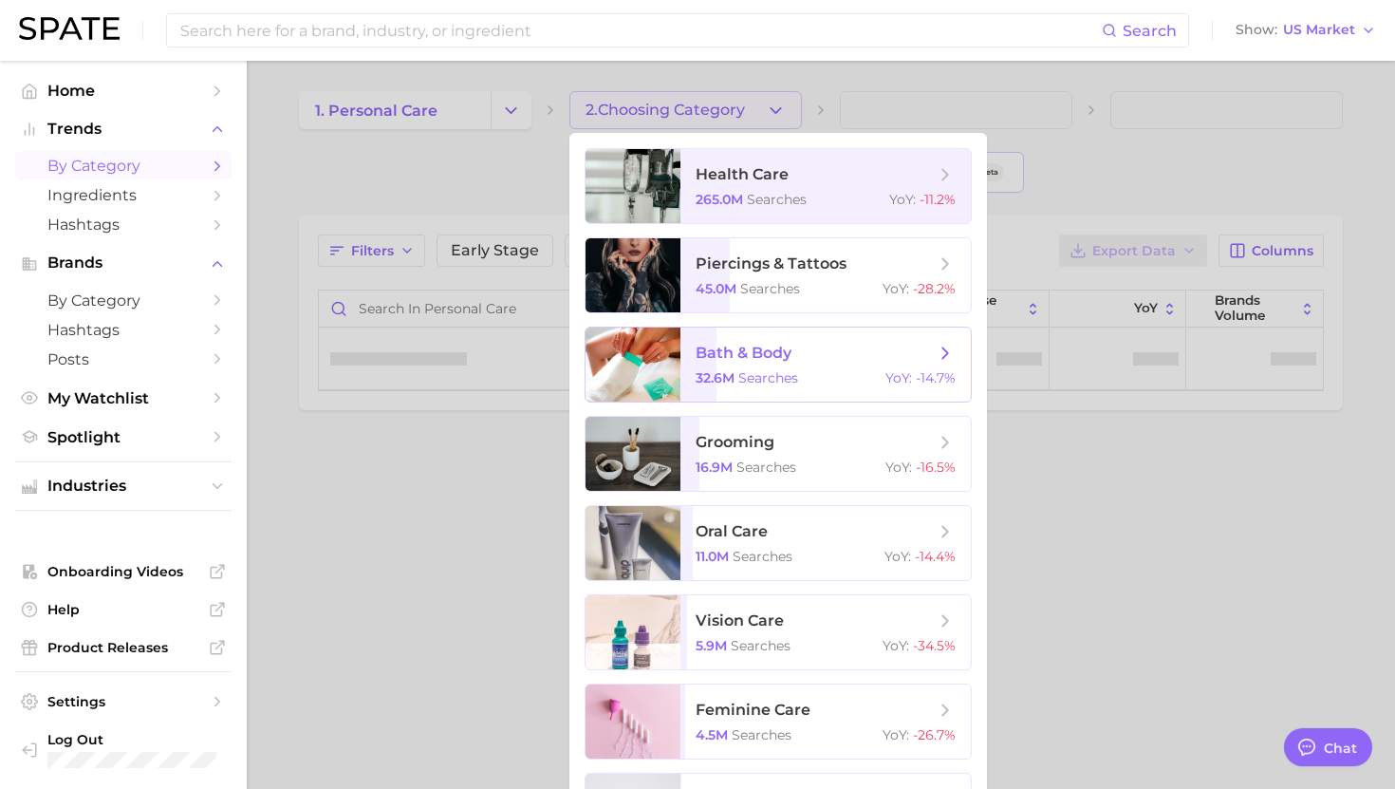
click at [742, 363] on span "bath & body 32.6m searches YoY : -14.7%" at bounding box center [825, 364] width 290 height 74
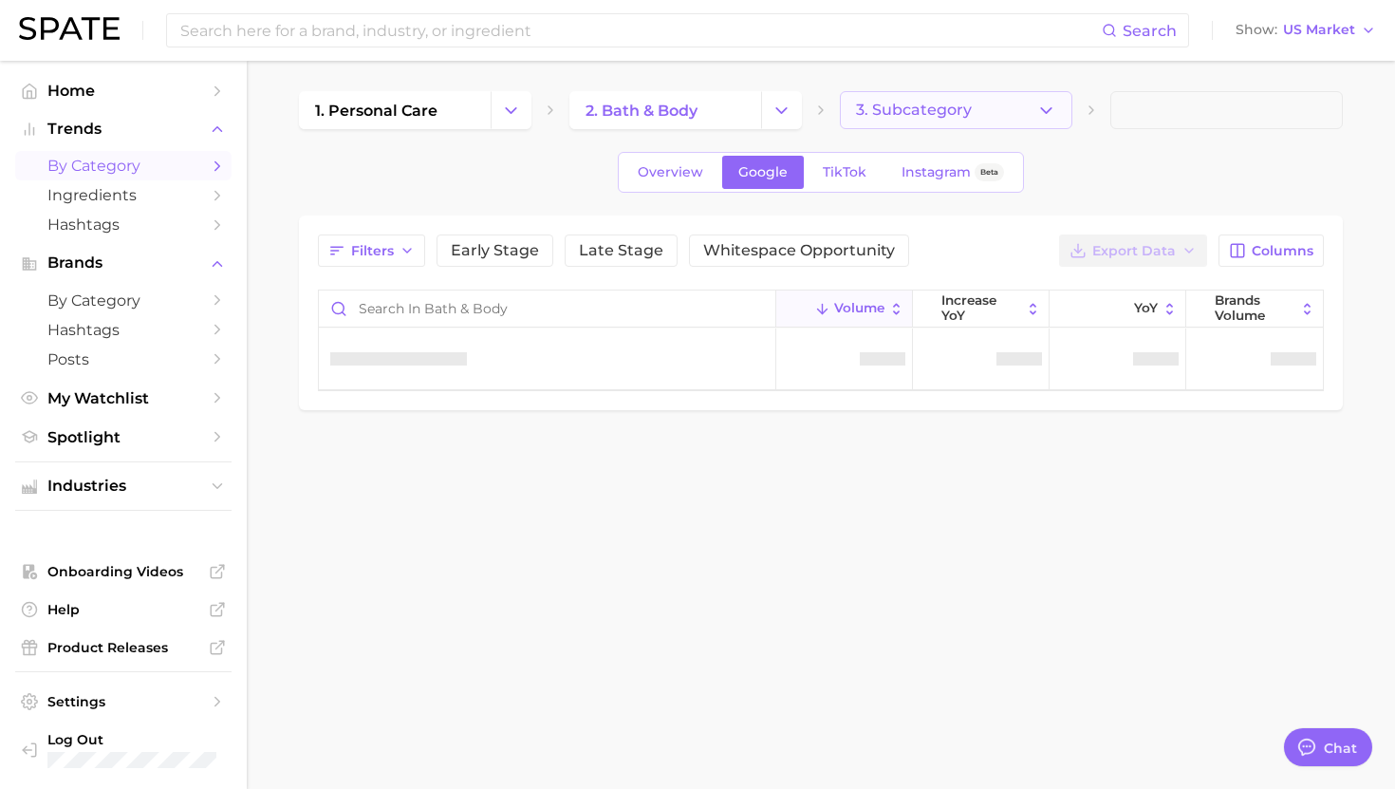
click at [922, 115] on span "3. Subcategory" at bounding box center [914, 110] width 116 height 17
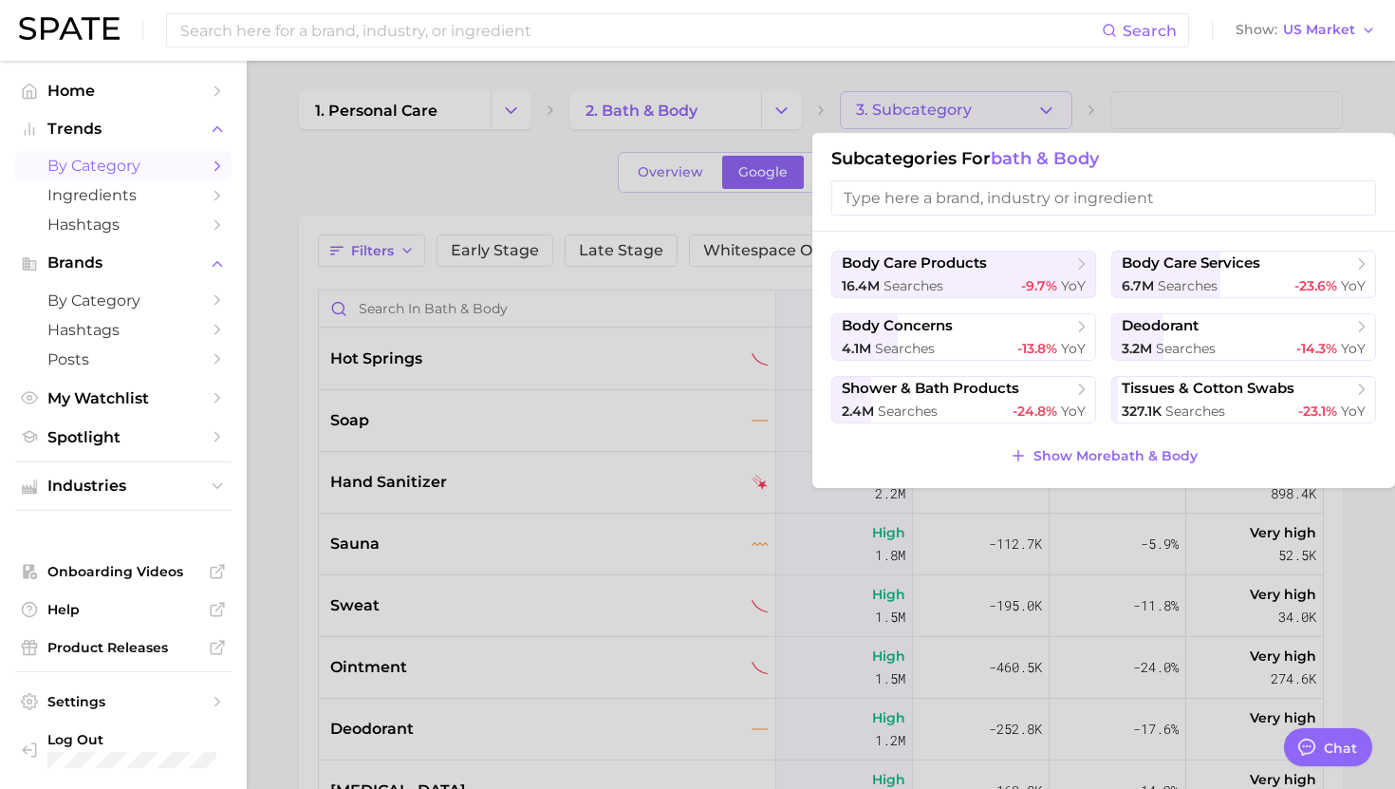
click at [926, 110] on div at bounding box center [697, 394] width 1395 height 789
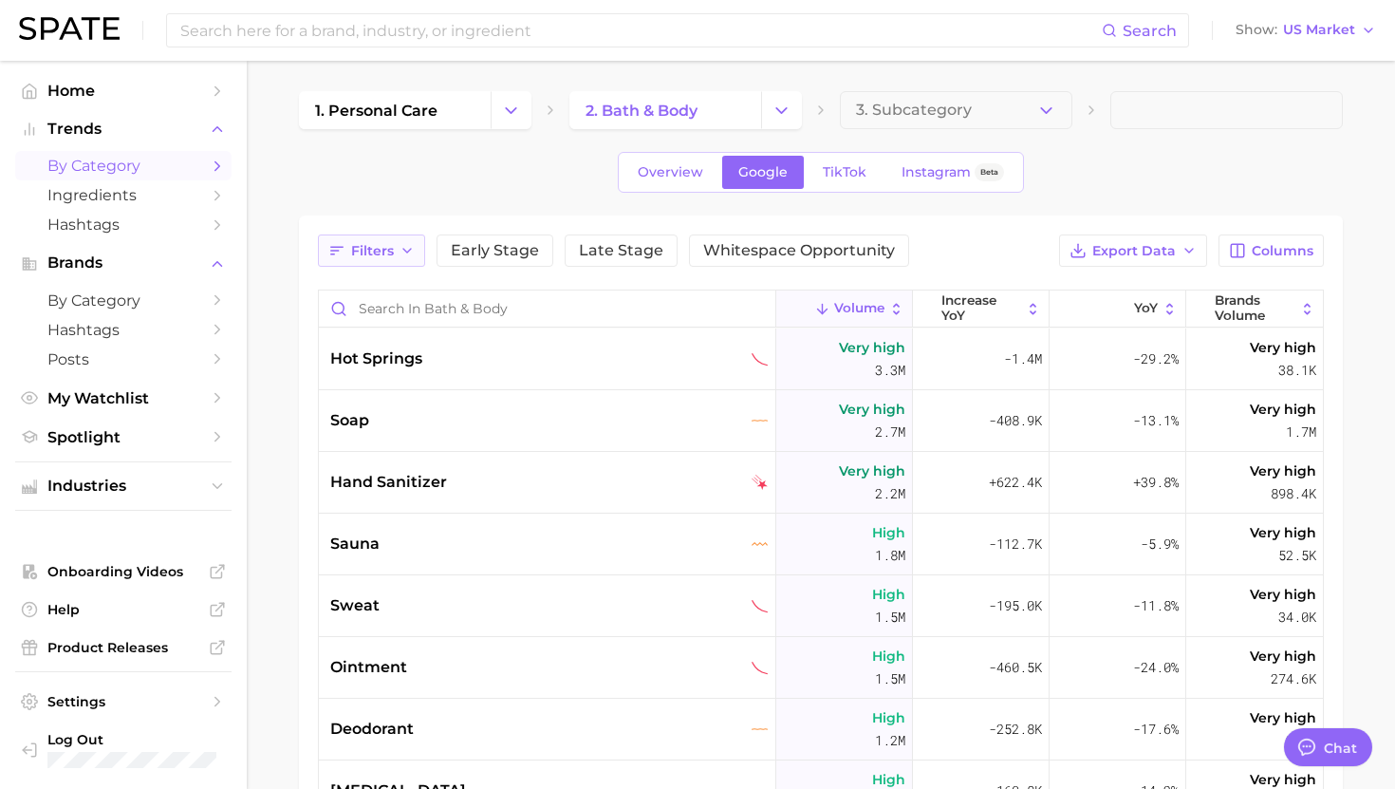
click at [380, 261] on button "Filters" at bounding box center [371, 250] width 107 height 32
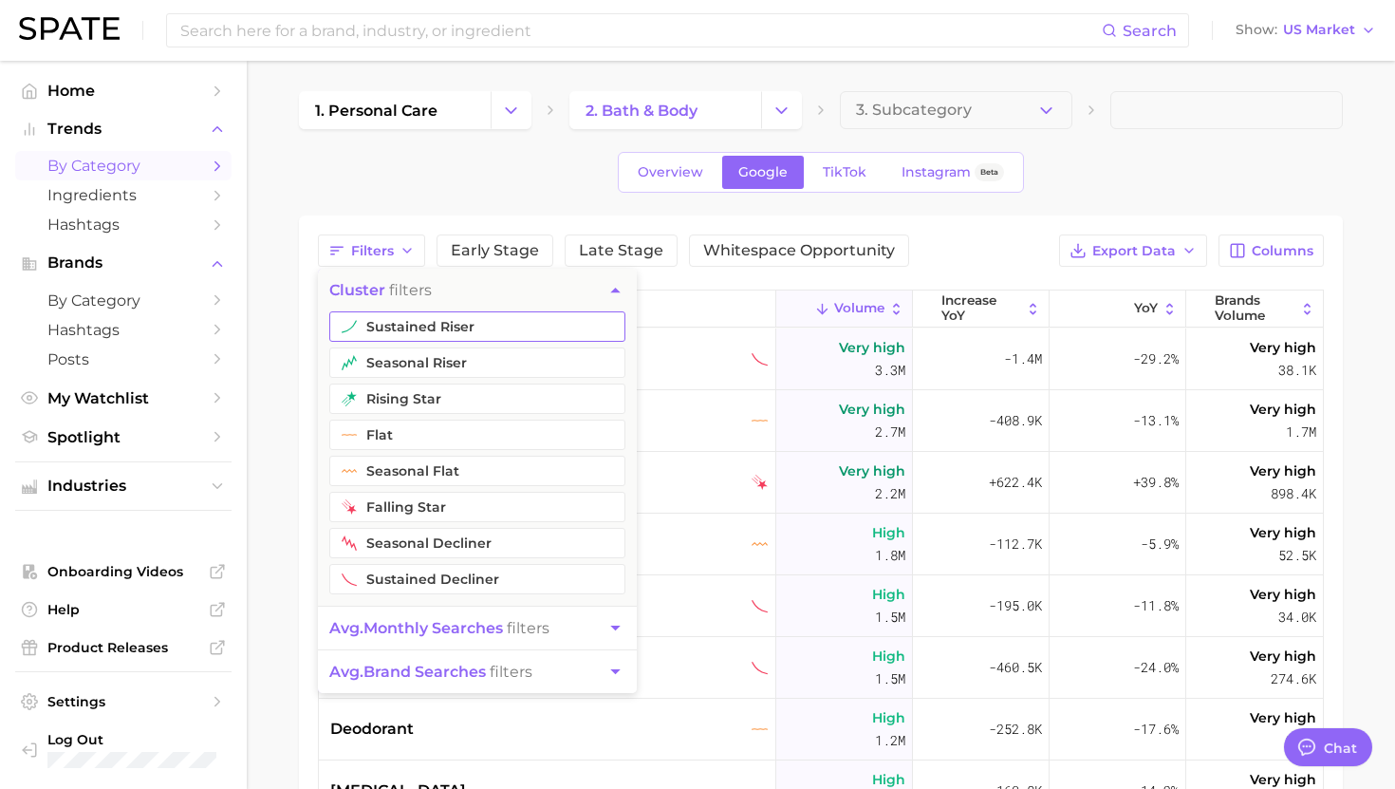
click at [380, 318] on button "sustained riser" at bounding box center [477, 326] width 296 height 30
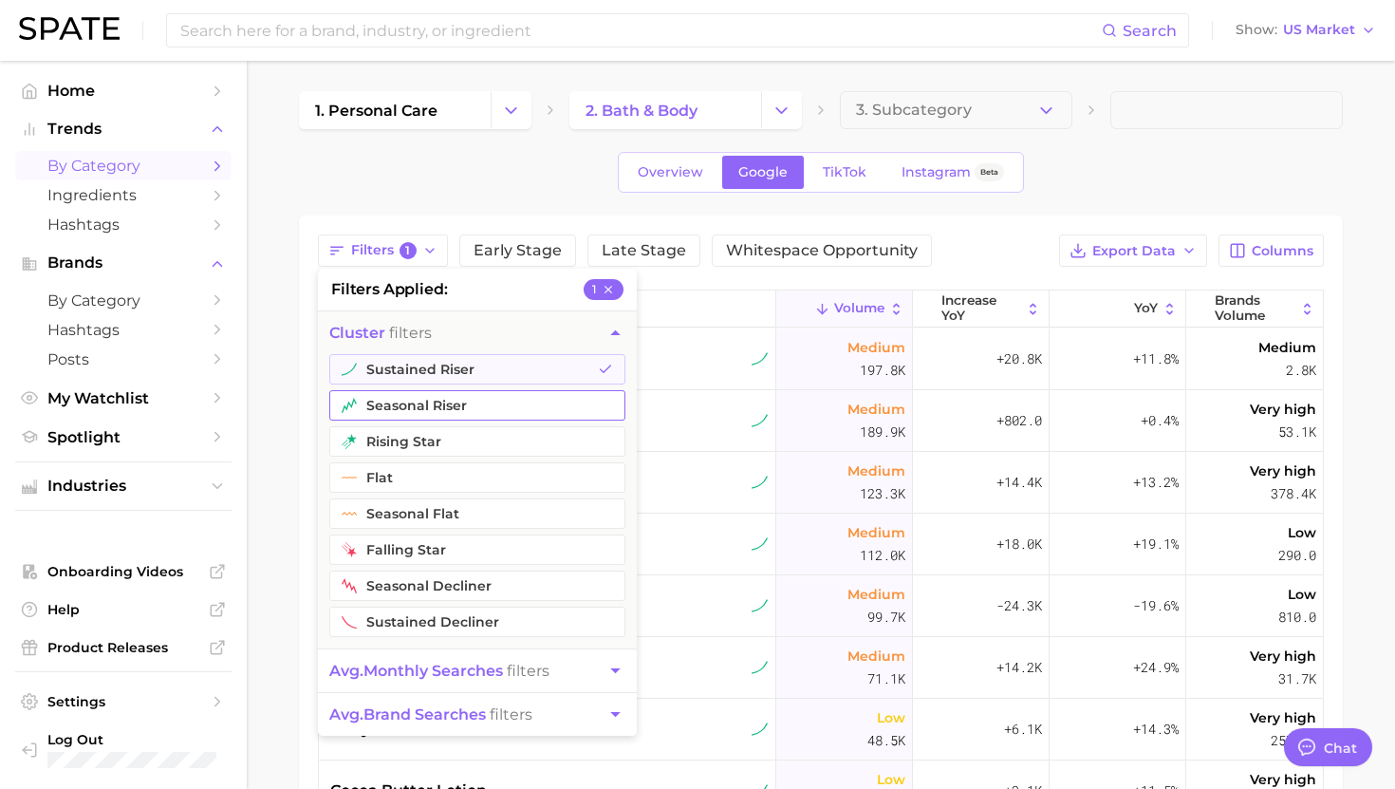
click at [371, 394] on button "seasonal riser" at bounding box center [477, 405] width 296 height 30
click at [371, 434] on button "rising star" at bounding box center [477, 441] width 296 height 30
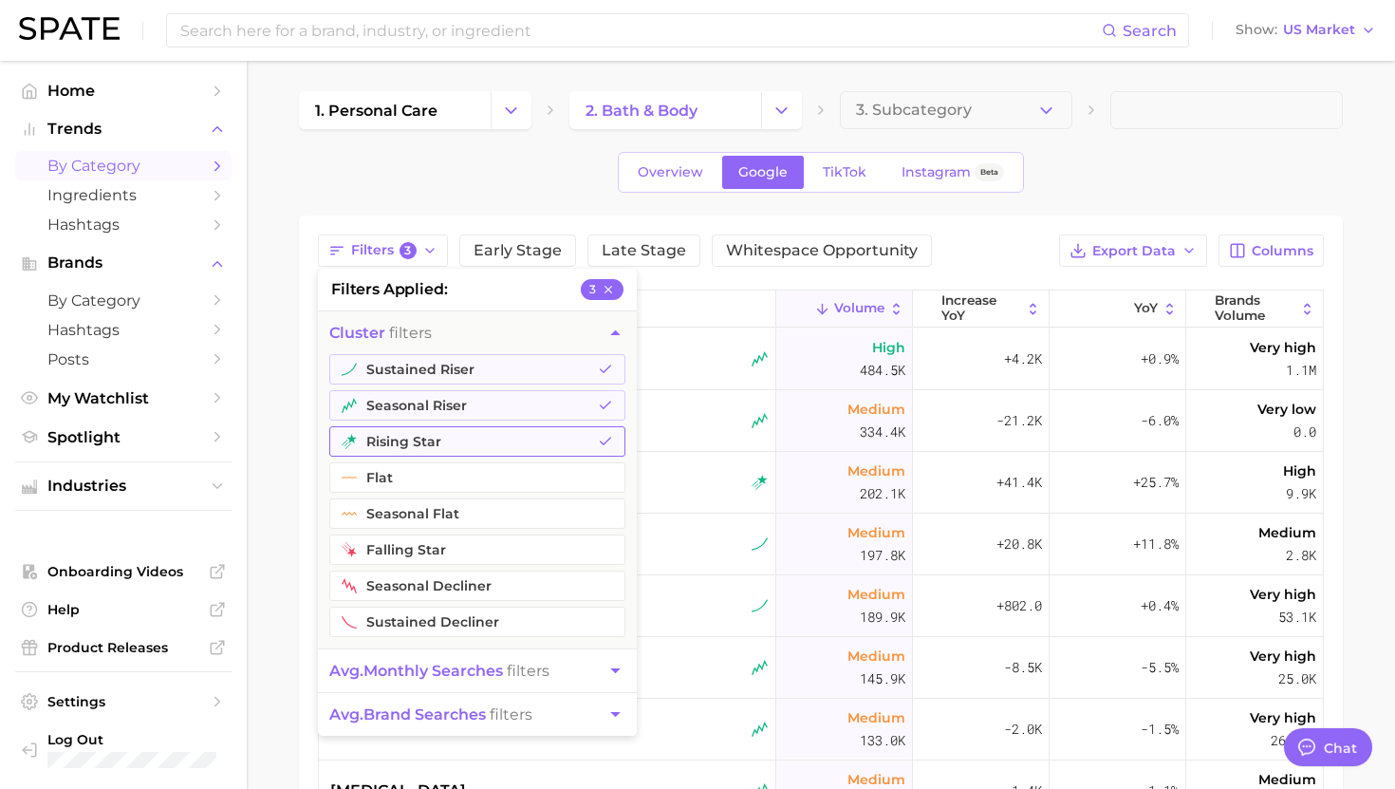
click at [372, 438] on button "rising star" at bounding box center [477, 441] width 296 height 30
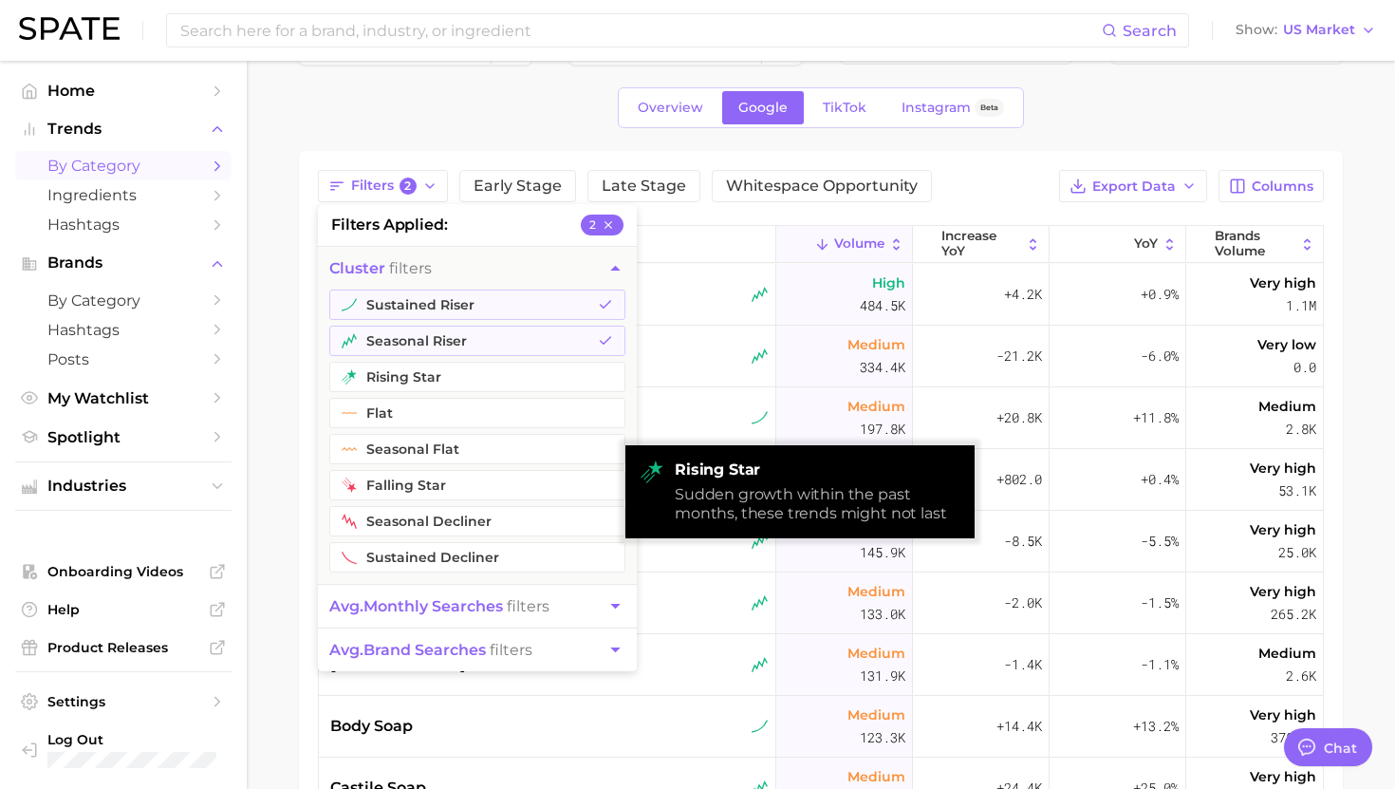
scroll to position [87, 0]
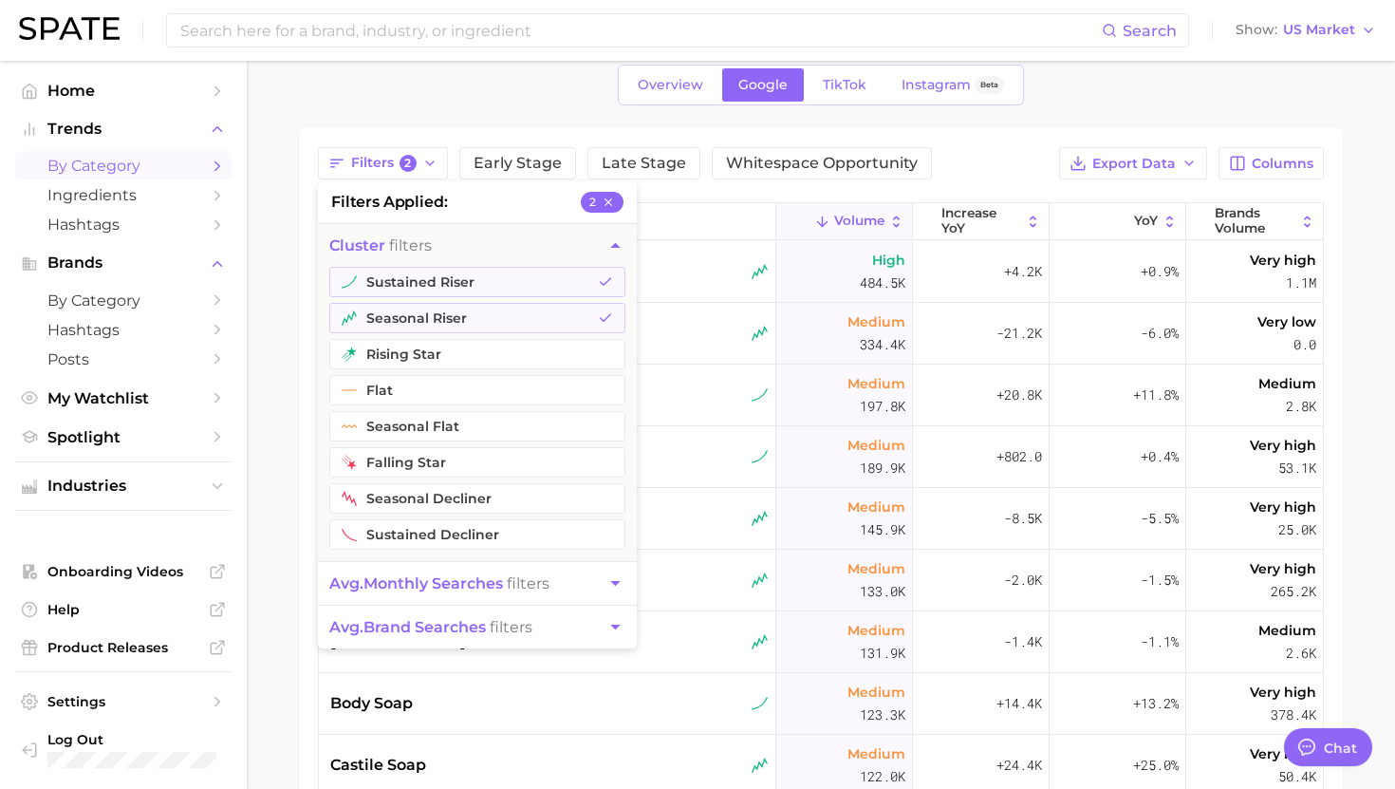
click at [376, 579] on span "avg. monthly searches" at bounding box center [416, 583] width 174 height 18
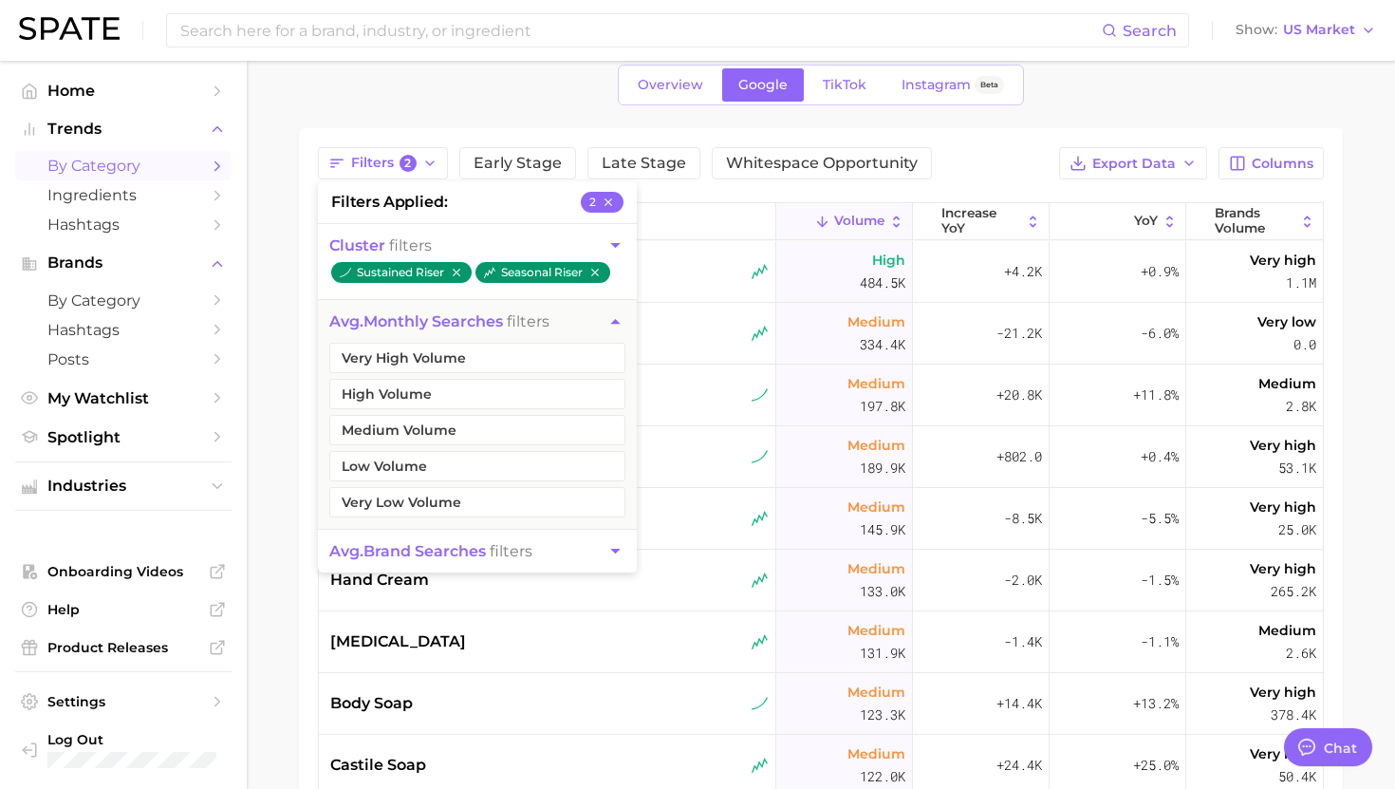
click at [613, 238] on icon "button" at bounding box center [616, 245] width 20 height 20
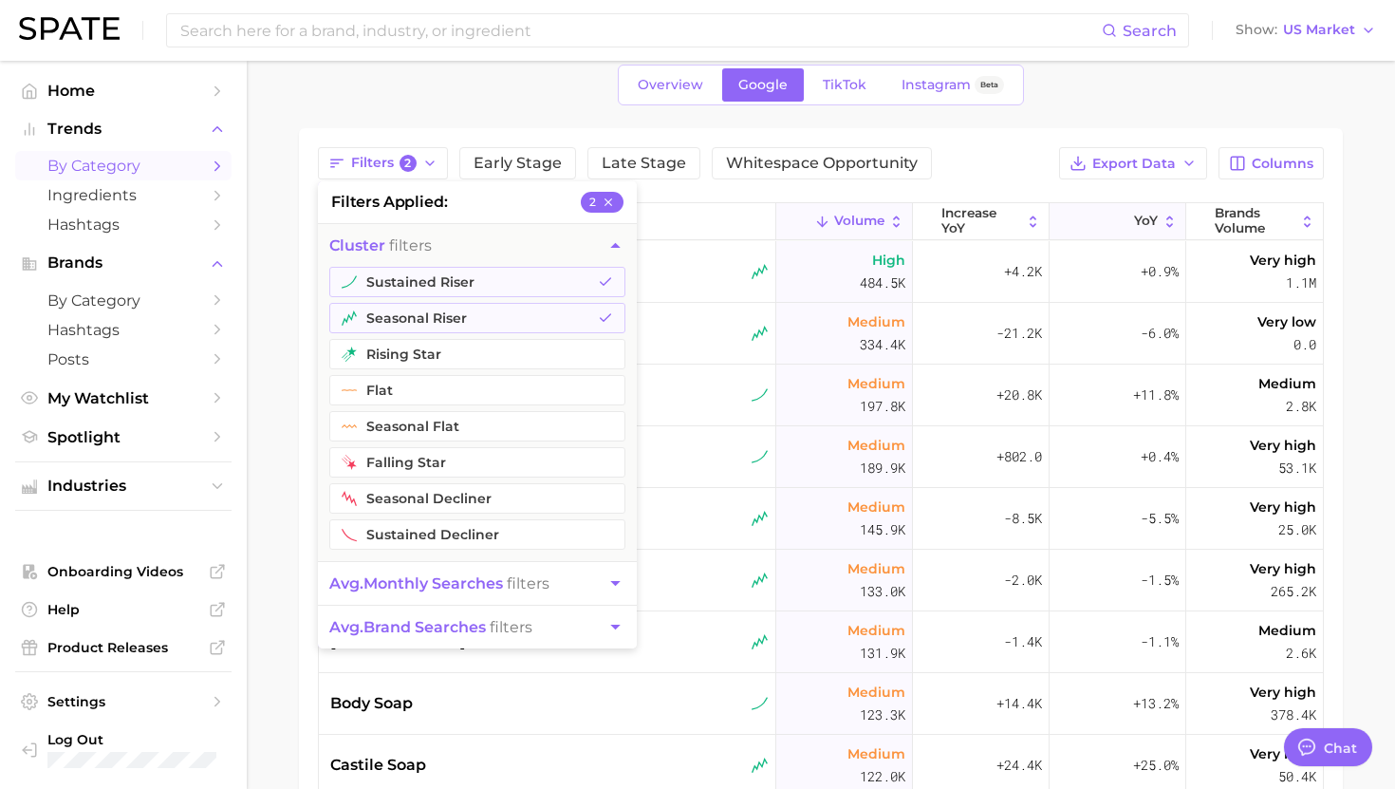
click at [1112, 220] on button "YoY" at bounding box center [1118, 221] width 137 height 37
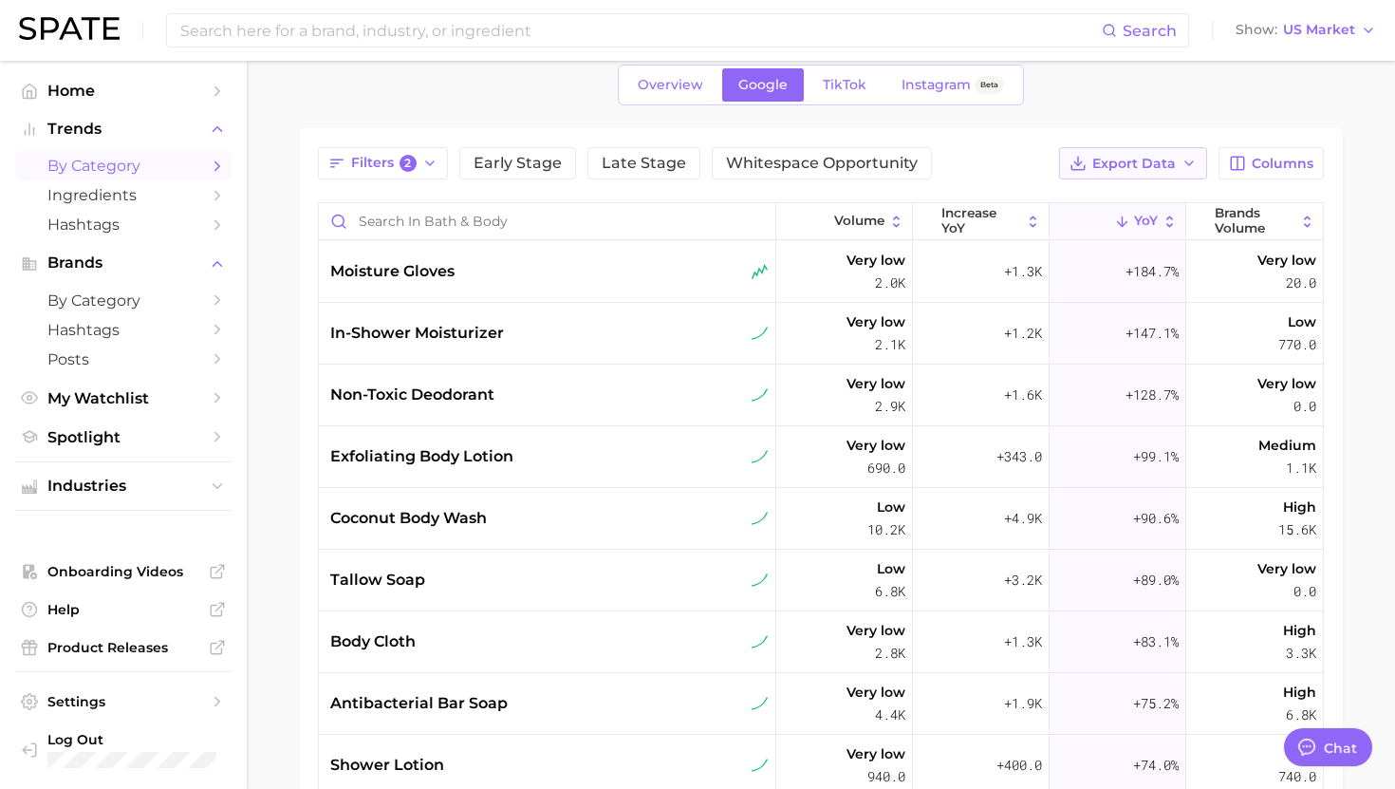
click at [1129, 164] on span "Export Data" at bounding box center [1134, 164] width 84 height 16
click at [1109, 198] on span "Card Data CSV" at bounding box center [1081, 199] width 100 height 16
click at [359, 197] on div "Filters 2 Early Stage Late Stage Whitespace Opportunity Export Data Columns Vol…" at bounding box center [821, 569] width 1006 height 844
click at [363, 269] on span "moisture gloves" at bounding box center [392, 271] width 124 height 23
type textarea "x"
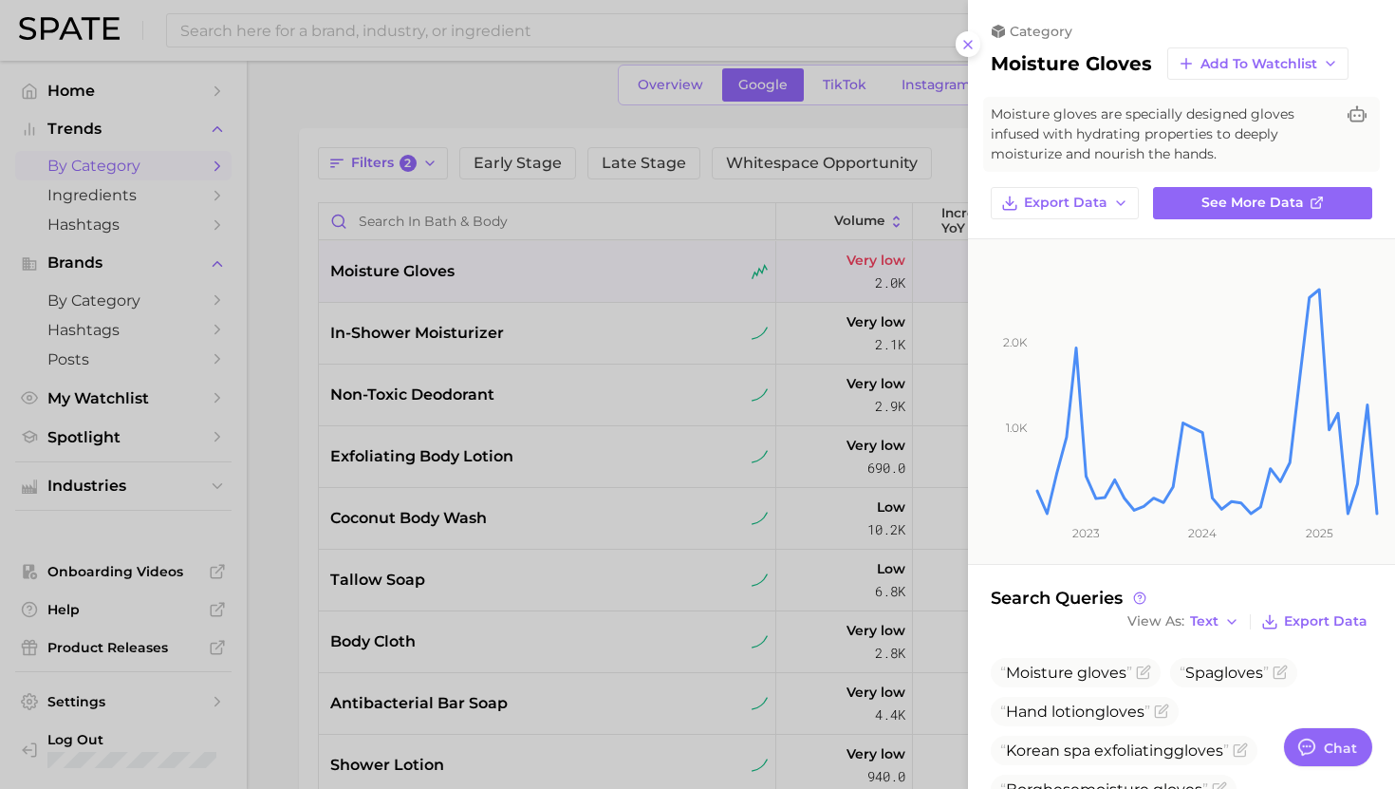
click at [365, 268] on div at bounding box center [697, 394] width 1395 height 789
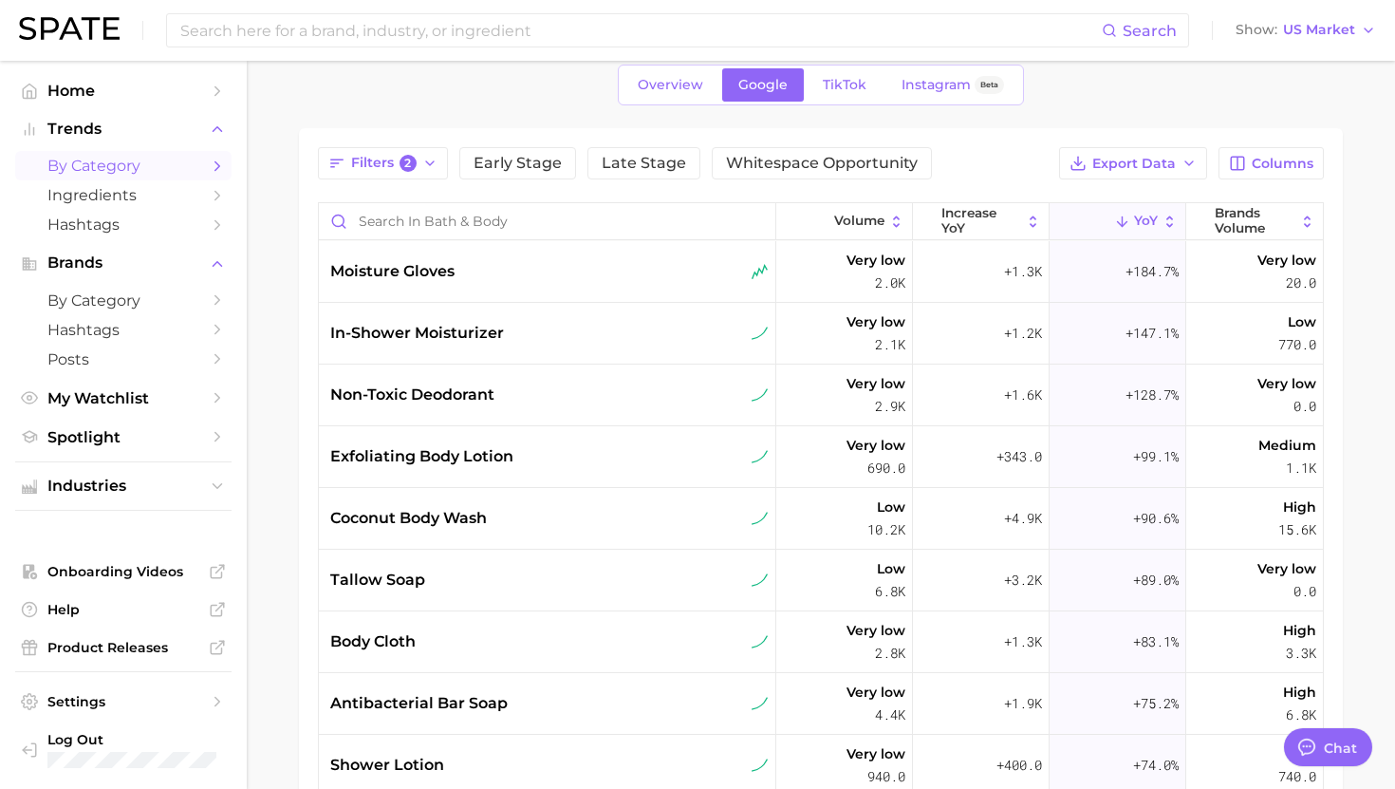
click at [379, 331] on span "in-shower moisturizer" at bounding box center [417, 333] width 174 height 23
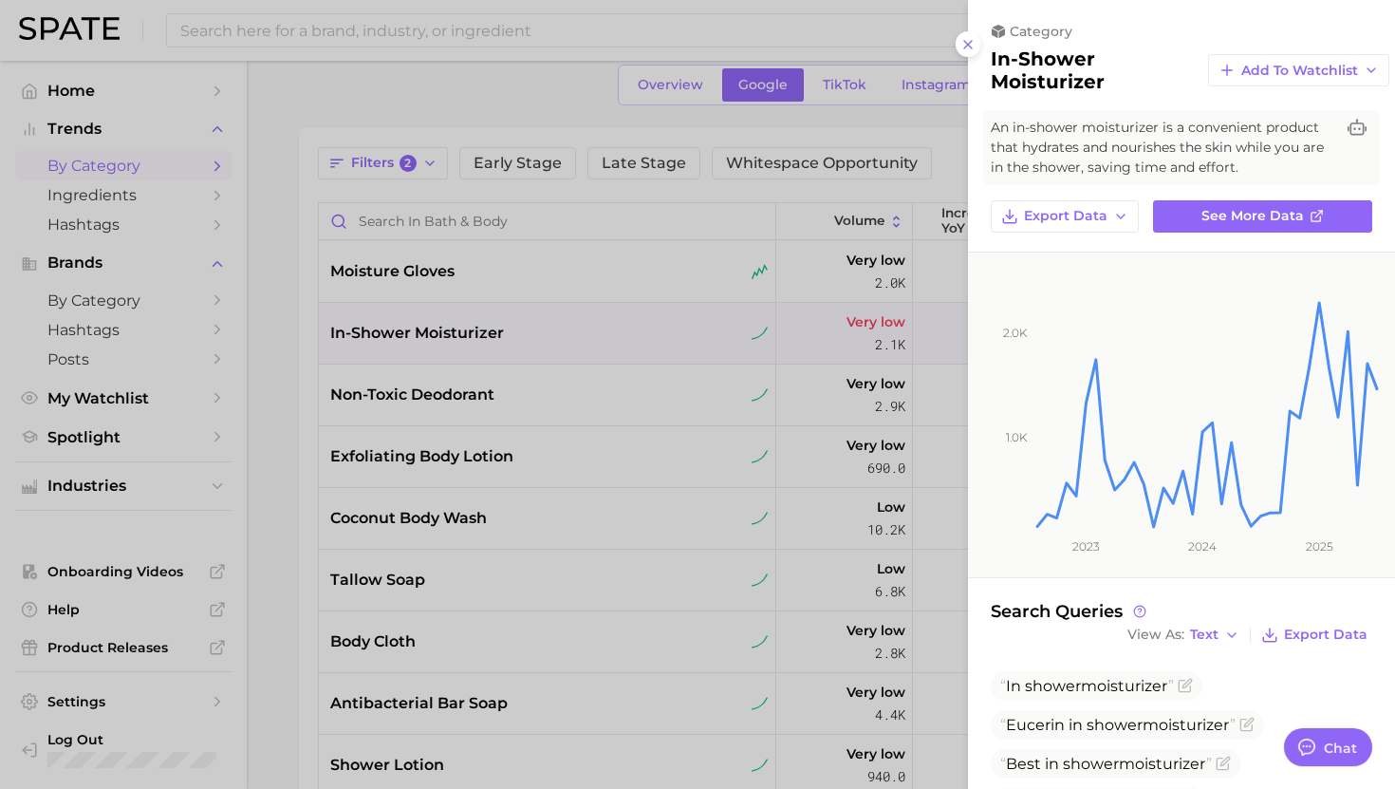
click at [380, 331] on div at bounding box center [697, 394] width 1395 height 789
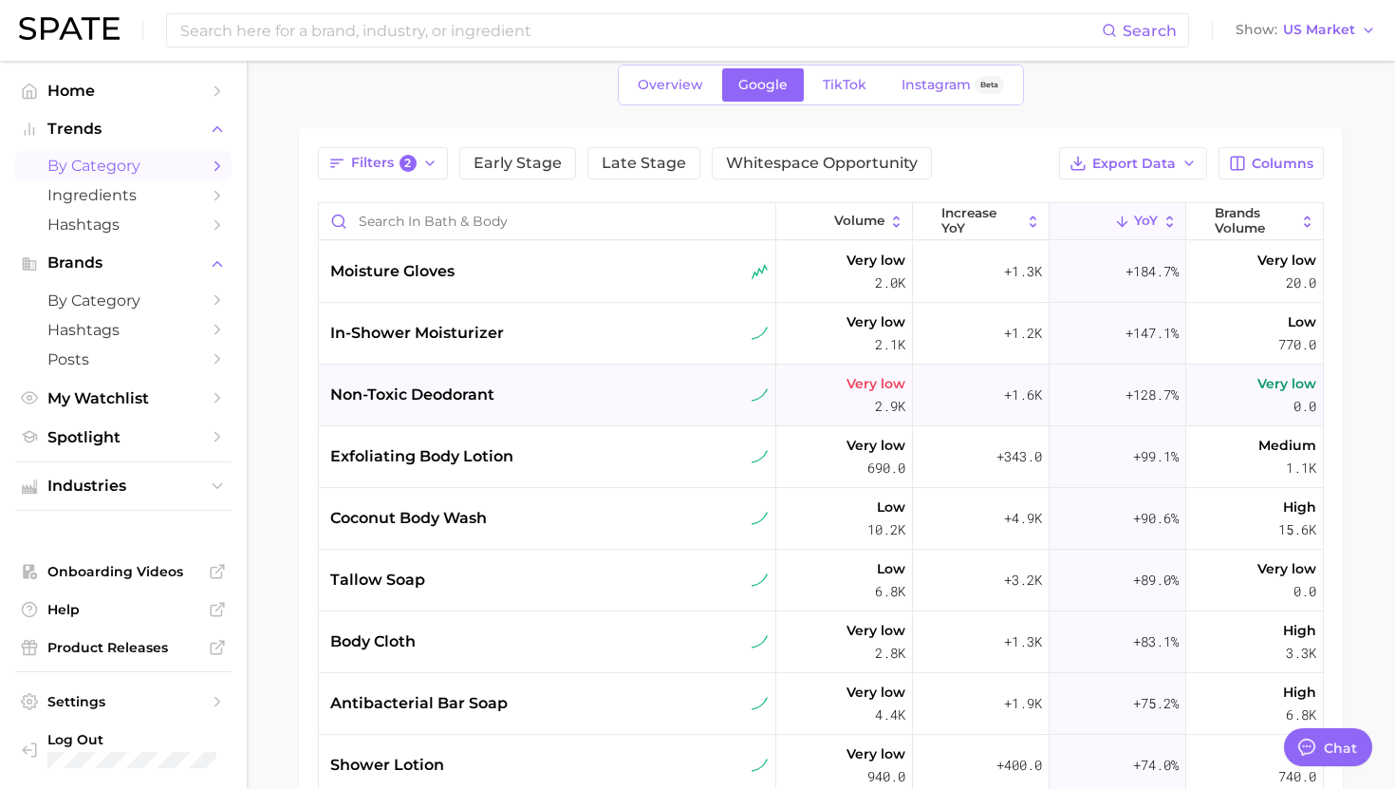
click at [384, 379] on div "non-toxic deodorant" at bounding box center [547, 395] width 457 height 62
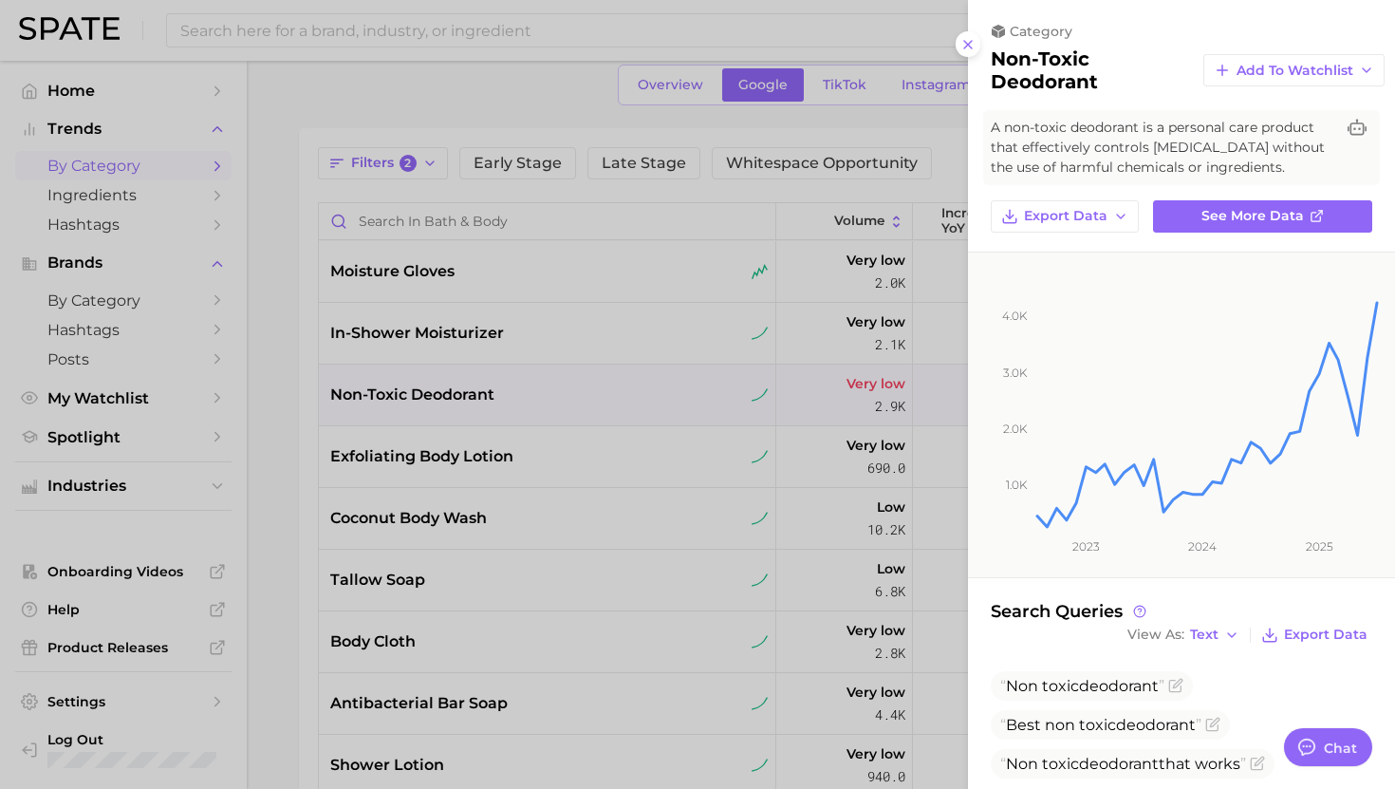
click at [382, 378] on div at bounding box center [697, 394] width 1395 height 789
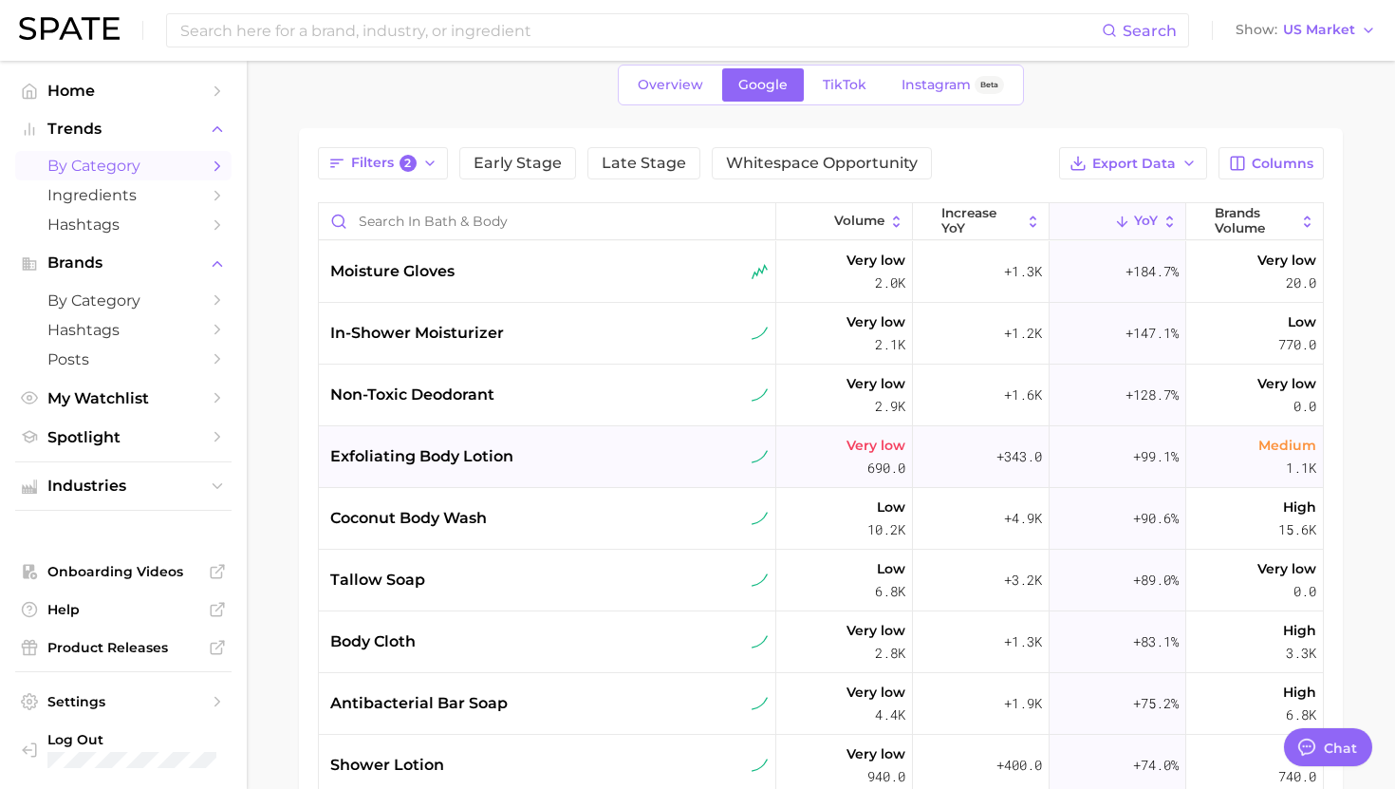
click at [382, 440] on div "exfoliating body lotion" at bounding box center [547, 457] width 457 height 62
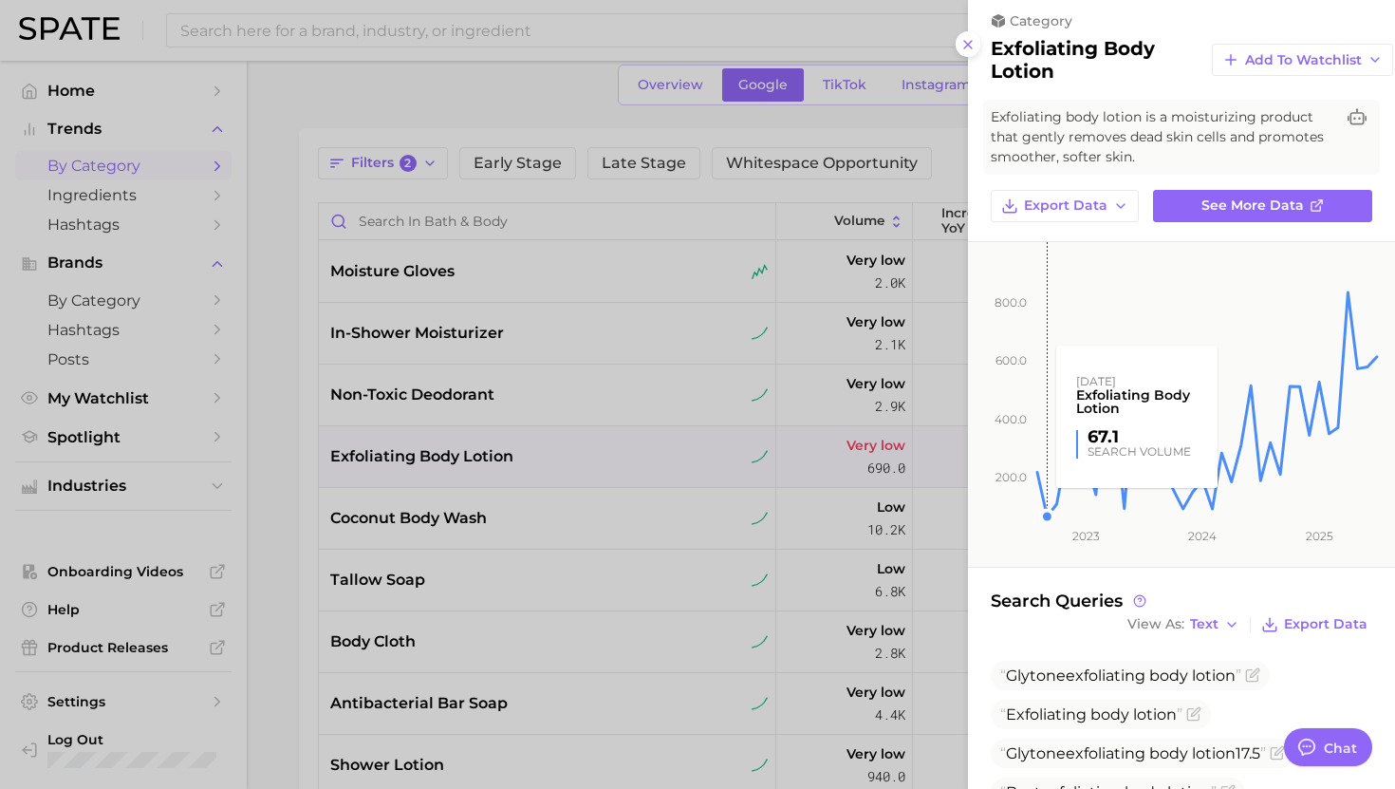
scroll to position [14, 0]
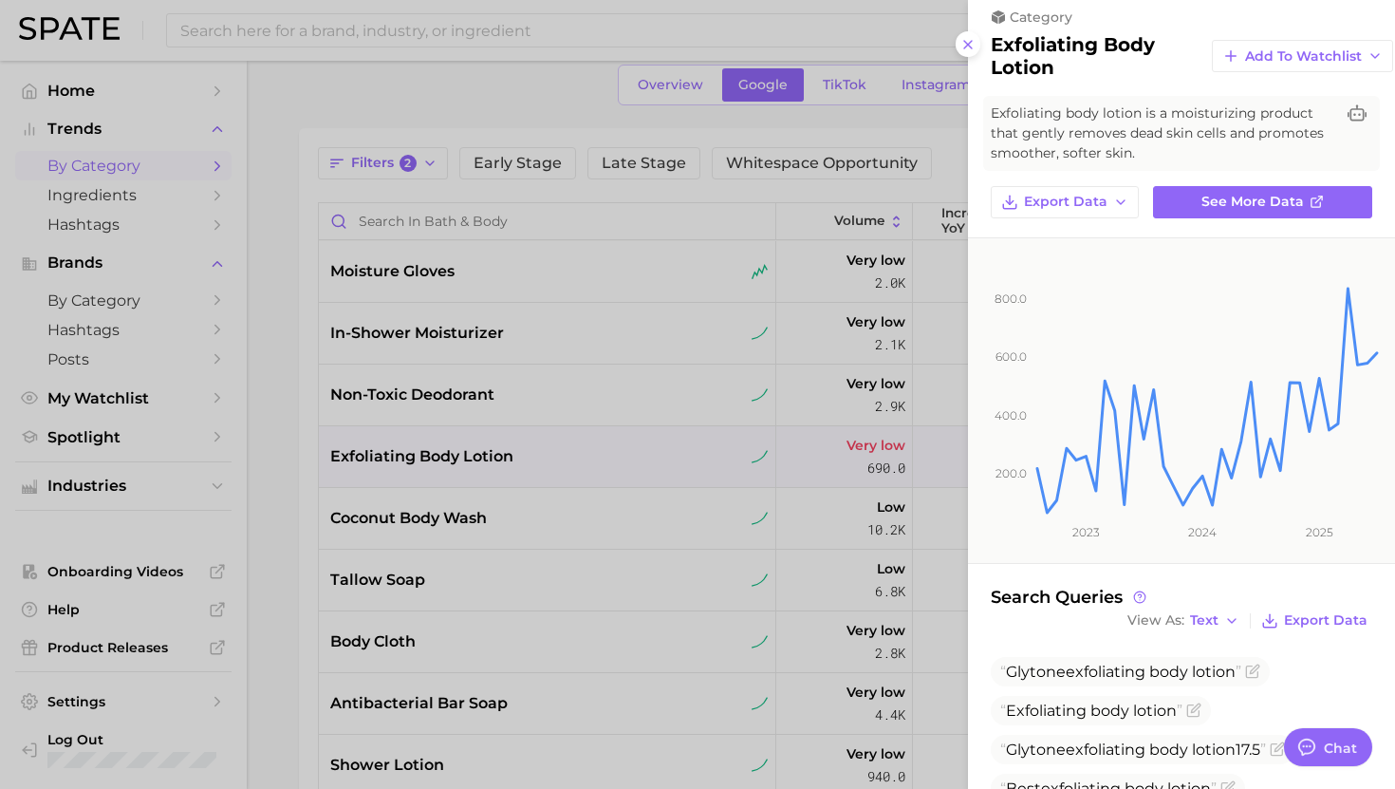
click at [540, 484] on div at bounding box center [697, 394] width 1395 height 789
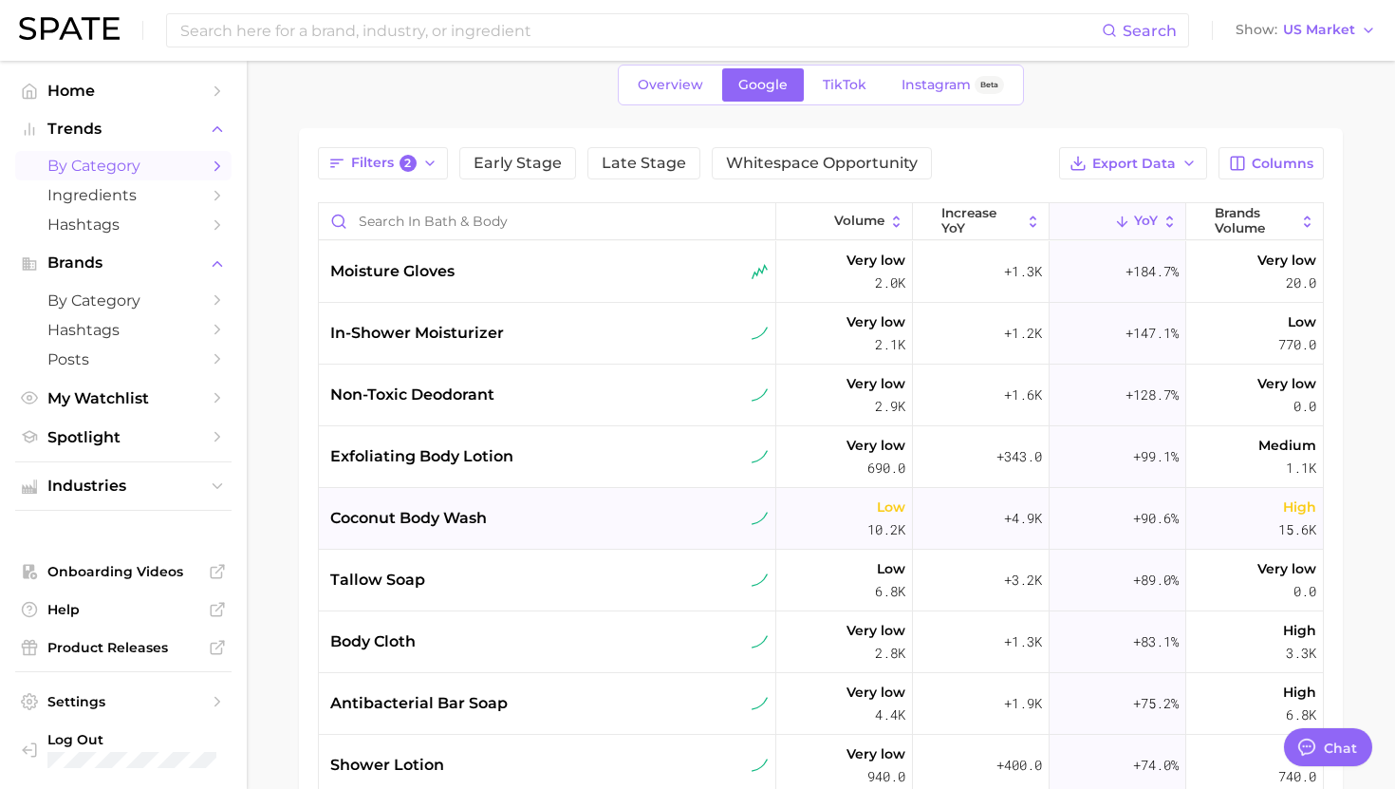
click at [503, 522] on div "coconut body wash" at bounding box center [549, 518] width 438 height 23
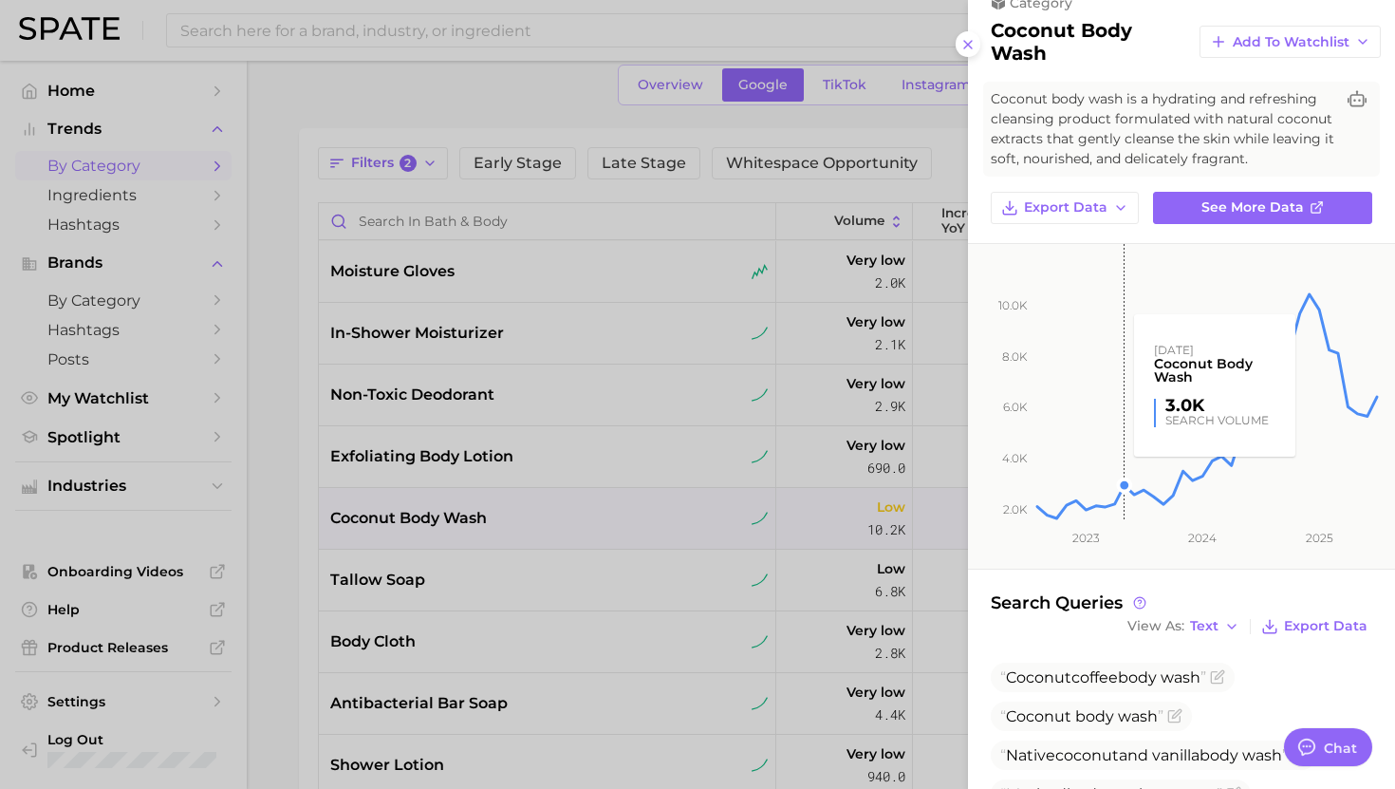
scroll to position [29, 0]
click at [560, 460] on div at bounding box center [697, 394] width 1395 height 789
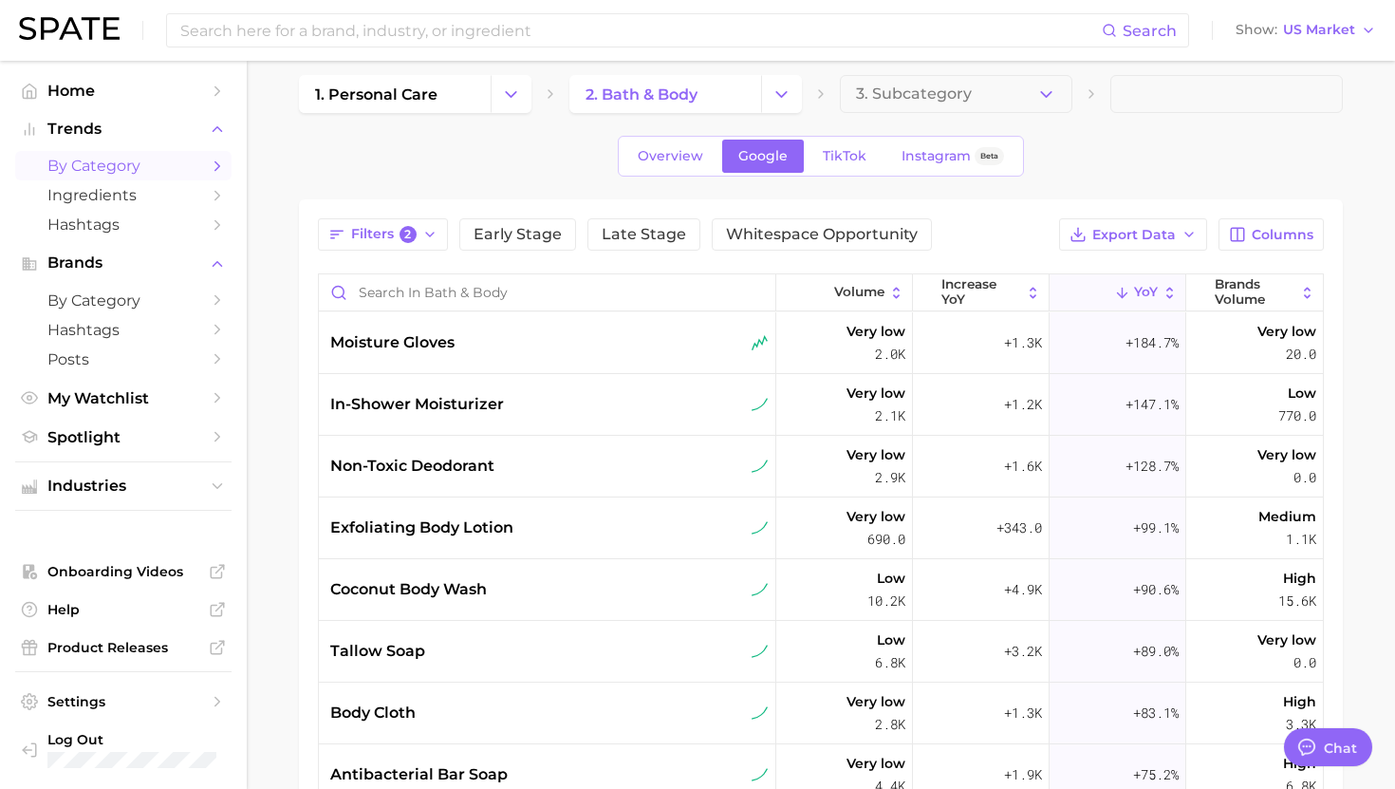
scroll to position [9, 0]
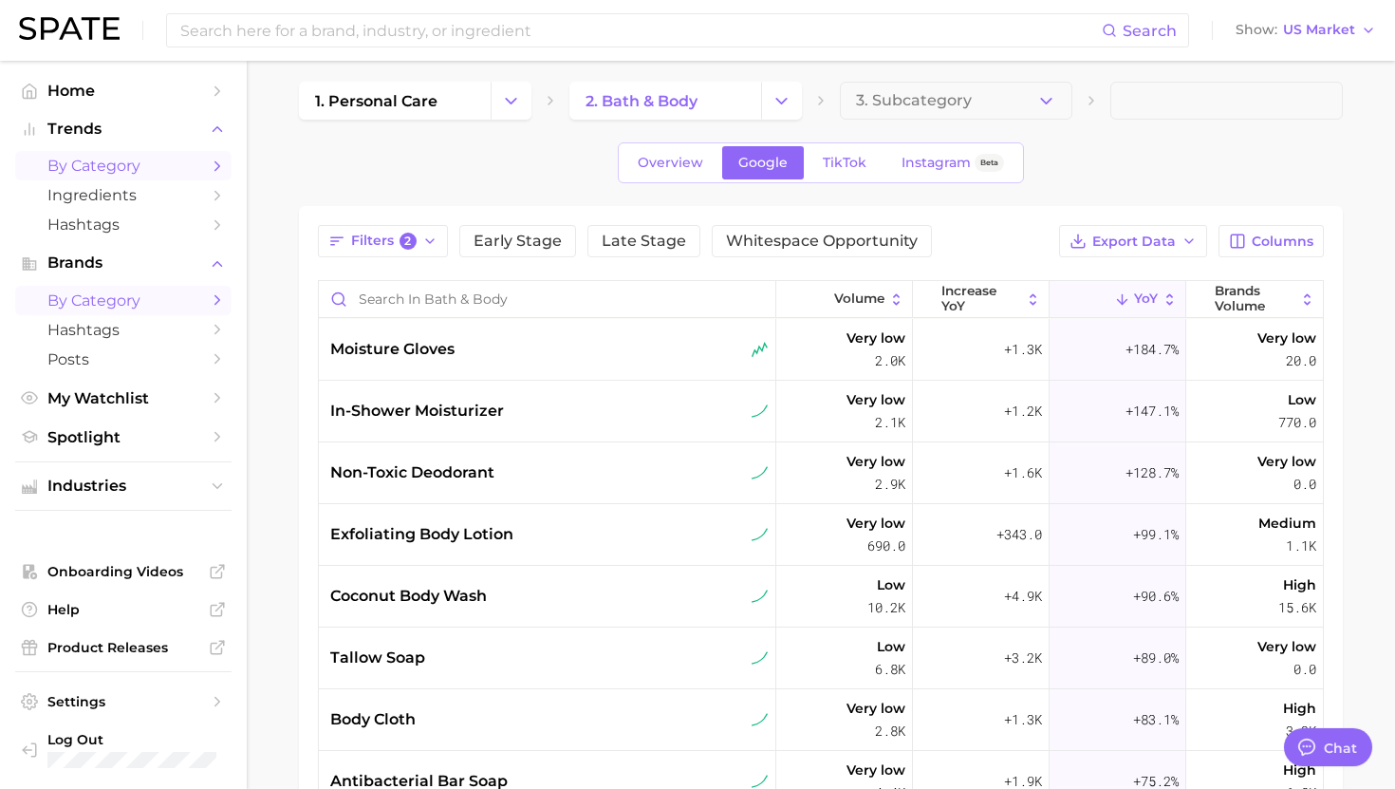
click at [101, 305] on span "by Category" at bounding box center [123, 300] width 152 height 18
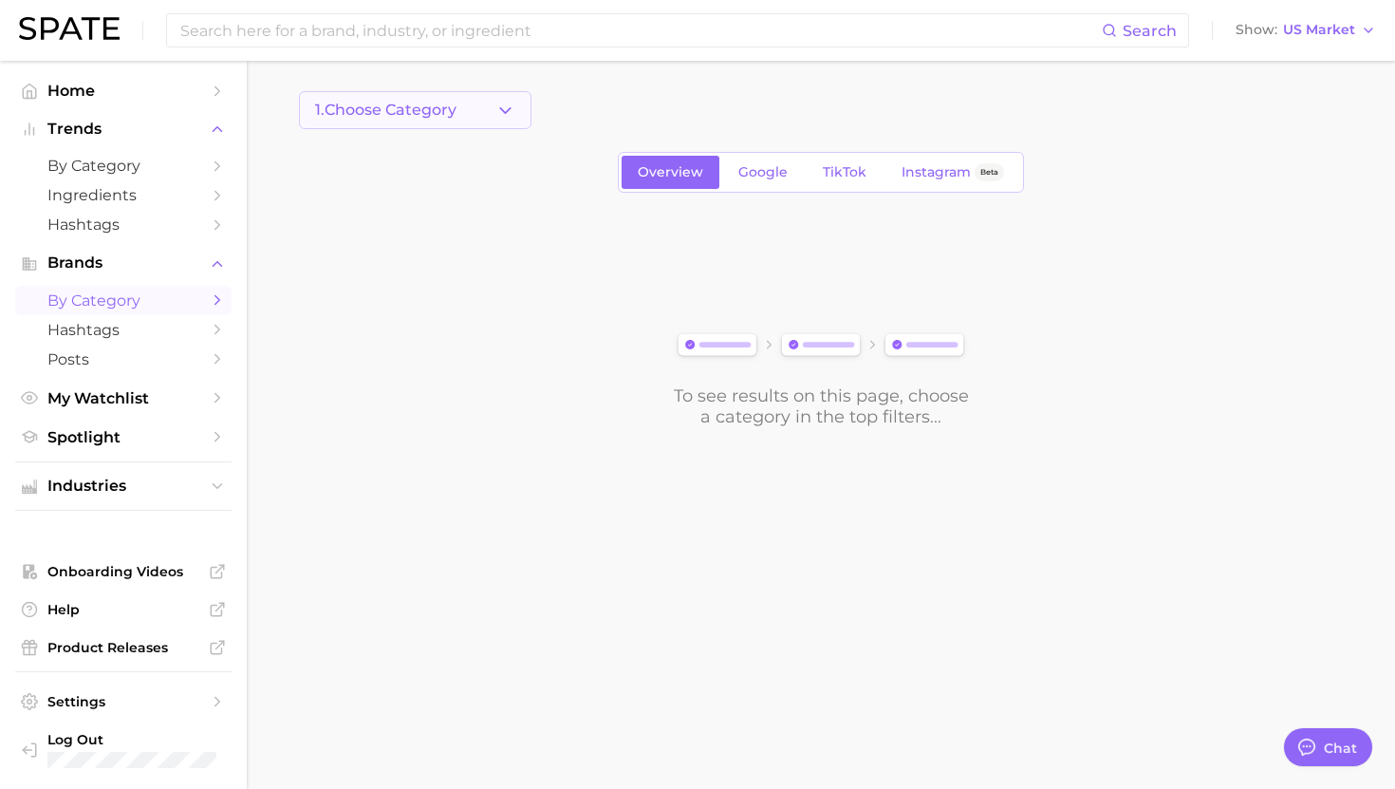
click at [375, 124] on button "1. Choose Category" at bounding box center [415, 110] width 233 height 38
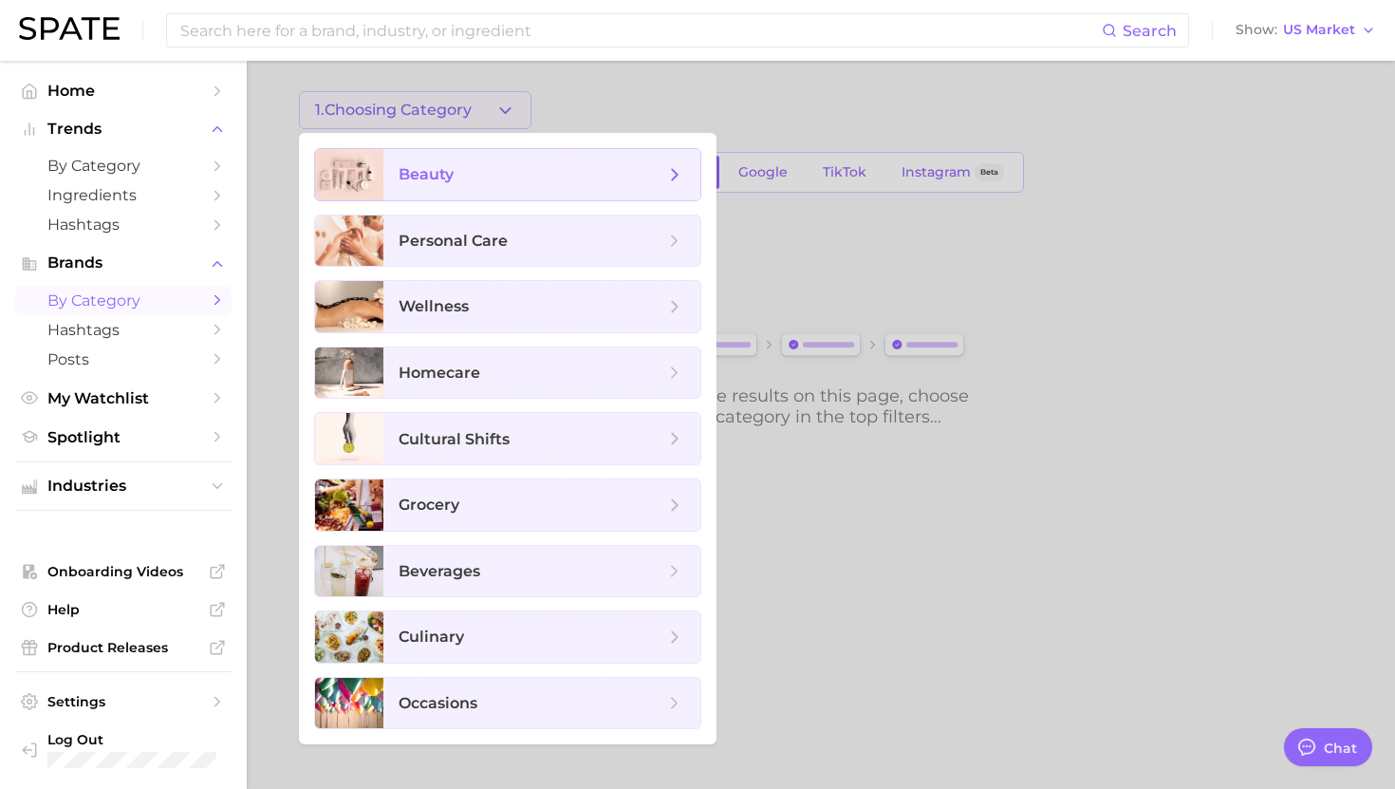
click at [456, 175] on span "beauty" at bounding box center [532, 174] width 266 height 21
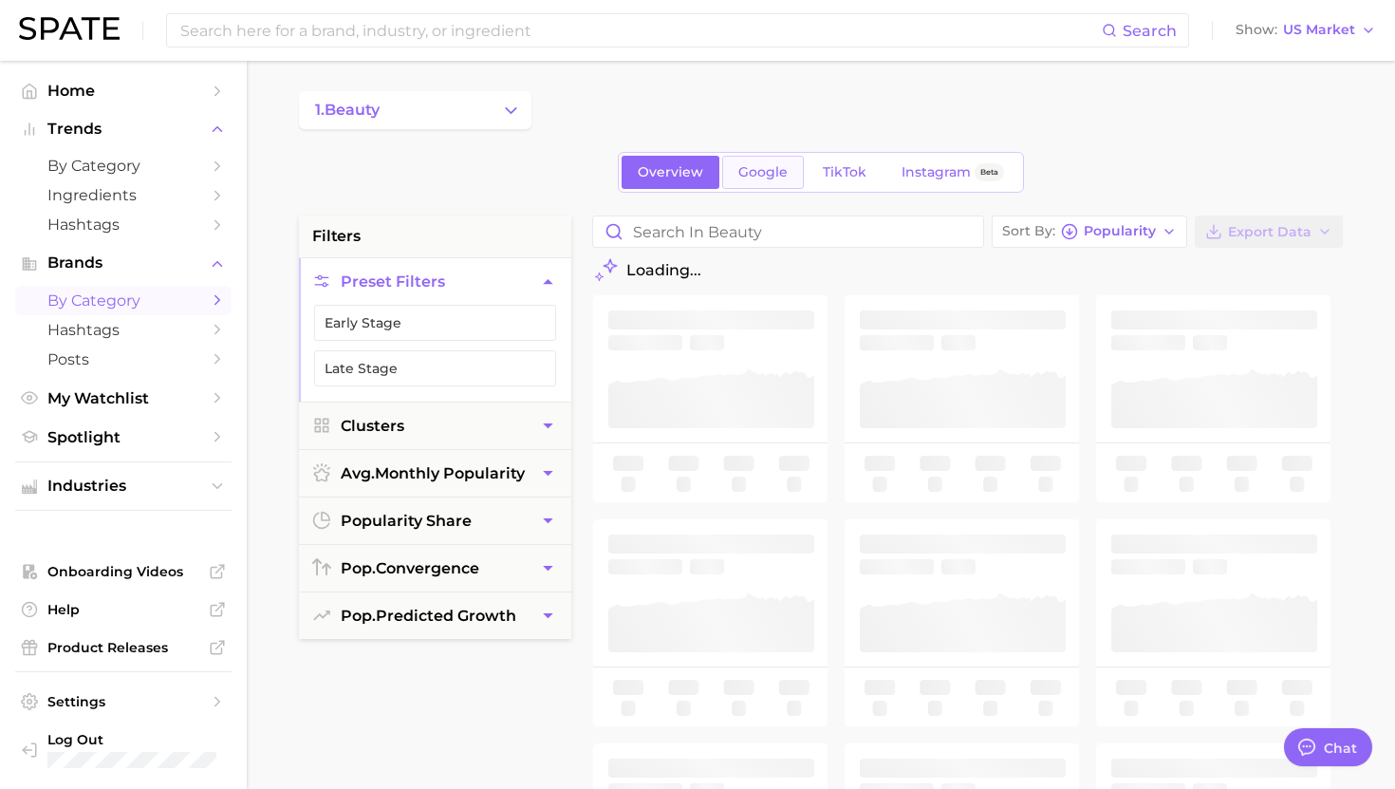
click at [766, 187] on link "Google" at bounding box center [763, 172] width 82 height 33
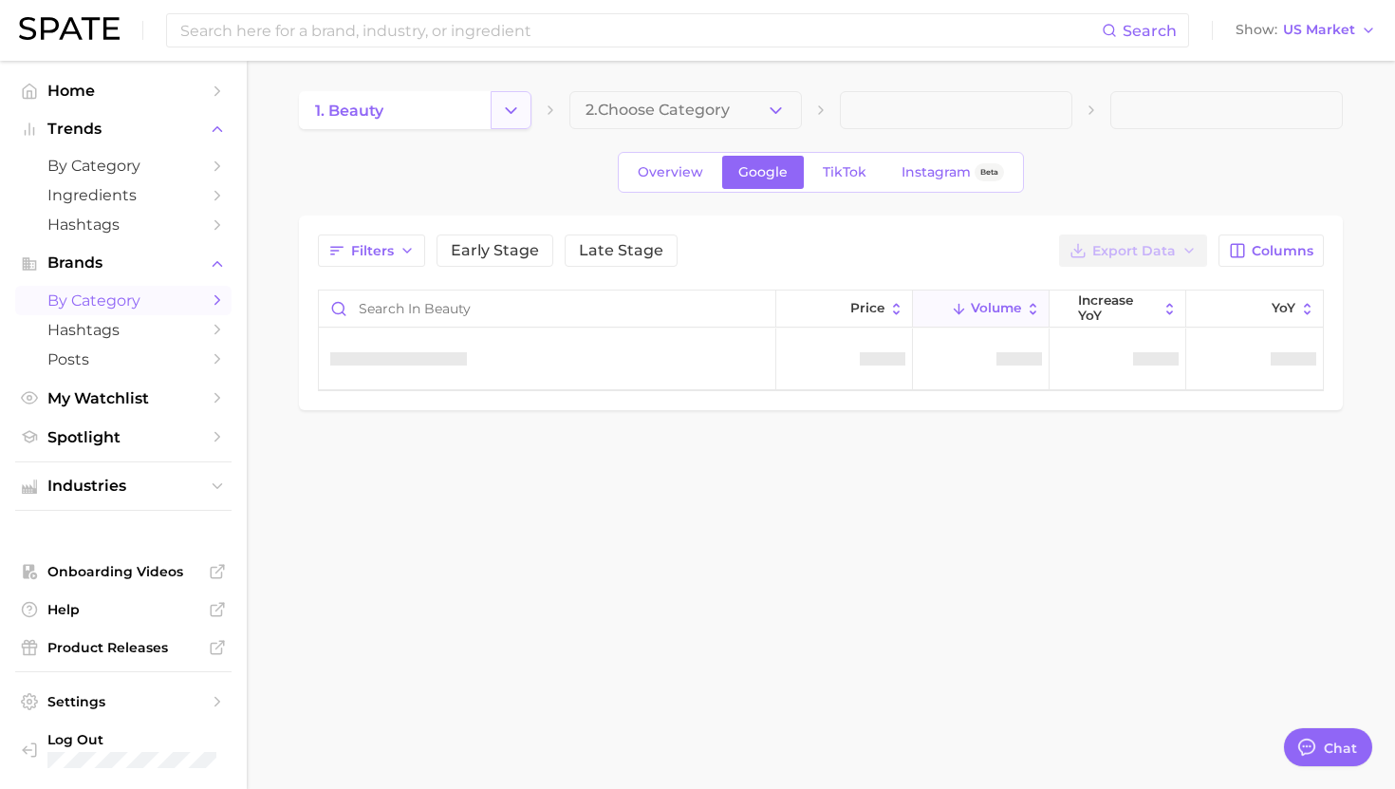
click at [511, 115] on icon "Change Category" at bounding box center [511, 111] width 20 height 20
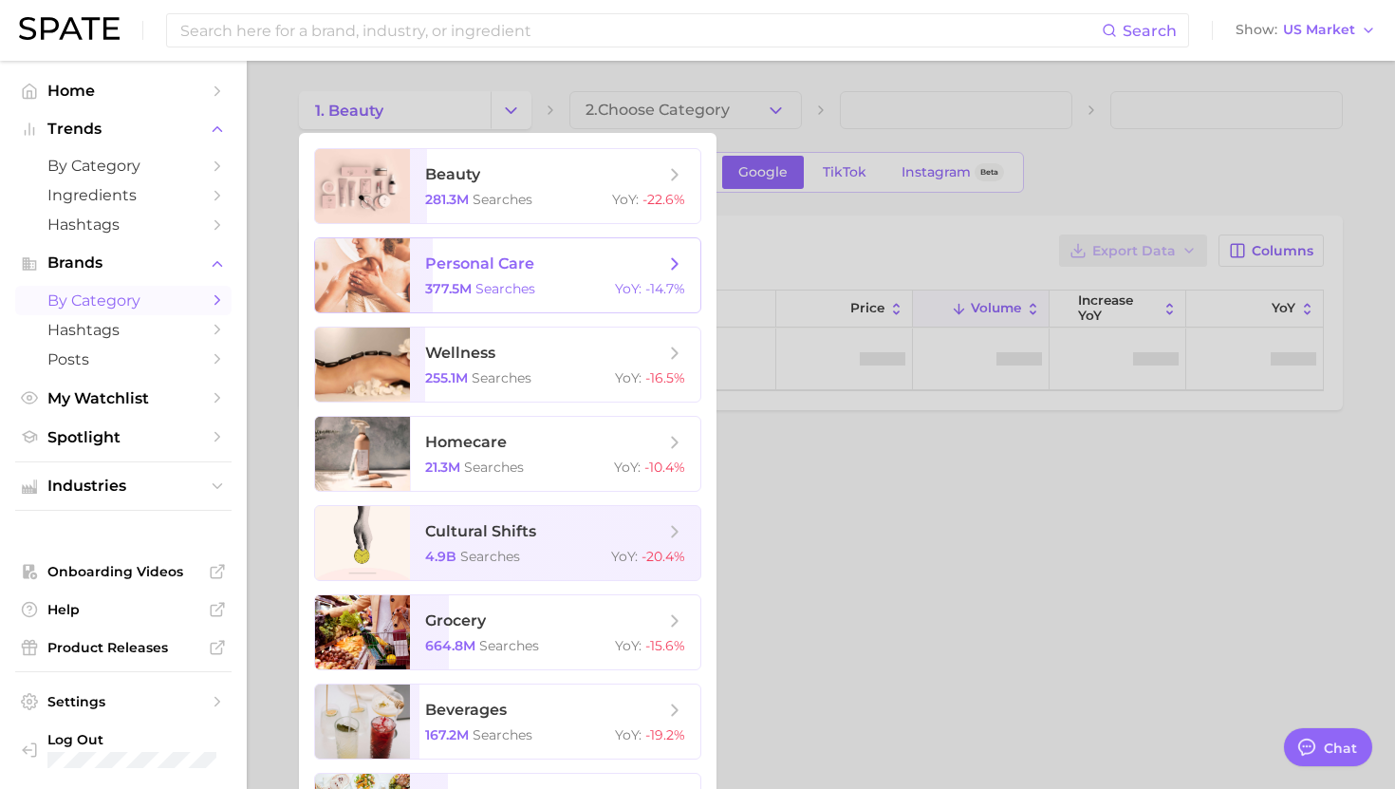
click at [471, 257] on span "personal care" at bounding box center [479, 263] width 109 height 18
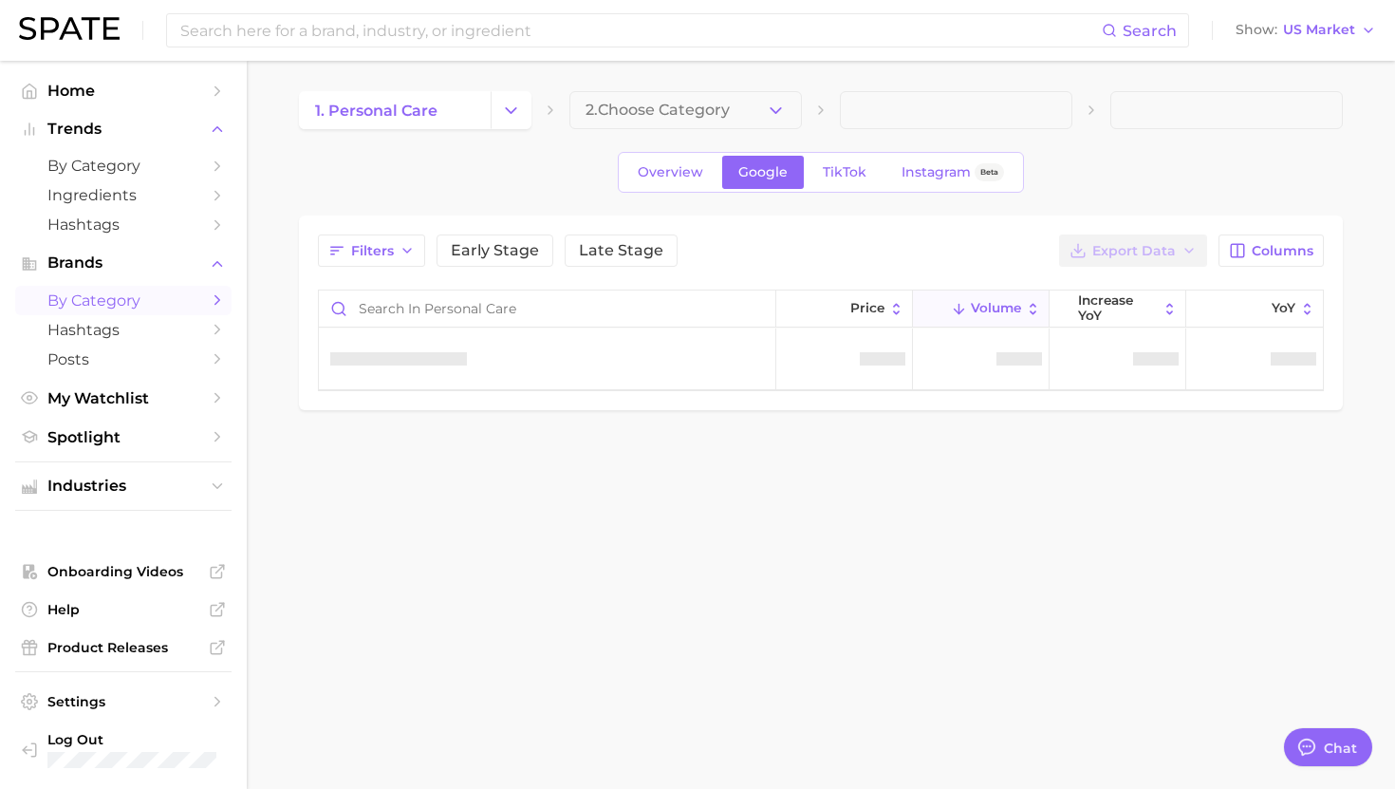
click at [664, 89] on main "1. personal care 2. Choose Category Overview Google TikTok Instagram Beta Filte…" at bounding box center [821, 283] width 1148 height 444
click at [664, 122] on button "2. Choose Category" at bounding box center [685, 110] width 233 height 38
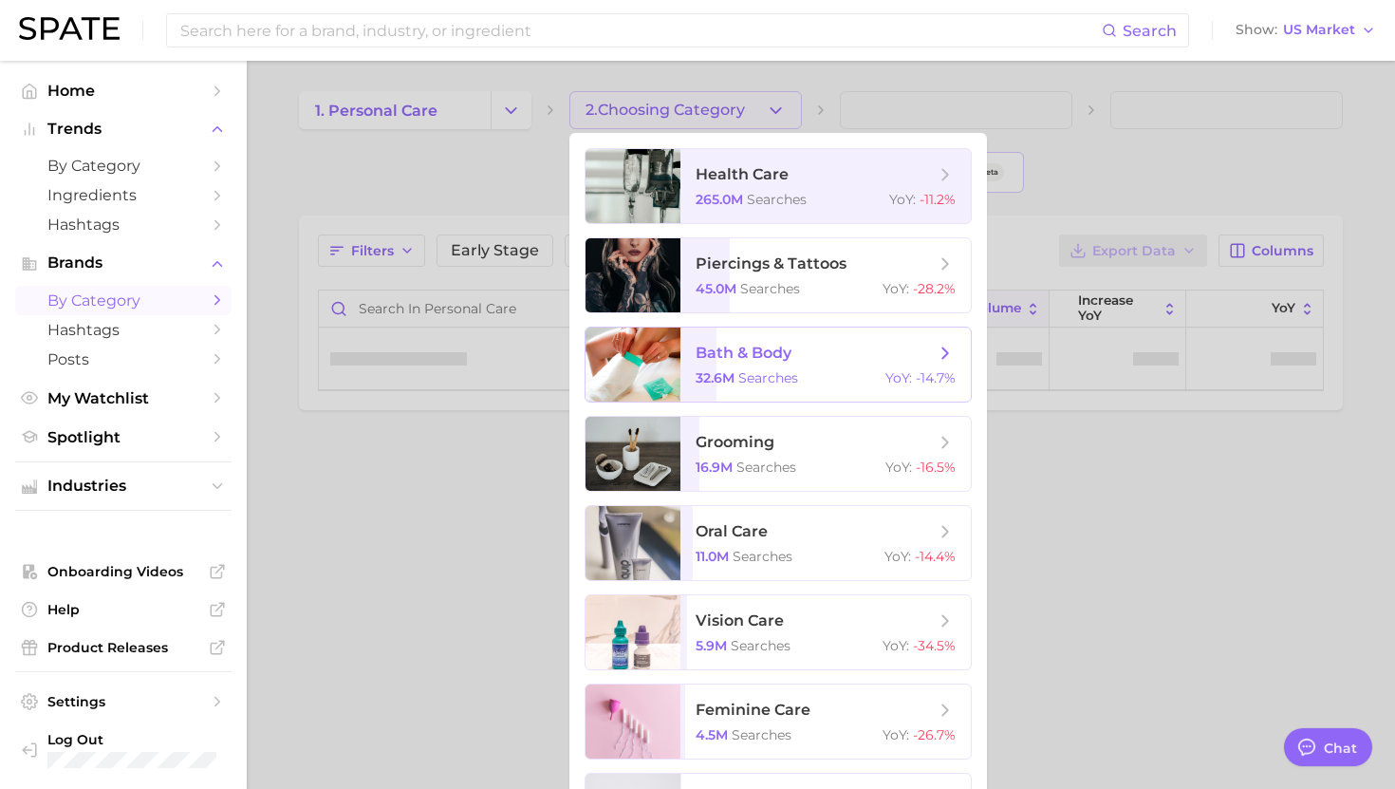
click at [714, 326] on ul "health care 265.0m searches YoY : -11.2% piercings & tattoos 45.0m searches YoY…" at bounding box center [778, 498] width 418 height 731
click at [715, 354] on span "bath & body" at bounding box center [744, 353] width 96 height 18
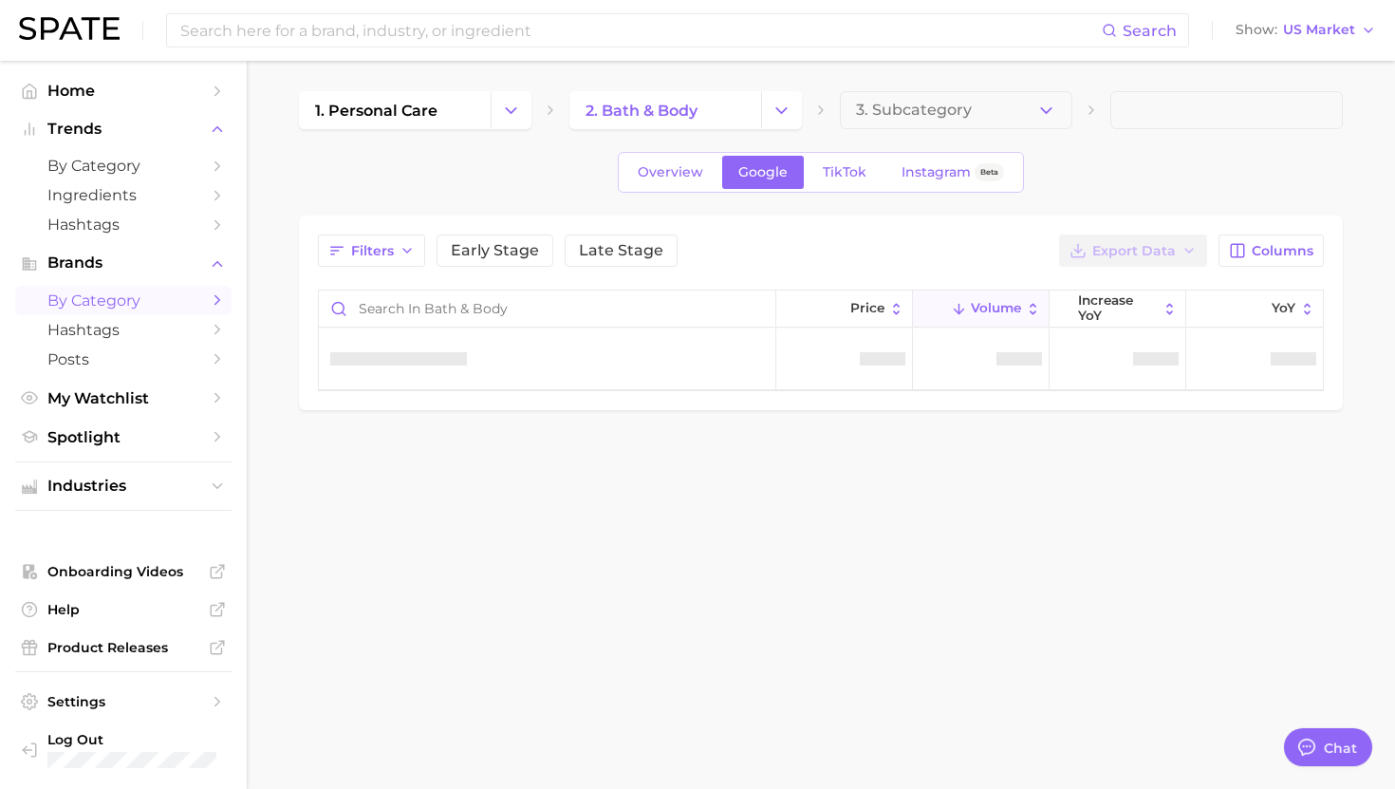
click at [395, 225] on div "Filters Early Stage Late Stage Export Data Columns Price Volume increase [PERSO…" at bounding box center [821, 312] width 1044 height 195
click at [395, 251] on button "Filters" at bounding box center [371, 250] width 107 height 32
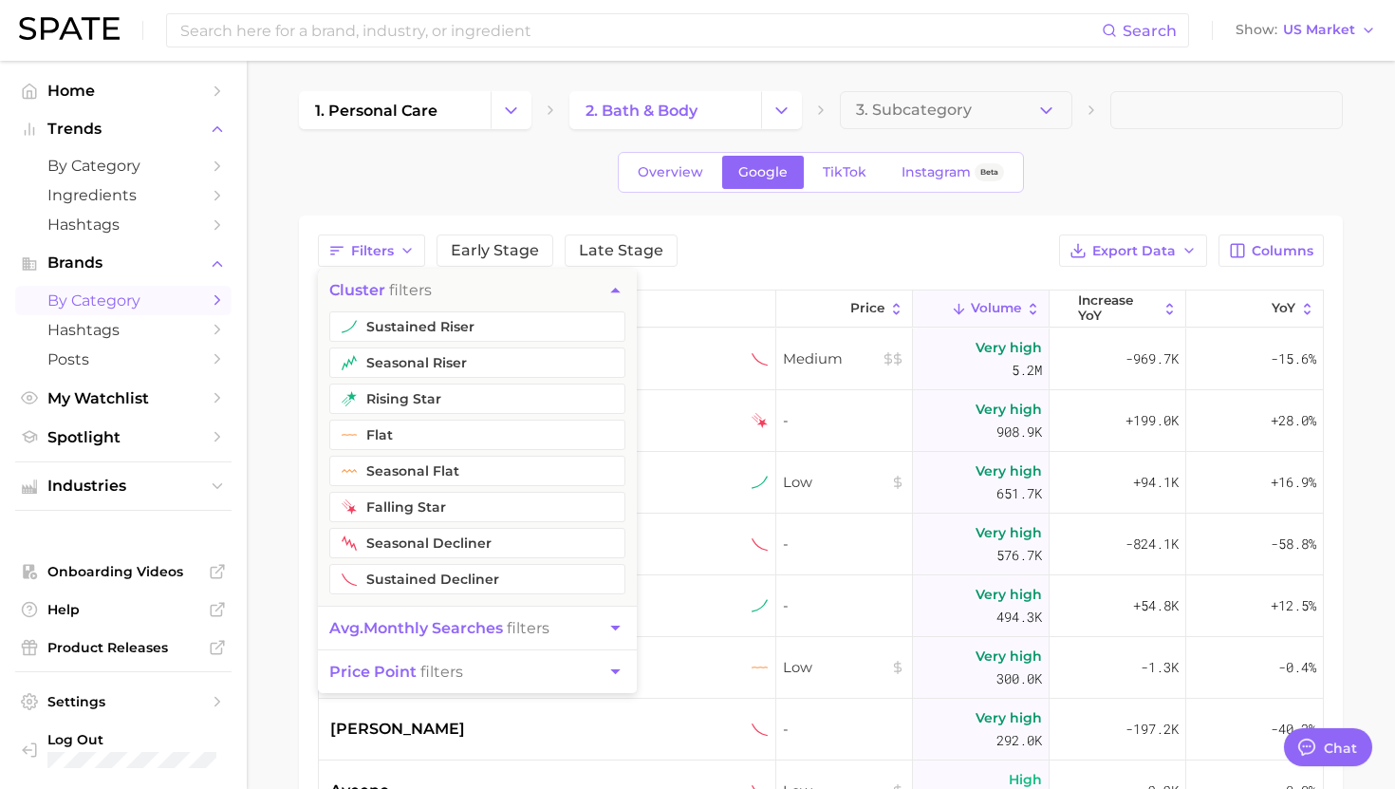
click at [385, 323] on button "sustained riser" at bounding box center [477, 326] width 296 height 30
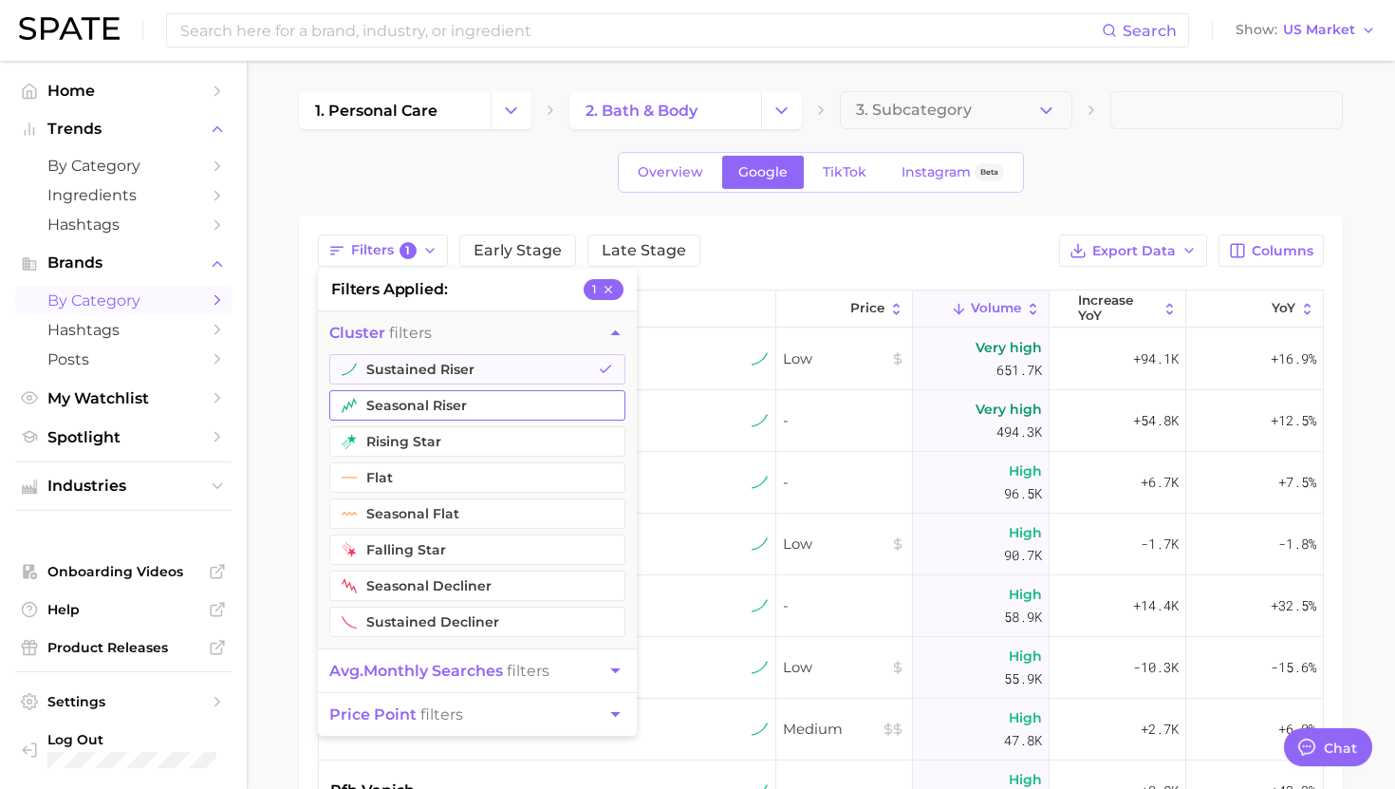
click at [379, 401] on button "seasonal riser" at bounding box center [477, 405] width 296 height 30
click at [917, 238] on div "Filters 2 filters applied 2 cluster filters sustained riser seasonal riser risi…" at bounding box center [821, 250] width 1006 height 32
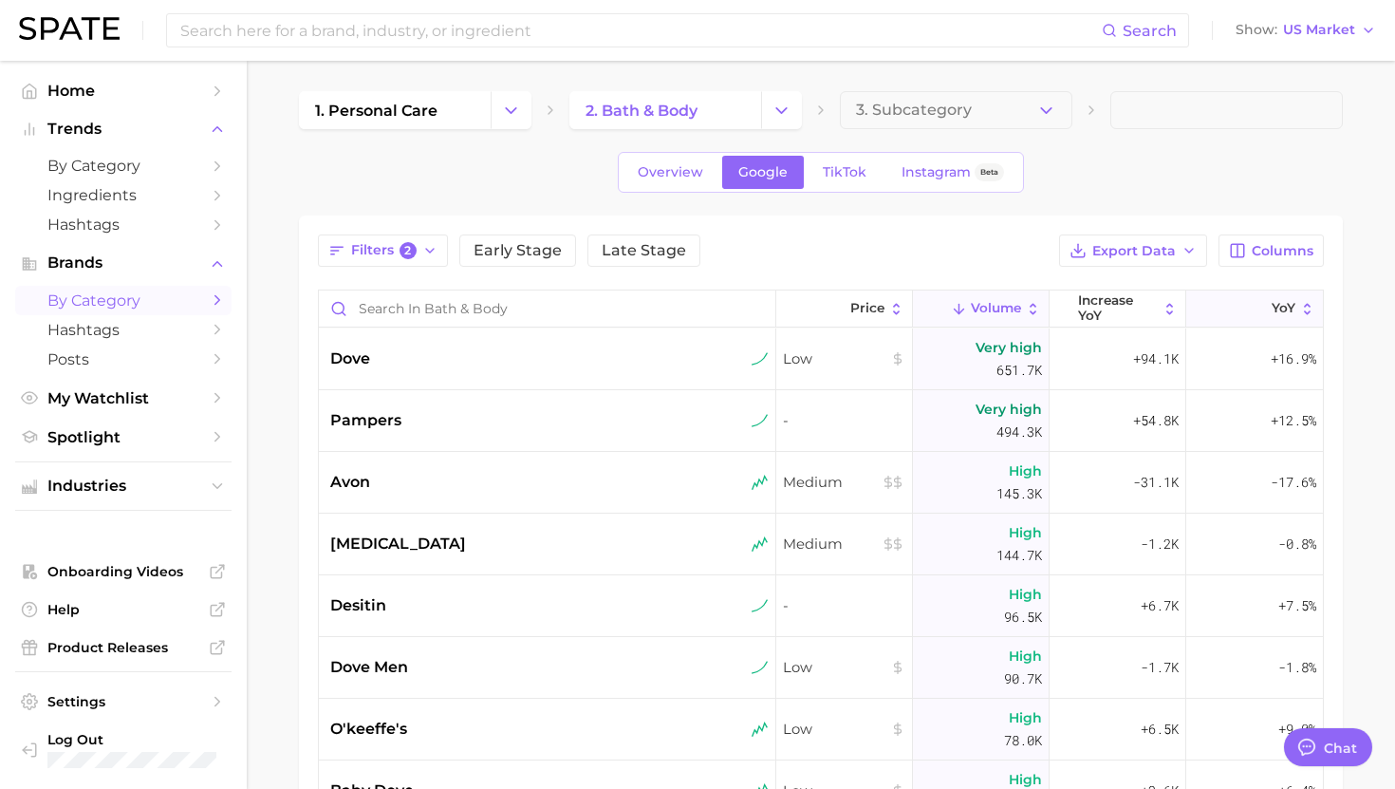
click at [1253, 303] on icon at bounding box center [1260, 309] width 16 height 16
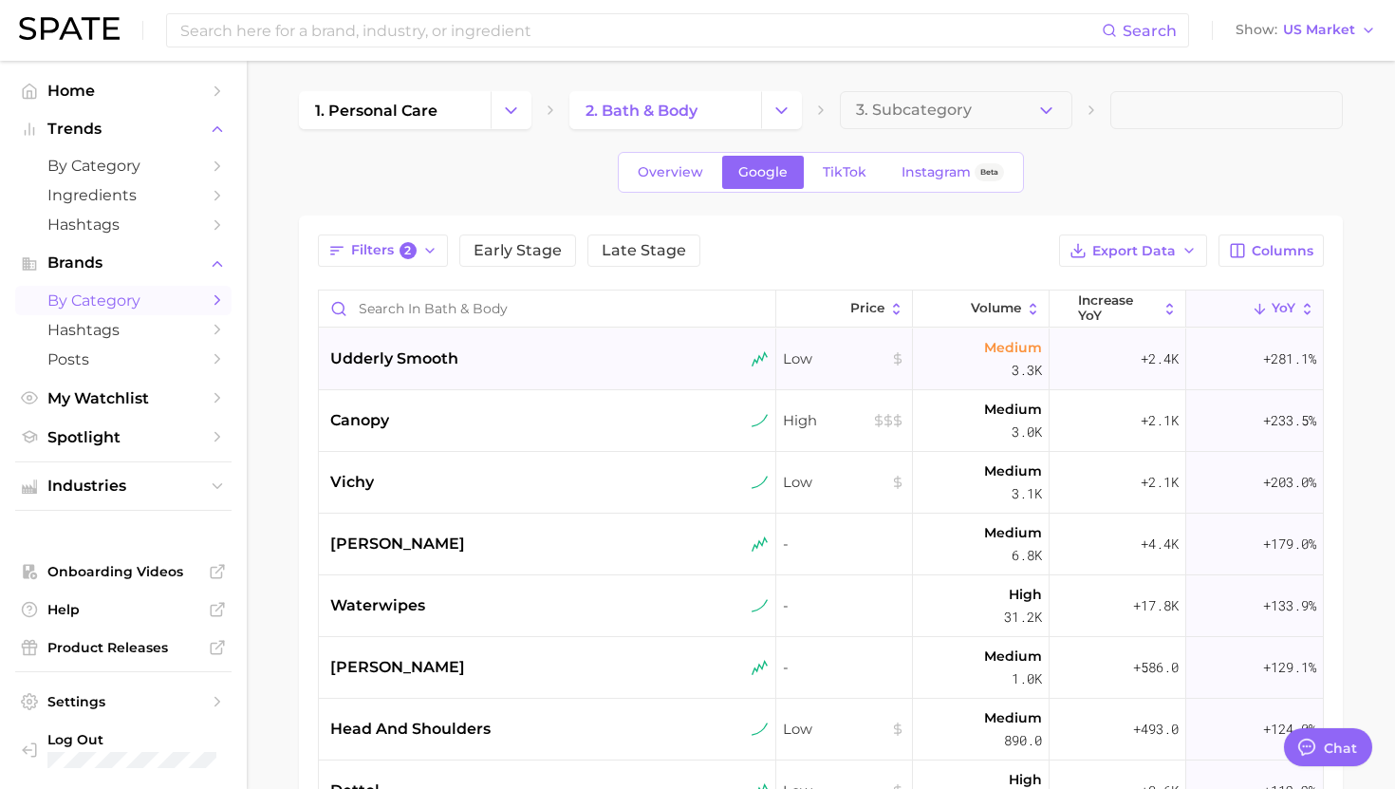
click at [557, 367] on div "udderly smooth" at bounding box center [549, 358] width 438 height 23
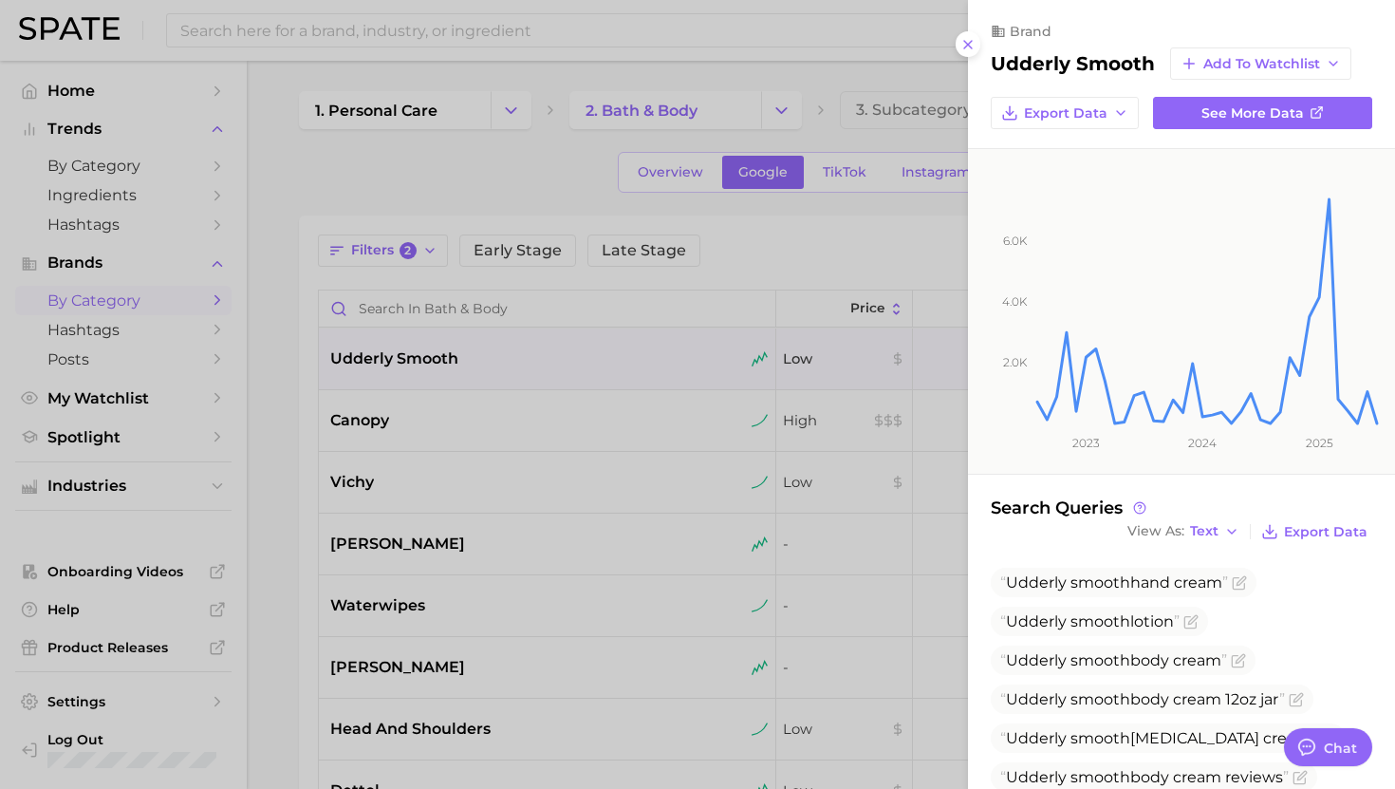
click at [569, 417] on div at bounding box center [697, 394] width 1395 height 789
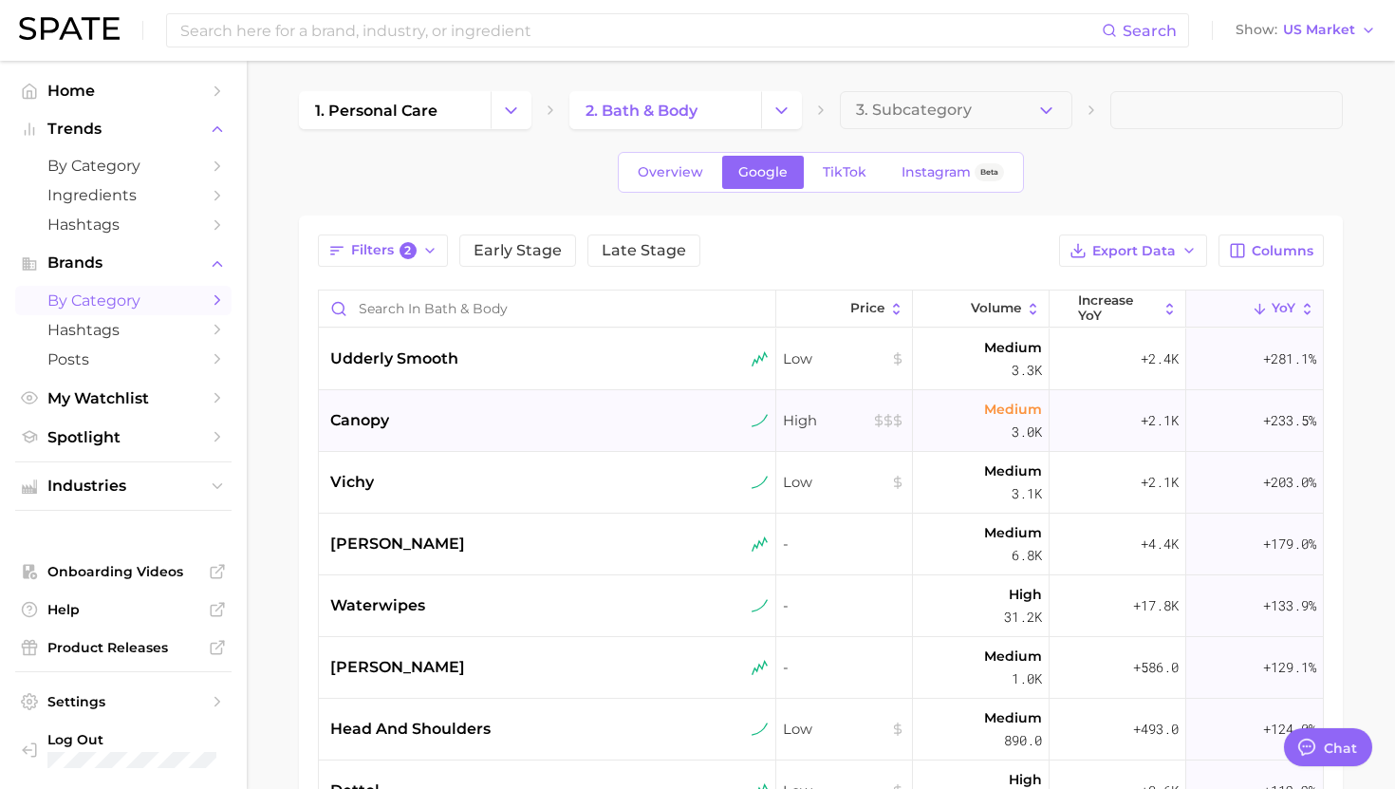
click at [476, 421] on div "canopy" at bounding box center [549, 420] width 438 height 23
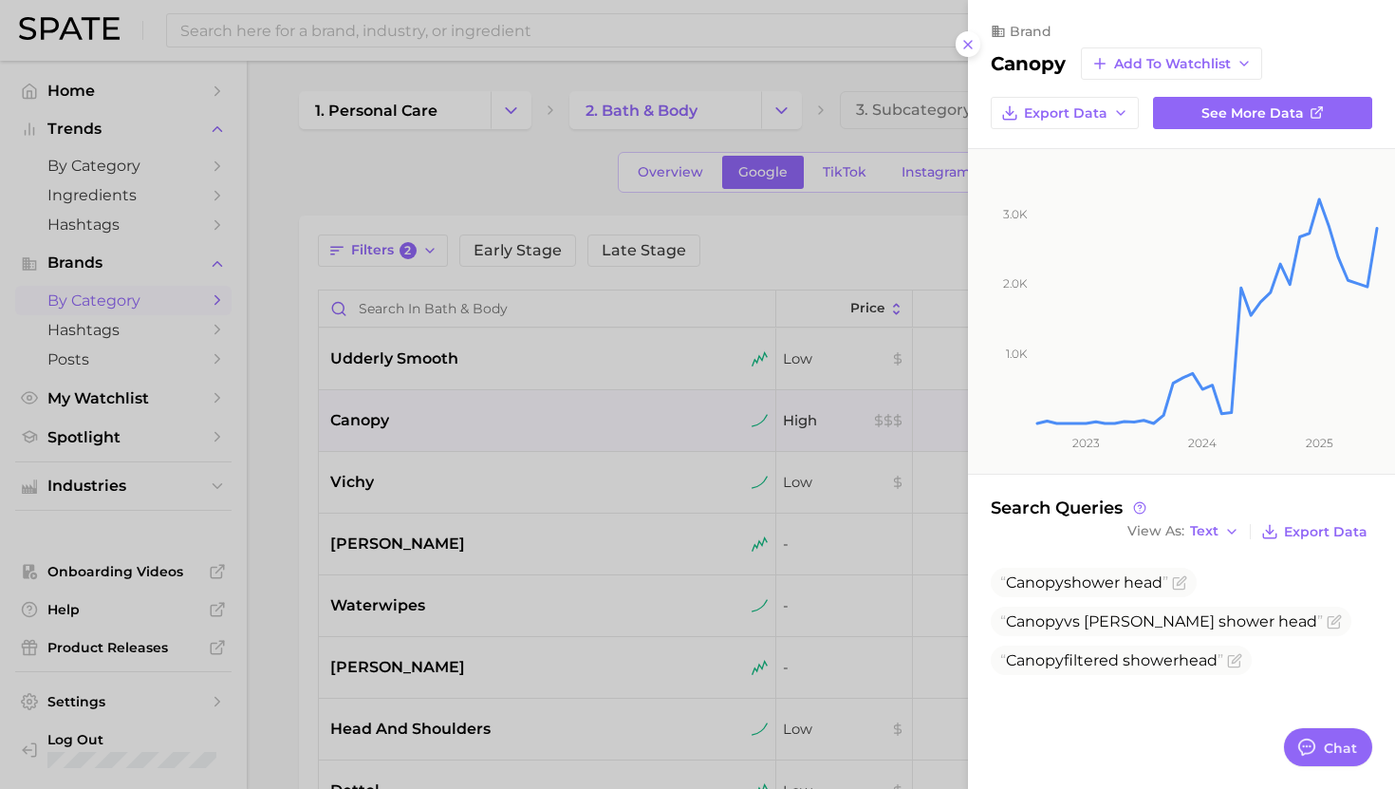
click at [475, 419] on div at bounding box center [697, 394] width 1395 height 789
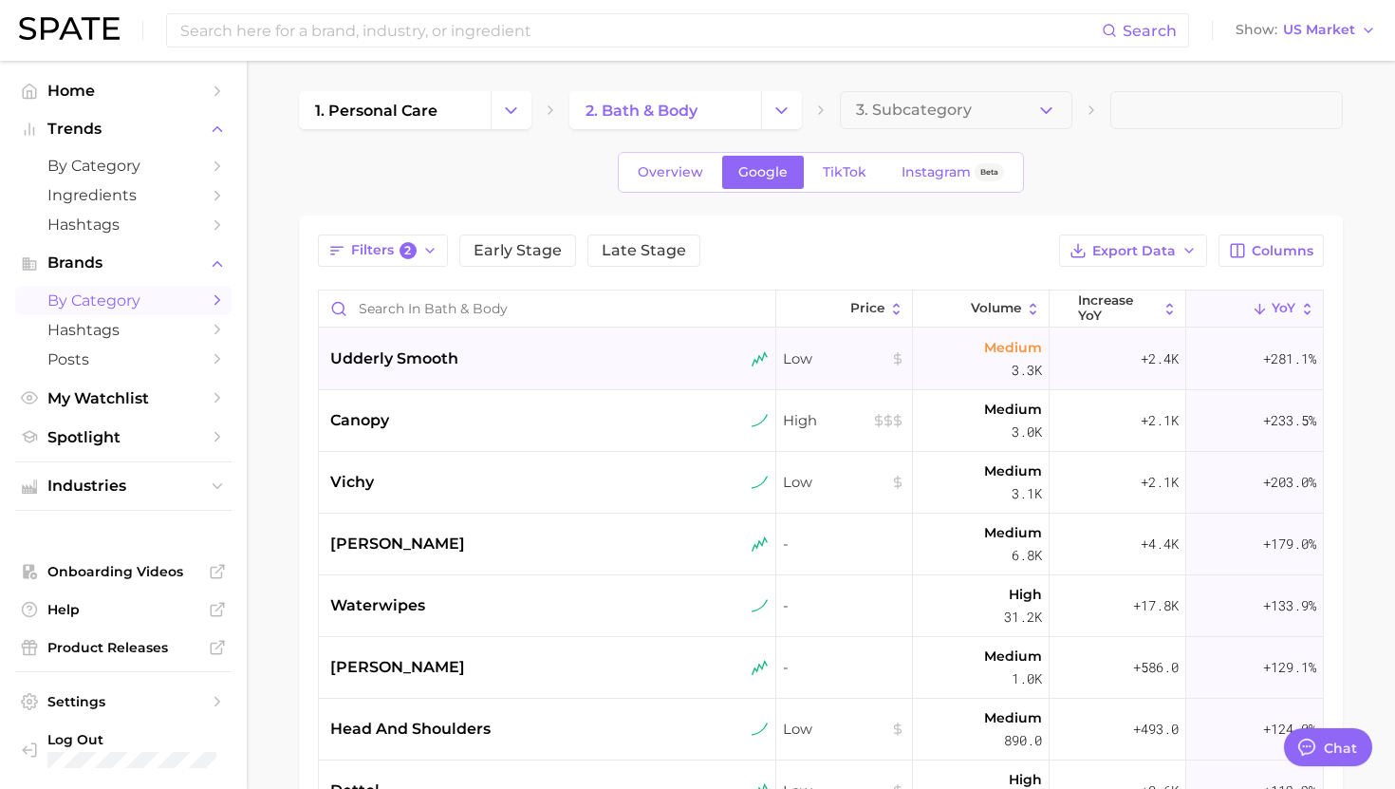
click at [466, 355] on div "udderly smooth" at bounding box center [549, 358] width 438 height 23
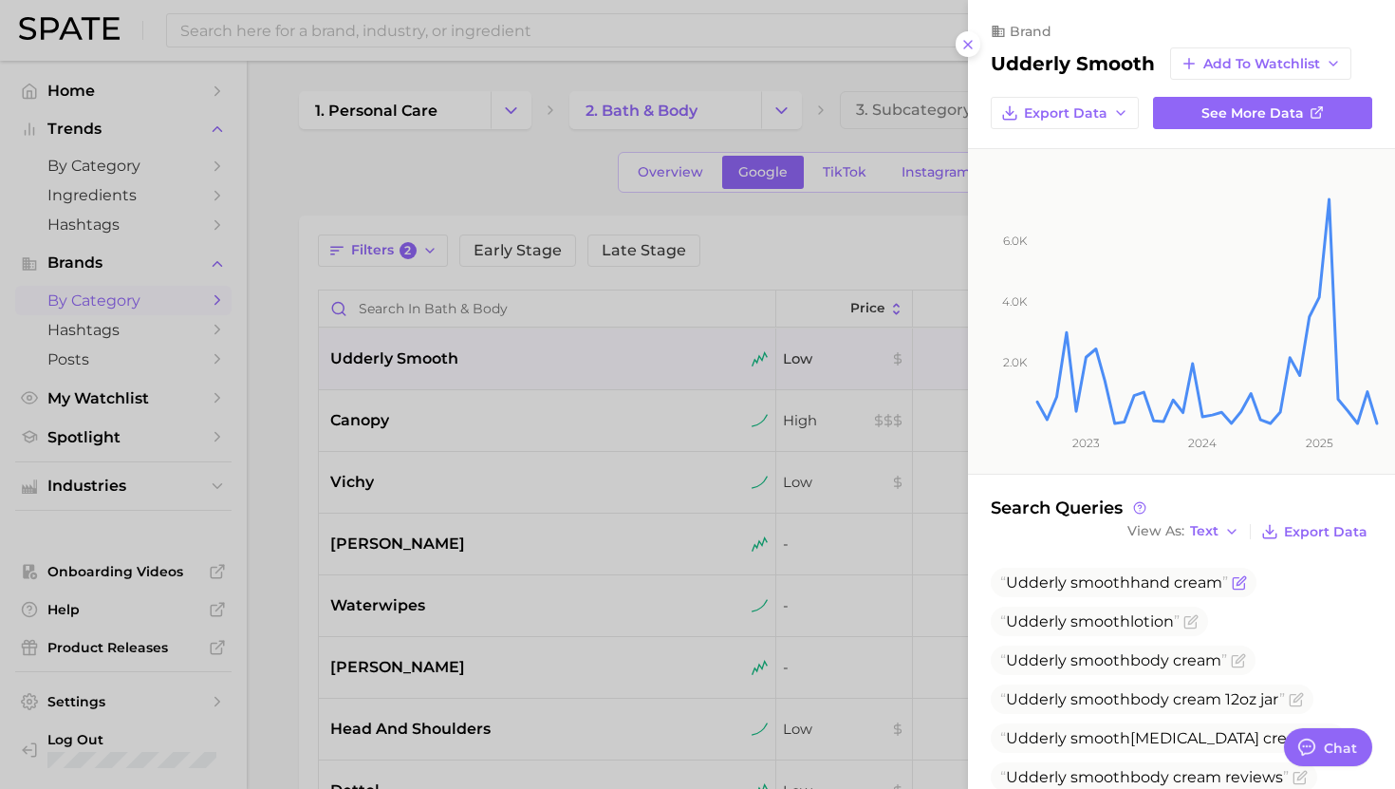
click at [1083, 585] on span "smooth" at bounding box center [1101, 582] width 60 height 18
copy span "Udderly smooth hand cream"
click at [475, 467] on div at bounding box center [697, 394] width 1395 height 789
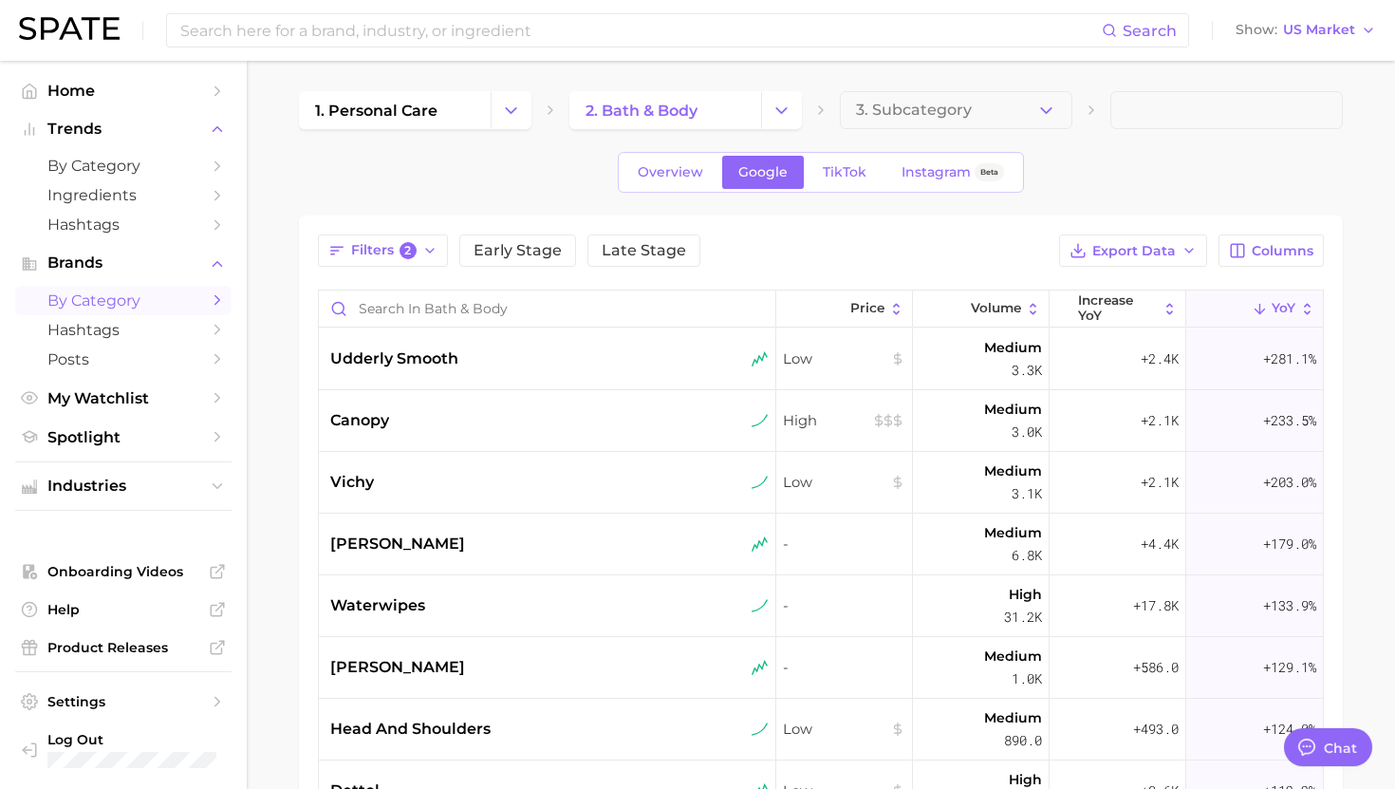
click at [1212, 177] on div "Overview Google TikTok Instagram Beta" at bounding box center [821, 172] width 1044 height 41
click at [1137, 250] on span "Export Data" at bounding box center [1134, 251] width 84 height 16
click at [1037, 292] on span "Card Data CSV" at bounding box center [1081, 286] width 100 height 16
click at [960, 19] on input at bounding box center [639, 30] width 923 height 32
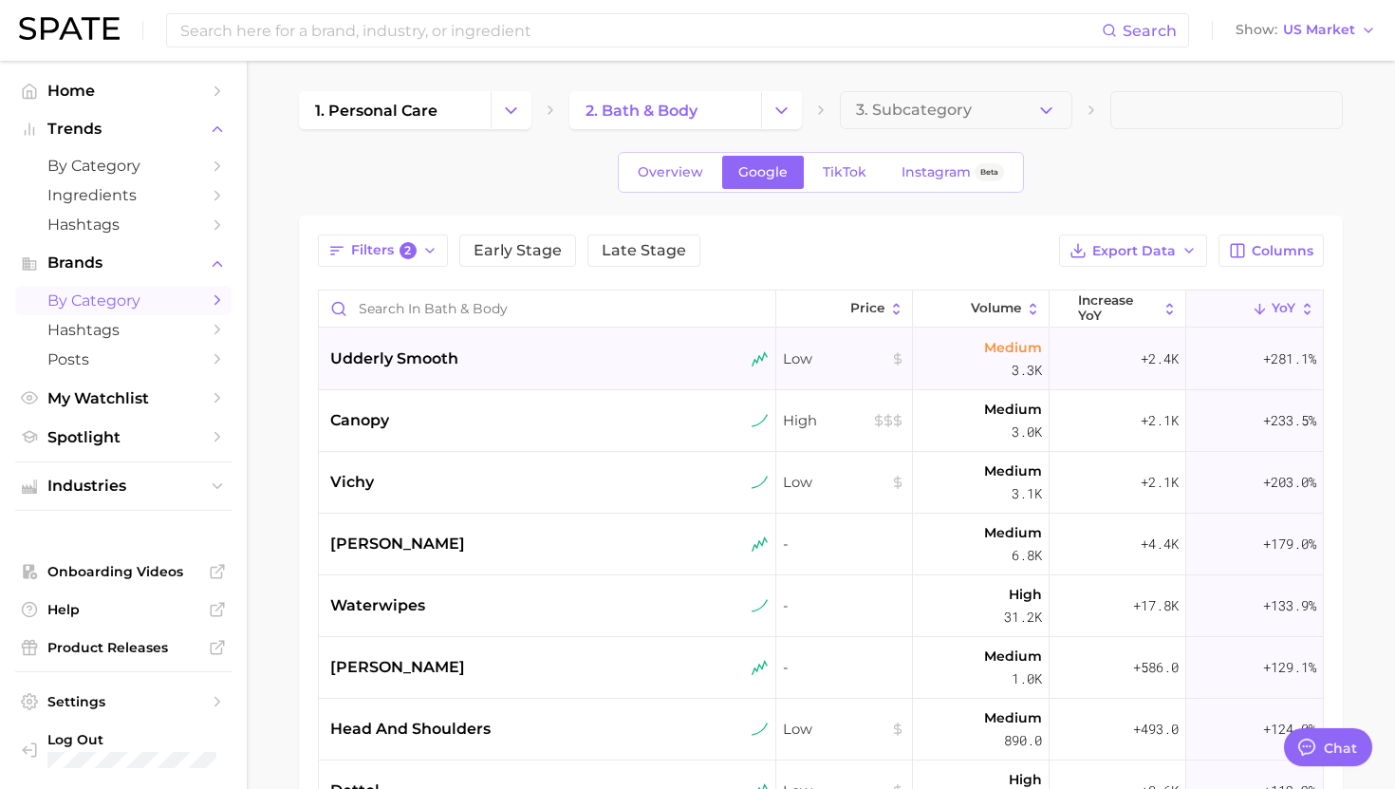
click at [409, 365] on span "udderly smooth" at bounding box center [394, 358] width 128 height 23
click at [412, 409] on div at bounding box center [697, 394] width 1395 height 789
click at [405, 426] on div "canopy" at bounding box center [549, 420] width 438 height 23
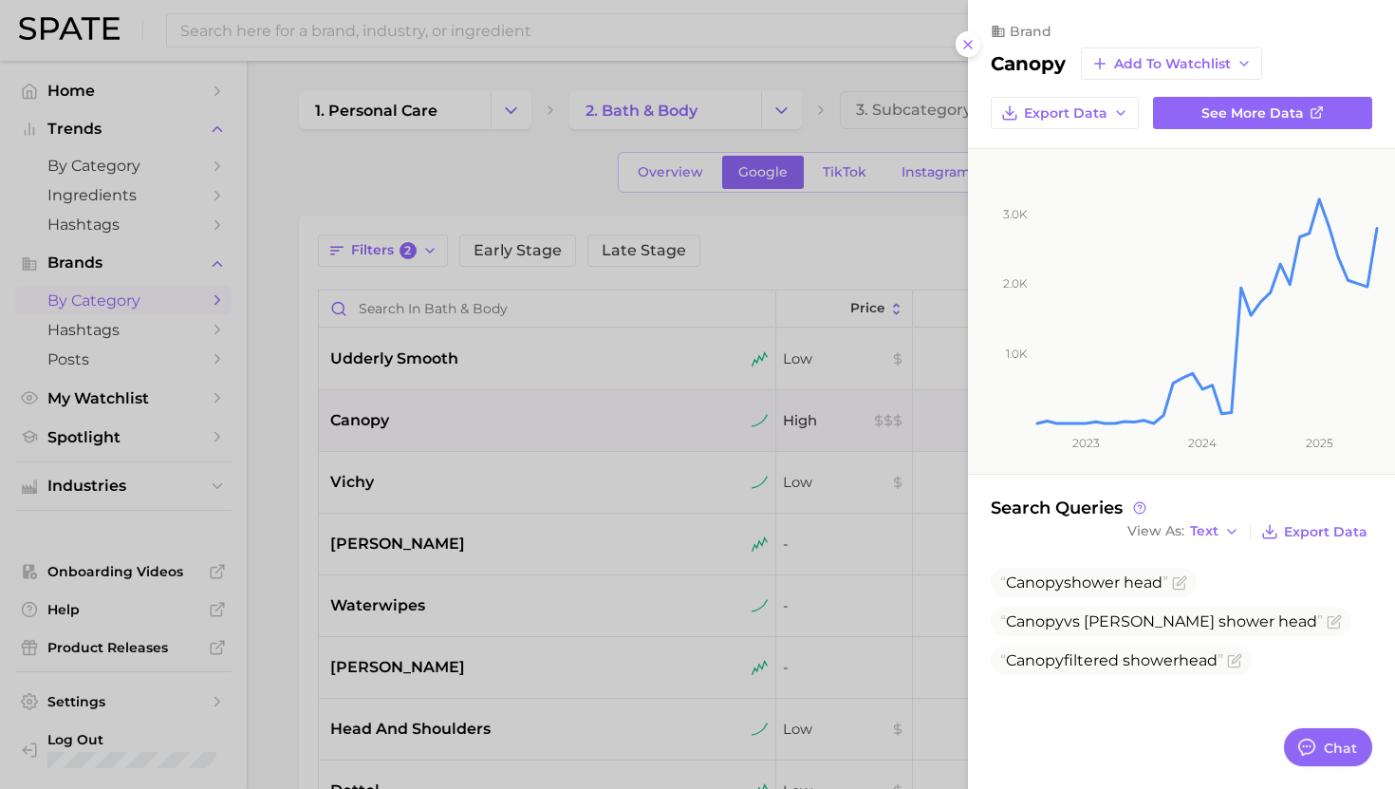
click at [459, 466] on div at bounding box center [697, 394] width 1395 height 789
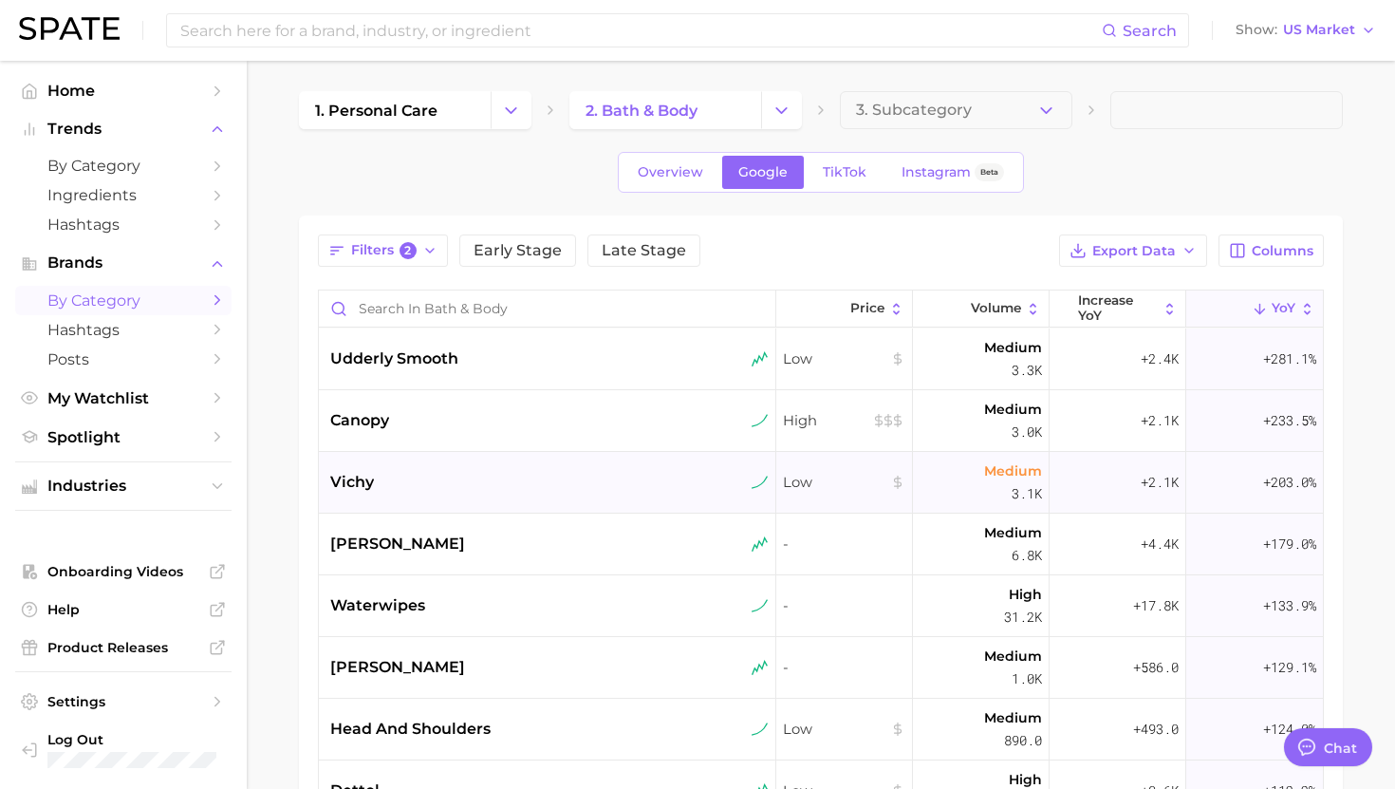
click at [430, 484] on div "vichy" at bounding box center [549, 482] width 438 height 23
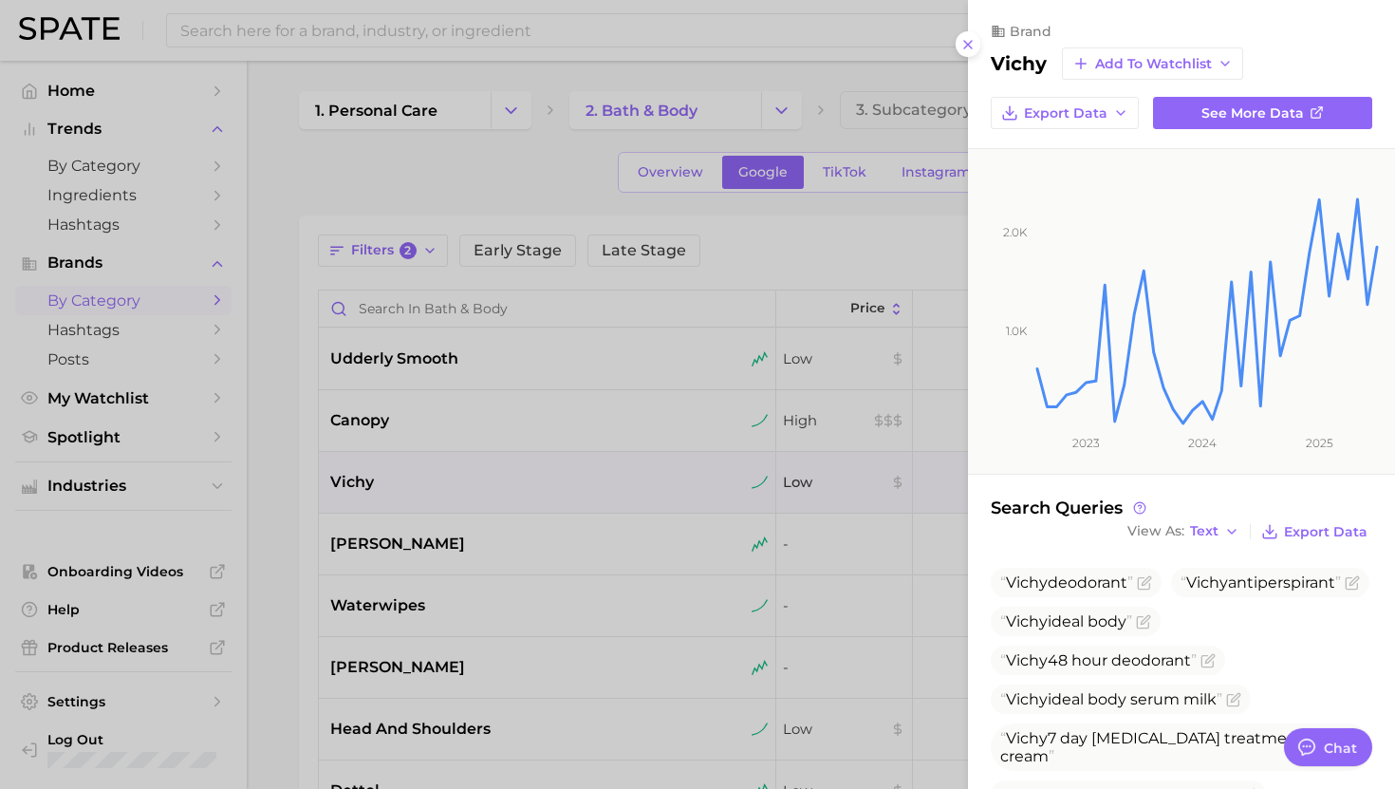
click at [434, 492] on div at bounding box center [697, 394] width 1395 height 789
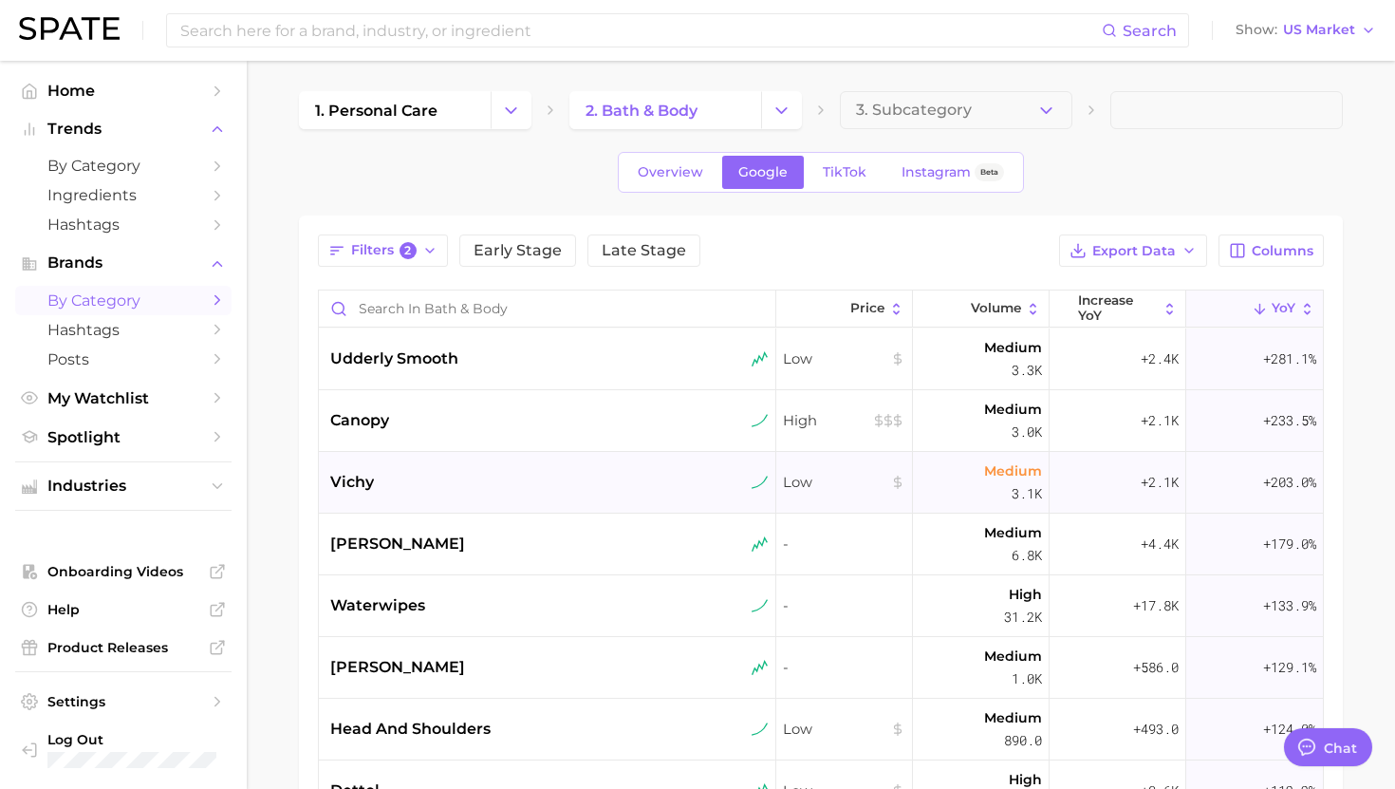
click at [429, 483] on div "vichy" at bounding box center [549, 482] width 438 height 23
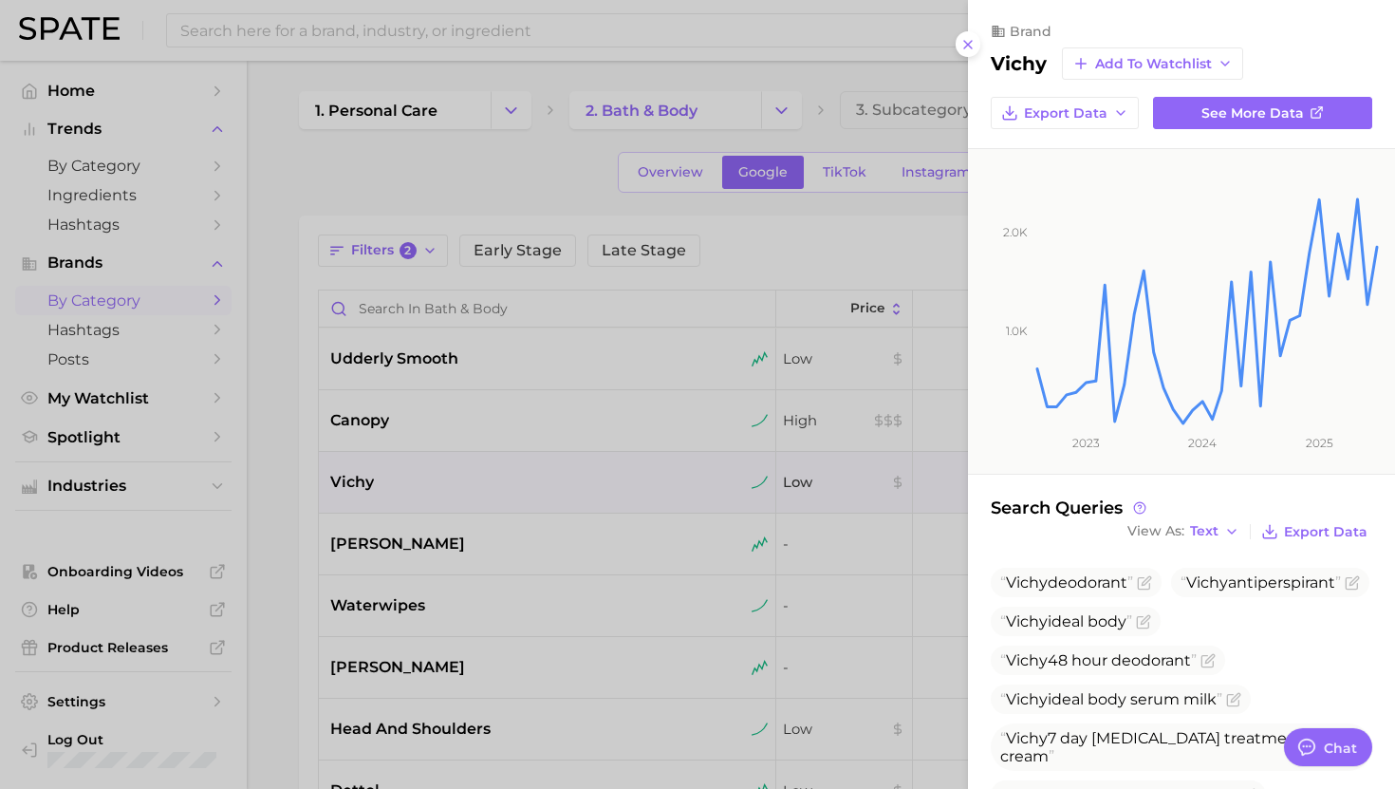
click at [429, 484] on div at bounding box center [697, 394] width 1395 height 789
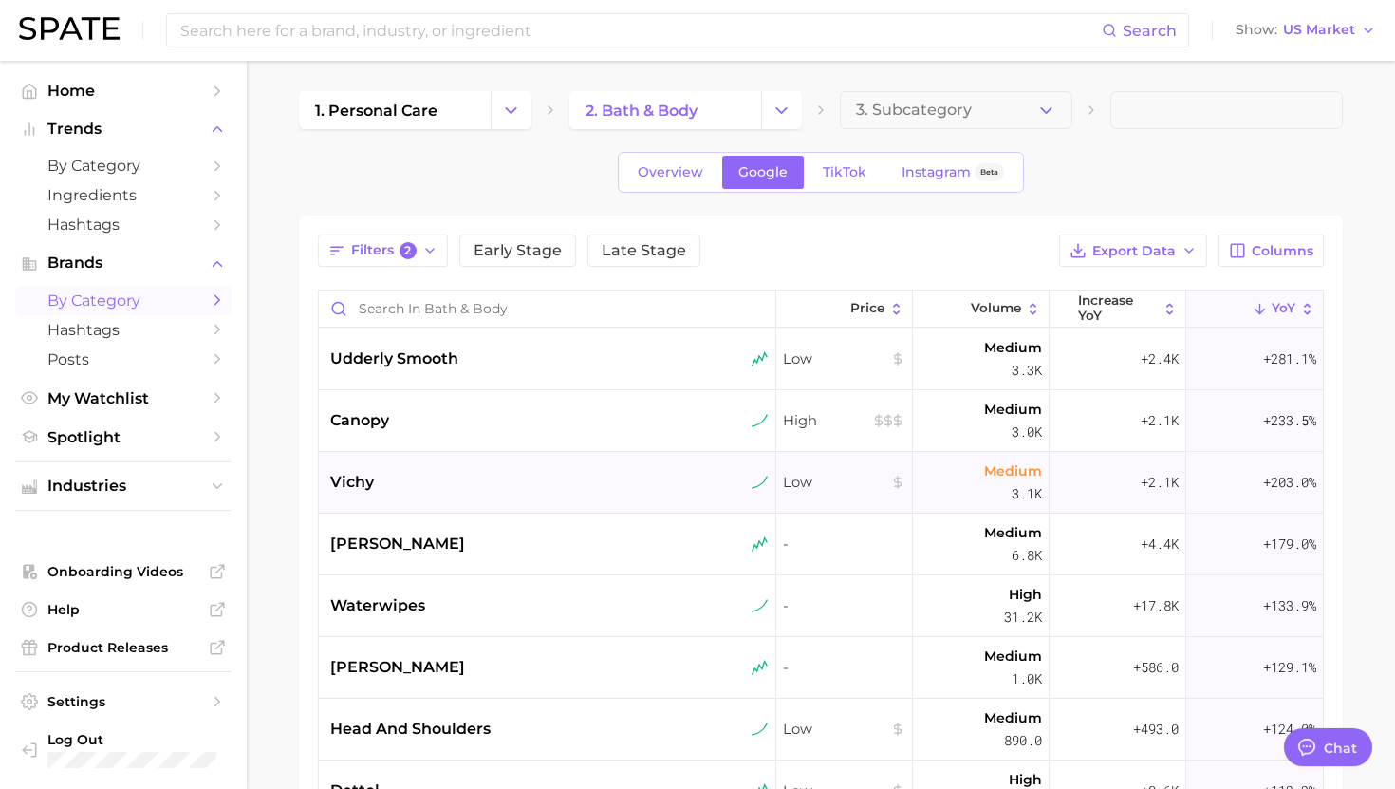
click at [419, 471] on div "vichy" at bounding box center [549, 482] width 438 height 23
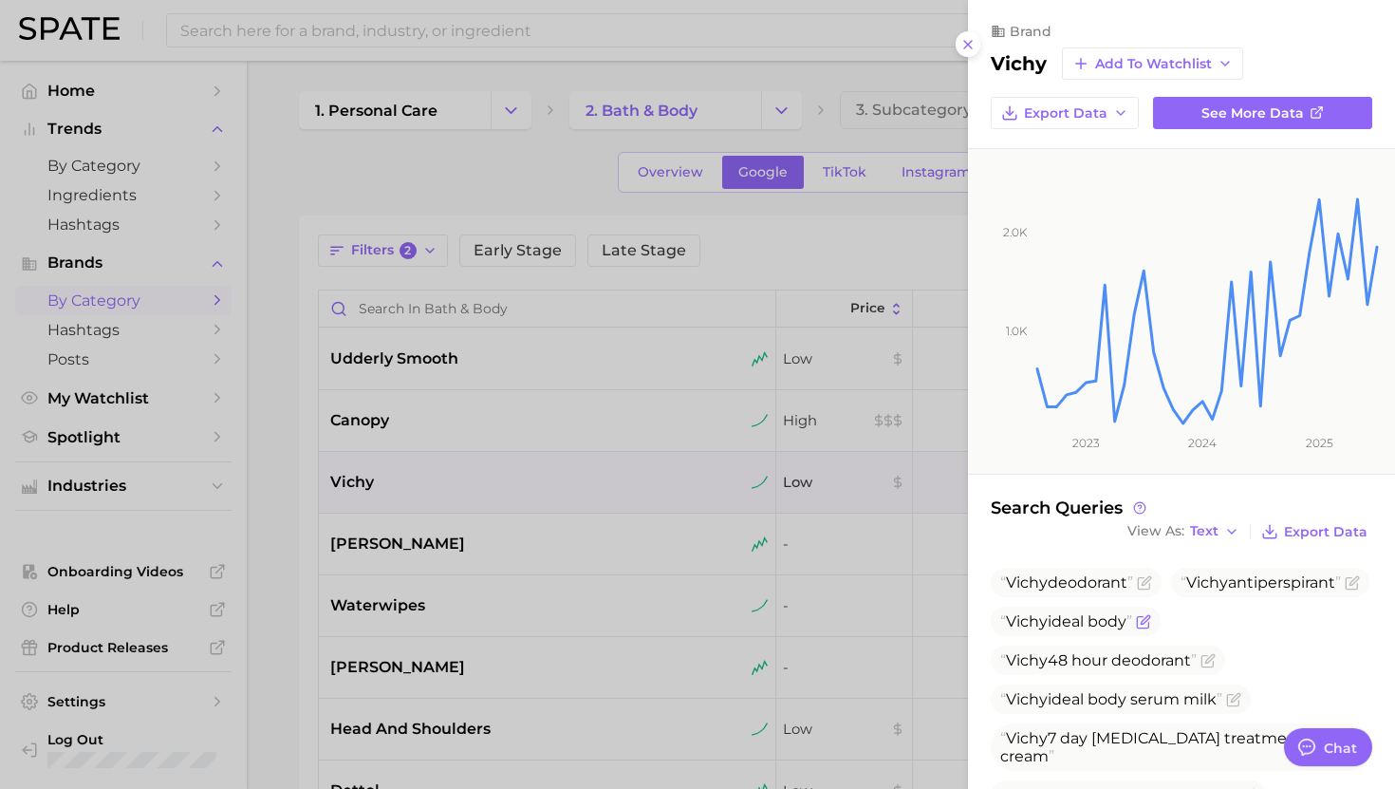
click at [1035, 630] on span "Vichy" at bounding box center [1027, 621] width 42 height 18
copy span "Vichy ideal body"
click at [501, 504] on div at bounding box center [697, 394] width 1395 height 789
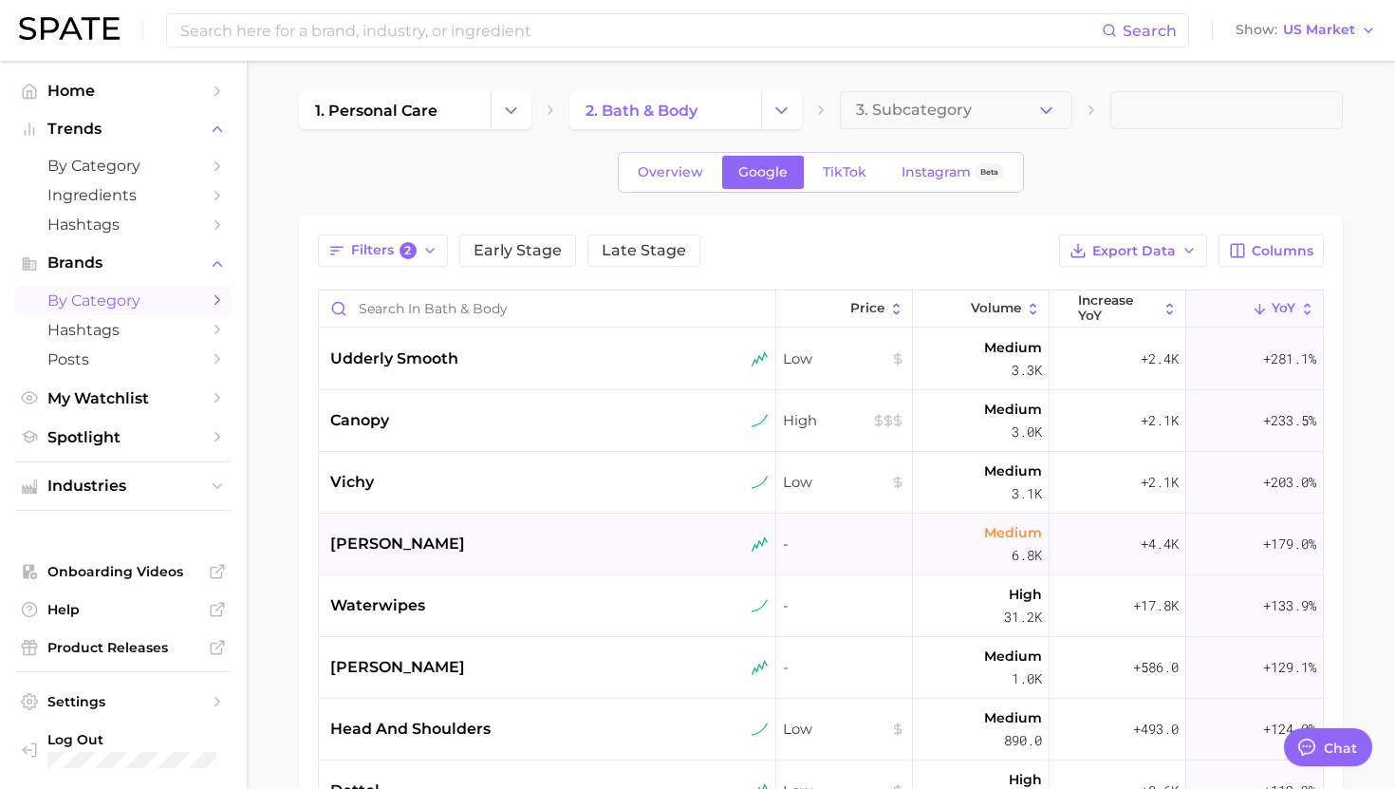
click at [467, 546] on div "[PERSON_NAME]" at bounding box center [549, 543] width 438 height 23
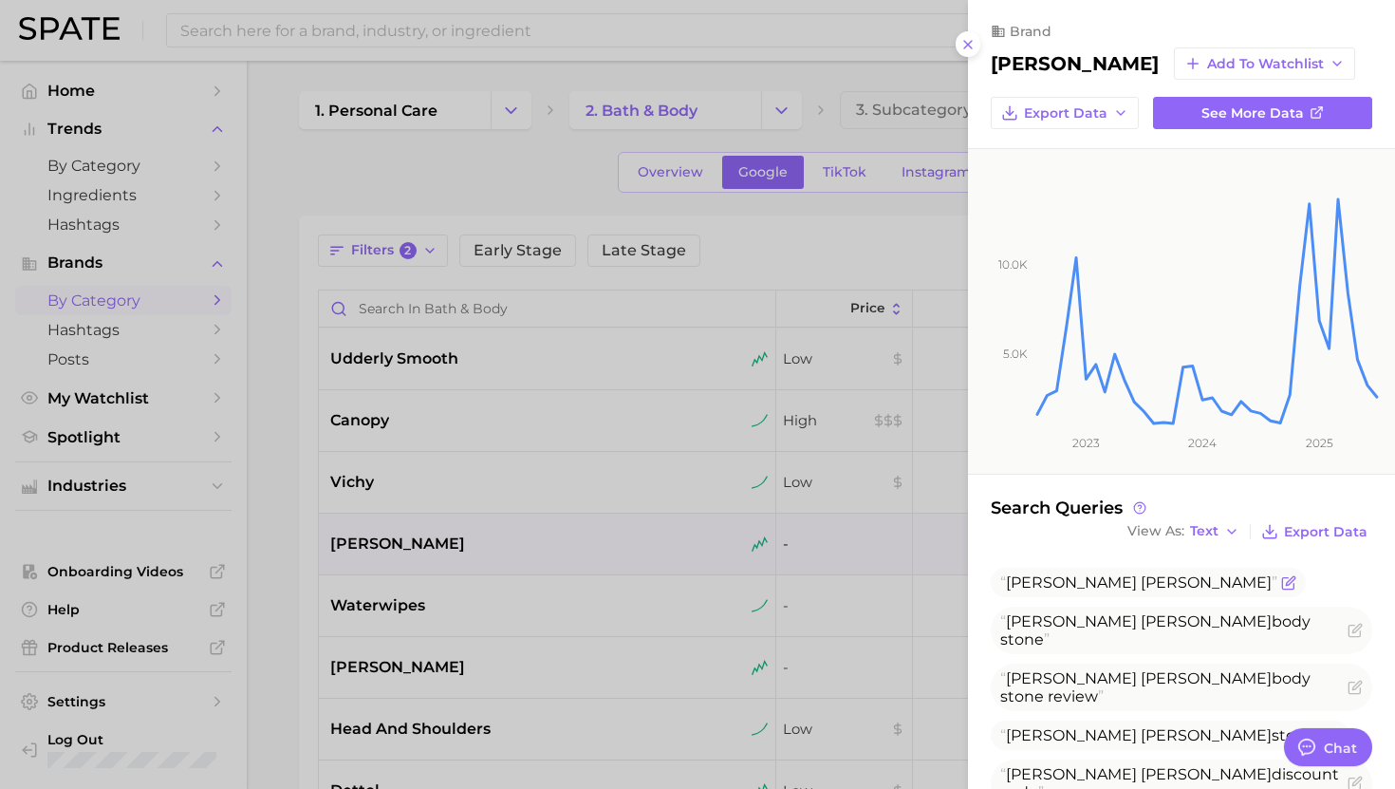
click at [1141, 579] on span "[PERSON_NAME]" at bounding box center [1206, 582] width 131 height 18
copy span "[PERSON_NAME]"
click at [556, 602] on div at bounding box center [697, 394] width 1395 height 789
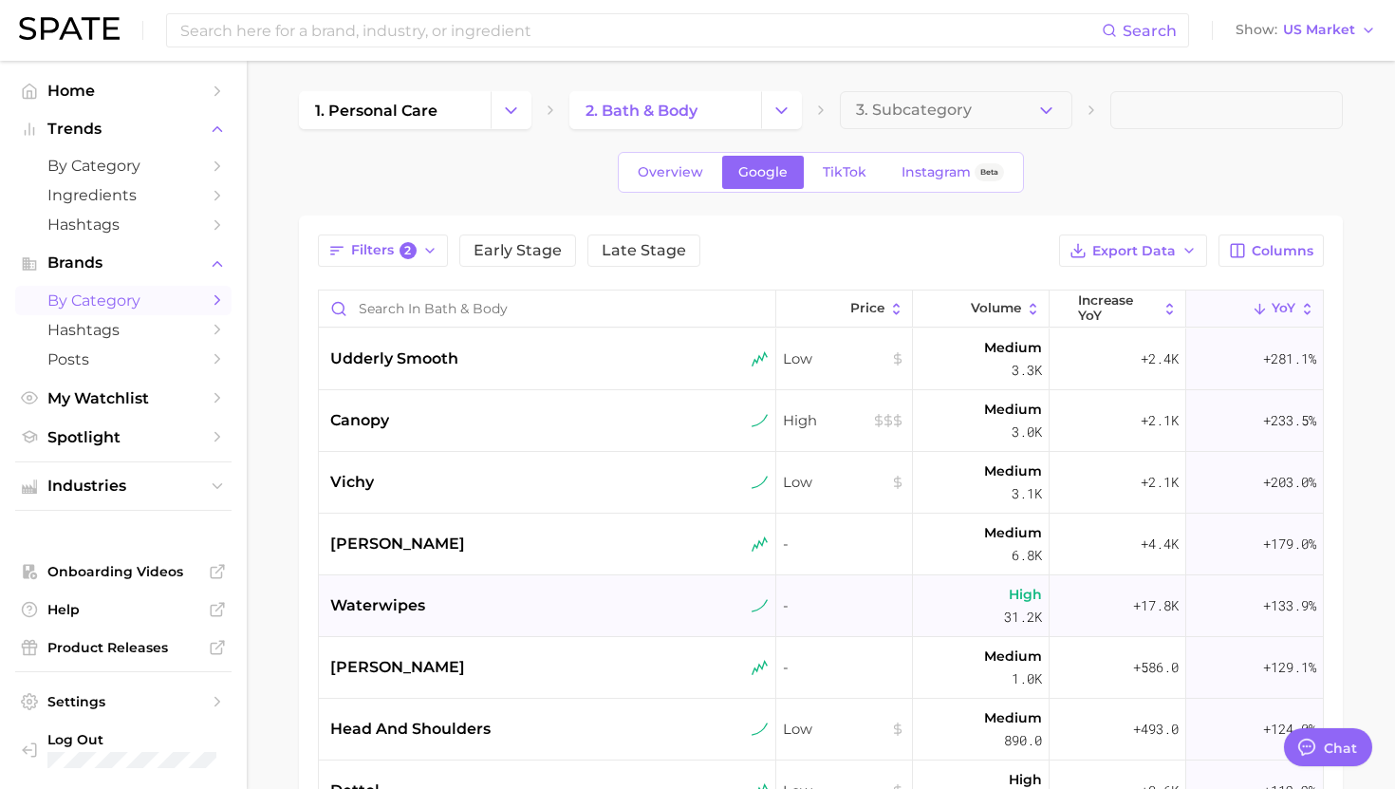
click at [512, 605] on div "waterwipes" at bounding box center [549, 605] width 438 height 23
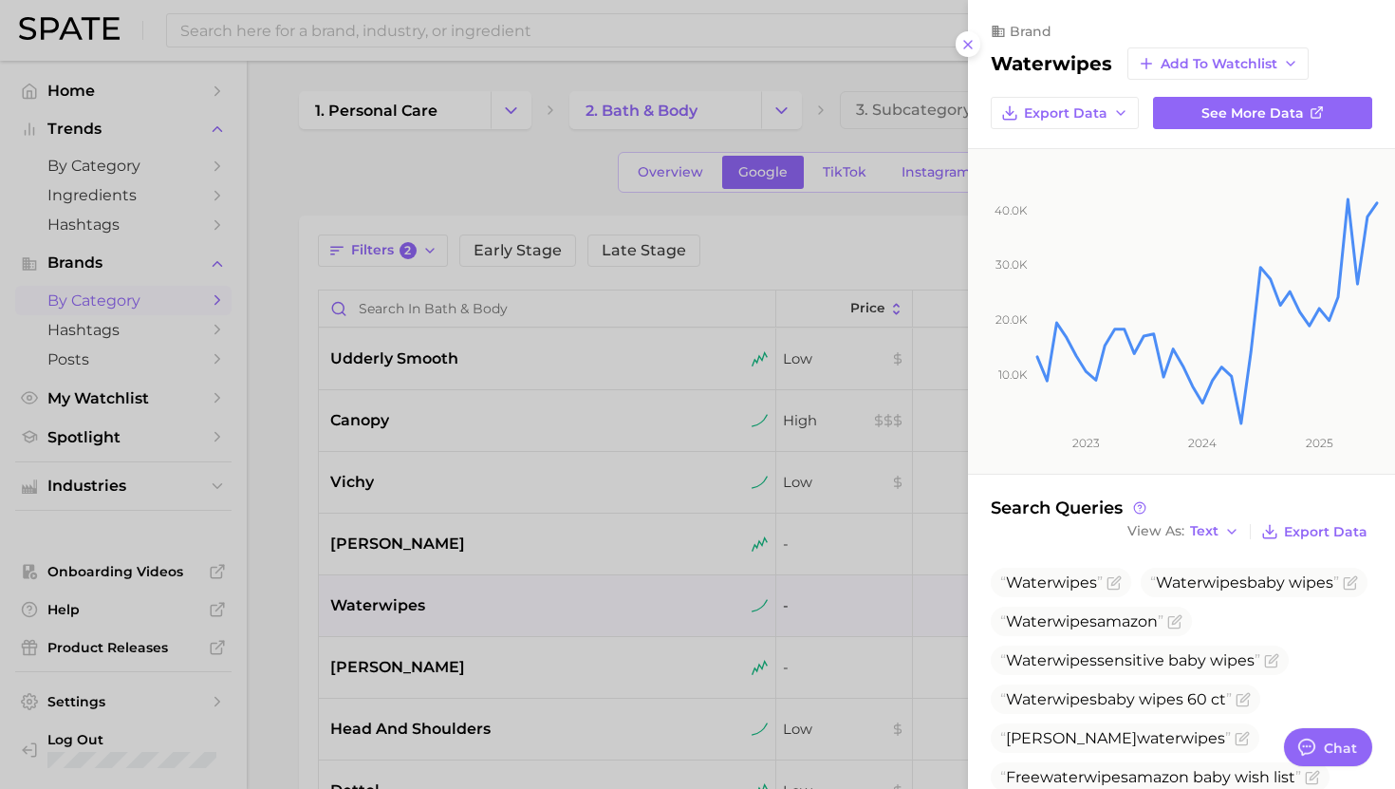
click at [510, 608] on div at bounding box center [697, 394] width 1395 height 789
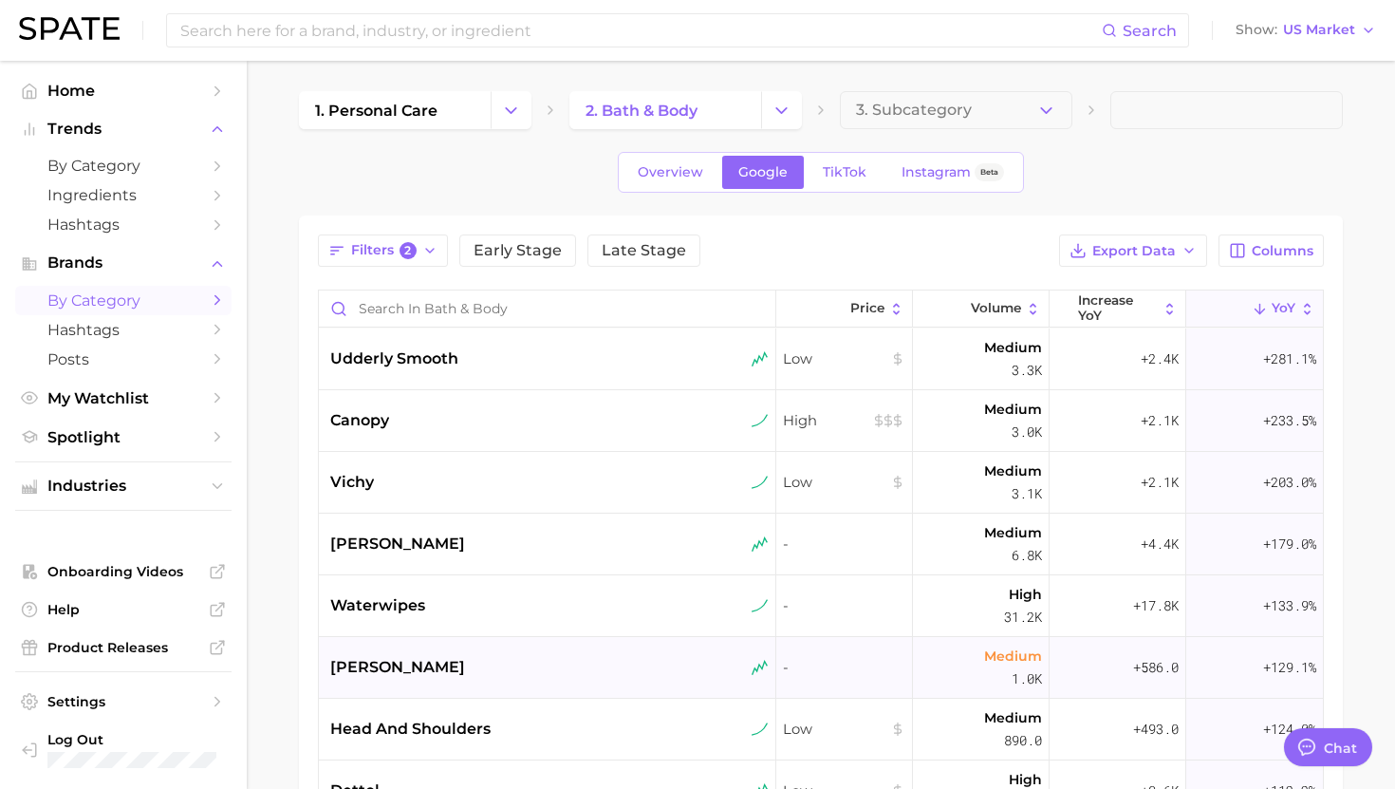
click at [414, 653] on div "[PERSON_NAME]" at bounding box center [547, 668] width 457 height 62
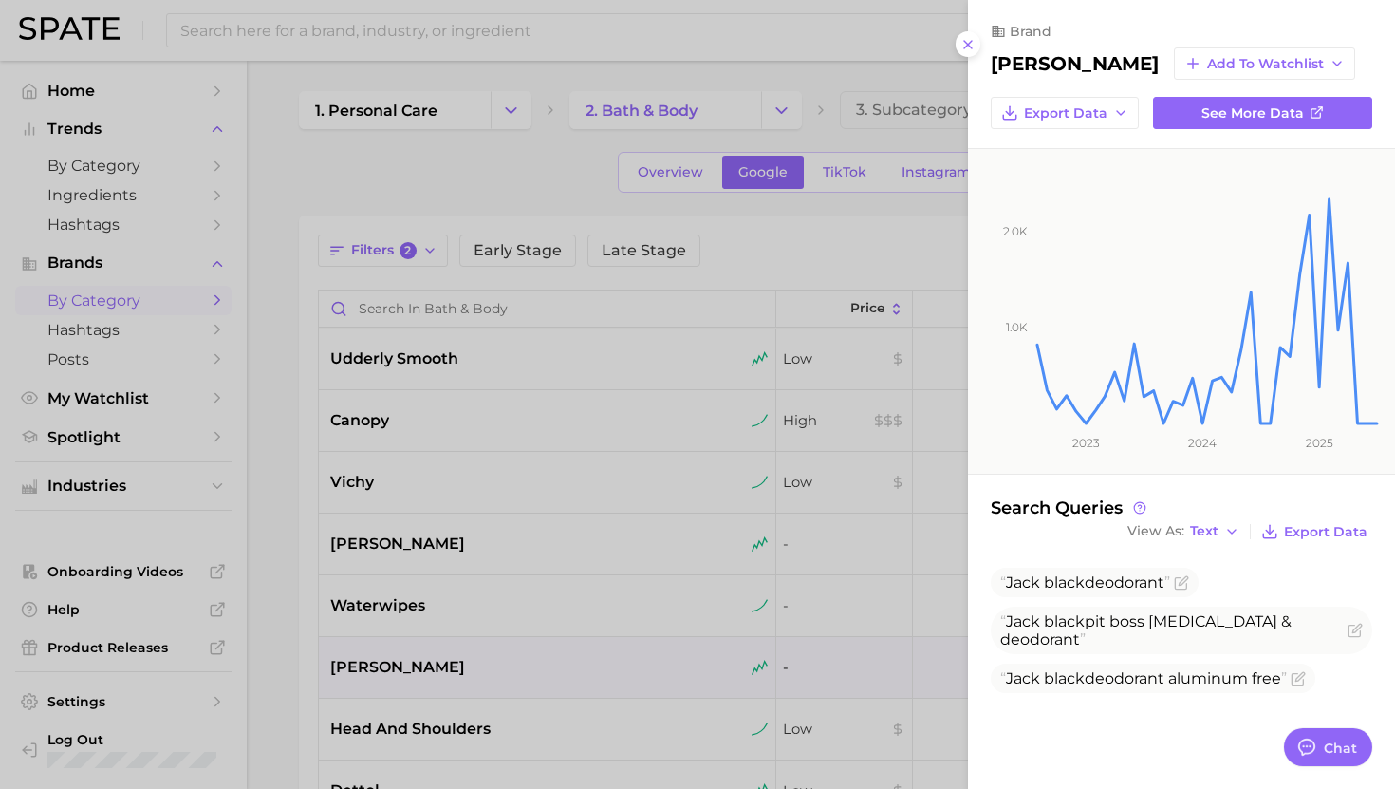
click at [415, 658] on div at bounding box center [697, 394] width 1395 height 789
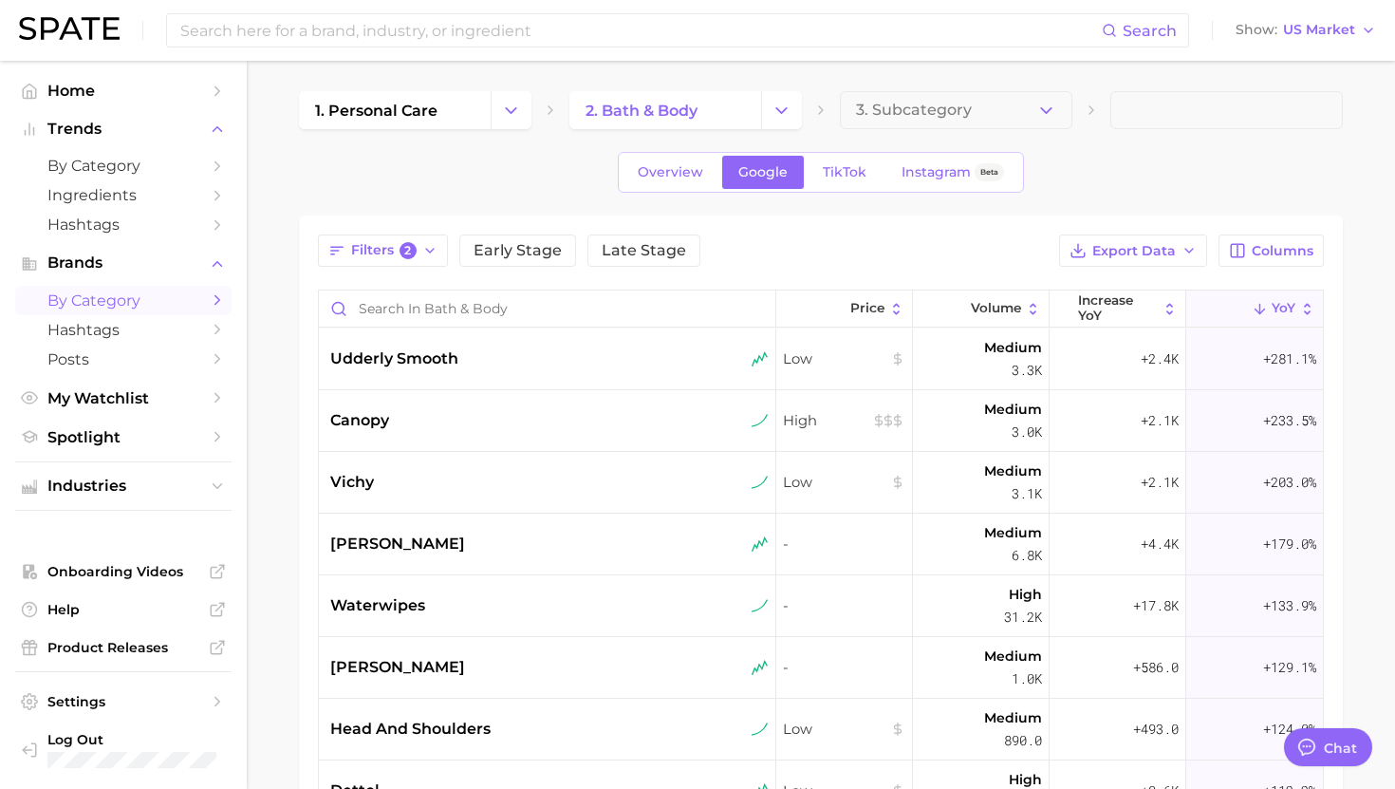
scroll to position [34, 0]
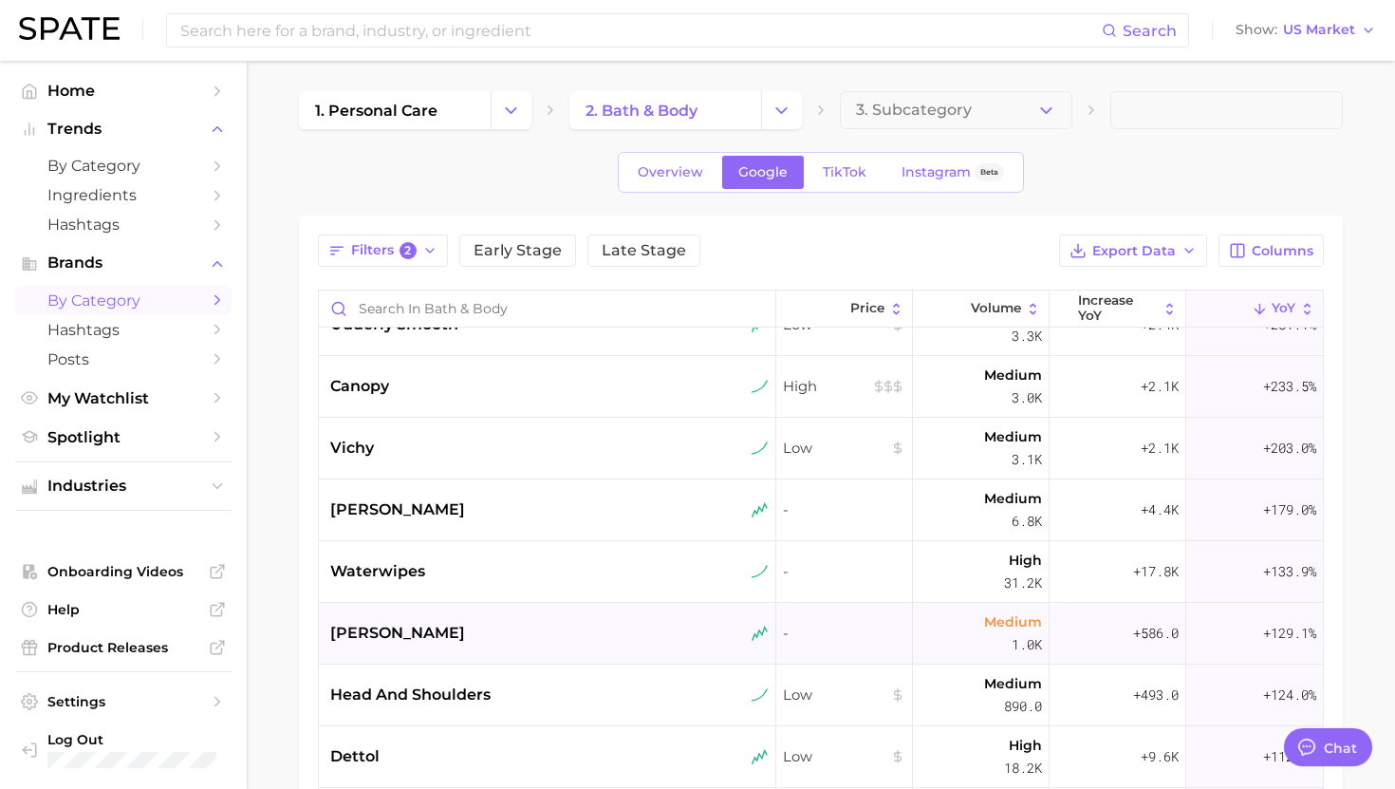
click at [419, 619] on div "[PERSON_NAME]" at bounding box center [547, 634] width 457 height 62
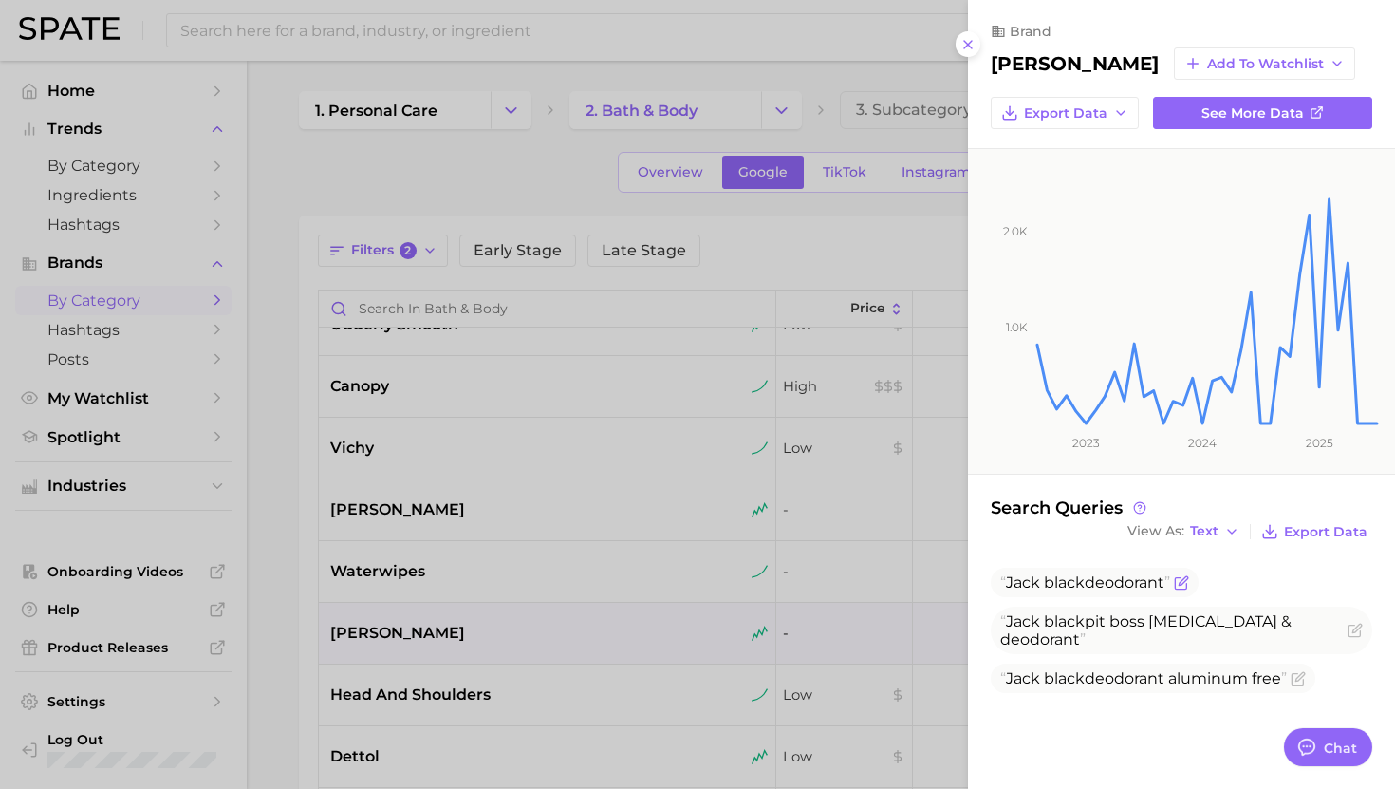
click at [1086, 586] on span "[PERSON_NAME] deodorant" at bounding box center [1085, 582] width 170 height 18
copy span "[PERSON_NAME] deodorant"
click at [509, 639] on div at bounding box center [697, 394] width 1395 height 789
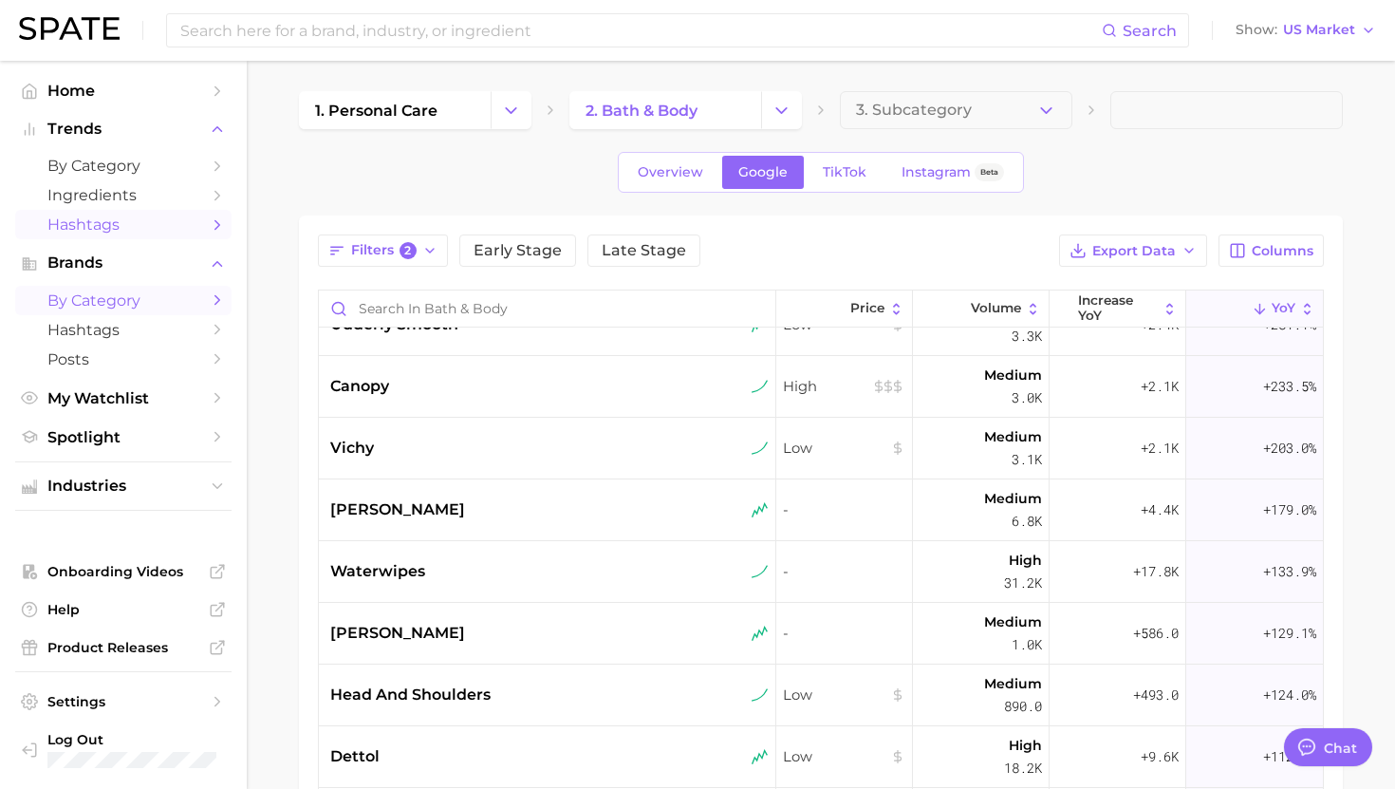
click at [121, 224] on span "Hashtags" at bounding box center [123, 224] width 152 height 18
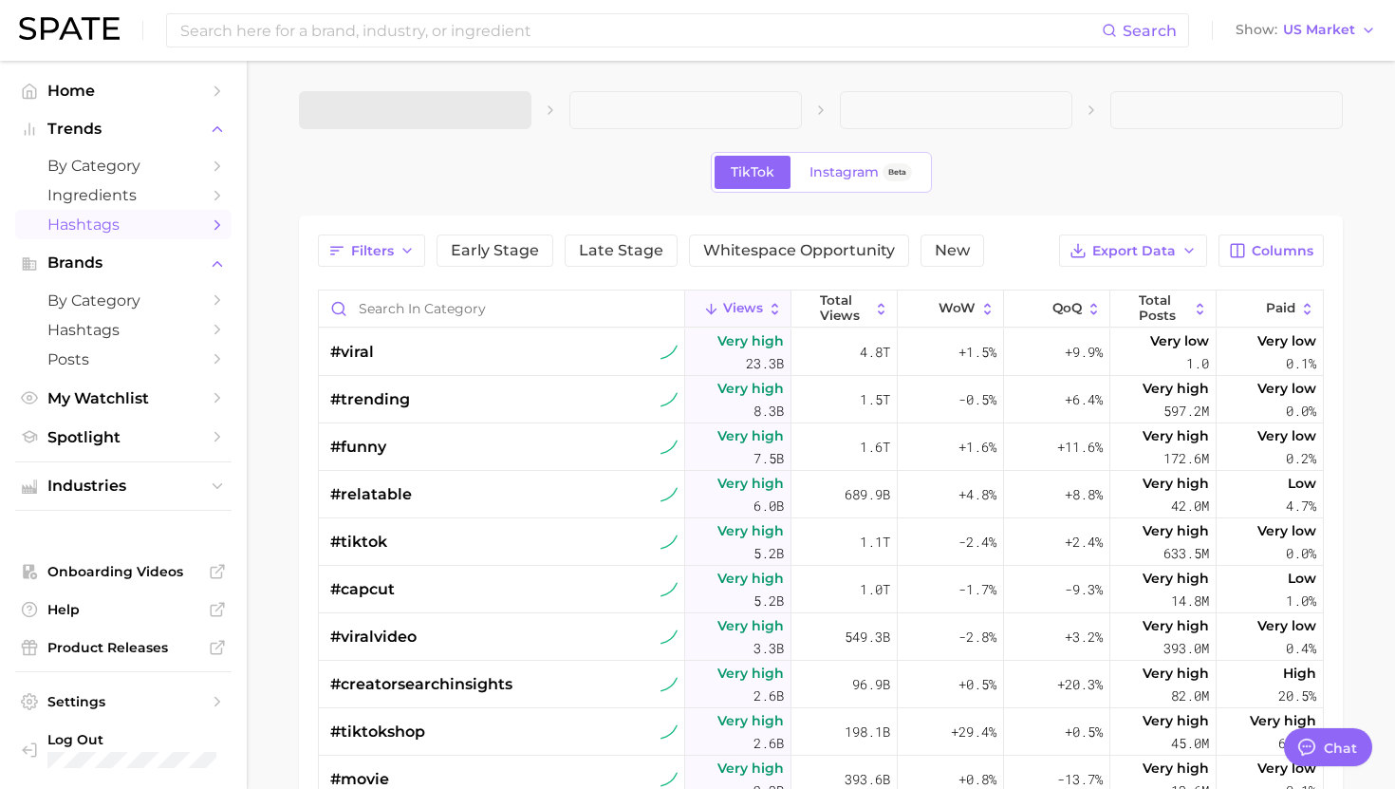
click at [476, 105] on span at bounding box center [415, 110] width 233 height 38
click at [470, 110] on button "1. Choose Category" at bounding box center [415, 110] width 233 height 38
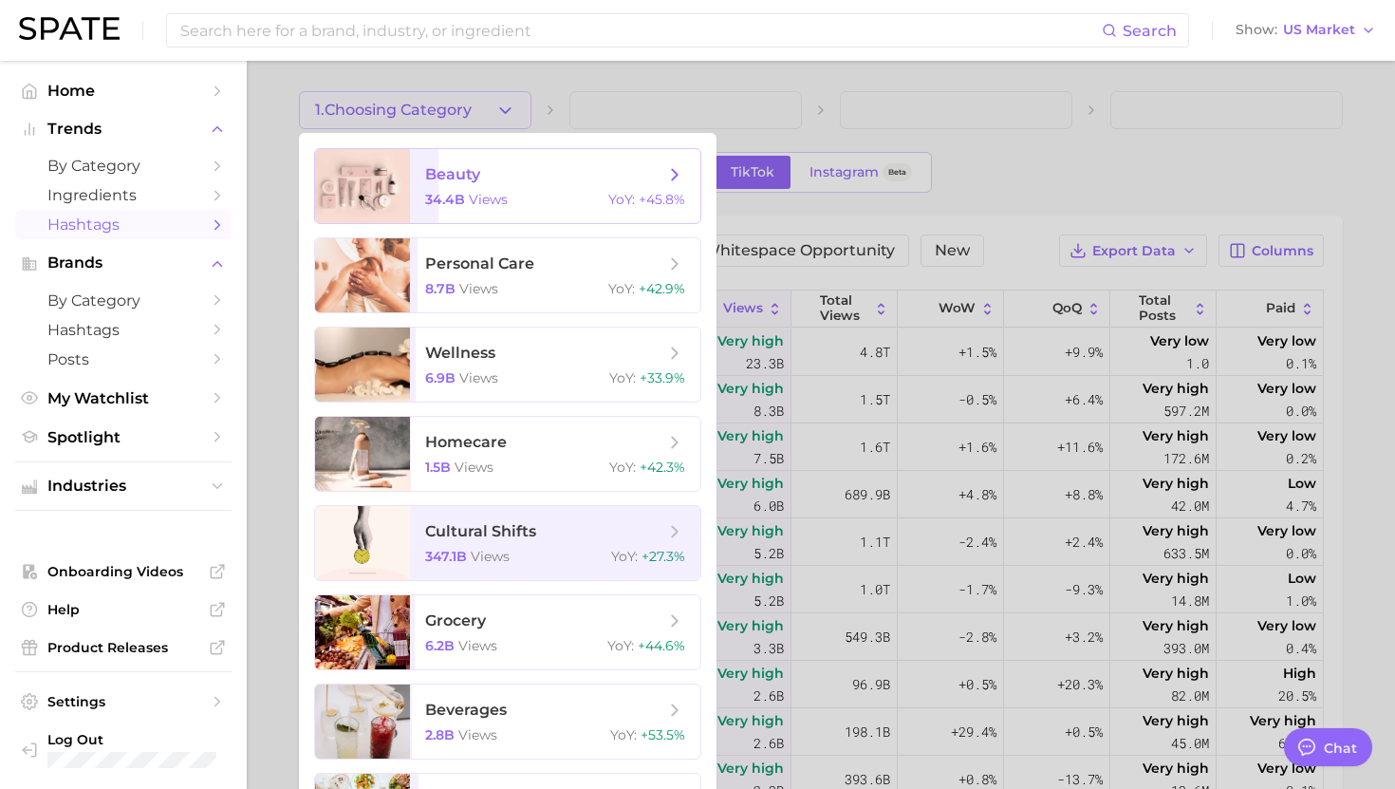
click at [480, 167] on span "beauty" at bounding box center [544, 174] width 239 height 21
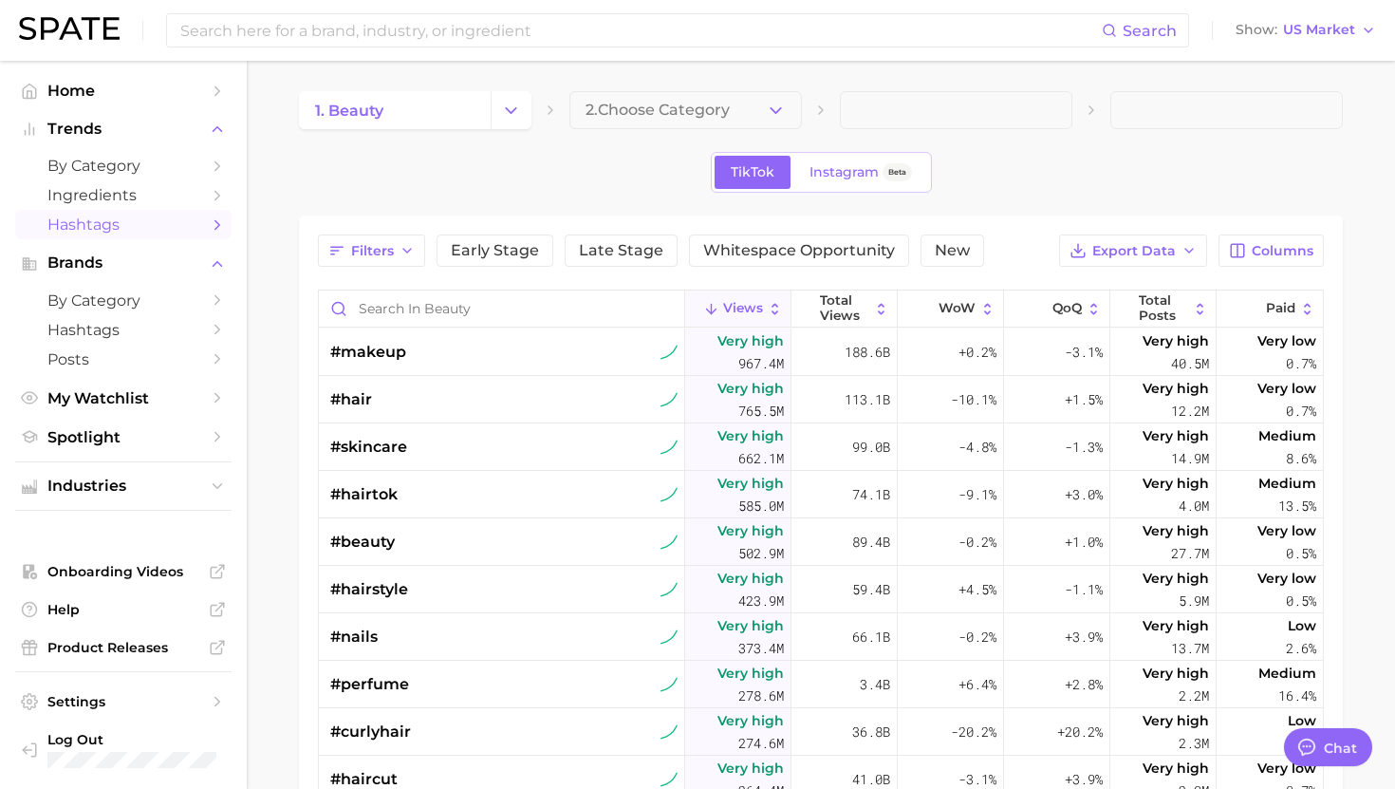
click at [514, 131] on div "1. beauty 2. Choose Category TikTok Instagram Beta Filters Early Stage Late Sta…" at bounding box center [821, 594] width 1044 height 1006
click at [514, 121] on button "Change Category" at bounding box center [511, 110] width 41 height 38
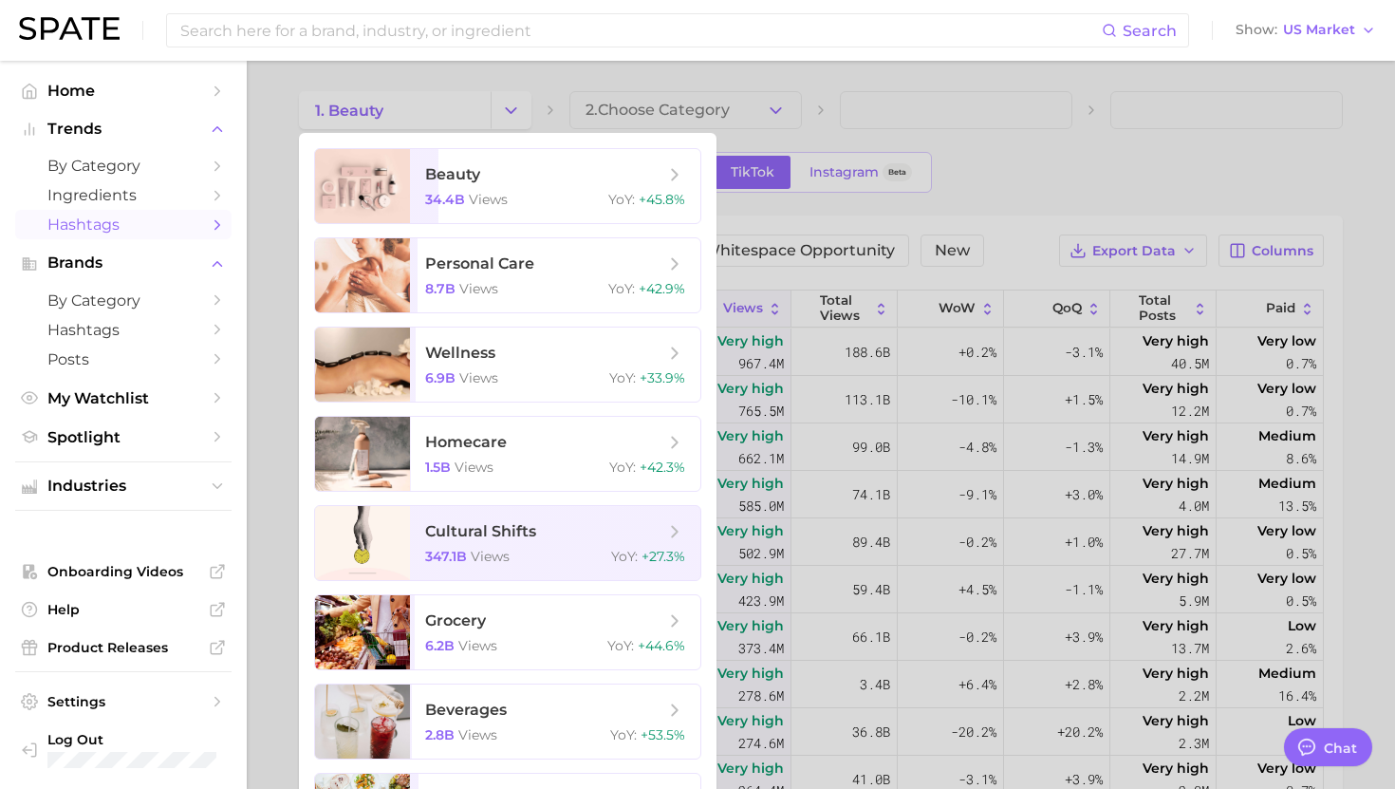
click at [639, 103] on div at bounding box center [697, 394] width 1395 height 789
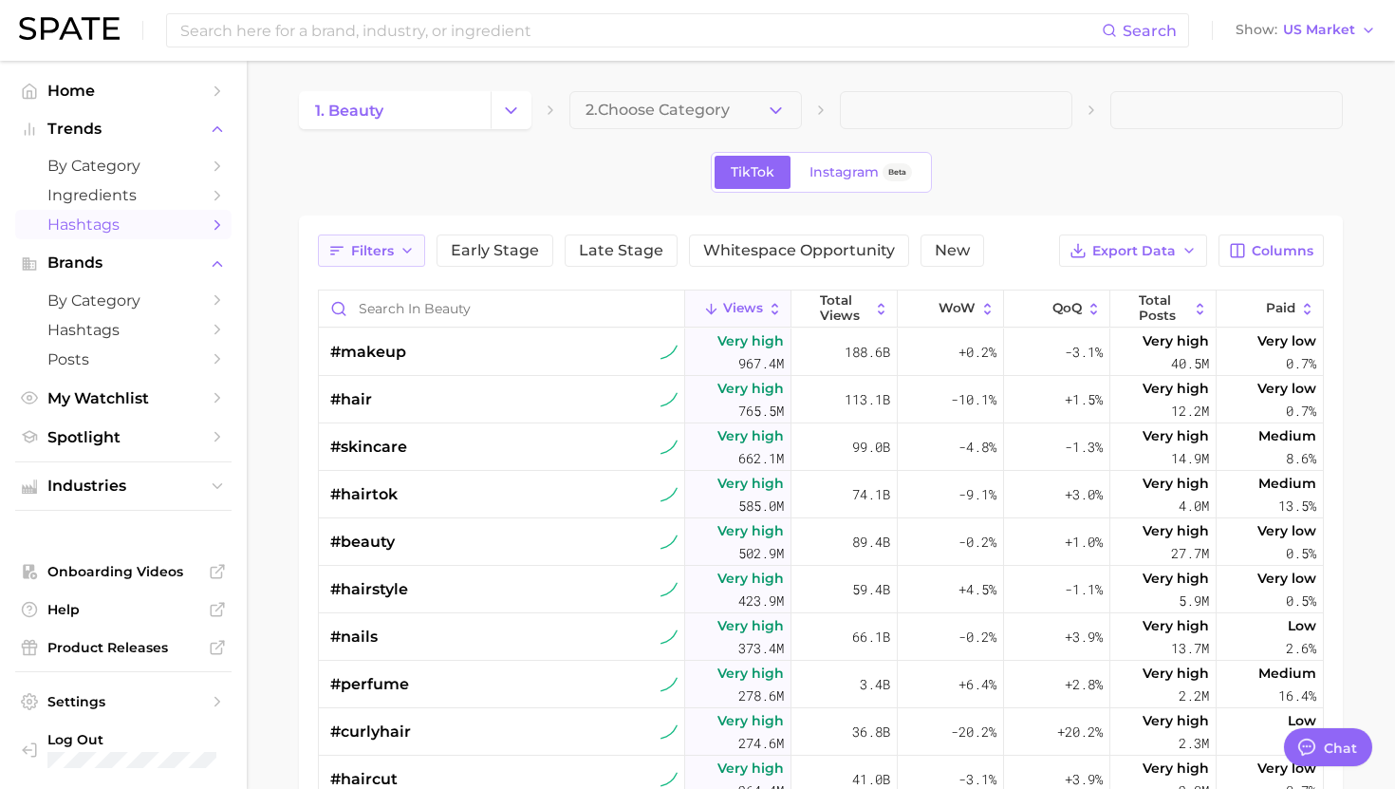
click at [349, 259] on button "Filters" at bounding box center [371, 250] width 107 height 32
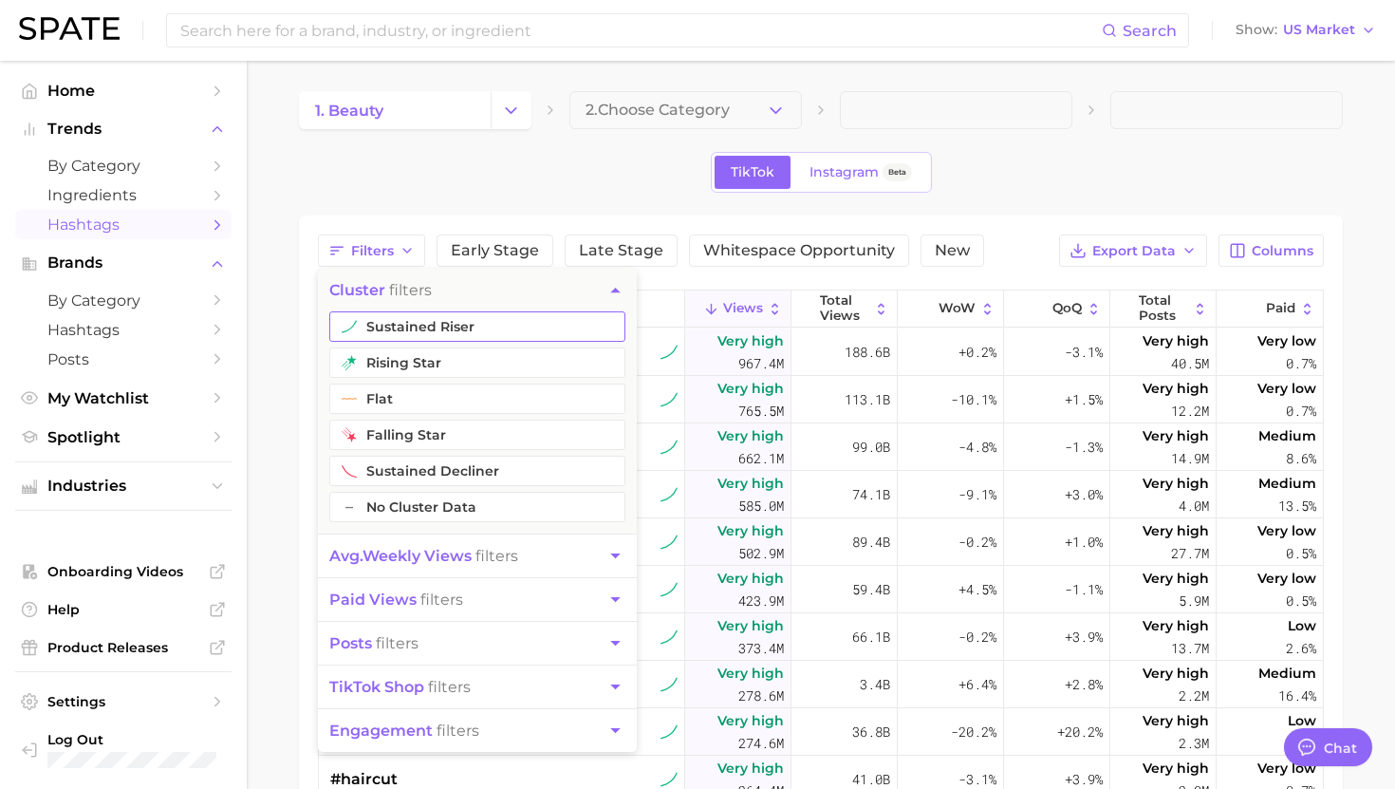
click at [361, 340] on button "sustained riser" at bounding box center [477, 326] width 296 height 30
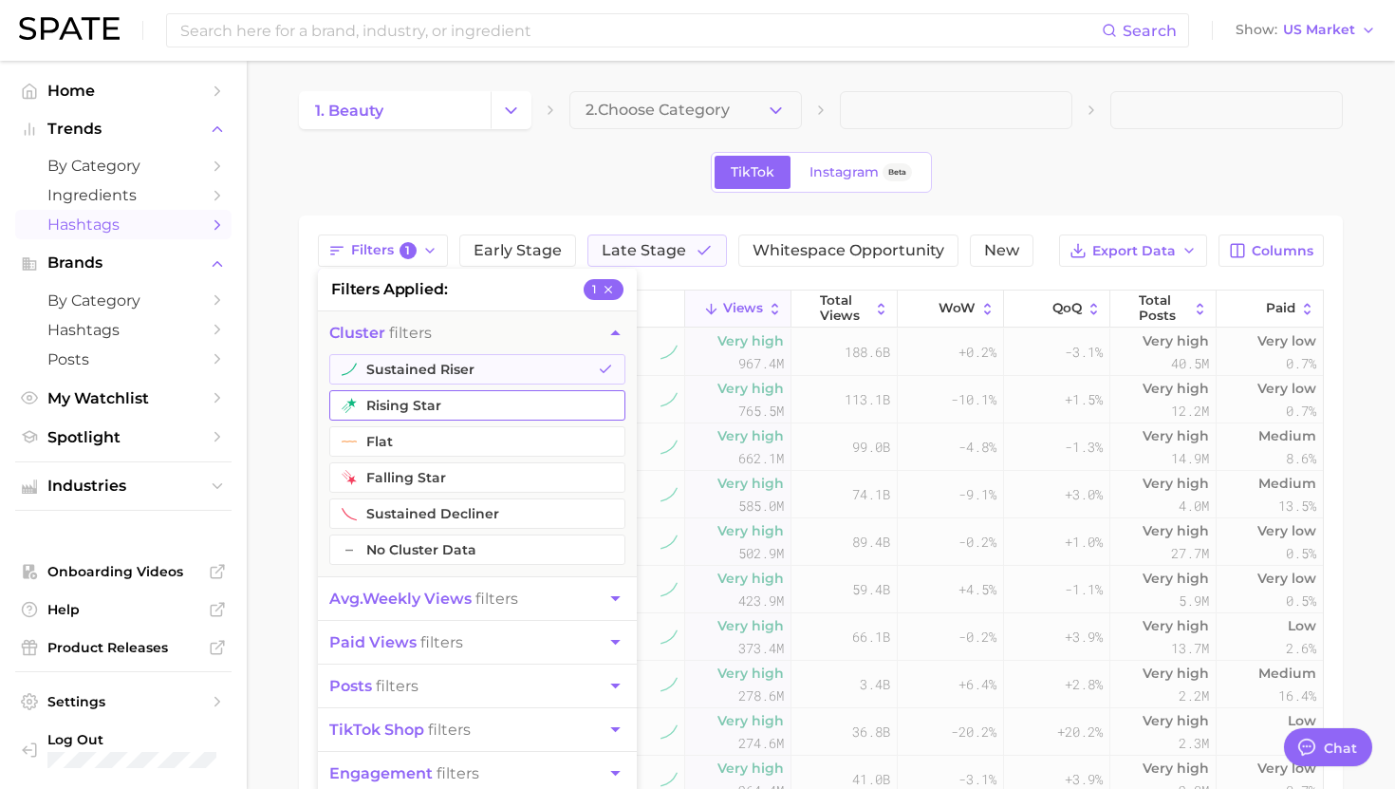
click at [370, 399] on button "rising star" at bounding box center [477, 405] width 296 height 30
click at [400, 600] on span "avg. weekly views" at bounding box center [400, 598] width 142 height 18
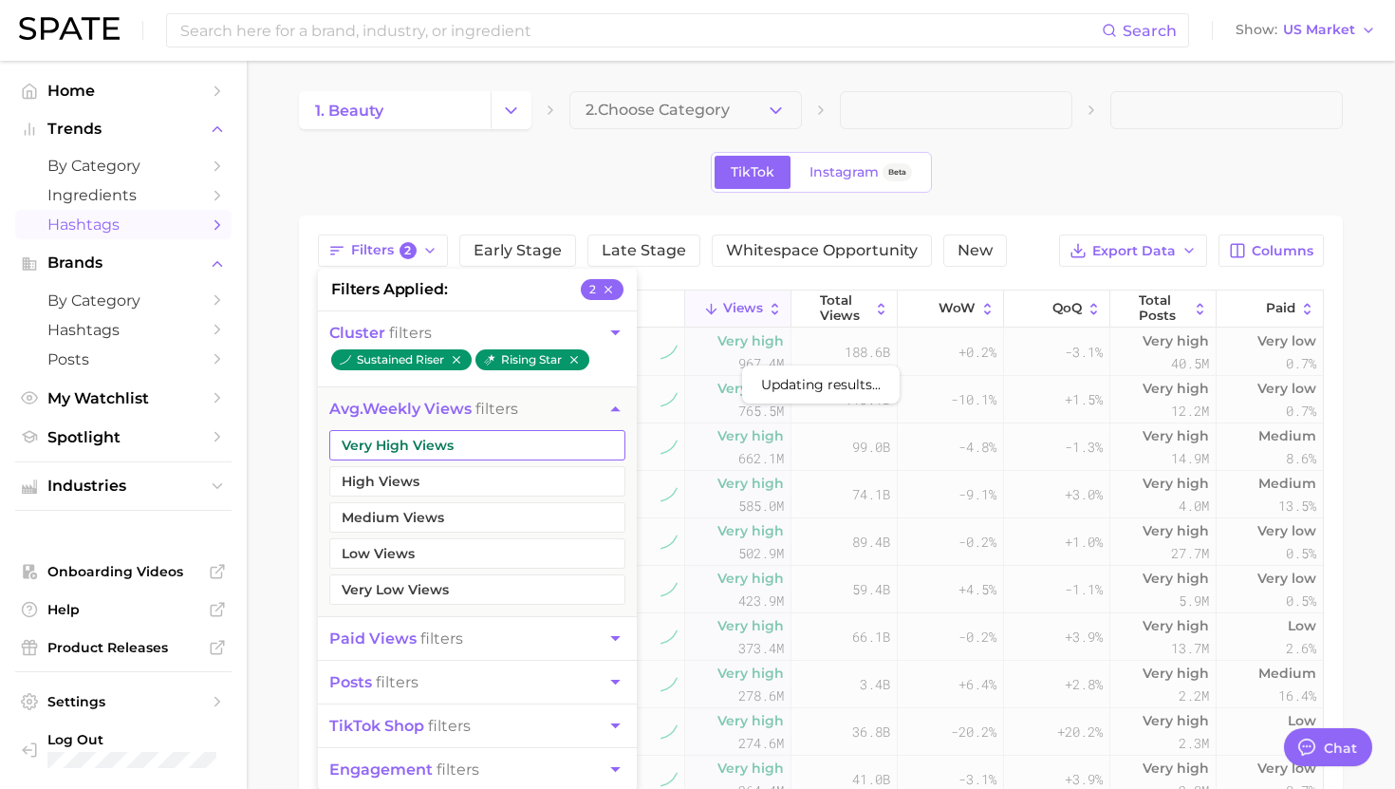
click at [403, 450] on button "Very High Views" at bounding box center [477, 445] width 296 height 30
click at [400, 486] on button "High Views" at bounding box center [477, 481] width 296 height 30
click at [400, 526] on button "Medium Views" at bounding box center [477, 517] width 296 height 30
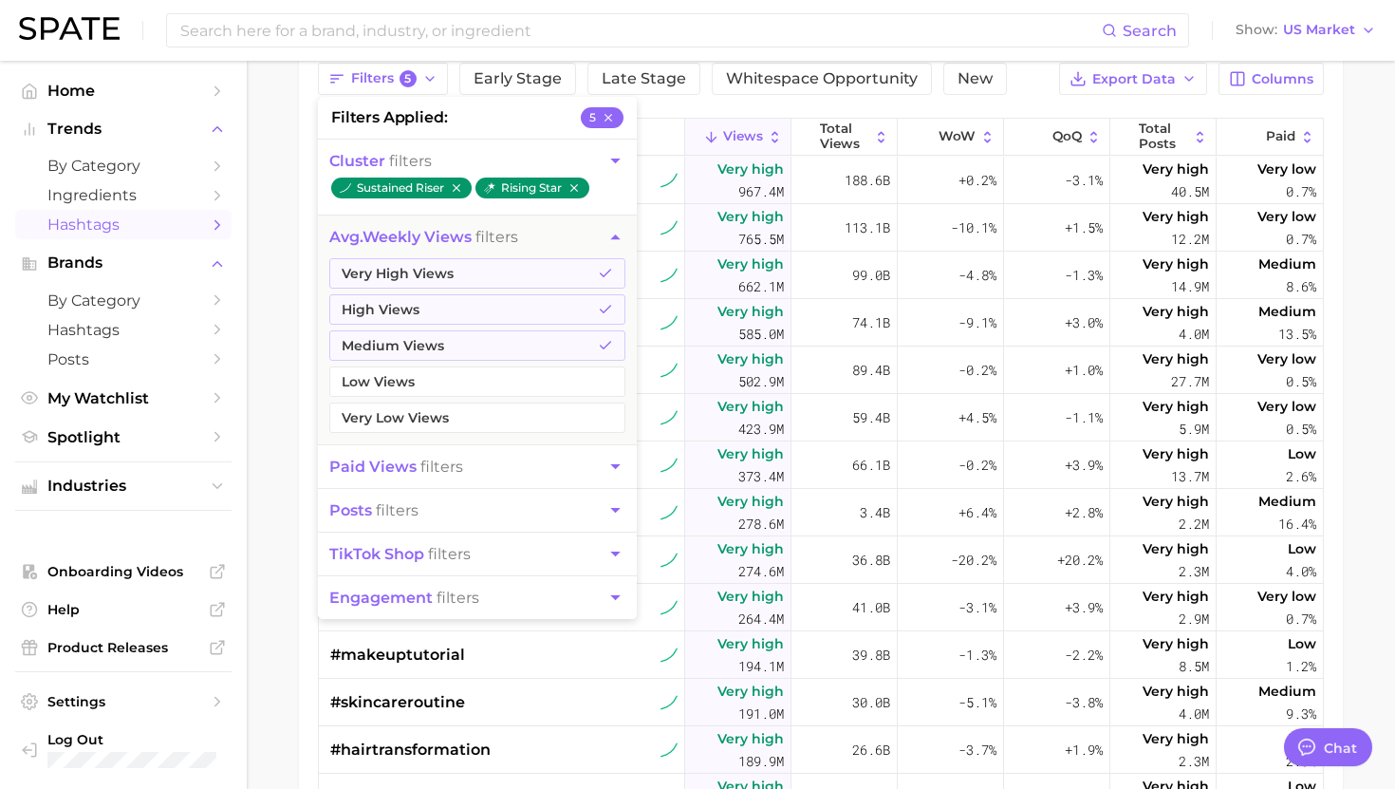
scroll to position [178, 0]
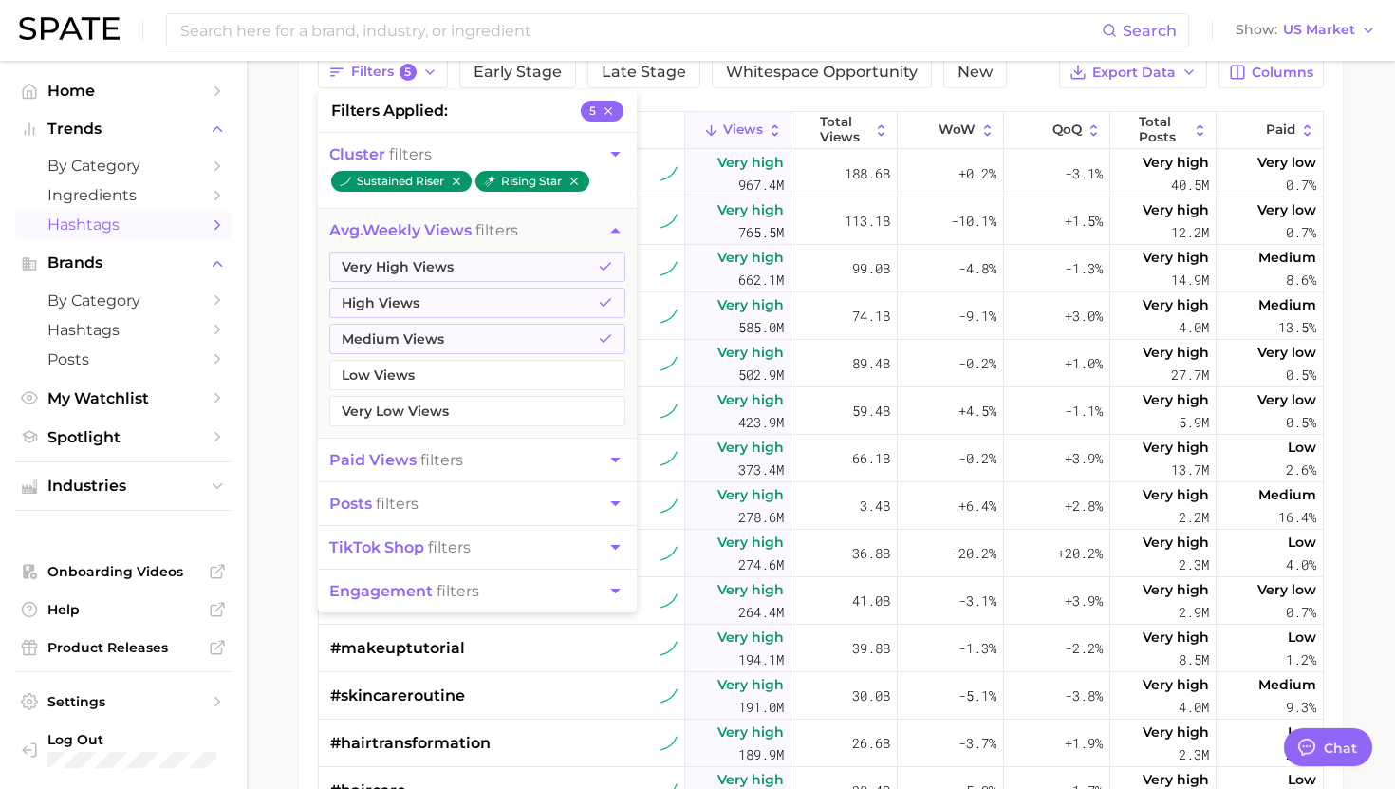
click at [390, 508] on span "posts filters" at bounding box center [373, 503] width 89 height 18
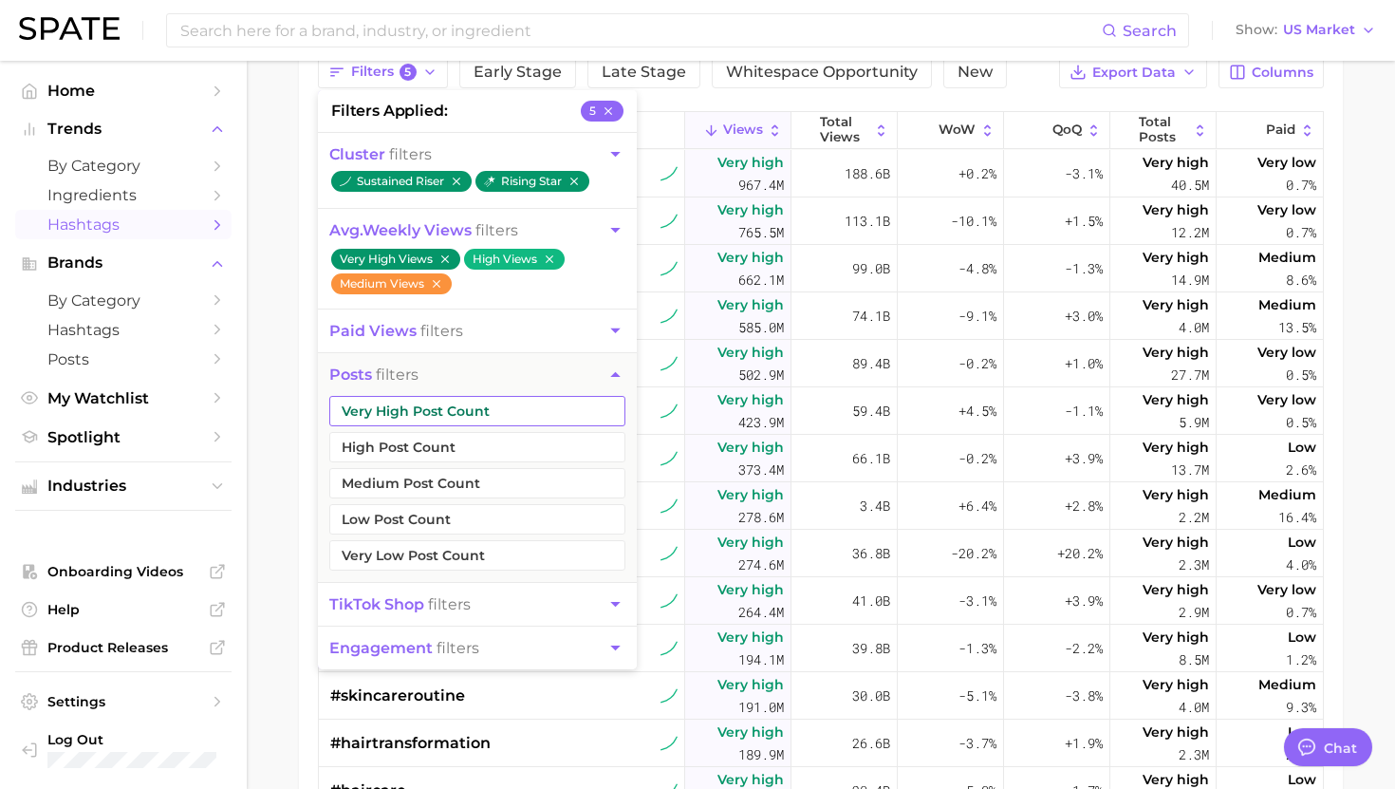
click at [414, 414] on button "Very High Post Count" at bounding box center [477, 411] width 296 height 30
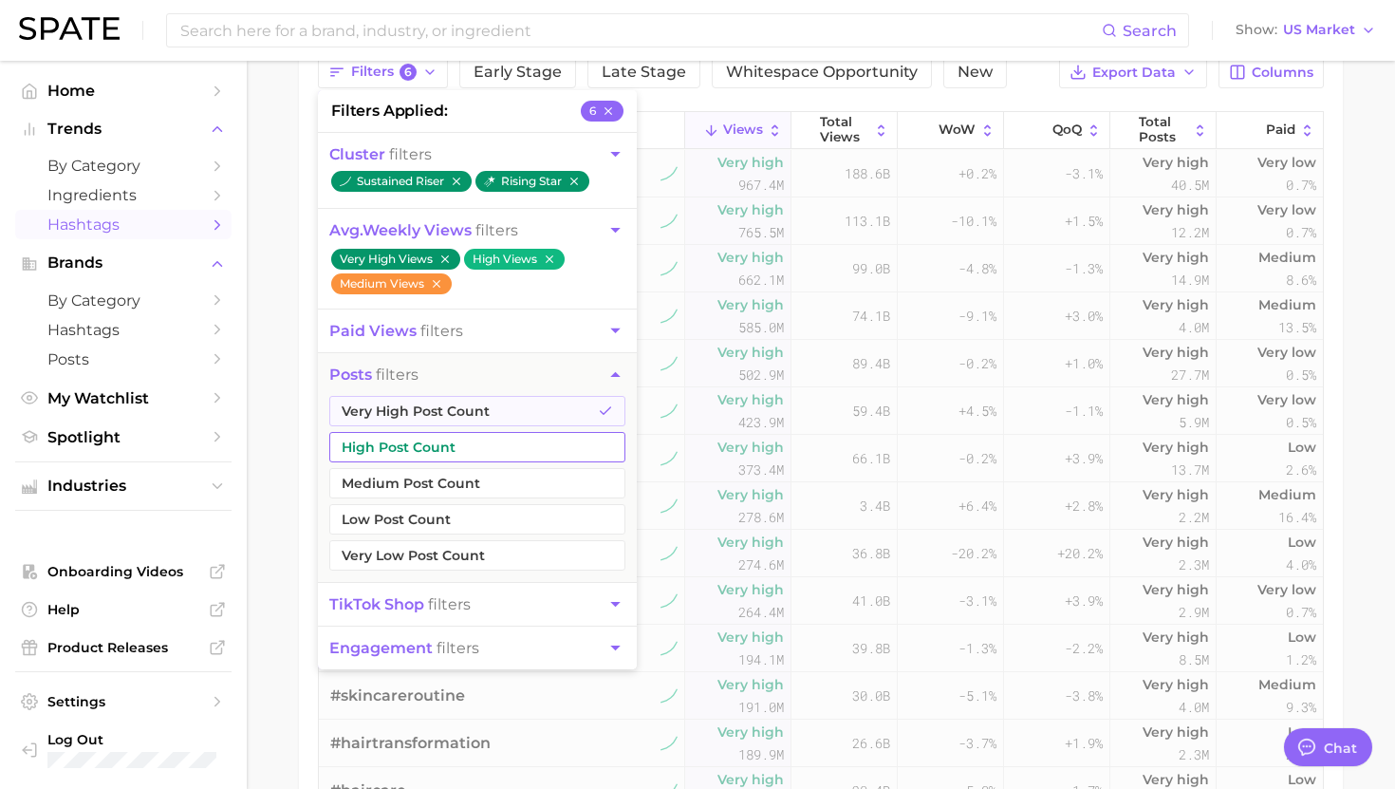
click at [411, 446] on button "High Post Count" at bounding box center [477, 447] width 296 height 30
click at [412, 480] on button "Medium Post Count" at bounding box center [477, 483] width 296 height 30
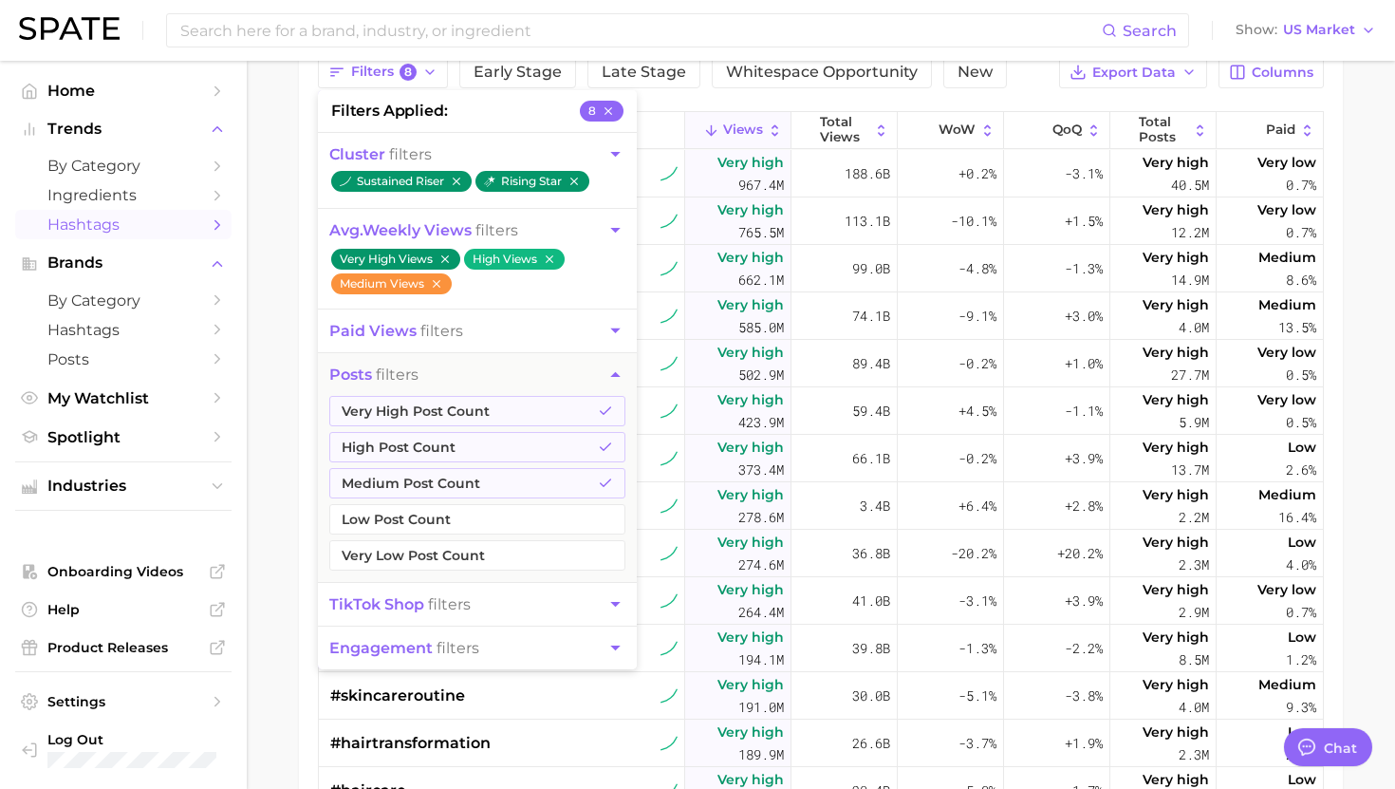
click at [1021, 86] on div "Filters 8 filters applied 8 cluster filters sustained riser rising star avg. we…" at bounding box center [821, 72] width 1006 height 32
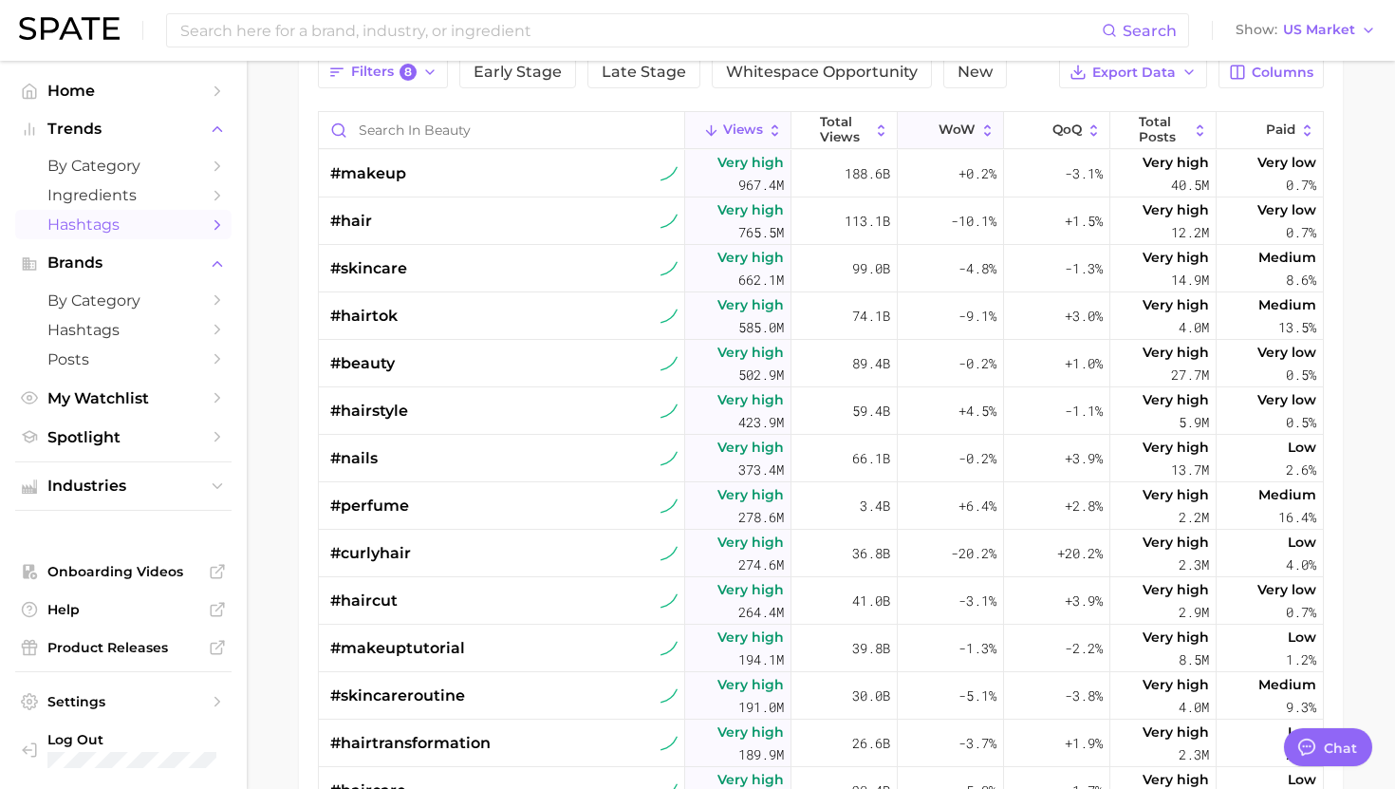
click at [956, 130] on span "WoW" at bounding box center [957, 129] width 37 height 15
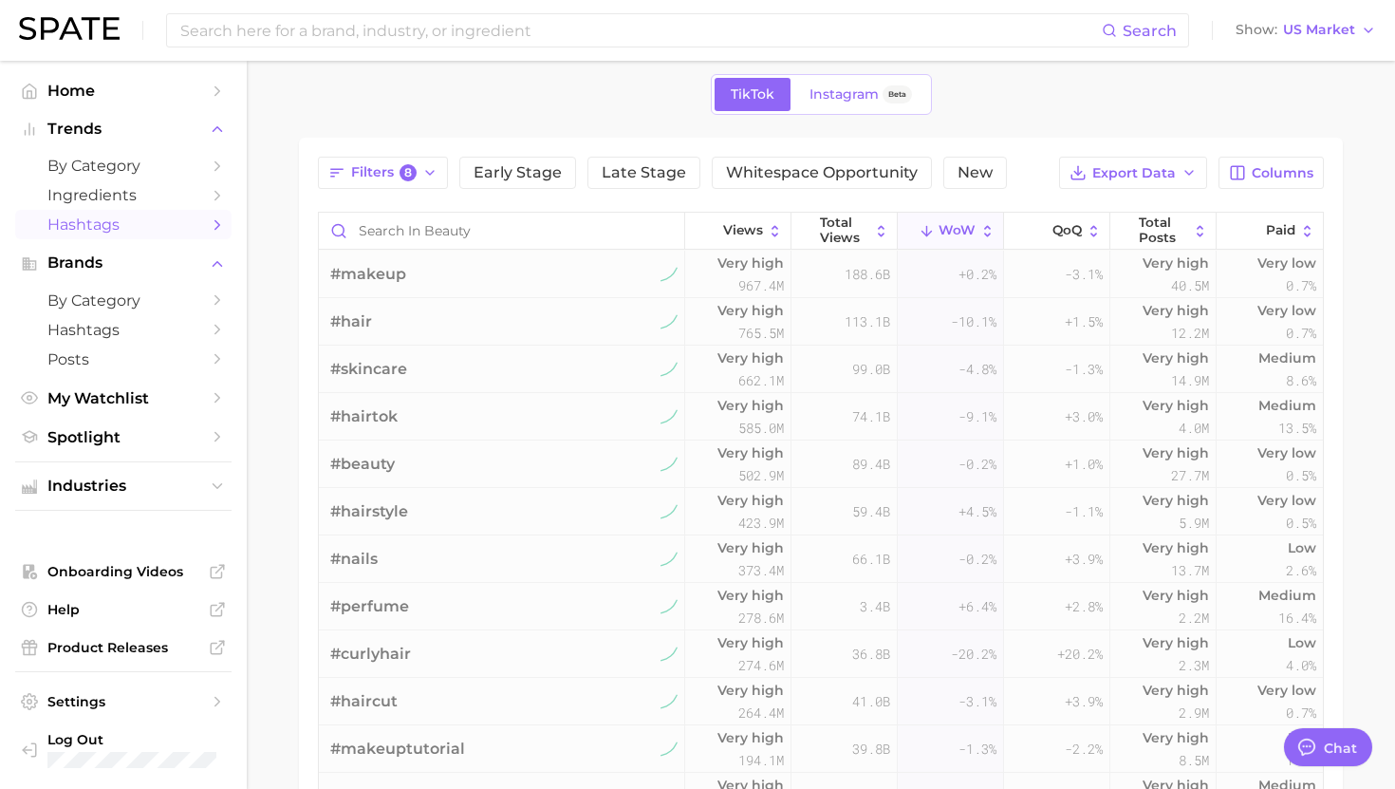
scroll to position [54, 0]
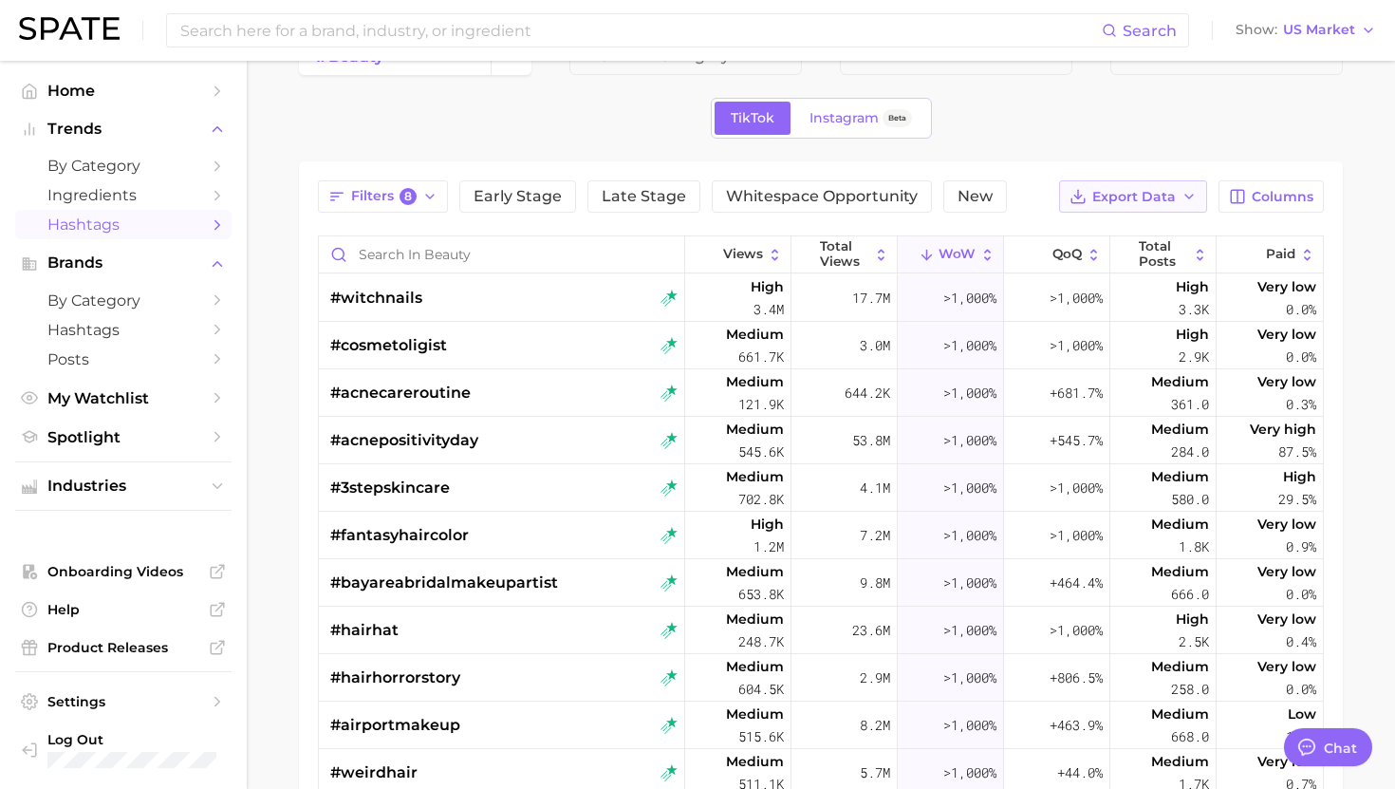
click at [1141, 190] on span "Export Data" at bounding box center [1134, 197] width 84 height 16
click at [1092, 230] on span "Table Data CSV" at bounding box center [1083, 232] width 104 height 16
click at [401, 273] on div "Views Total Views WoW QoQ Total Posts Paid" at bounding box center [821, 255] width 1004 height 38
click at [404, 302] on span "#witchnails" at bounding box center [376, 298] width 92 height 23
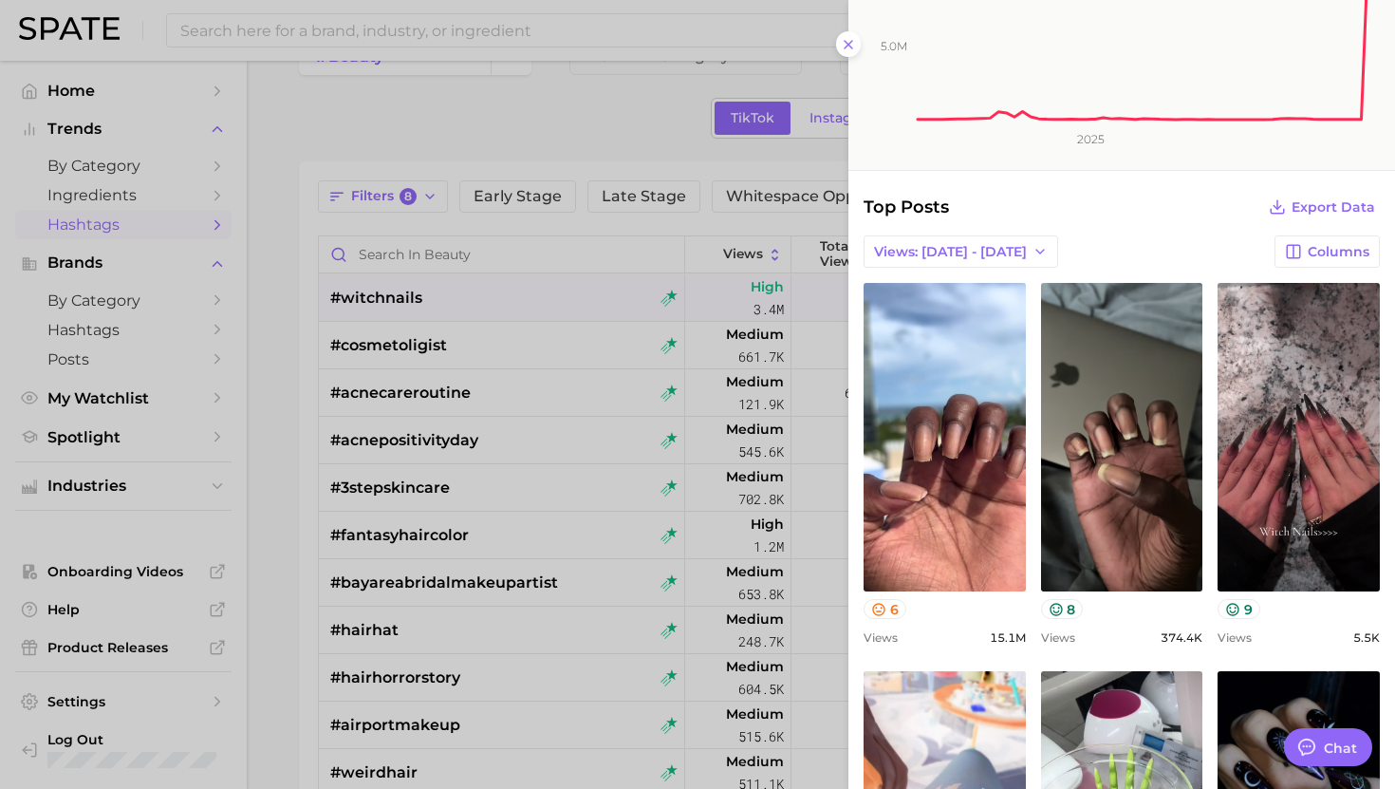
scroll to position [232, 0]
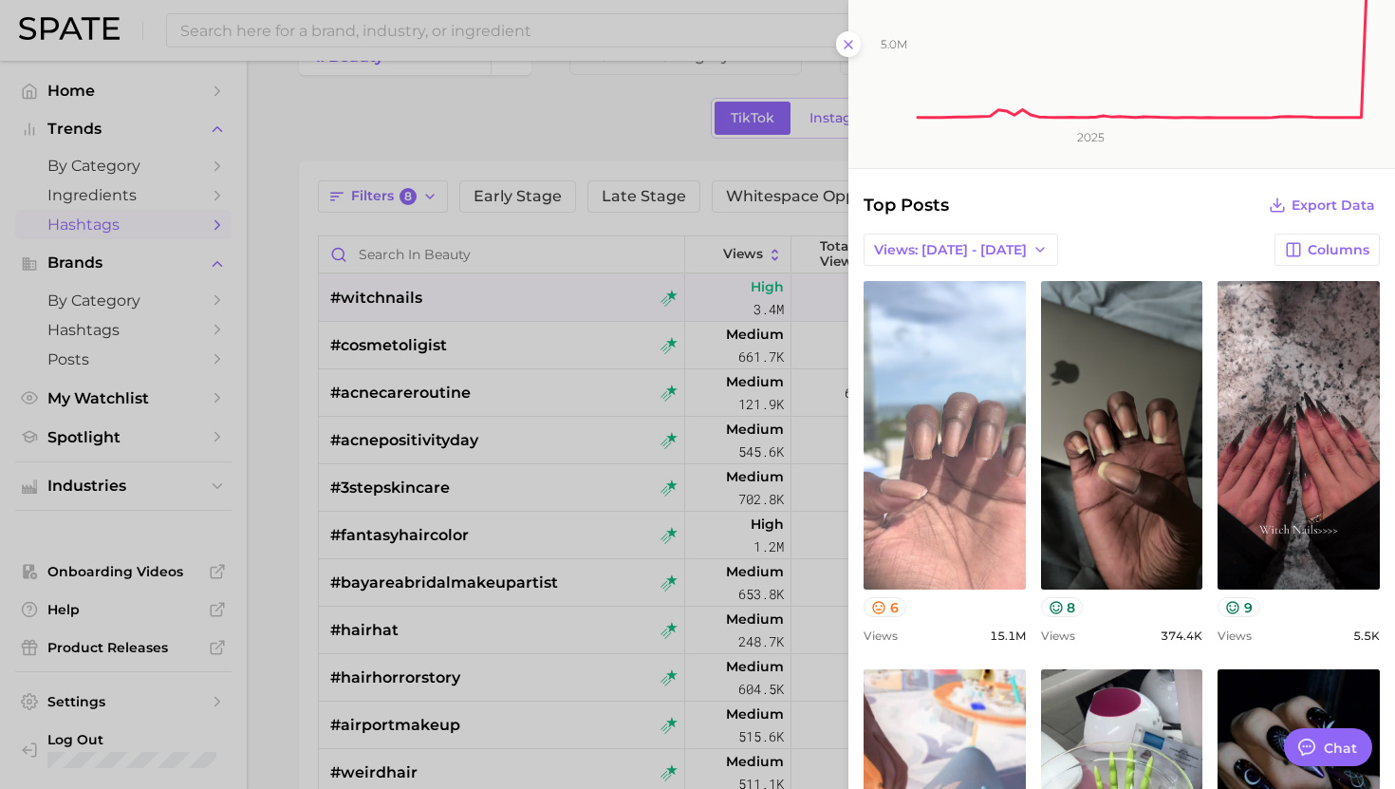
click at [967, 469] on link "view post on TikTok" at bounding box center [945, 435] width 162 height 308
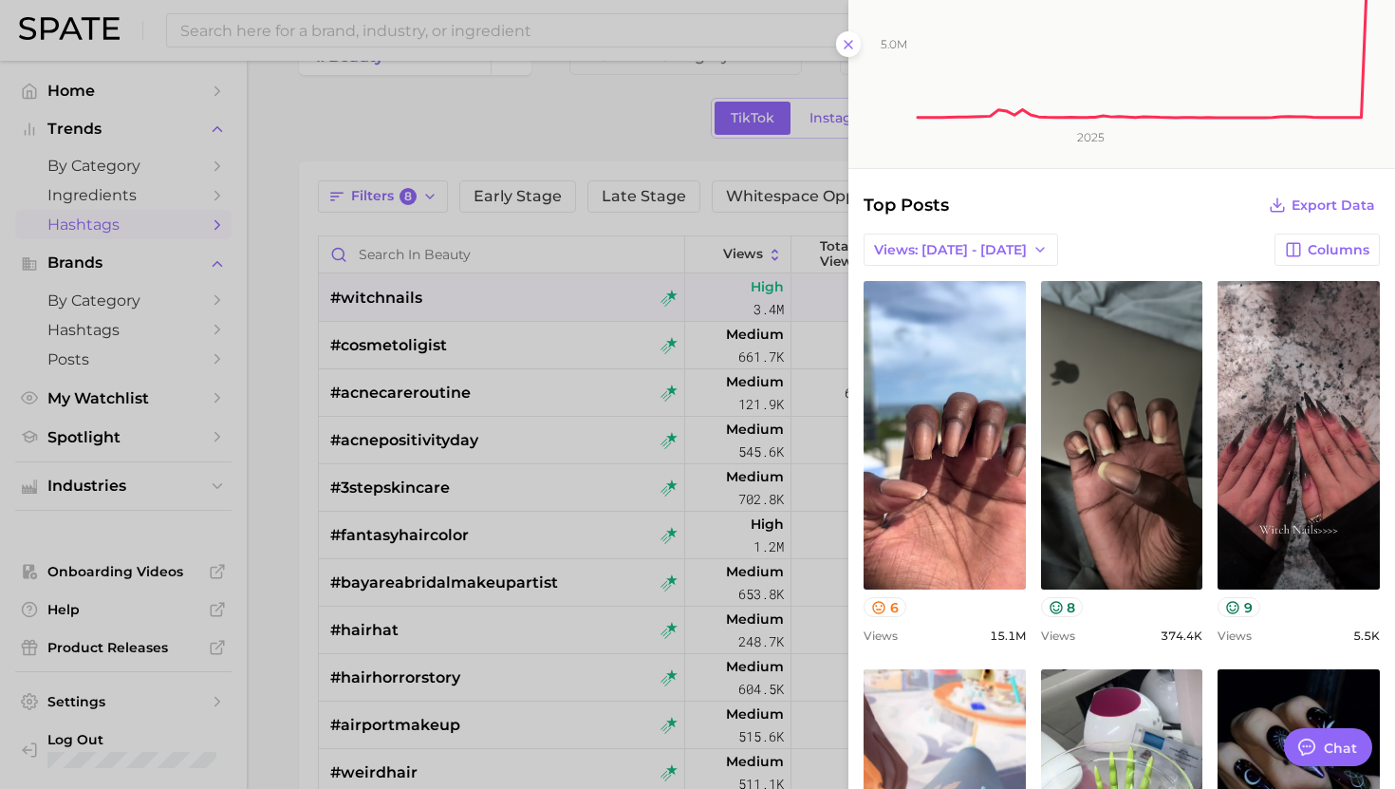
click at [414, 364] on div at bounding box center [697, 394] width 1395 height 789
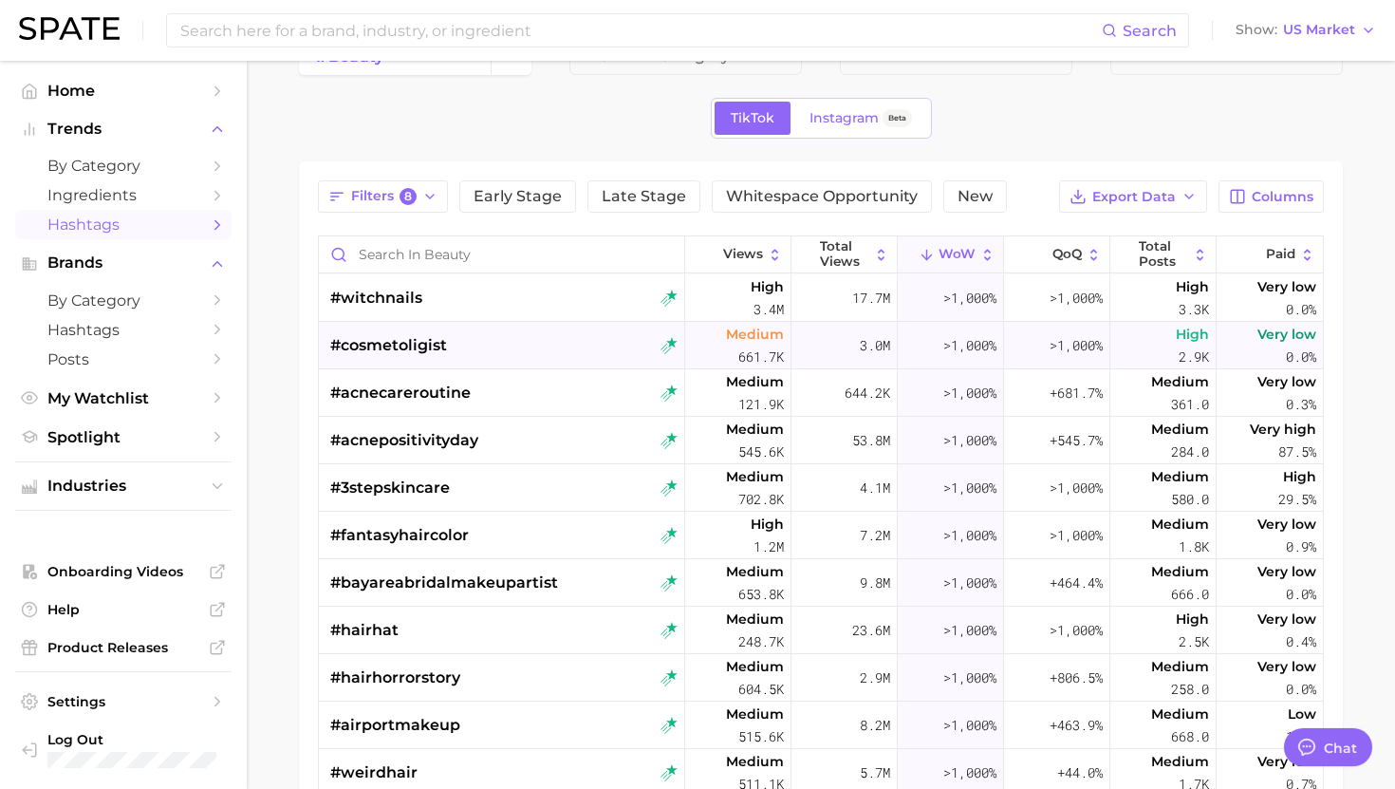
click at [413, 337] on span "#cosmetoligist" at bounding box center [388, 345] width 117 height 23
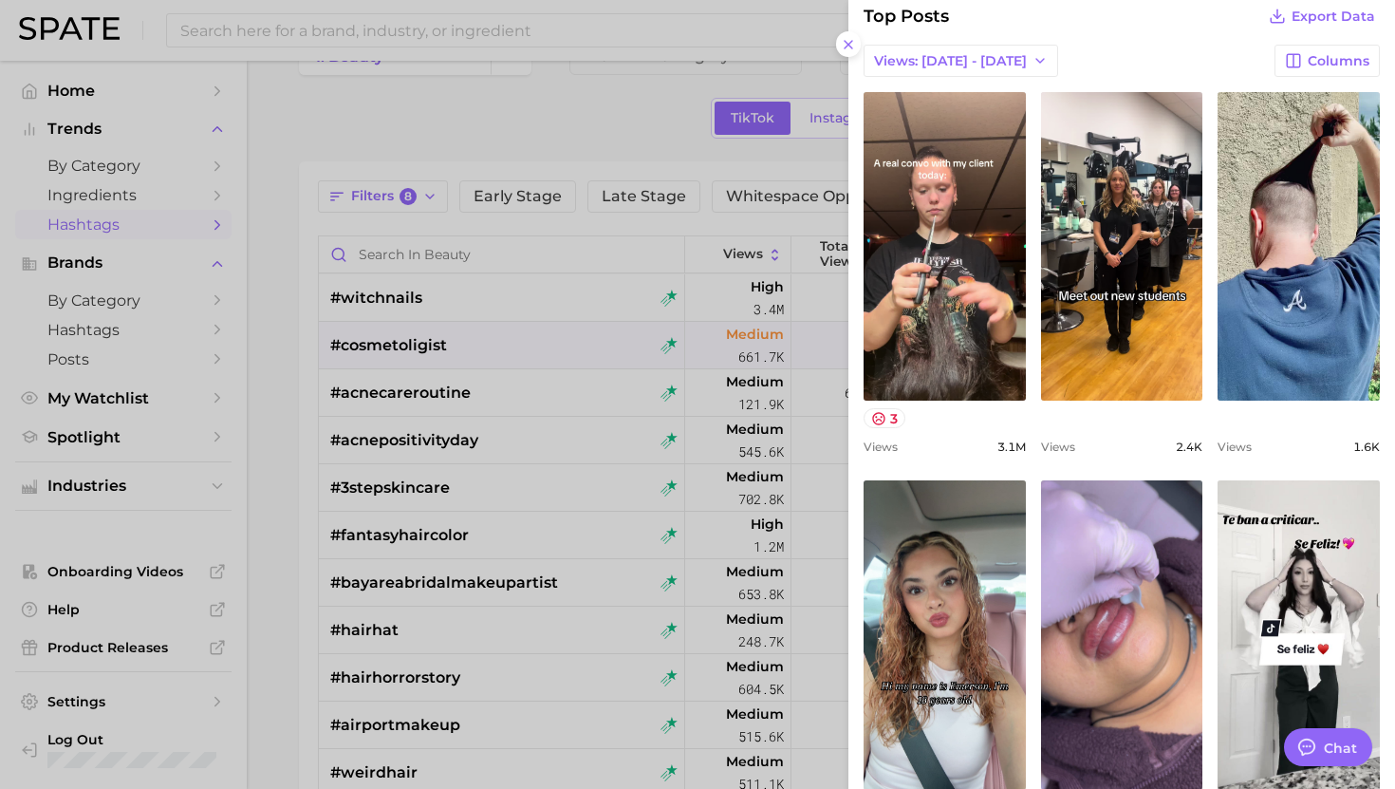
scroll to position [421, 0]
click at [570, 433] on div at bounding box center [697, 394] width 1395 height 789
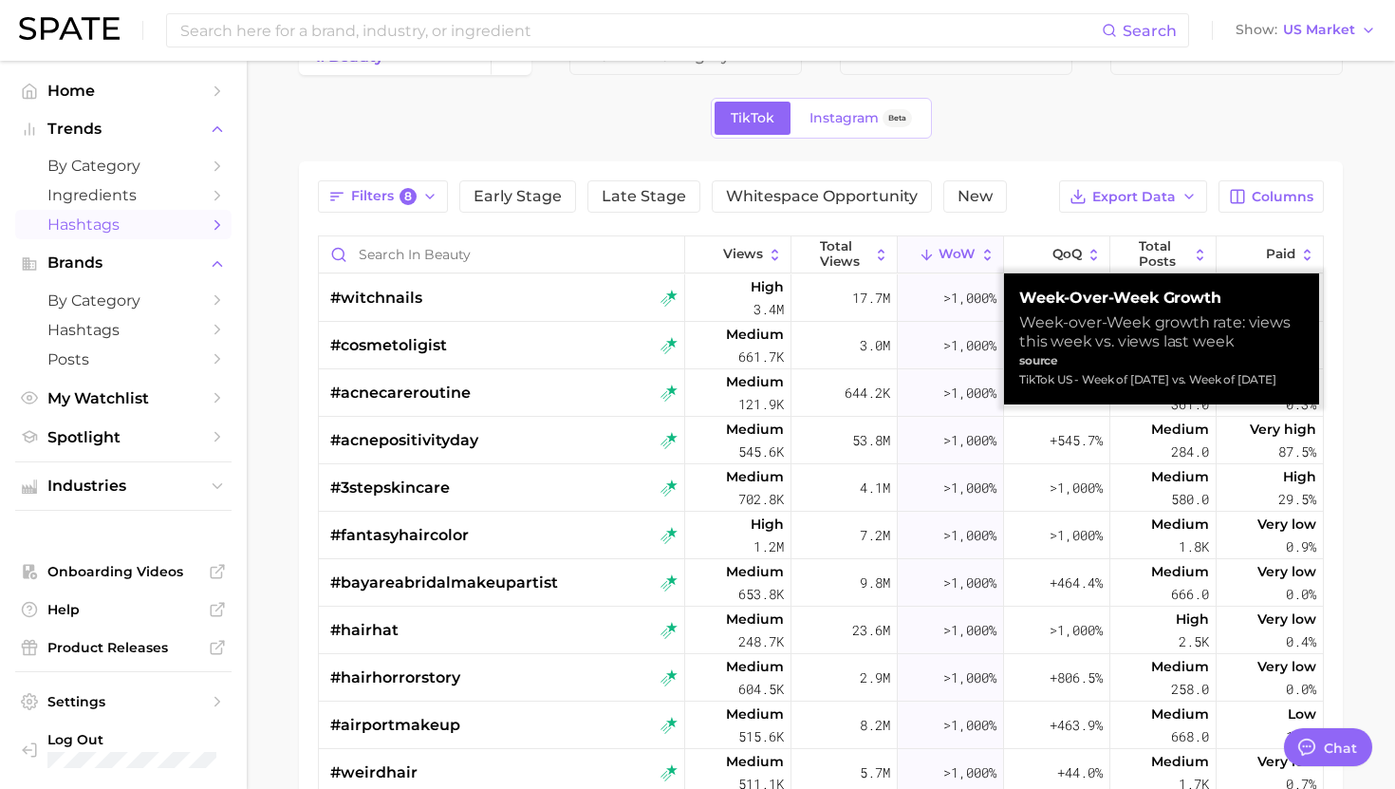
click at [1051, 389] on div "TikTok US - Week of [DATE] vs. Week of [DATE]" at bounding box center [1161, 379] width 285 height 19
copy div "TikTok US - Week of [DATE] vs. Week of [DATE]"
